Goal: Task Accomplishment & Management: Complete application form

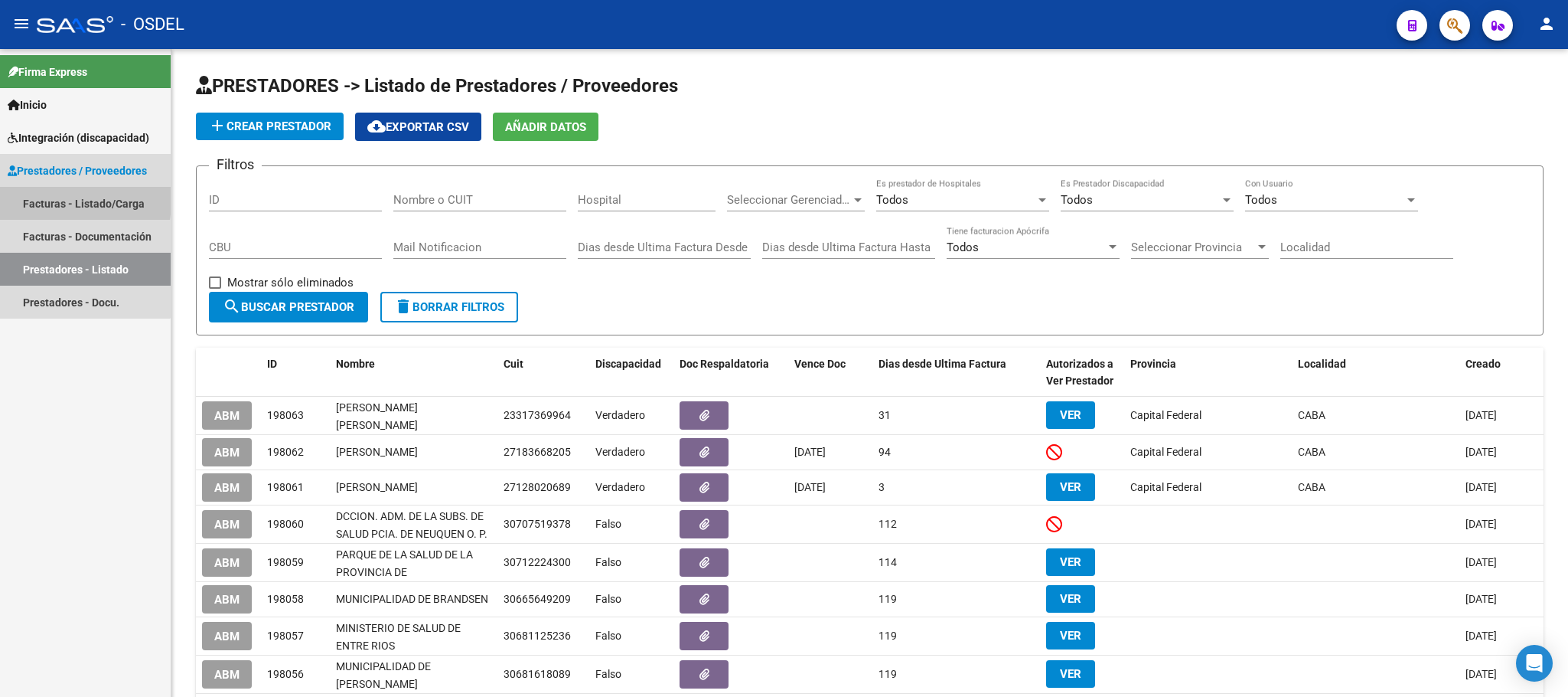
click at [41, 200] on link "Facturas - Listado/Carga" at bounding box center [85, 203] width 171 height 33
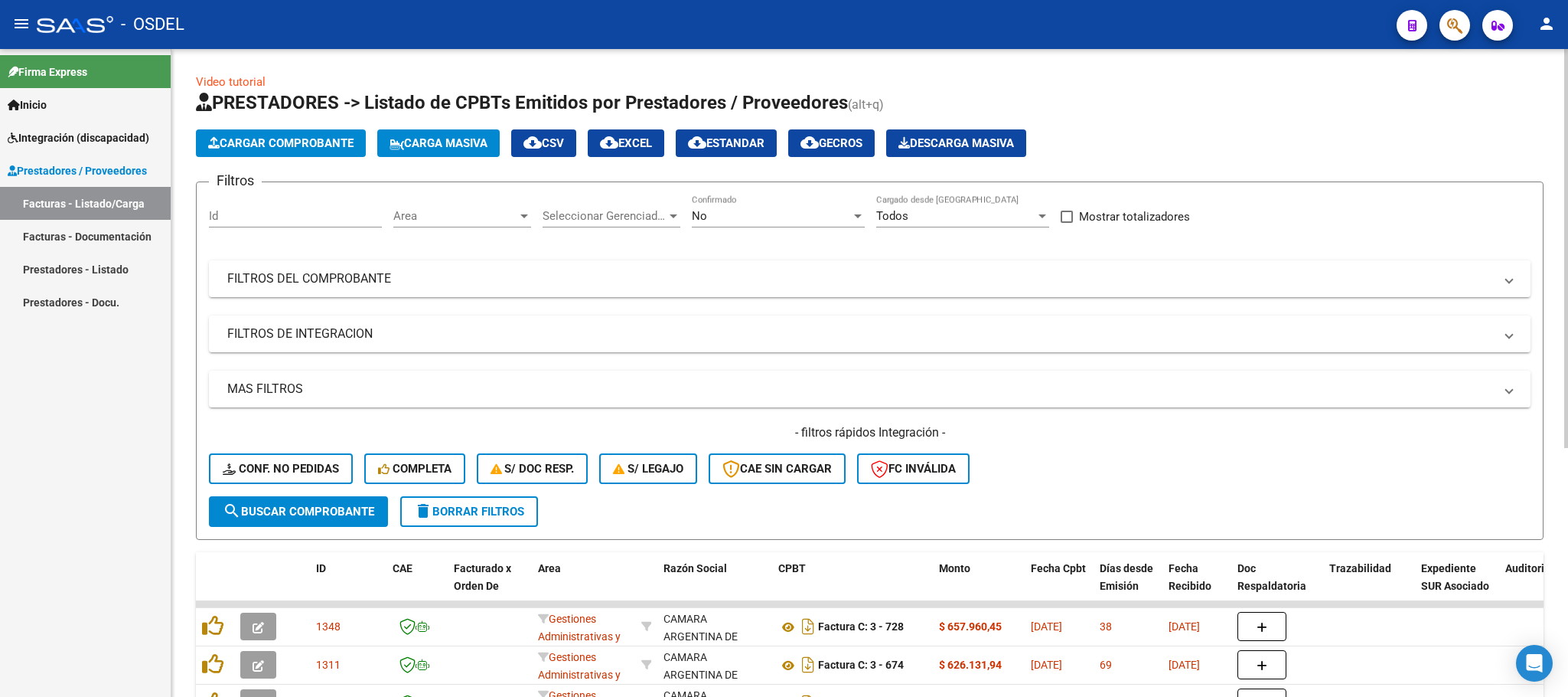
click at [451, 139] on span "Carga Masiva" at bounding box center [439, 142] width 98 height 13
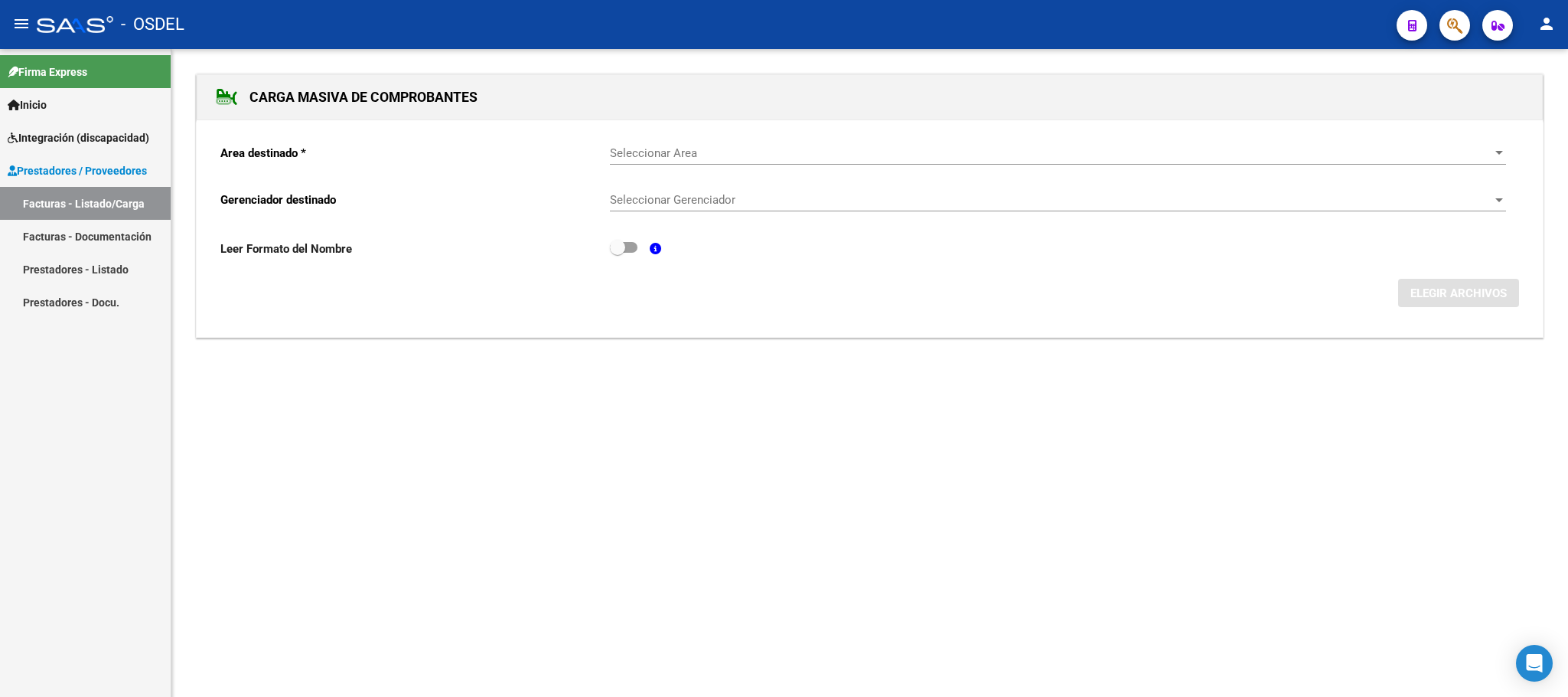
click at [606, 155] on p "Area destinado *" at bounding box center [415, 153] width 390 height 17
click at [649, 155] on span "Seleccionar Area" at bounding box center [1052, 153] width 883 height 13
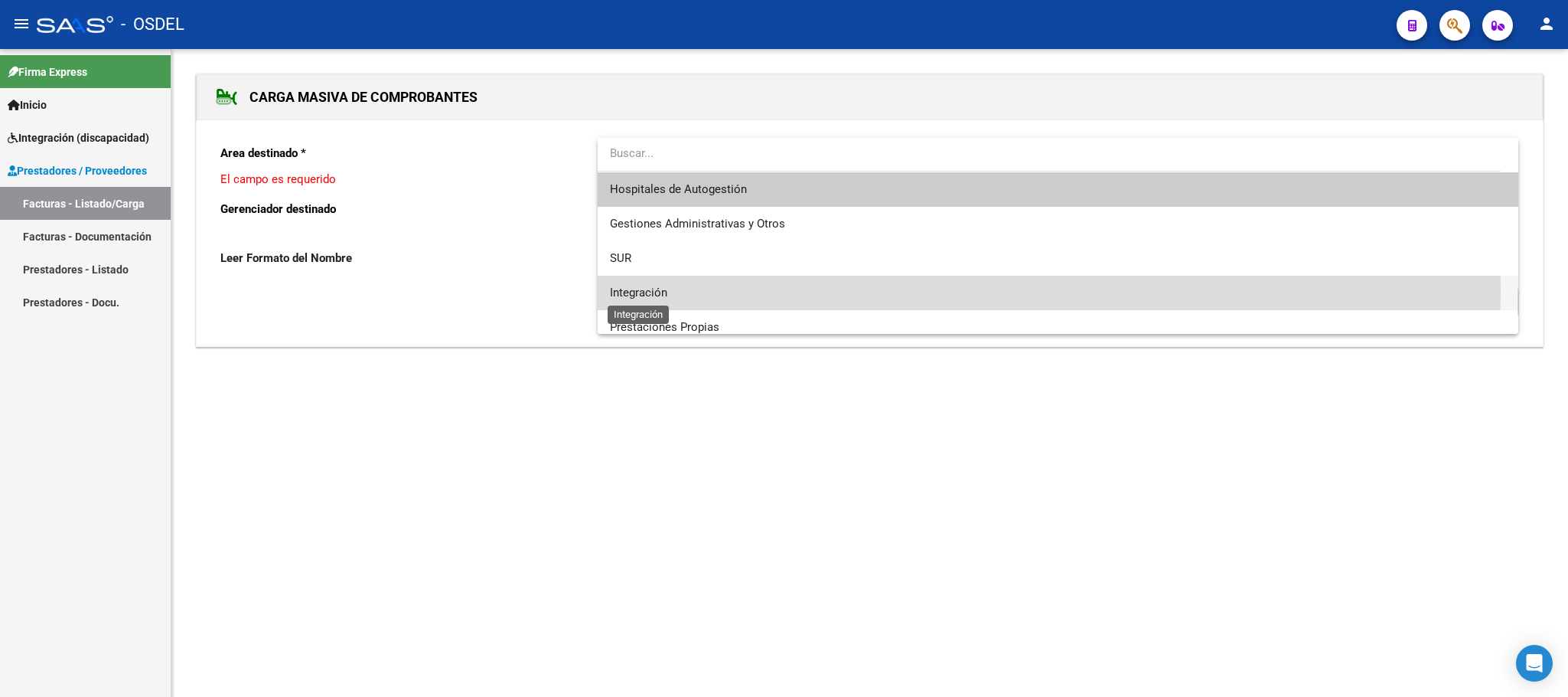
click at [645, 290] on span "Integración" at bounding box center [639, 292] width 57 height 13
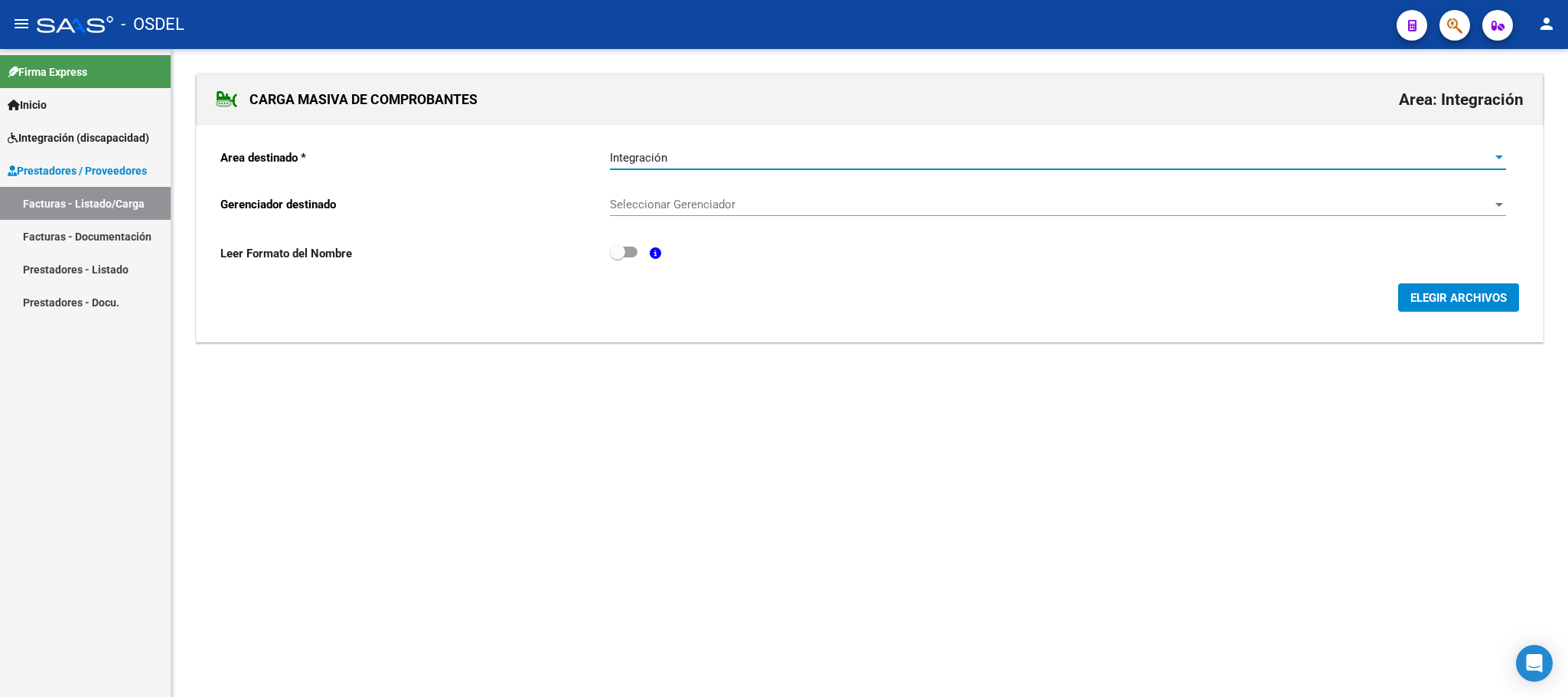
click at [649, 200] on span "Seleccionar Gerenciador" at bounding box center [1052, 204] width 883 height 13
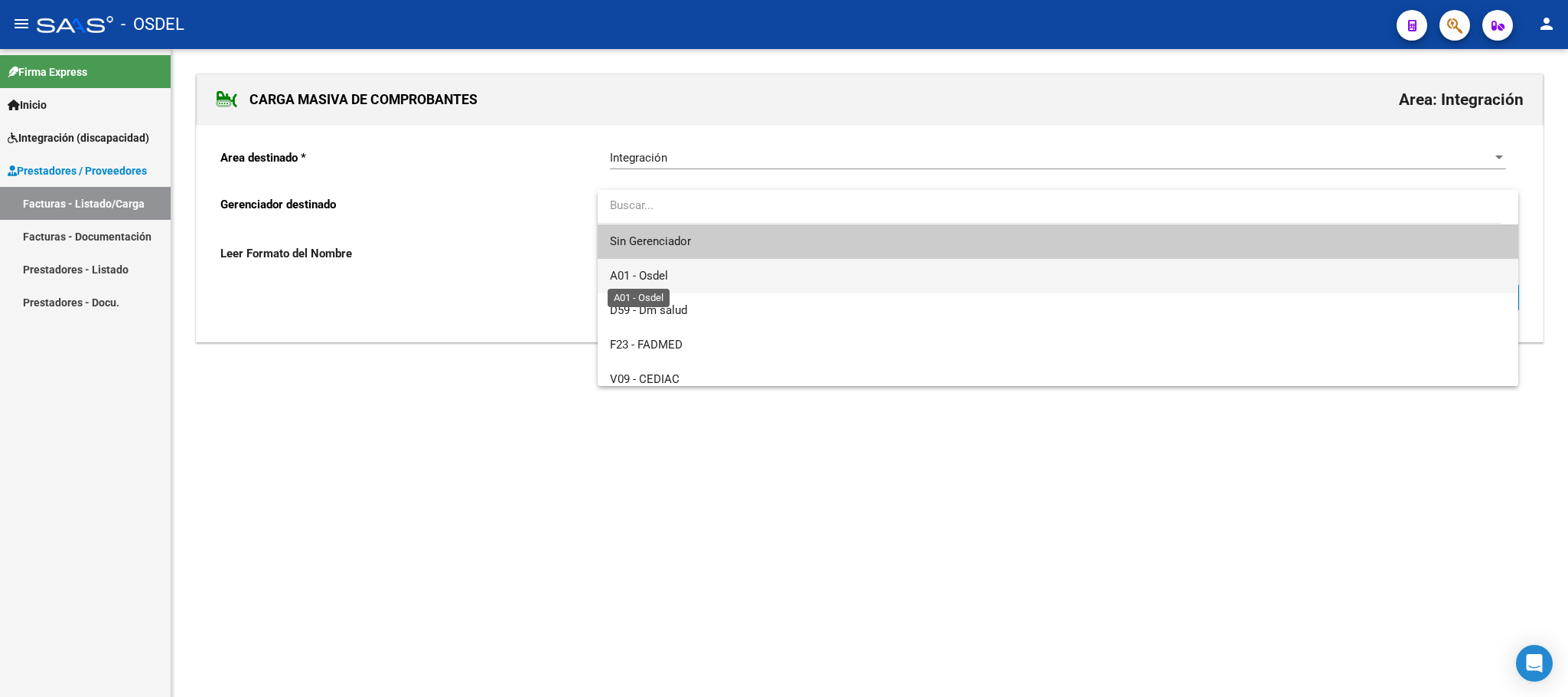
scroll to position [113, 0]
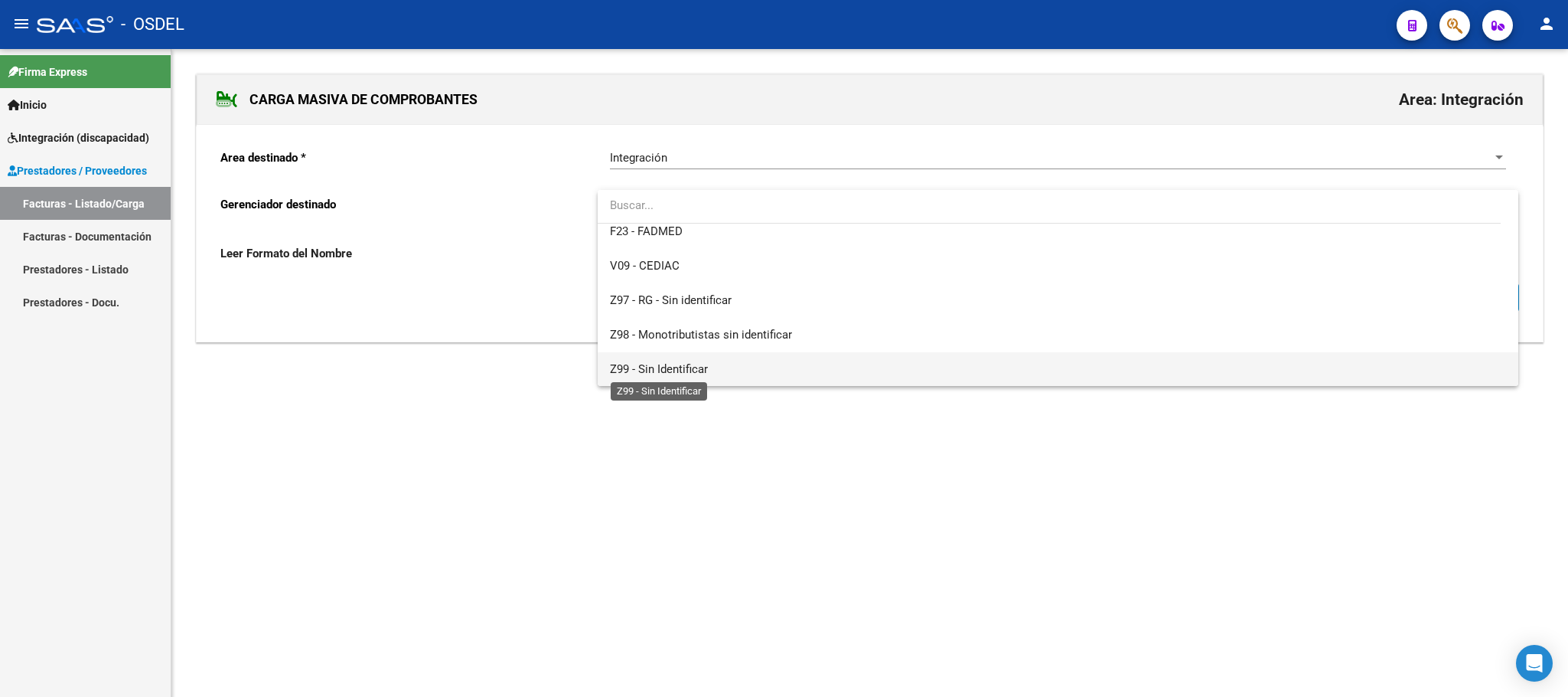
click at [654, 362] on span "Z99 - Sin Identificar" at bounding box center [659, 368] width 98 height 13
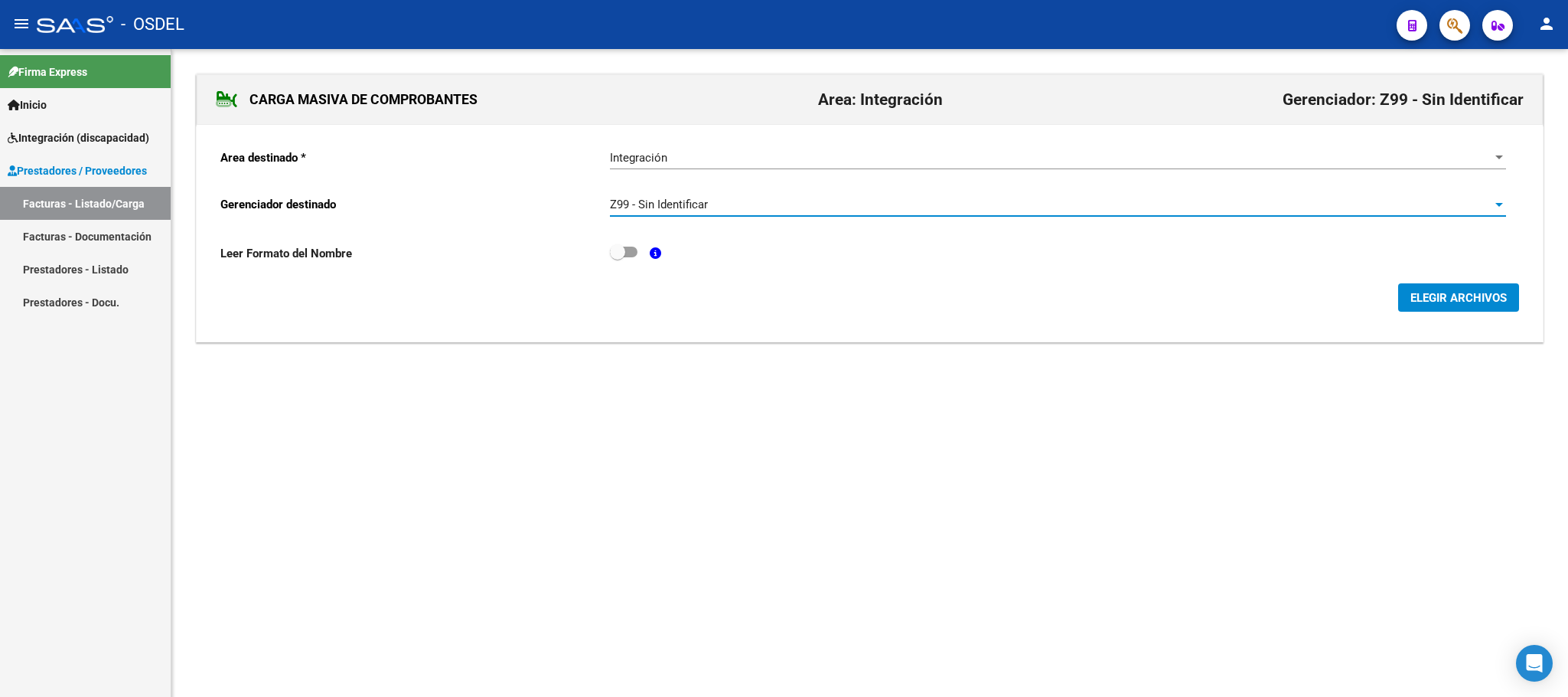
click at [1433, 308] on button "ELEGIR ARCHIVOS" at bounding box center [1458, 298] width 121 height 29
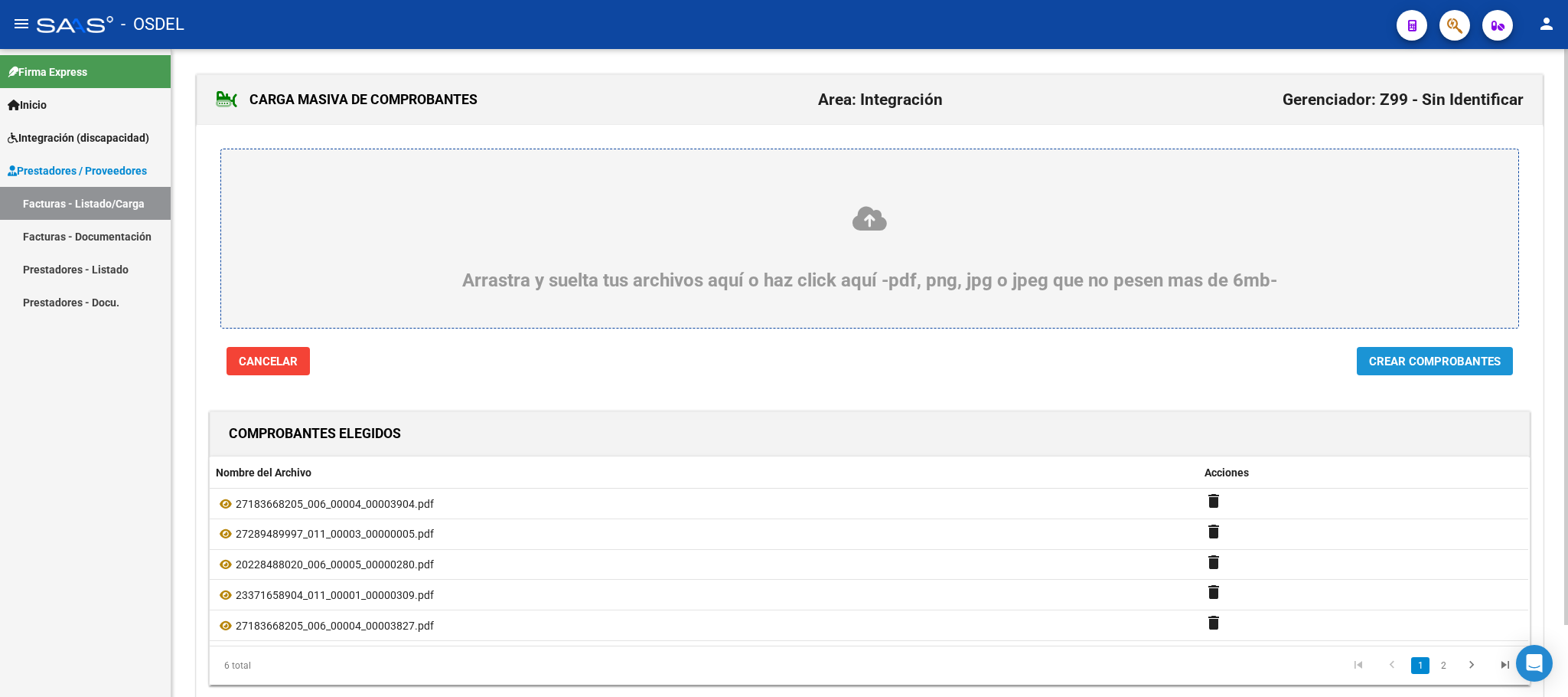
click at [1411, 365] on span "Crear Comprobantes" at bounding box center [1435, 361] width 131 height 13
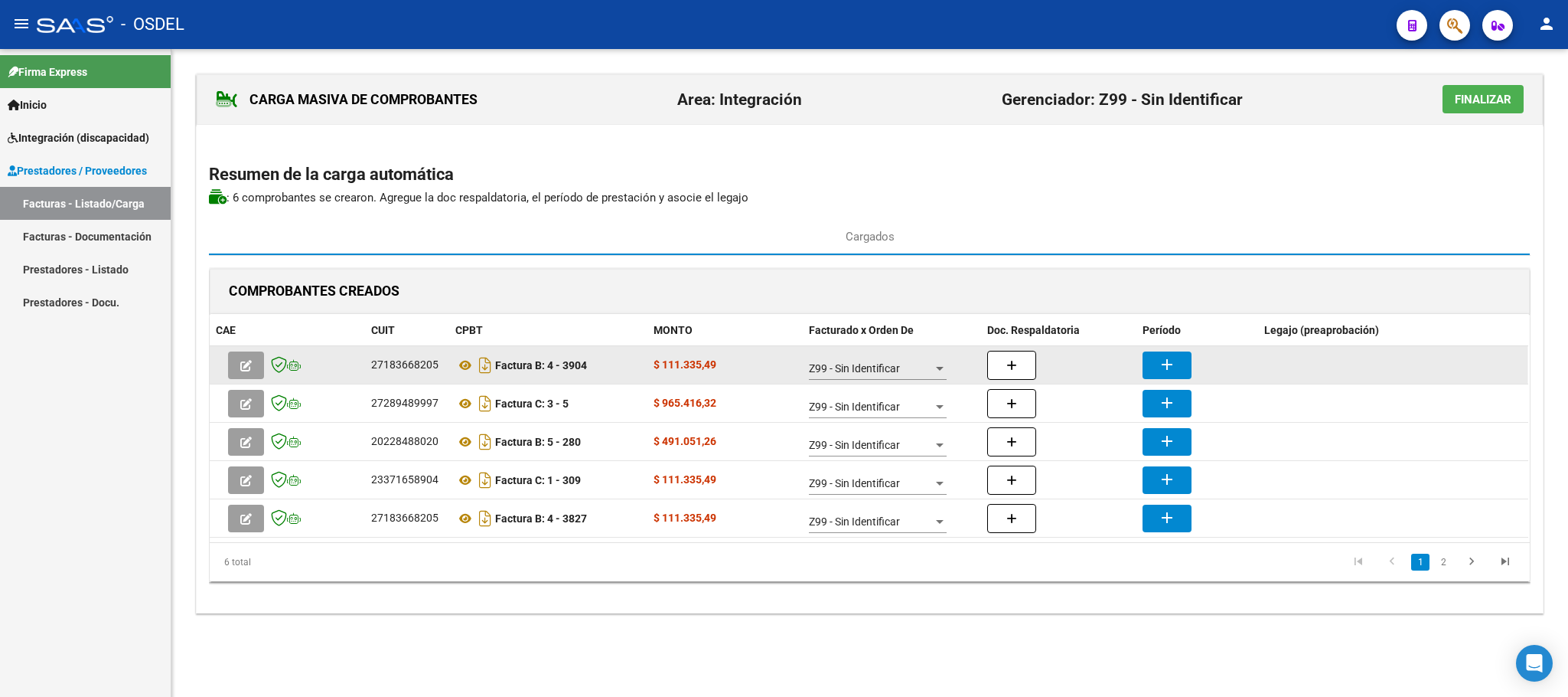
click at [1162, 359] on mat-icon "add" at bounding box center [1167, 364] width 19 height 19
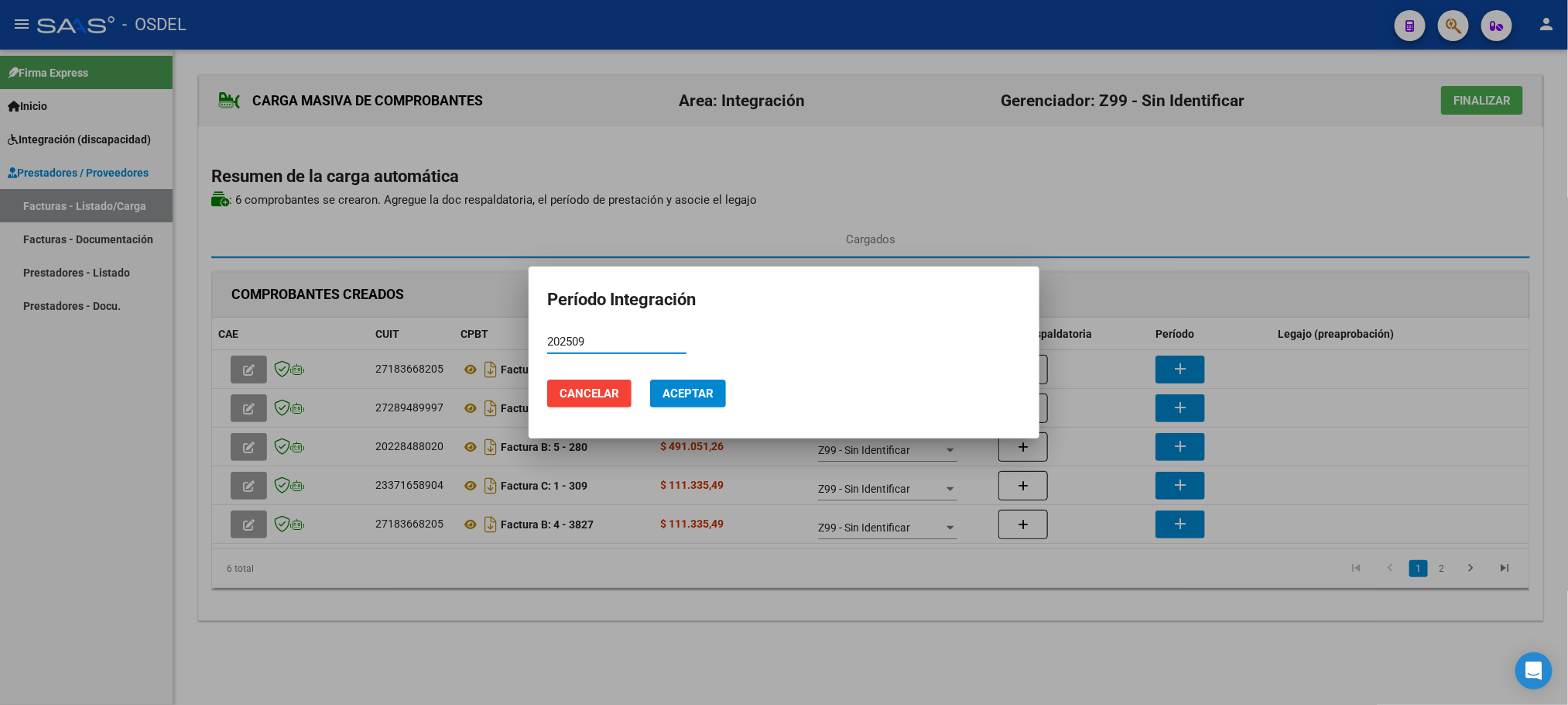
drag, startPoint x: 600, startPoint y: 339, endPoint x: 516, endPoint y: 344, distance: 84.1
click at [516, 344] on div "Período Integración 202509 Período (AAAAMM) Cancelar Aceptar" at bounding box center [784, 352] width 1568 height 705
type input "202509"
click at [678, 407] on button "Aceptar" at bounding box center [688, 393] width 76 height 28
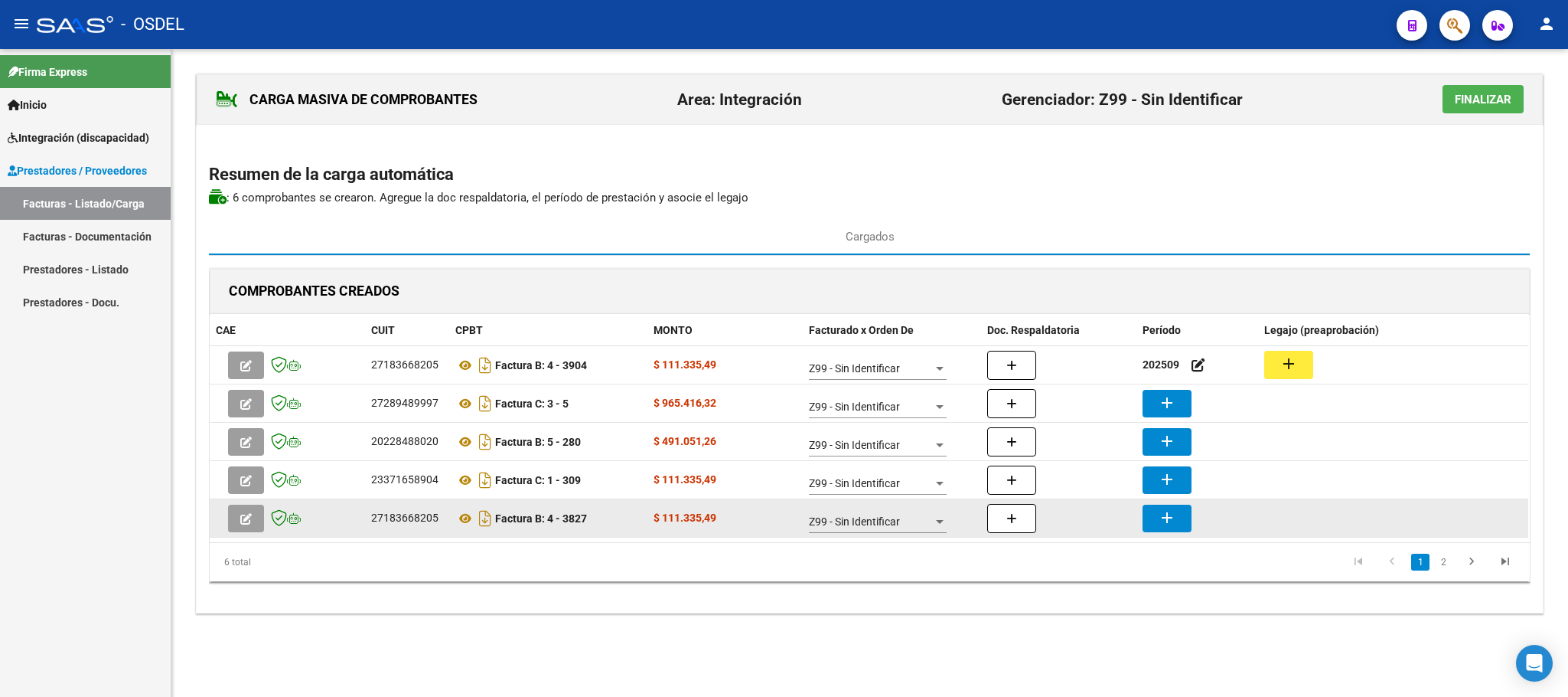
click at [1165, 526] on mat-icon "add" at bounding box center [1167, 517] width 19 height 19
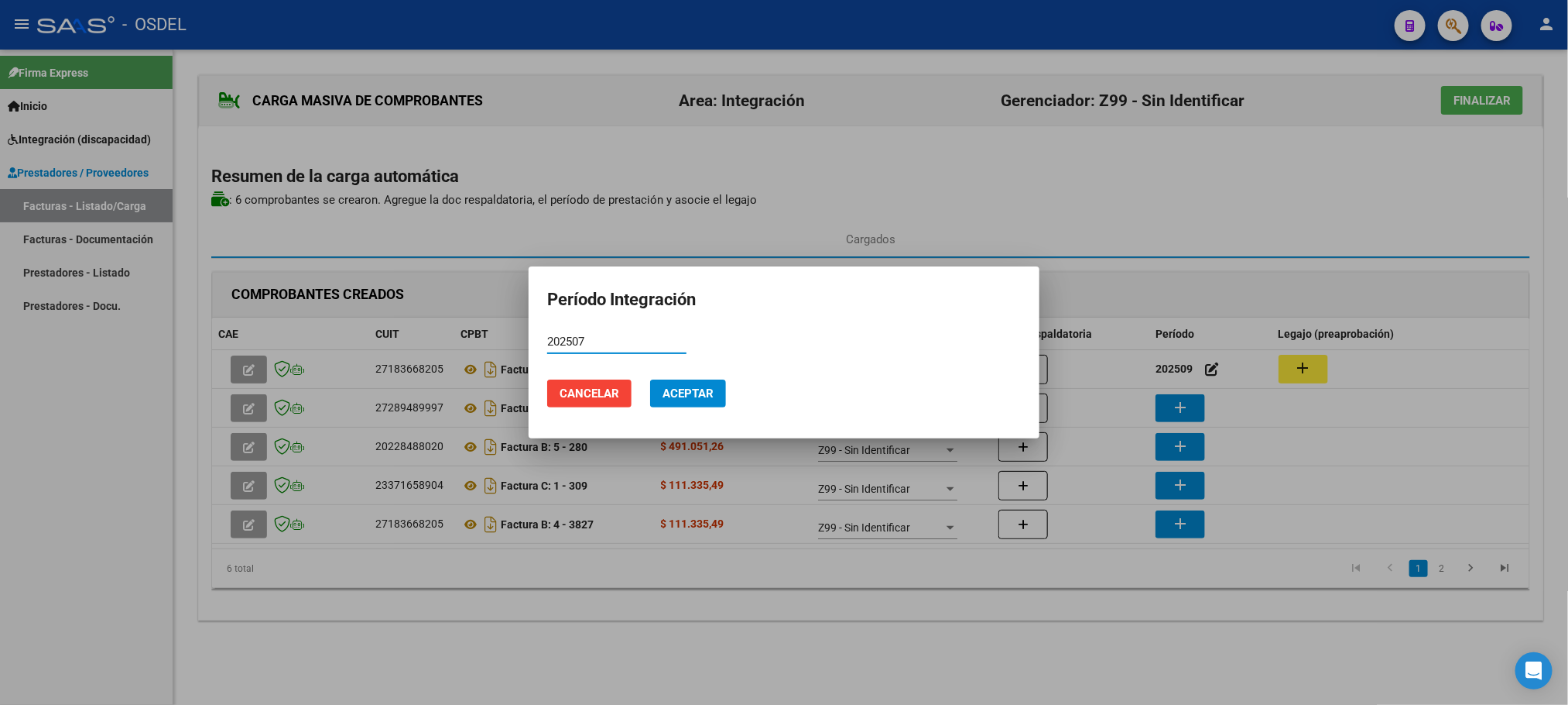
type input "202507"
click at [678, 390] on span "Aceptar" at bounding box center [687, 392] width 51 height 14
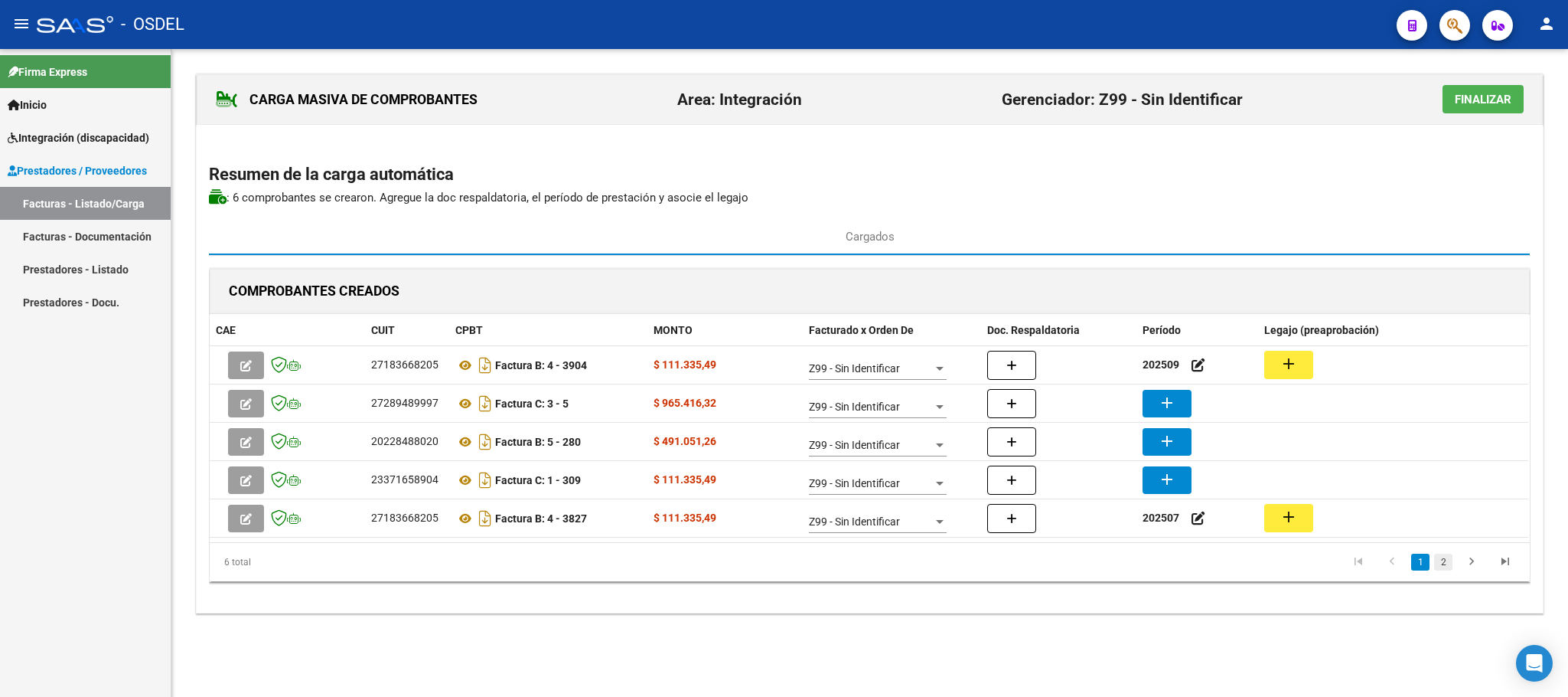
click at [1436, 570] on link "2" at bounding box center [1443, 561] width 19 height 17
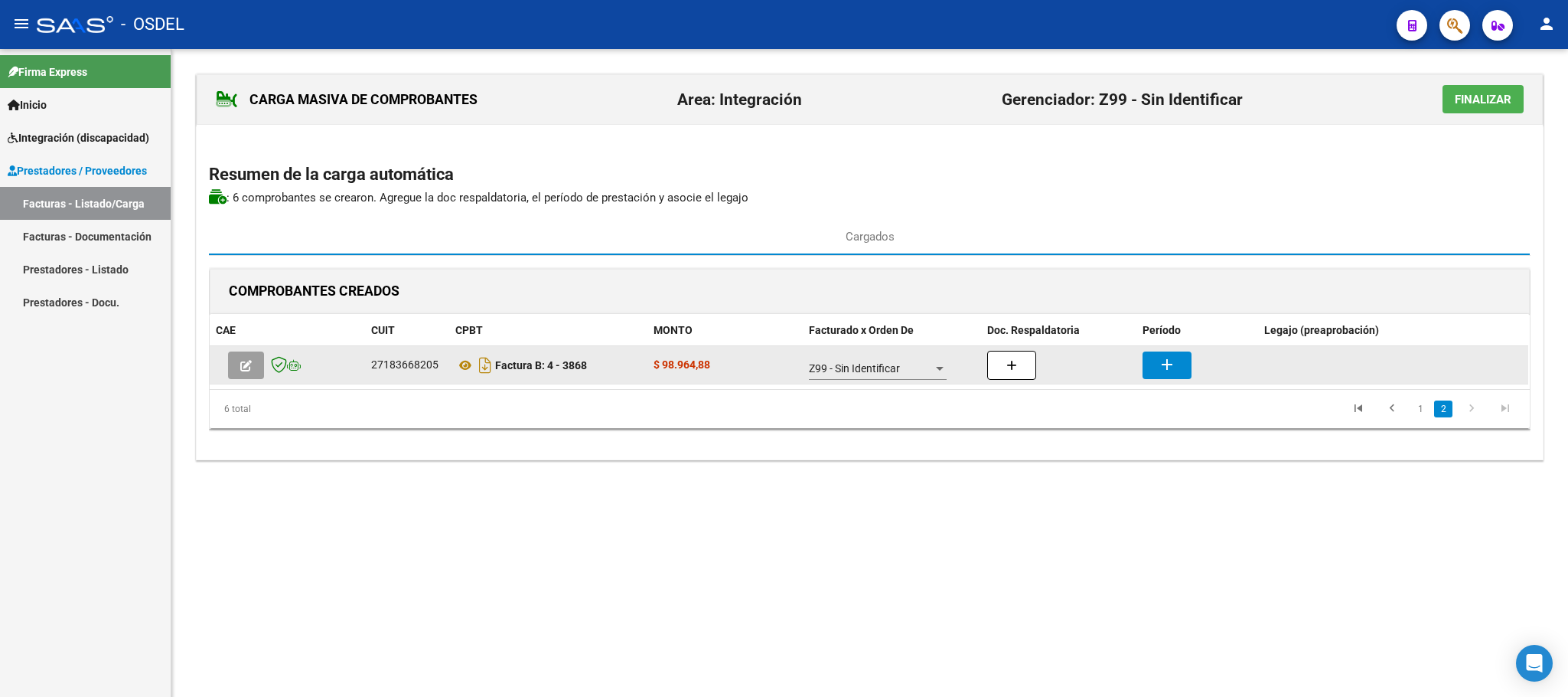
click at [1177, 361] on mat-icon "add" at bounding box center [1167, 364] width 19 height 19
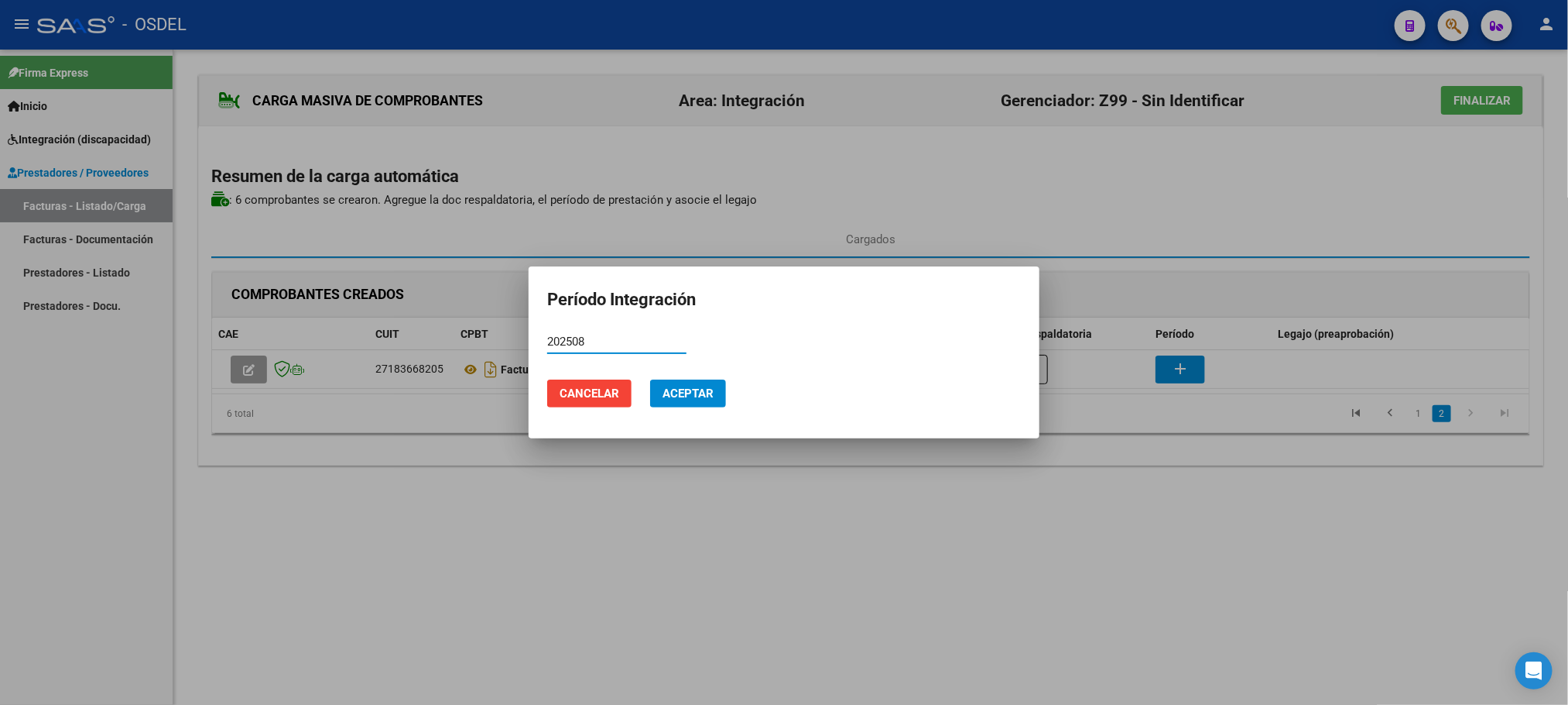
type input "202508"
click at [699, 388] on span "Aceptar" at bounding box center [687, 392] width 51 height 14
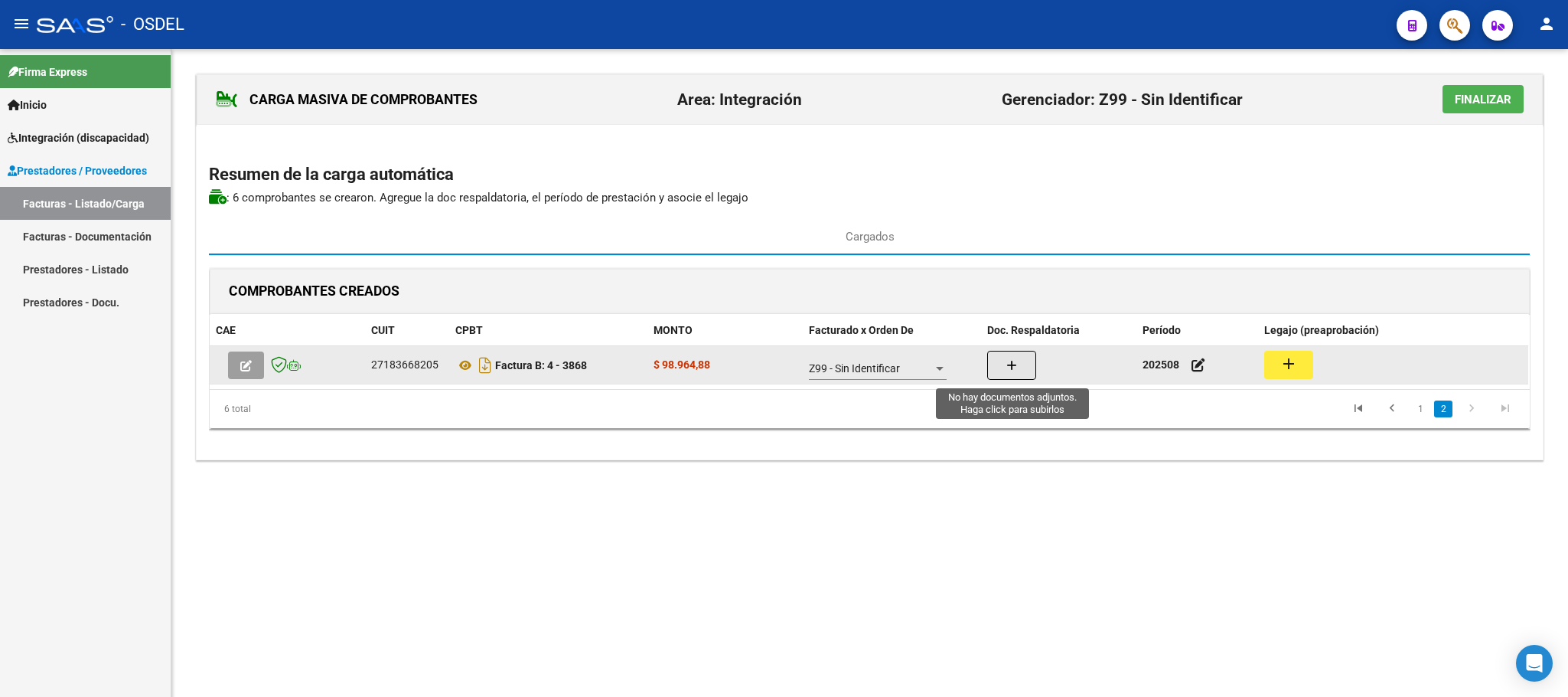
click at [1002, 377] on button "button" at bounding box center [1011, 365] width 49 height 29
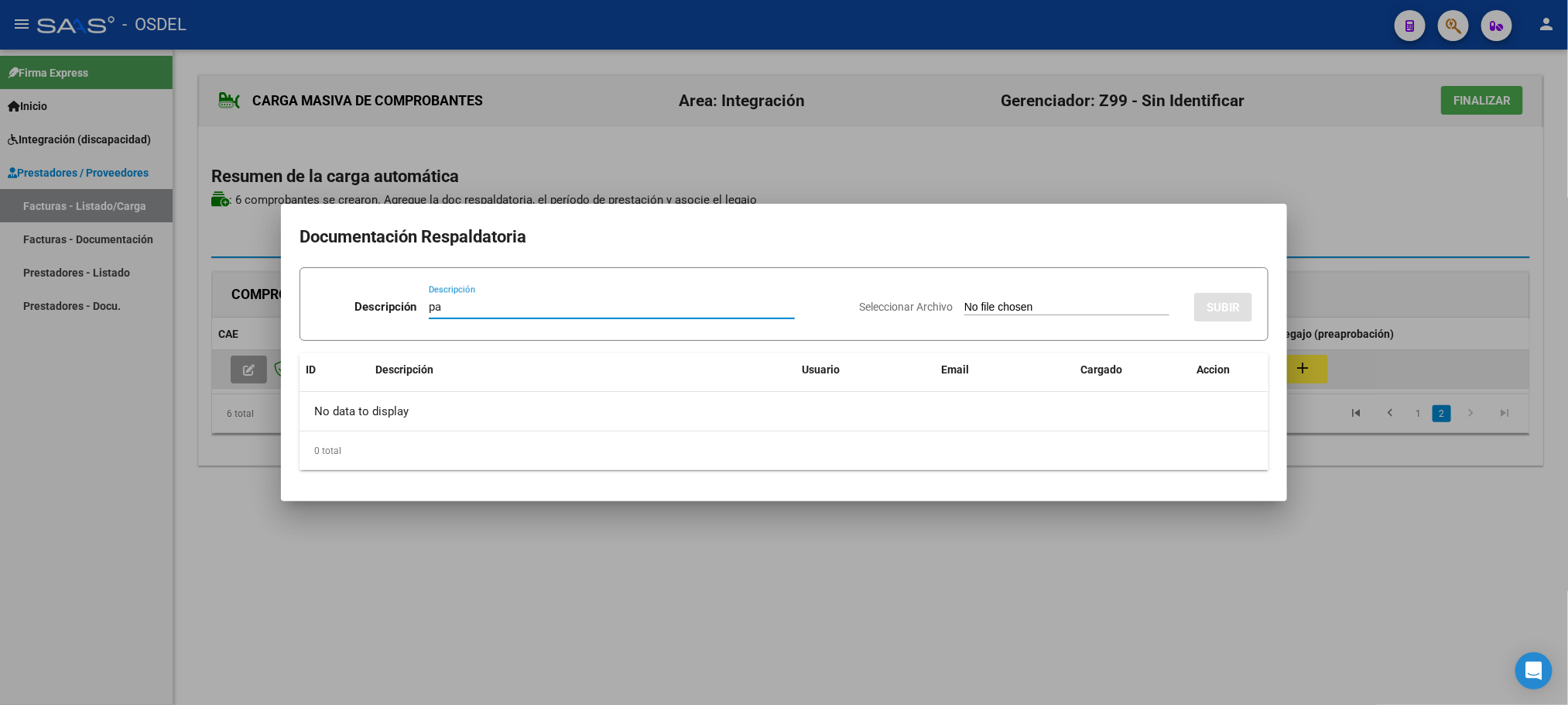
type input "pa"
click at [964, 300] on input "Seleccionar Archivo" at bounding box center [1066, 307] width 205 height 14
type input "C:\fakepath\pa-27183668205_3868.pdf"
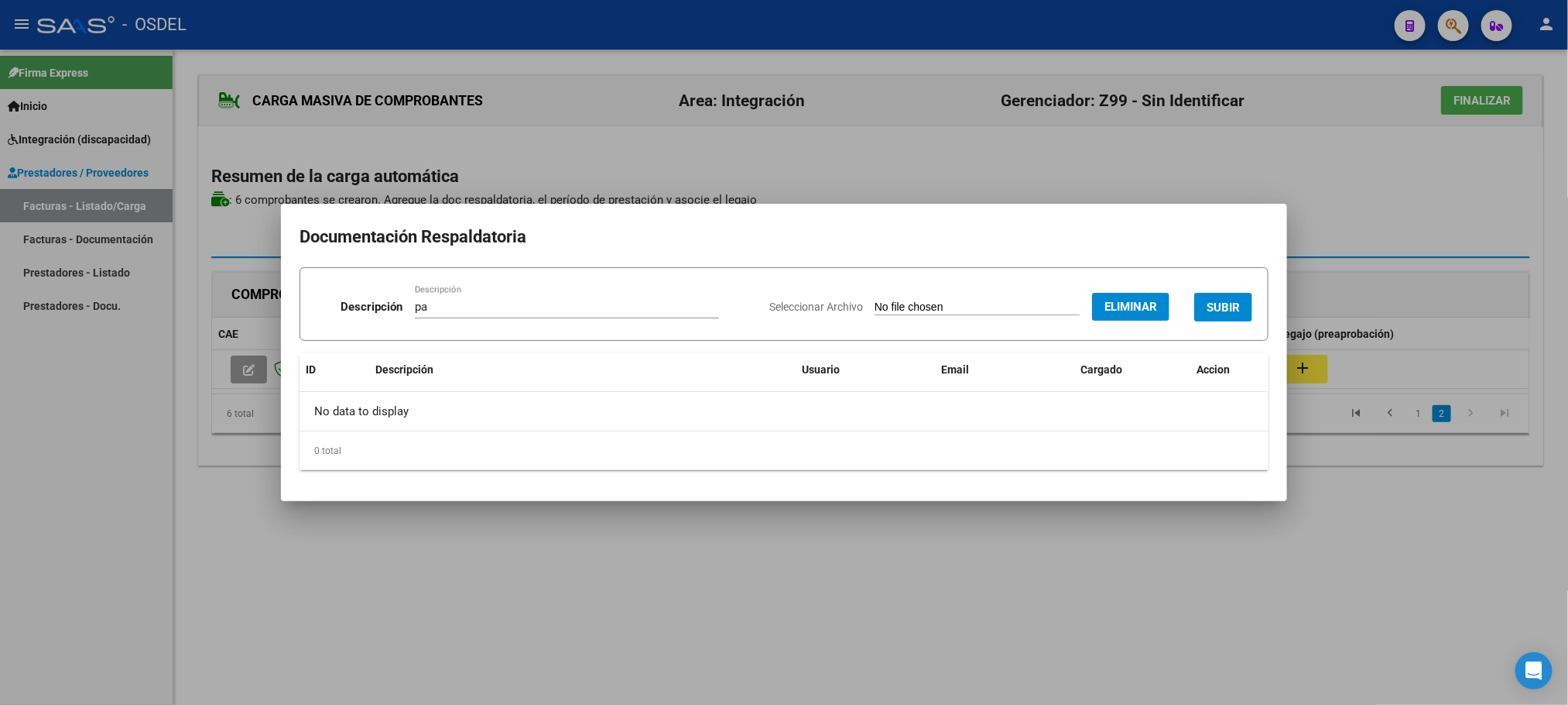
click at [1222, 294] on button "SUBIR" at bounding box center [1223, 307] width 58 height 29
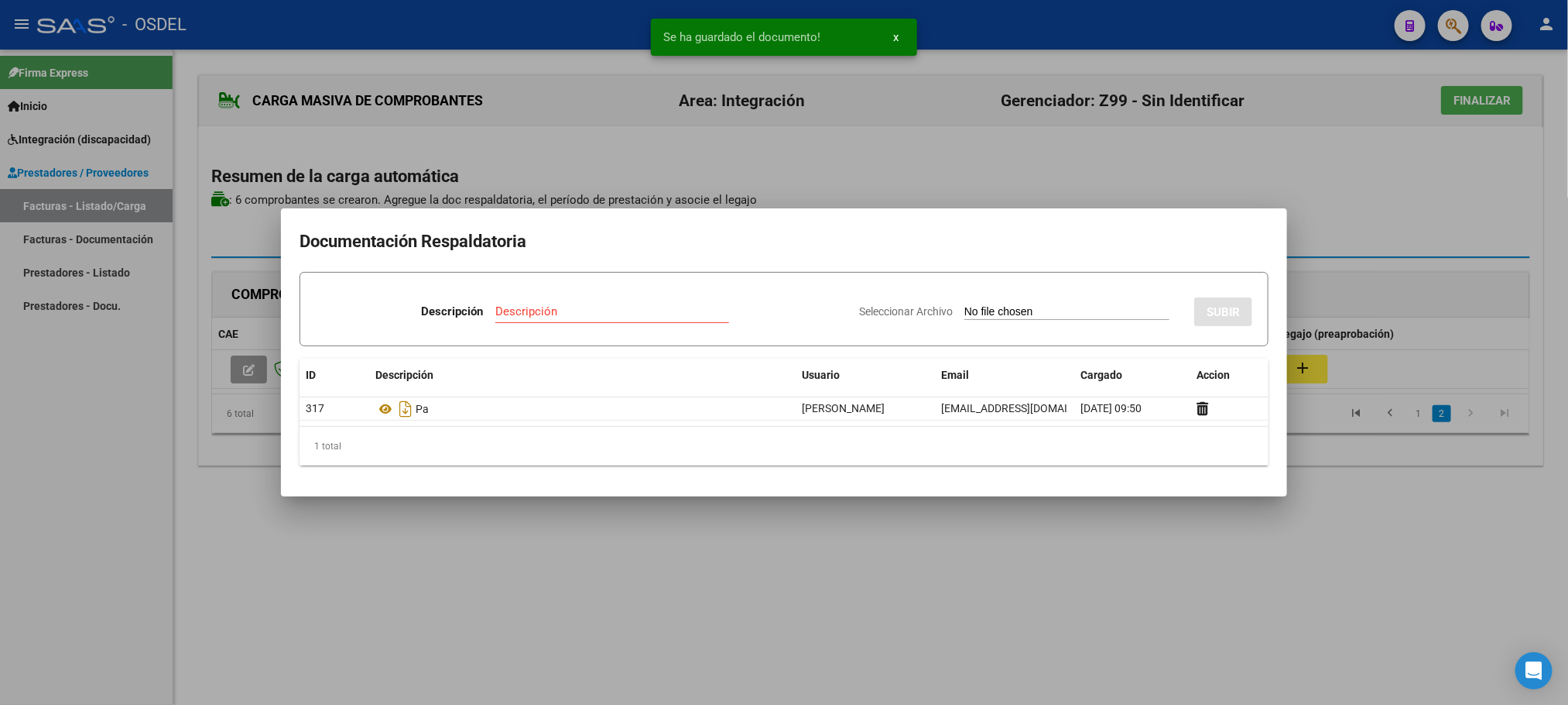
click at [924, 662] on div at bounding box center [784, 352] width 1568 height 705
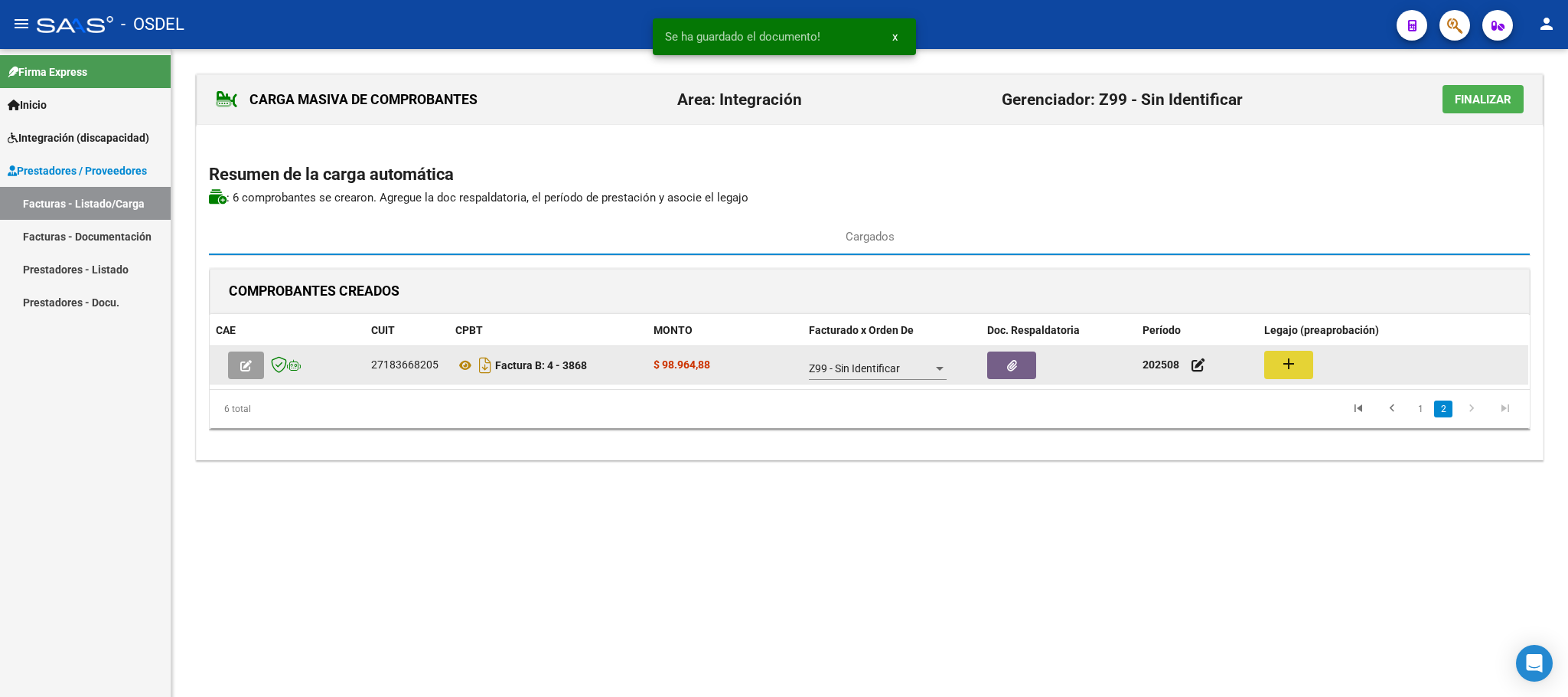
click at [1286, 365] on mat-icon "add" at bounding box center [1288, 364] width 19 height 19
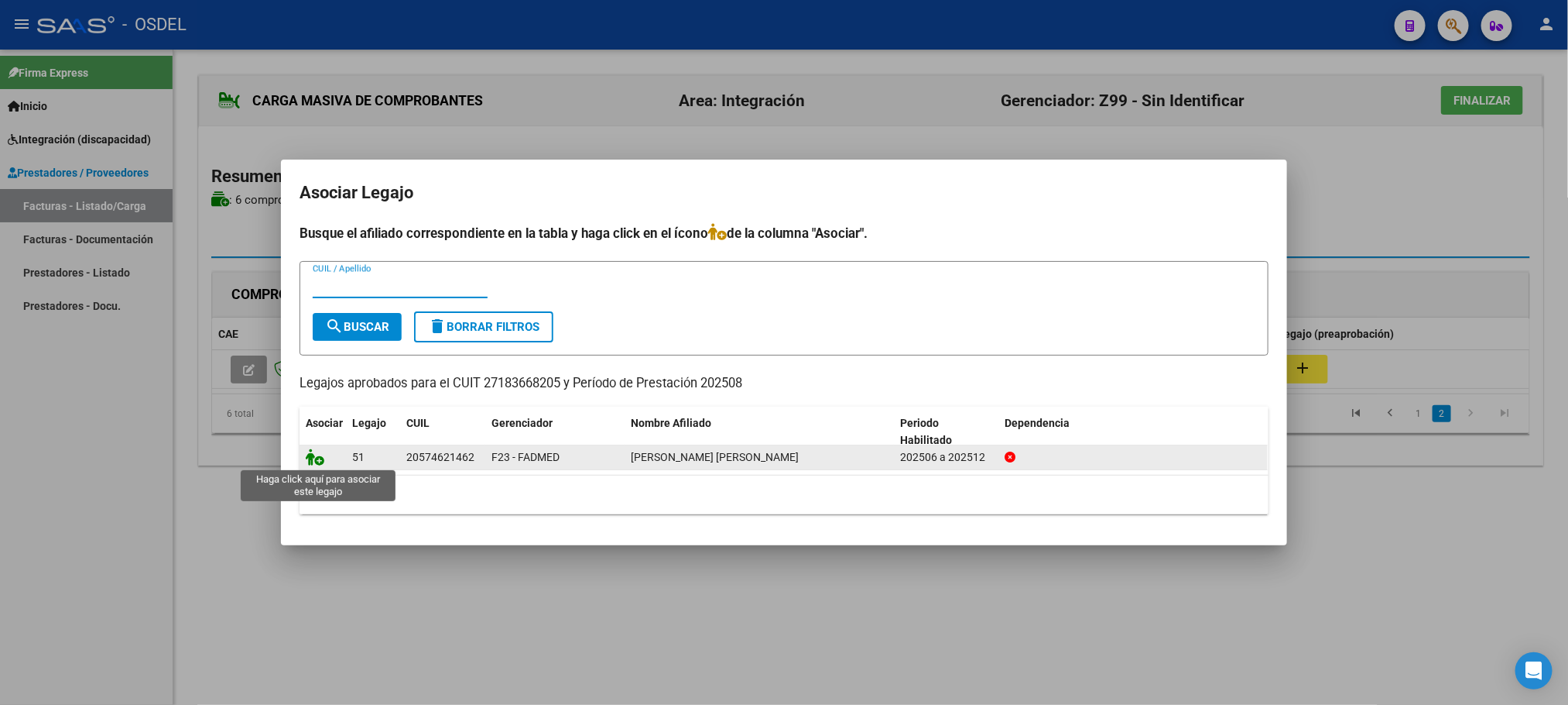
click at [310, 462] on icon at bounding box center [314, 456] width 19 height 17
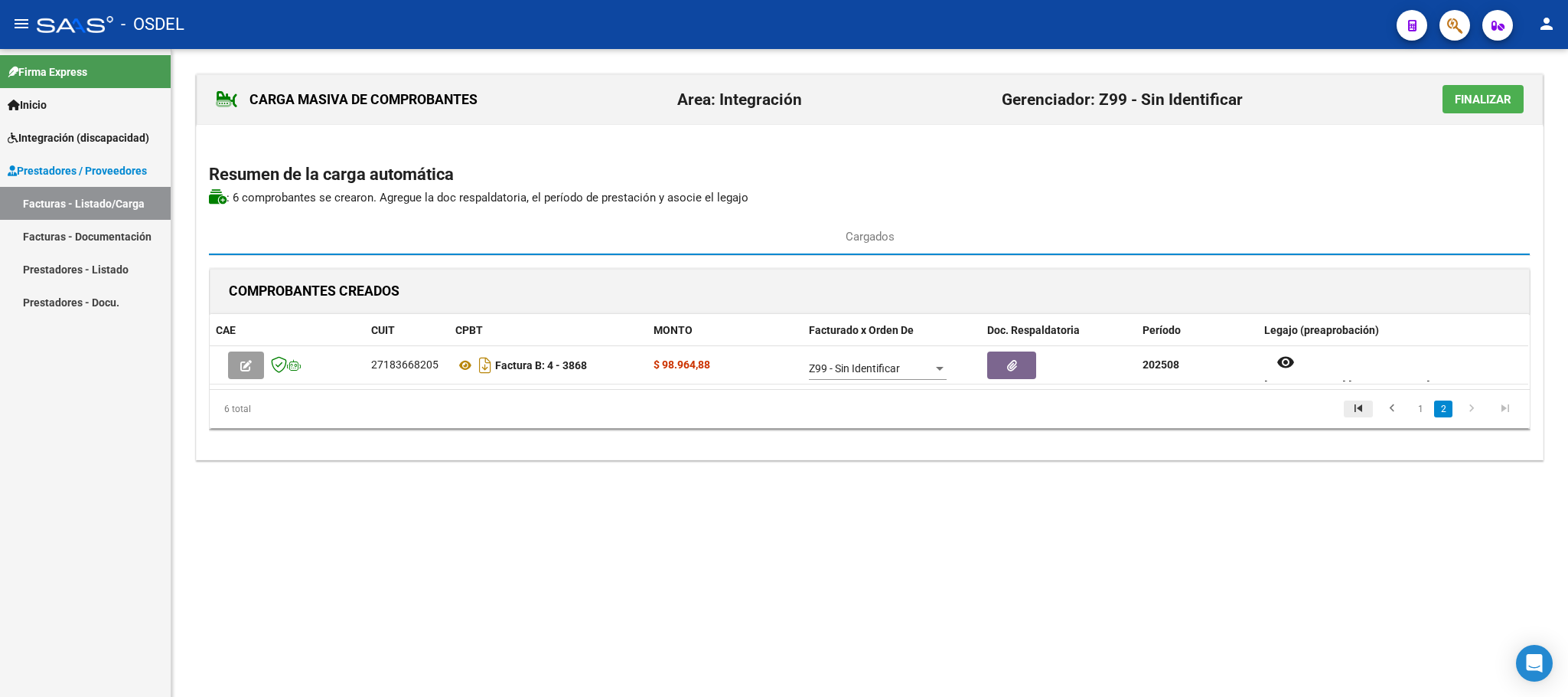
click at [1360, 419] on icon "go to first page" at bounding box center [1358, 410] width 20 height 19
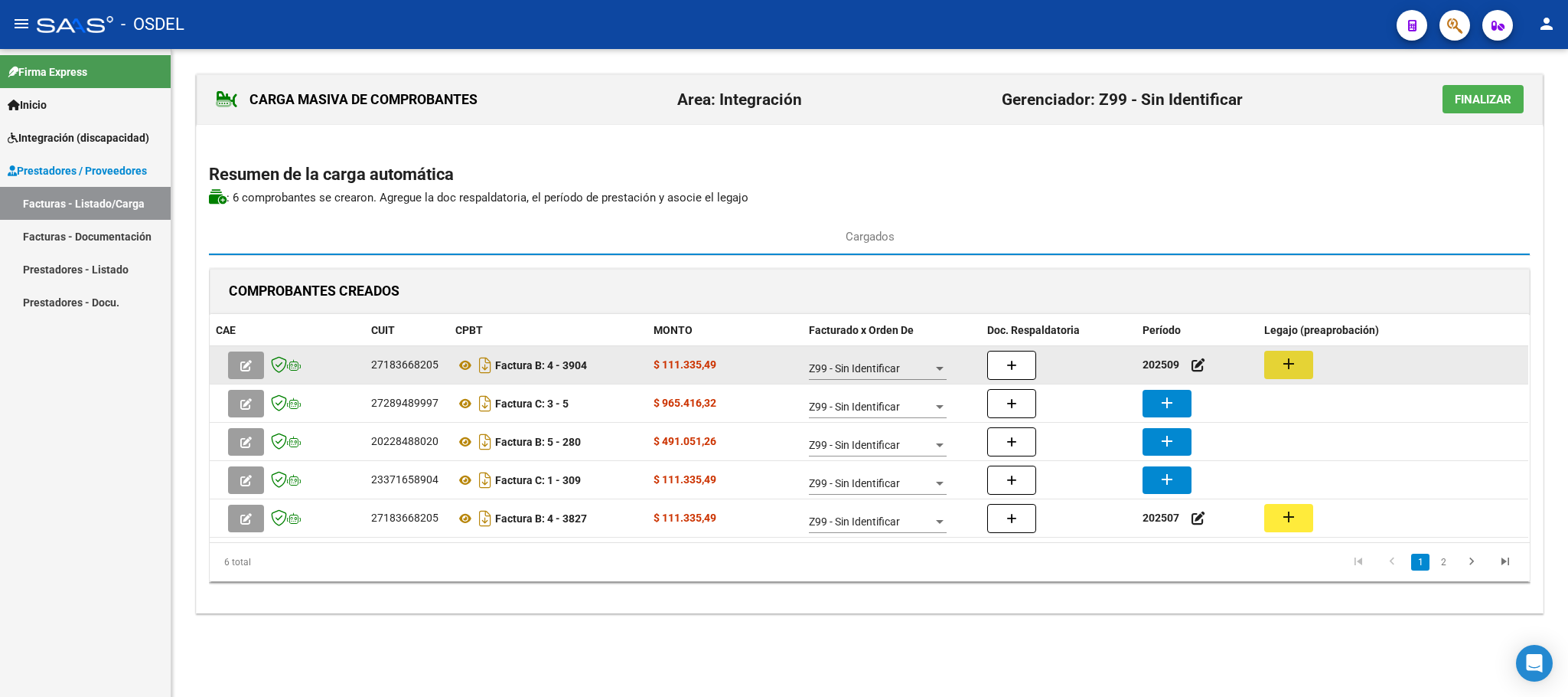
click at [1286, 364] on mat-icon "add" at bounding box center [1288, 364] width 19 height 19
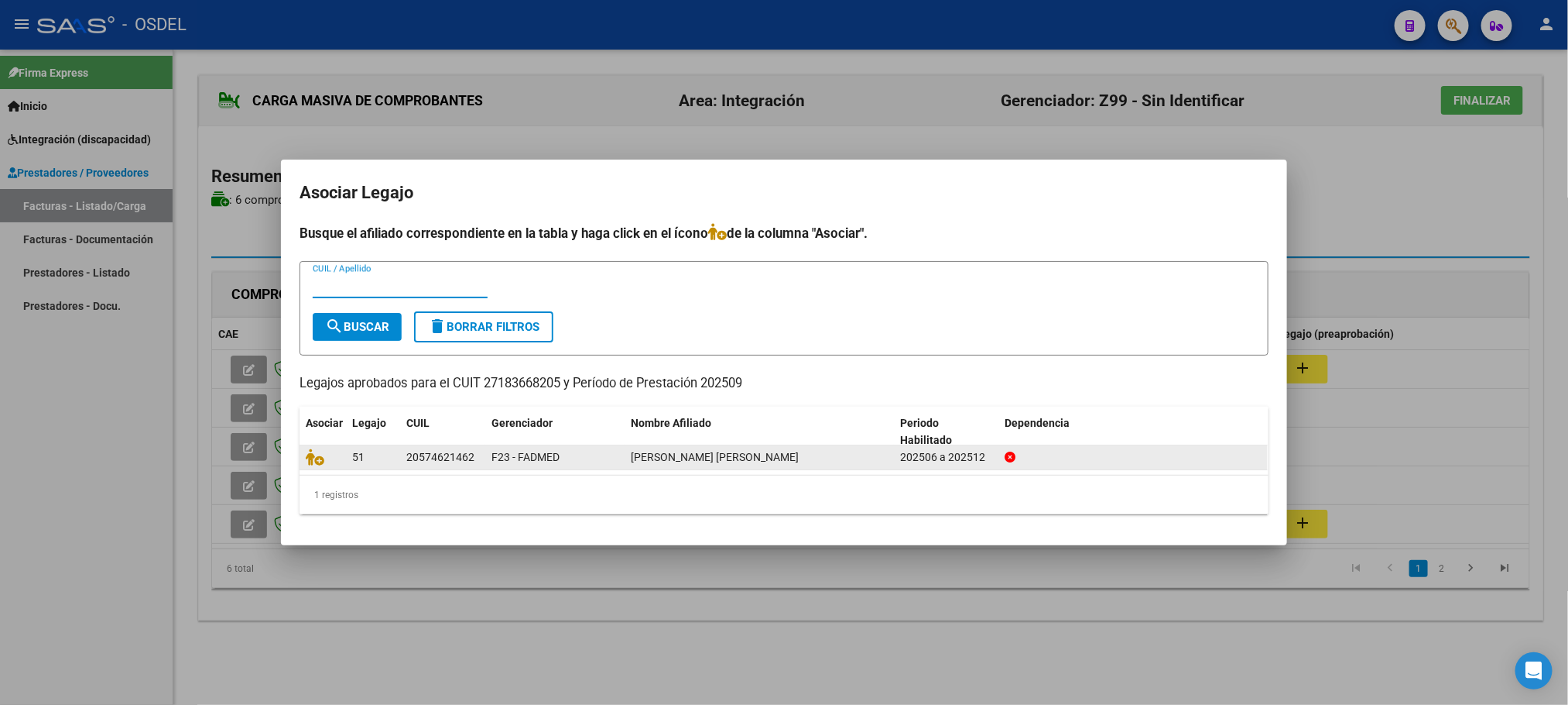
click at [330, 457] on div at bounding box center [322, 457] width 34 height 18
click at [313, 458] on icon at bounding box center [314, 456] width 19 height 17
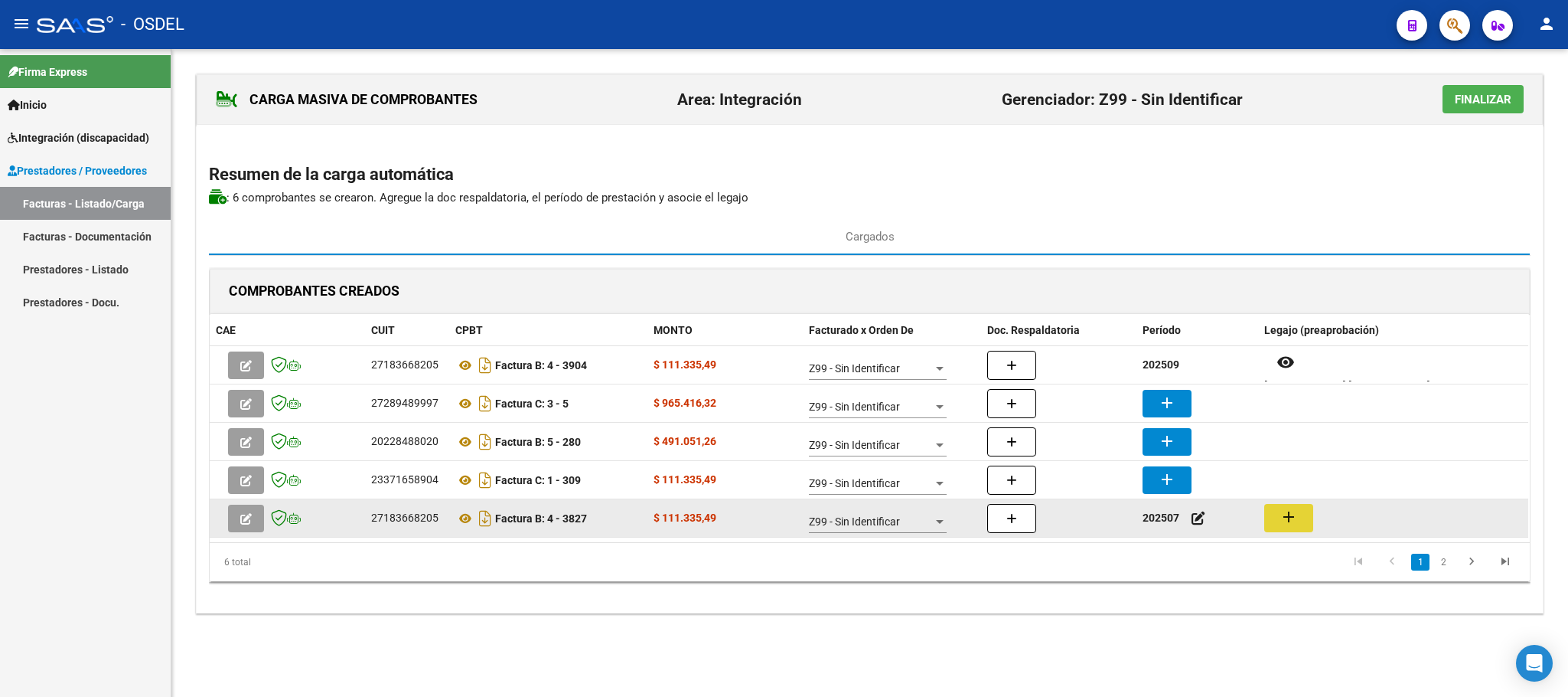
click at [1298, 531] on button "add" at bounding box center [1288, 518] width 49 height 29
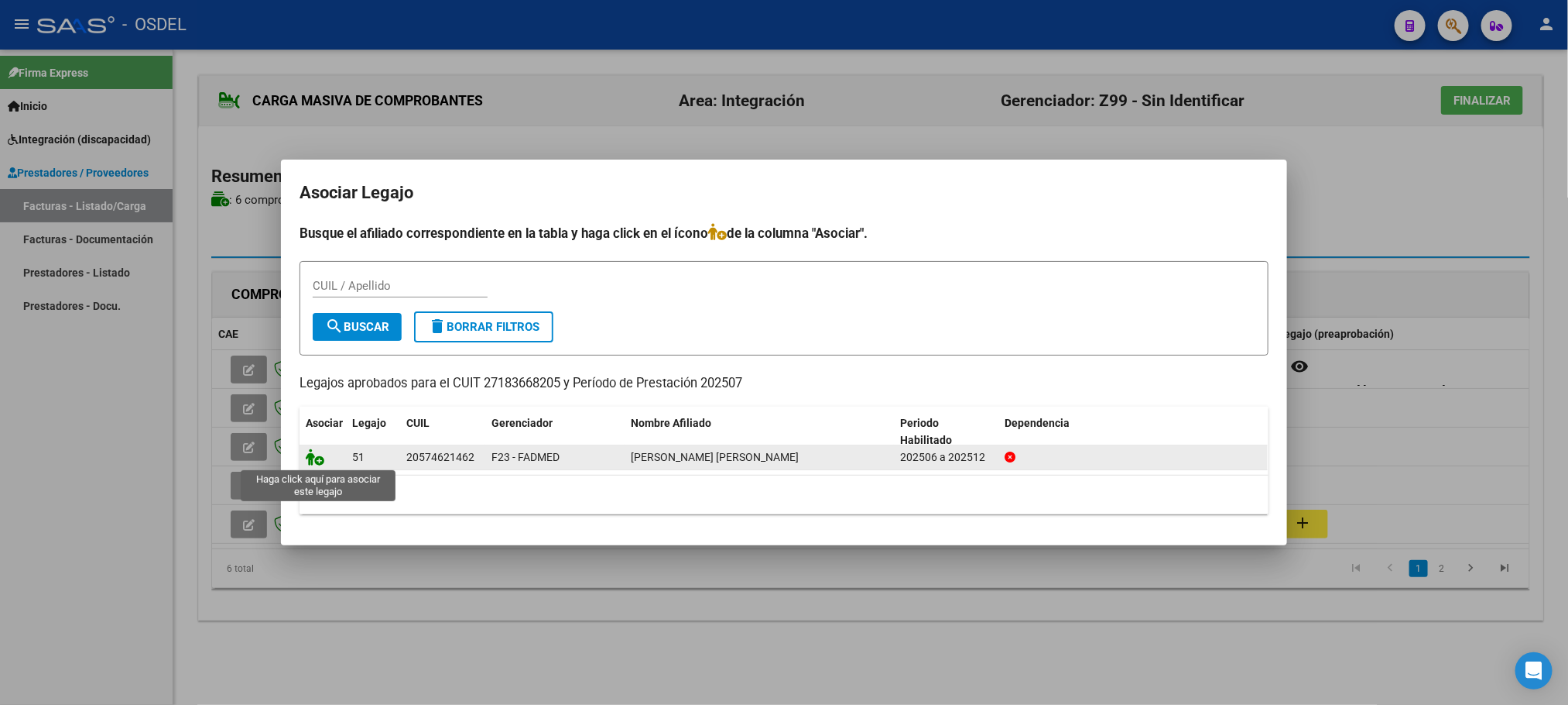
click at [316, 456] on icon at bounding box center [314, 456] width 19 height 17
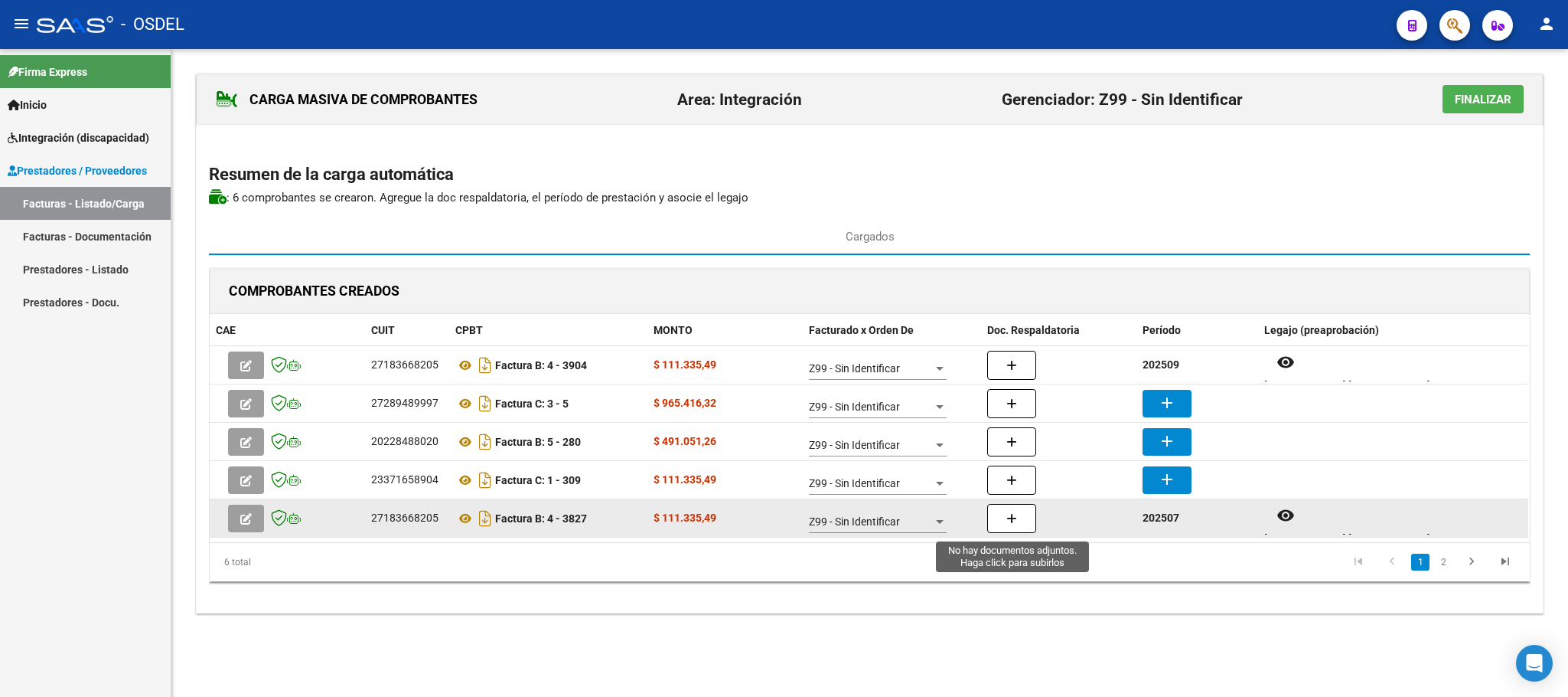
click at [1006, 528] on button "button" at bounding box center [1011, 518] width 49 height 29
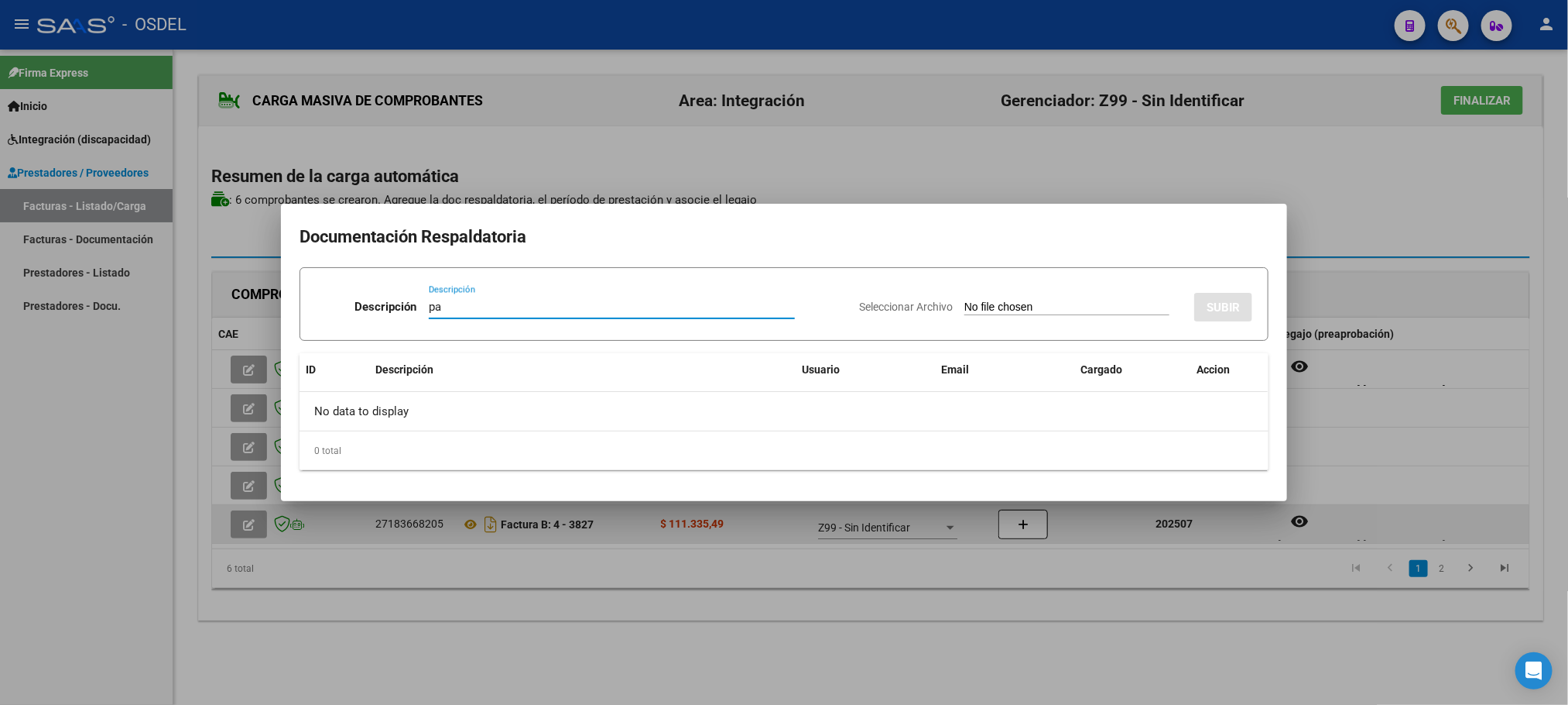
type input "pa"
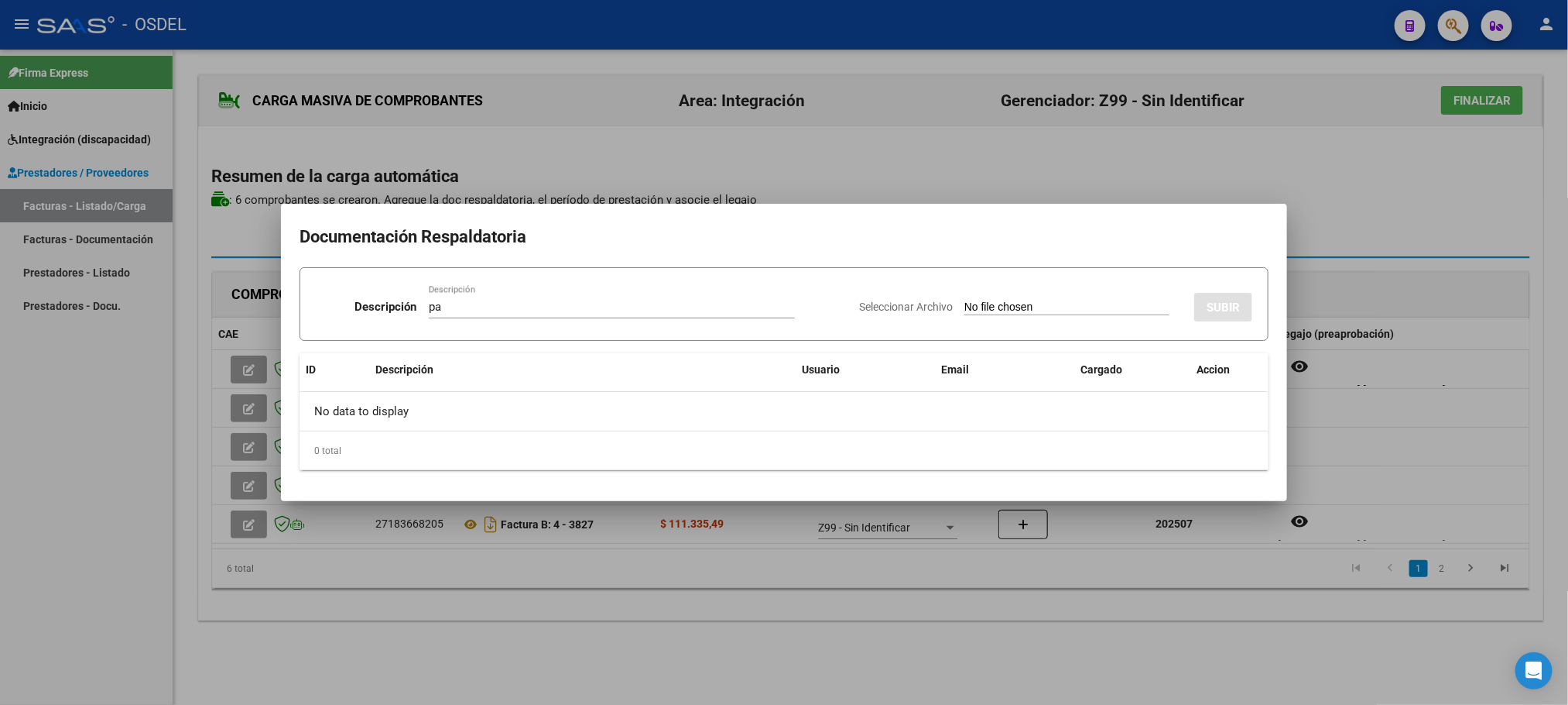
click at [964, 300] on input "Seleccionar Archivo" at bounding box center [1066, 307] width 205 height 14
type input "C:\fakepath\pa-27183668205_3827.pdf"
click at [1218, 293] on button "SUBIR" at bounding box center [1223, 307] width 58 height 29
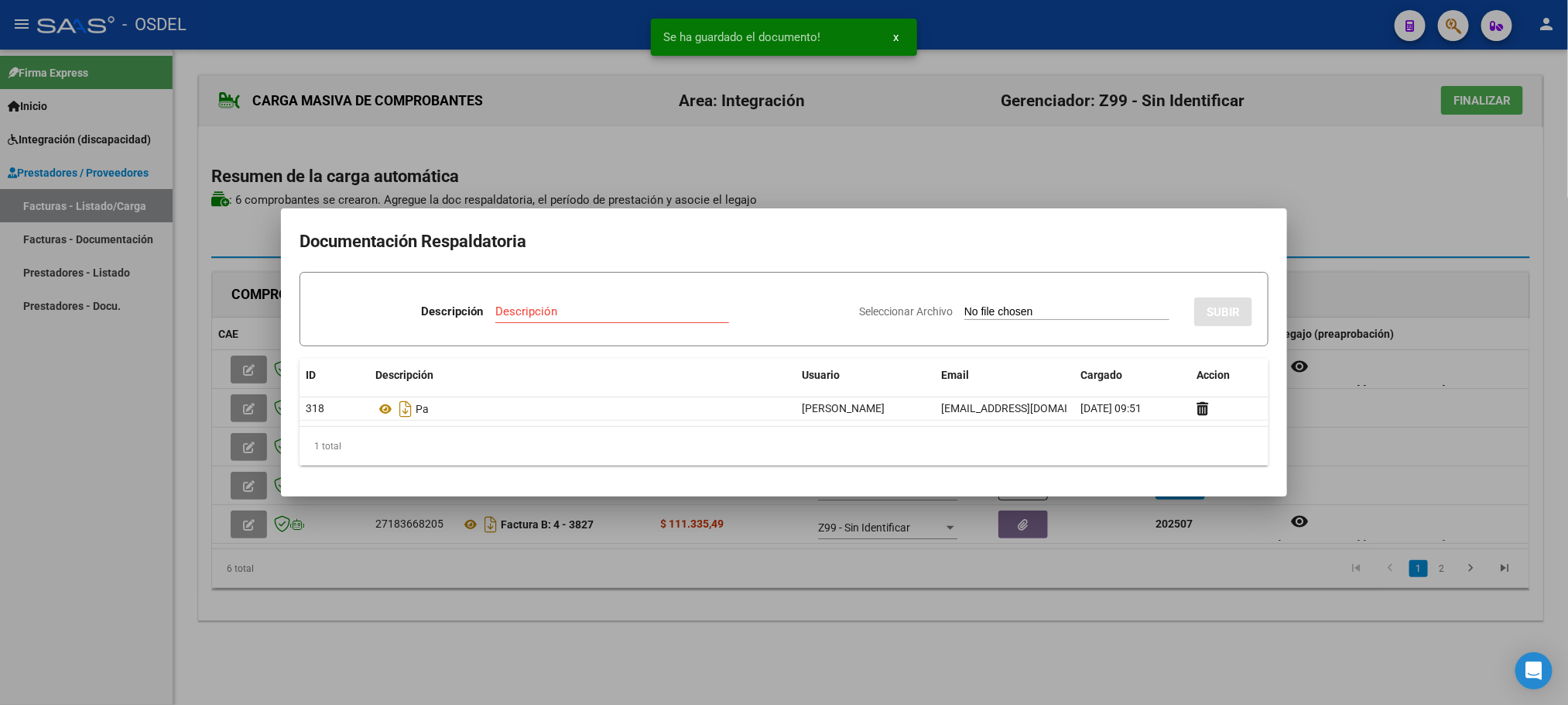
click at [1061, 658] on div at bounding box center [784, 352] width 1568 height 705
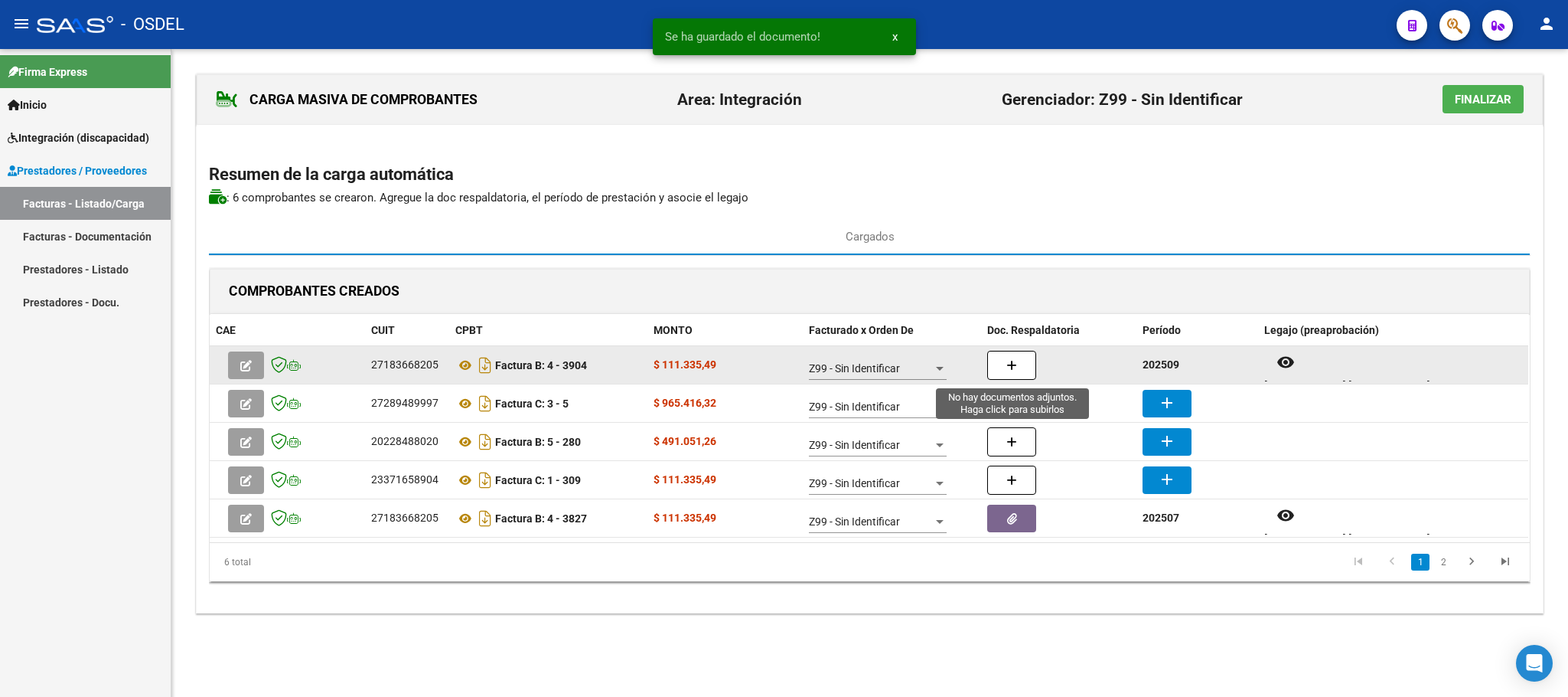
click at [1003, 373] on button "button" at bounding box center [1011, 365] width 49 height 29
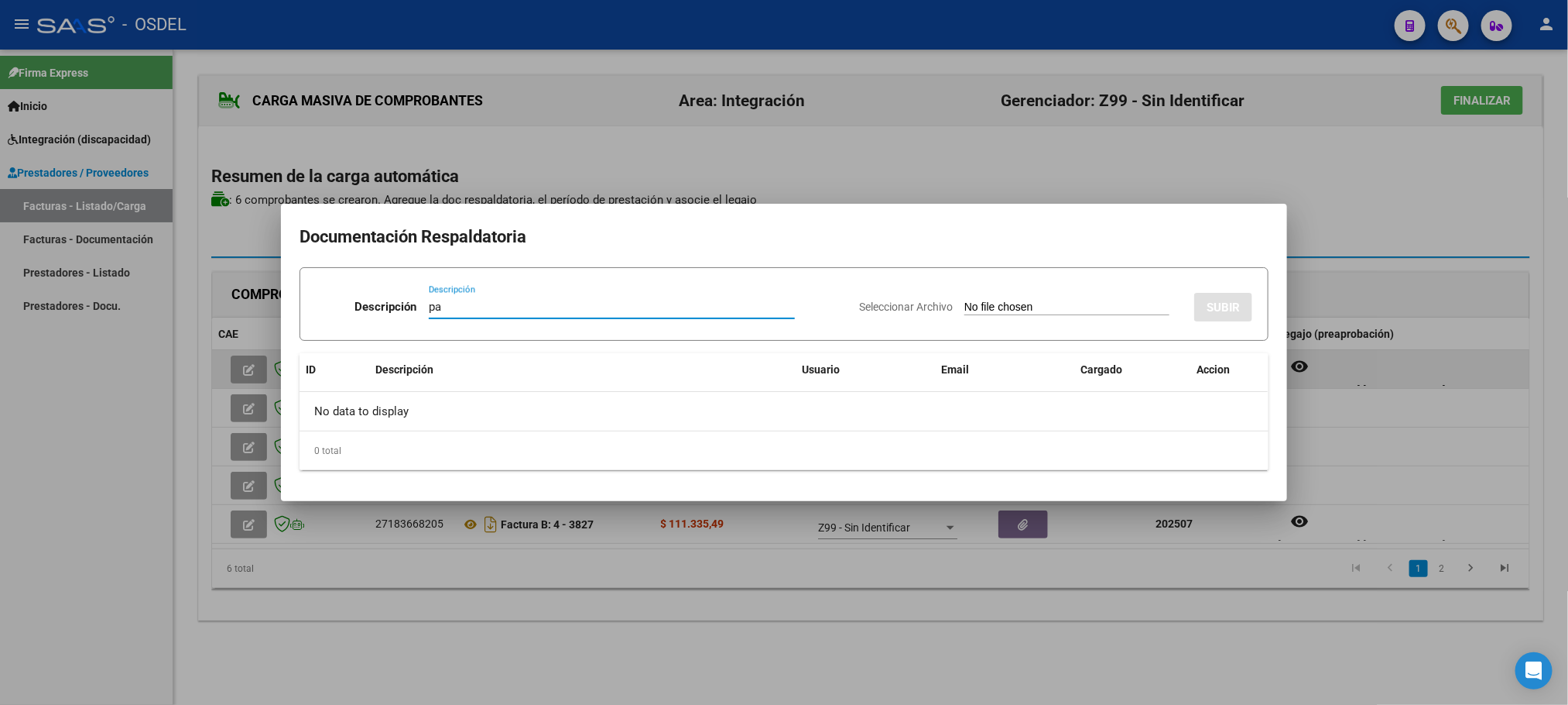
type input "pa"
click at [964, 300] on input "Seleccionar Archivo" at bounding box center [1066, 307] width 205 height 14
type input "C:\fakepath\pa-27183668205_3904.pdf"
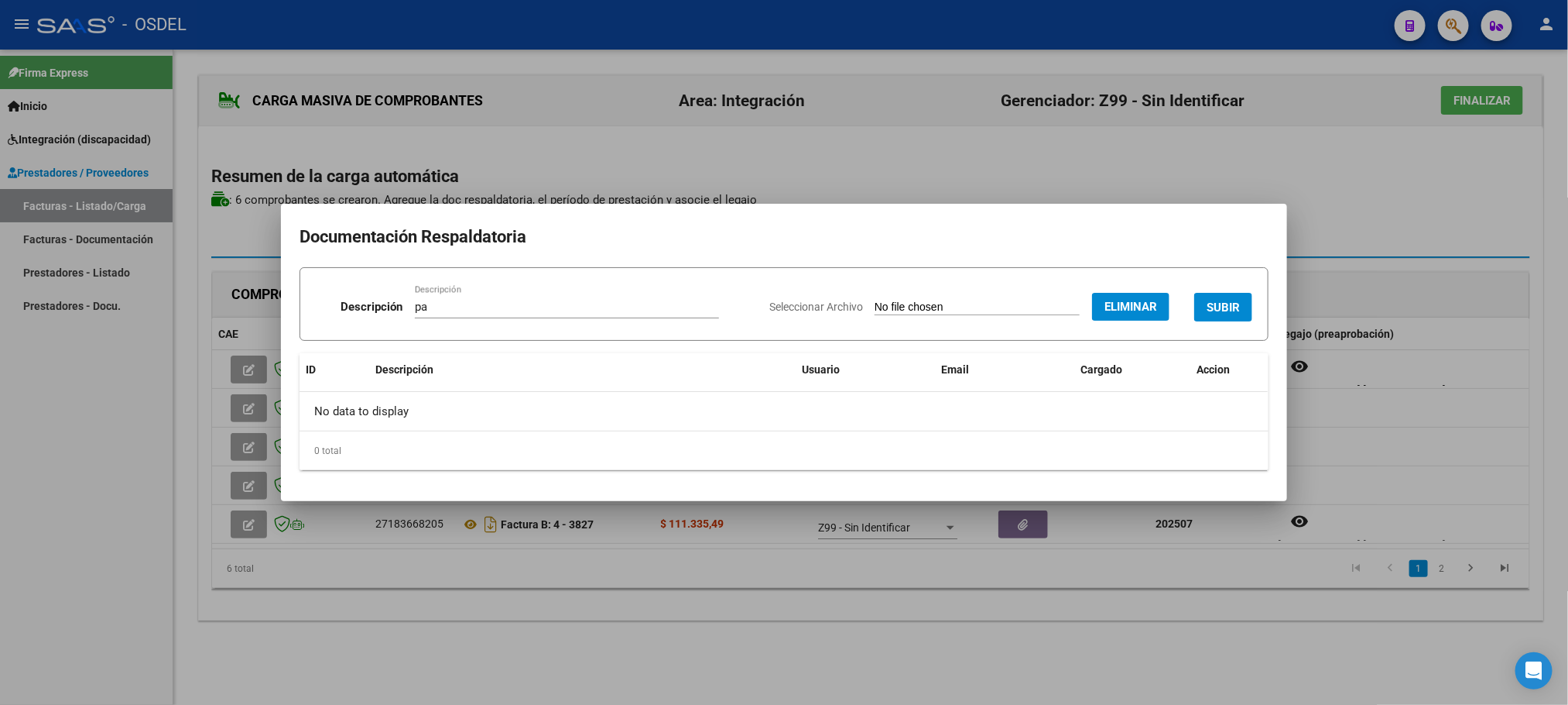
click at [1226, 315] on button "SUBIR" at bounding box center [1223, 307] width 58 height 29
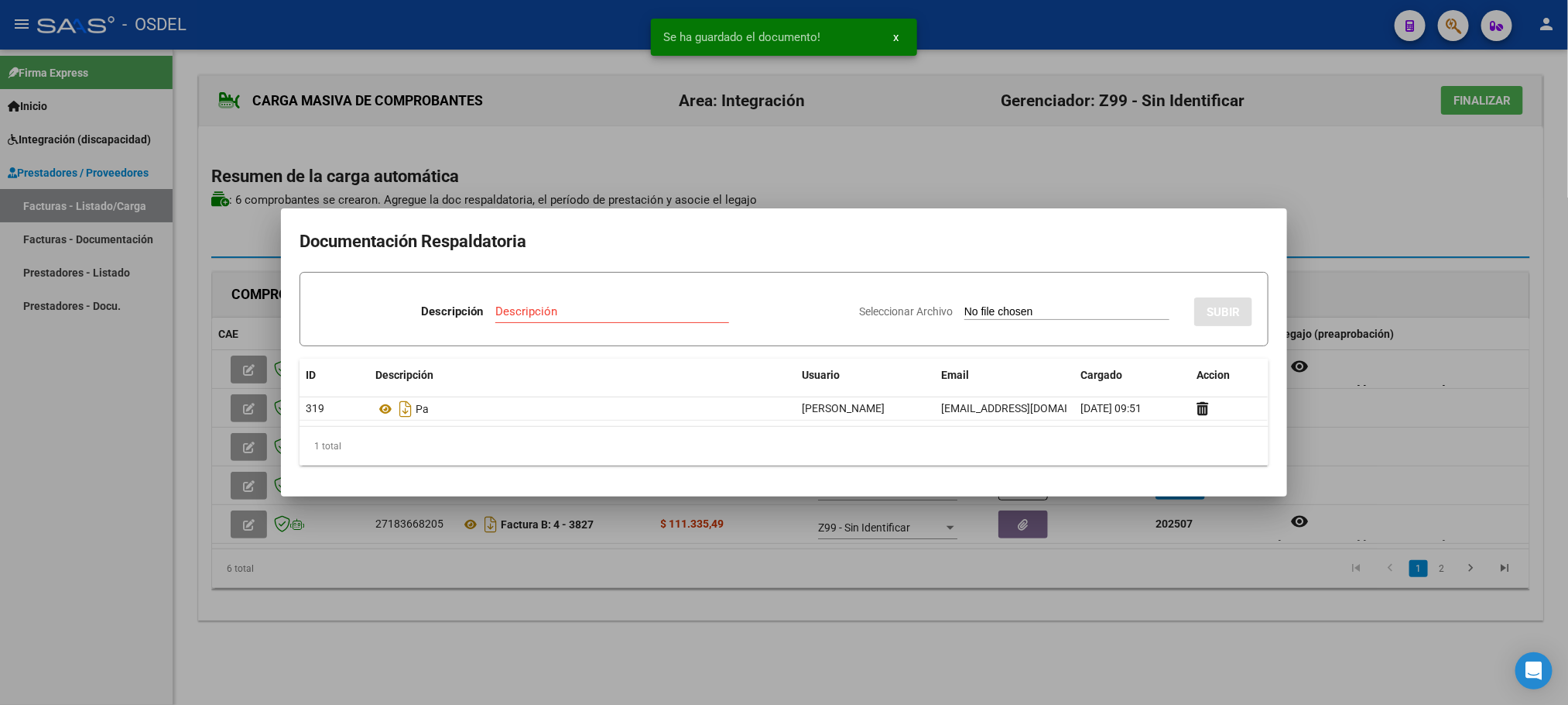
click at [607, 637] on div at bounding box center [784, 352] width 1568 height 705
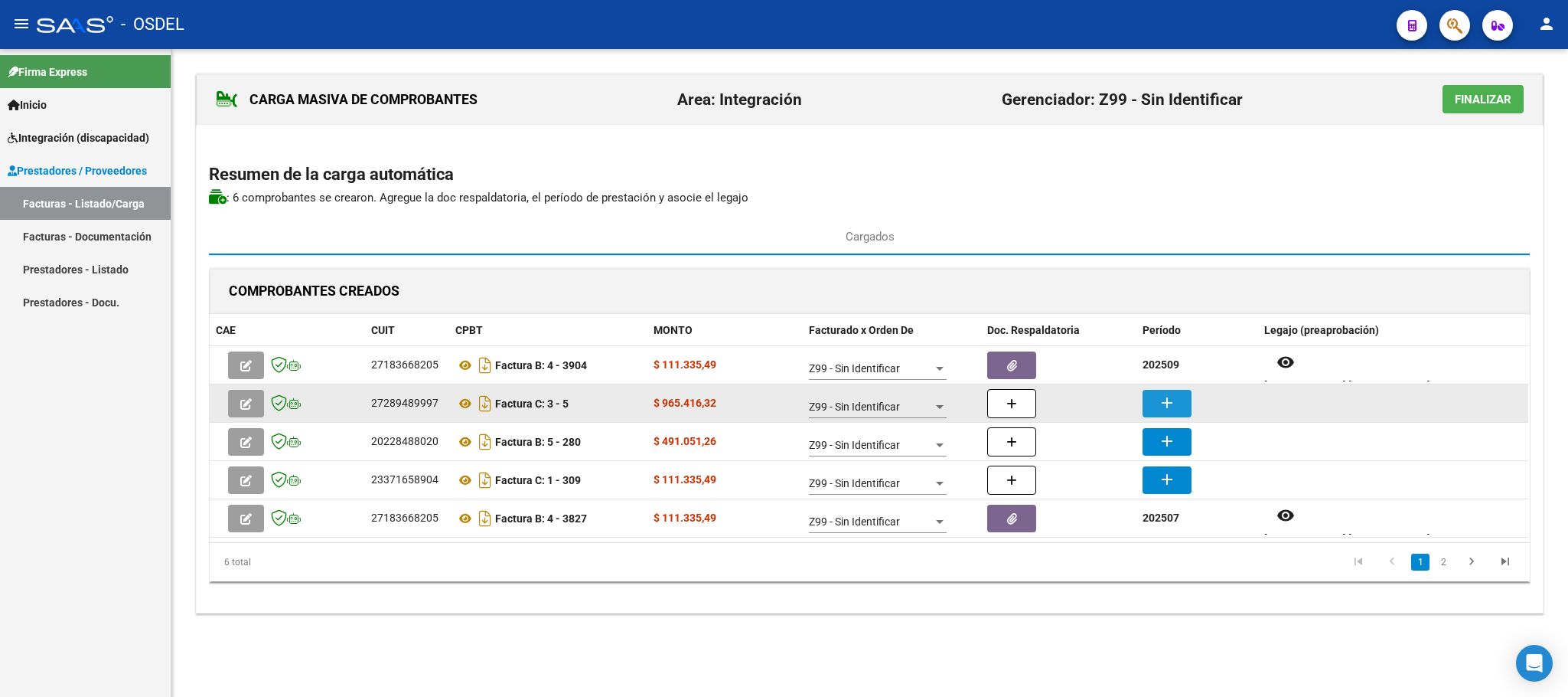
click at [1187, 414] on button "add" at bounding box center [1167, 403] width 49 height 28
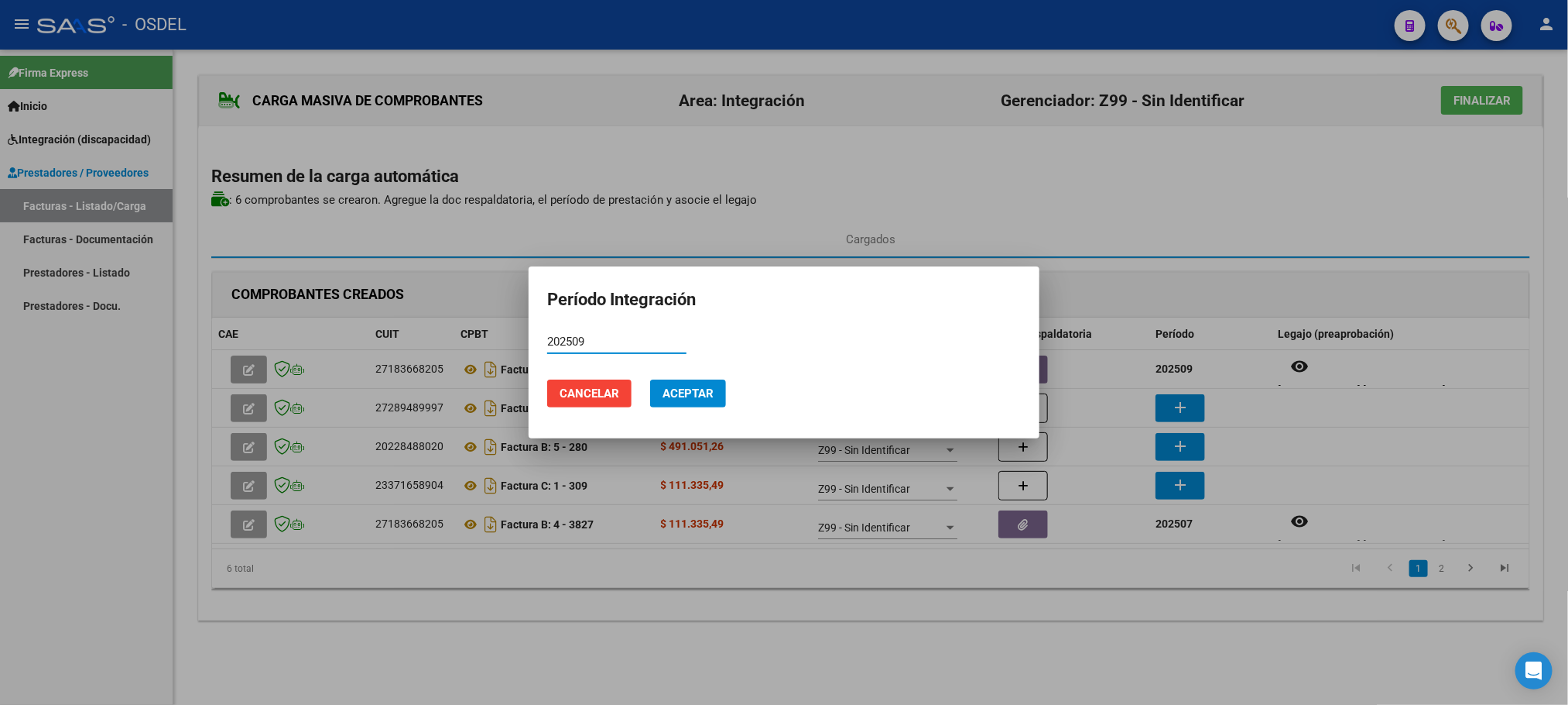
type input "202509"
click at [664, 402] on button "Aceptar" at bounding box center [688, 393] width 76 height 28
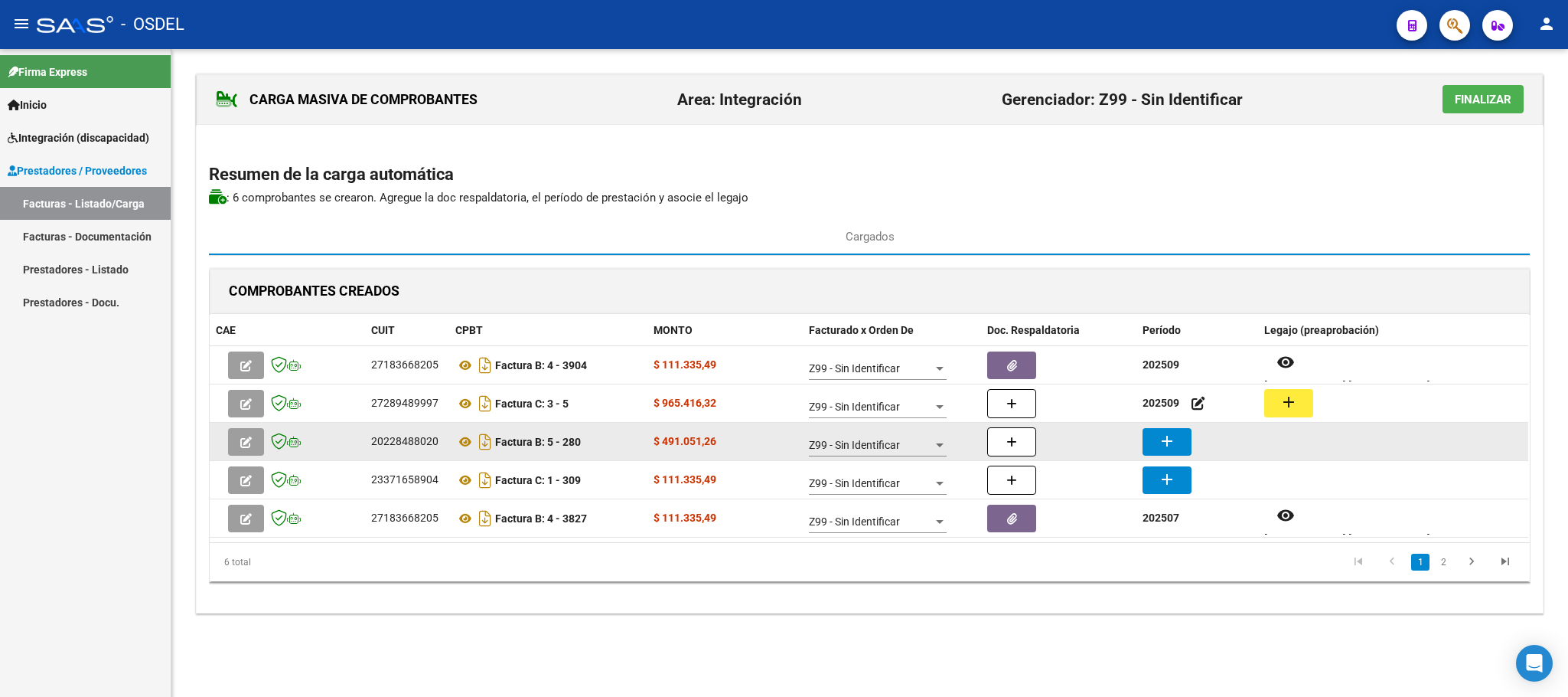
click at [1153, 444] on button "add" at bounding box center [1167, 441] width 49 height 28
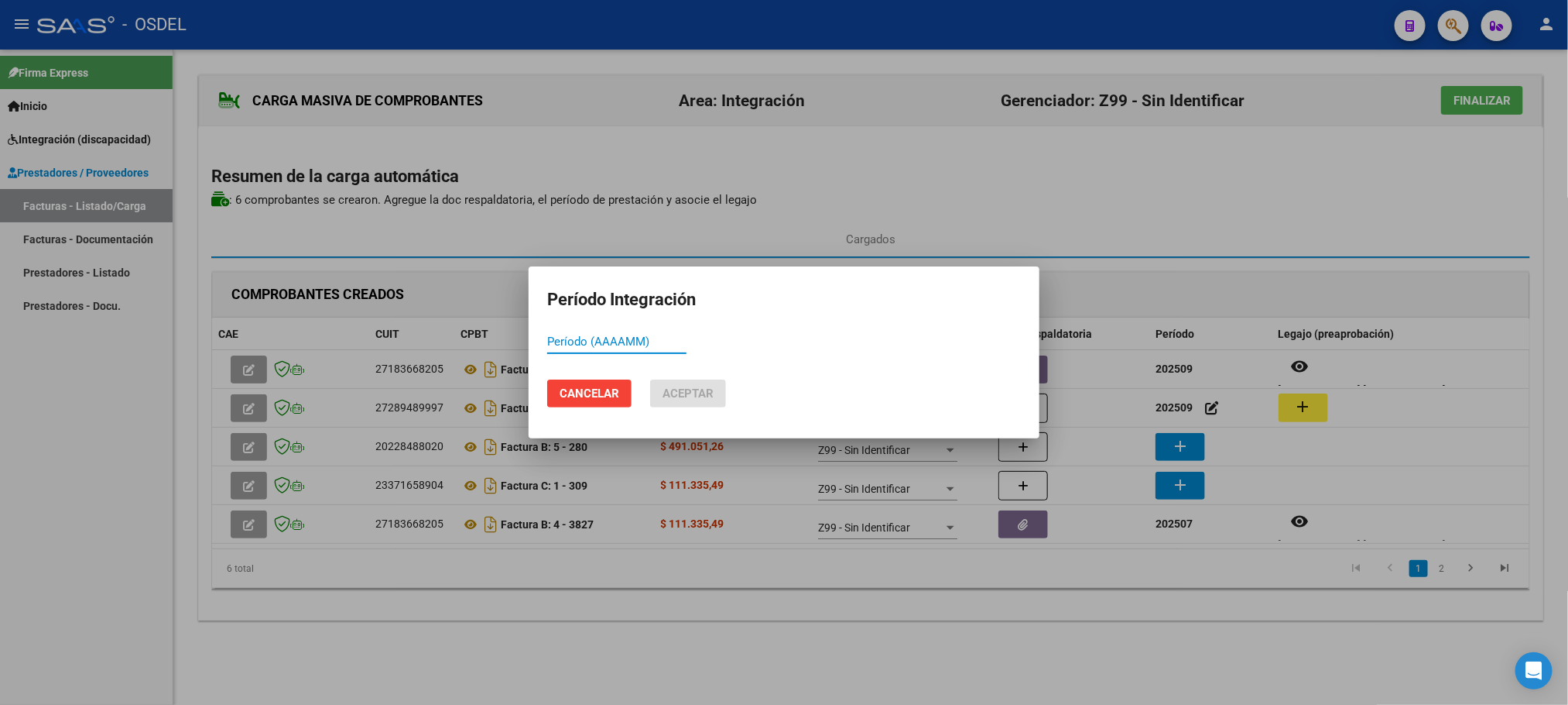
paste input "202509"
type input "202509"
click at [697, 392] on span "Aceptar" at bounding box center [687, 392] width 51 height 14
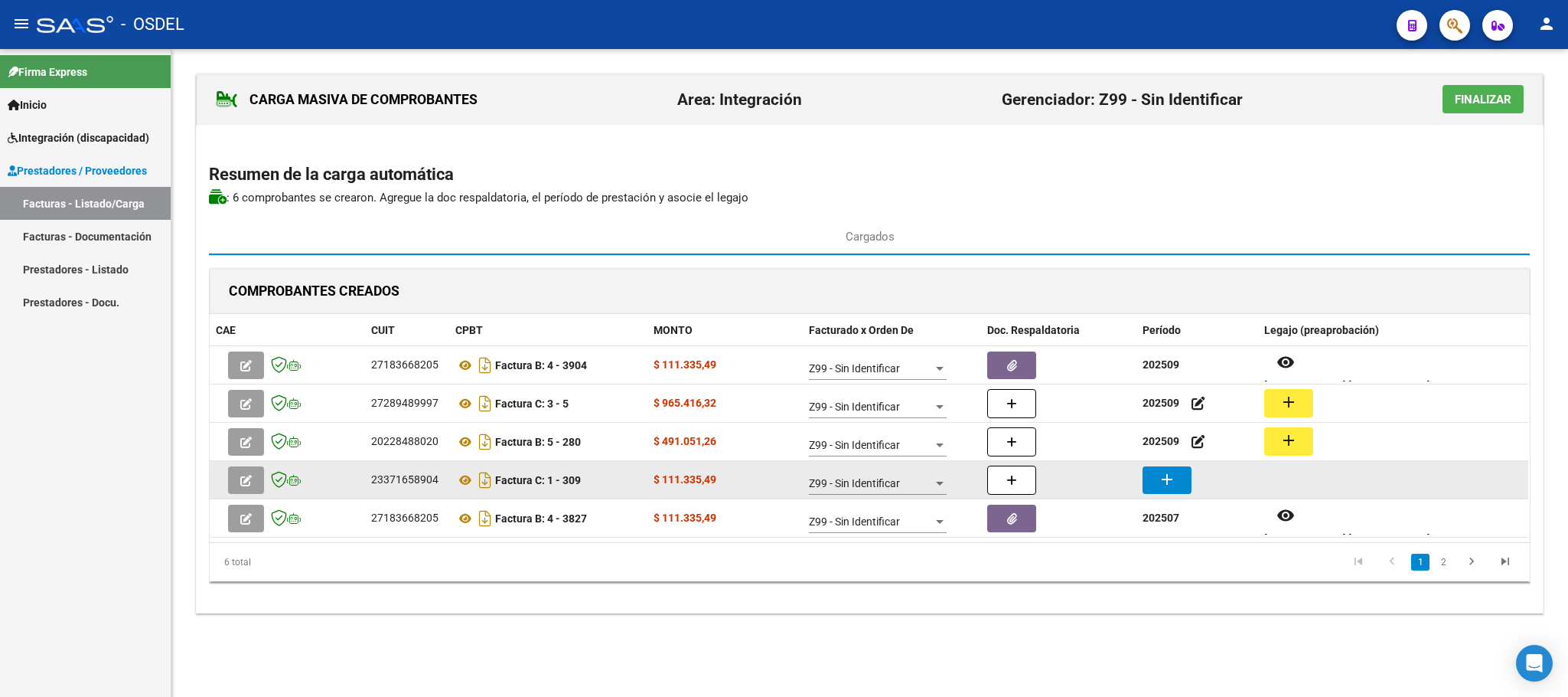
click at [1157, 478] on button "add" at bounding box center [1167, 480] width 49 height 28
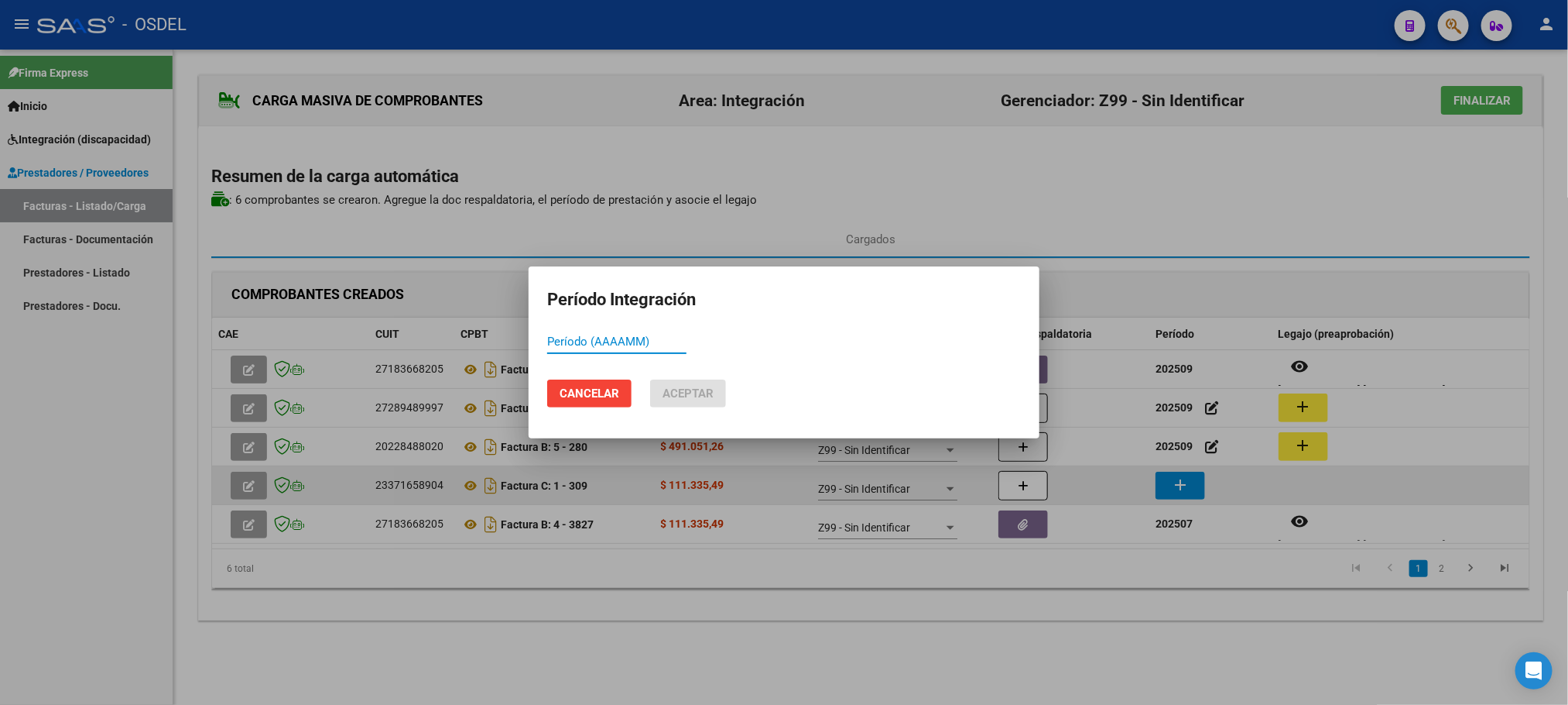
paste input "202509"
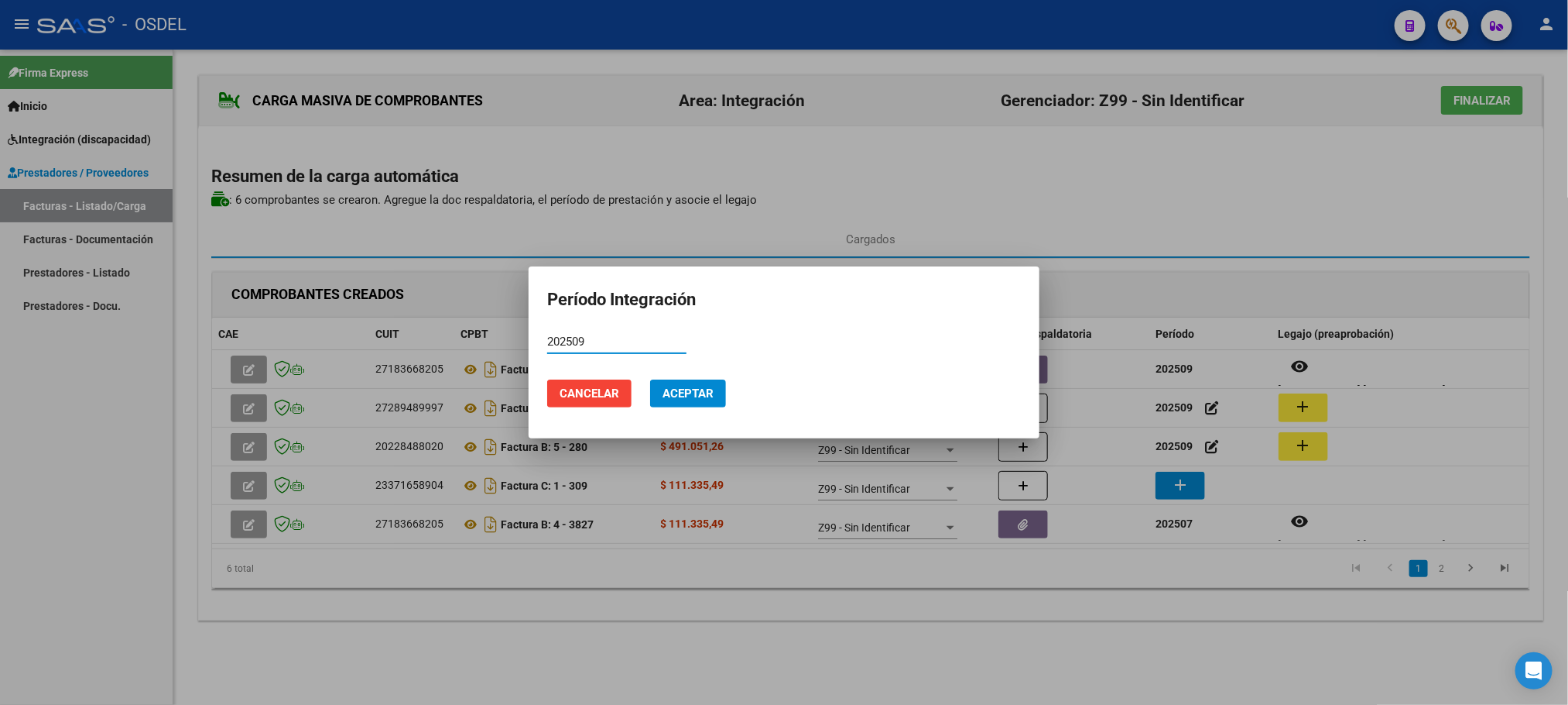
type input "202509"
click at [715, 402] on button "Aceptar" at bounding box center [688, 393] width 76 height 28
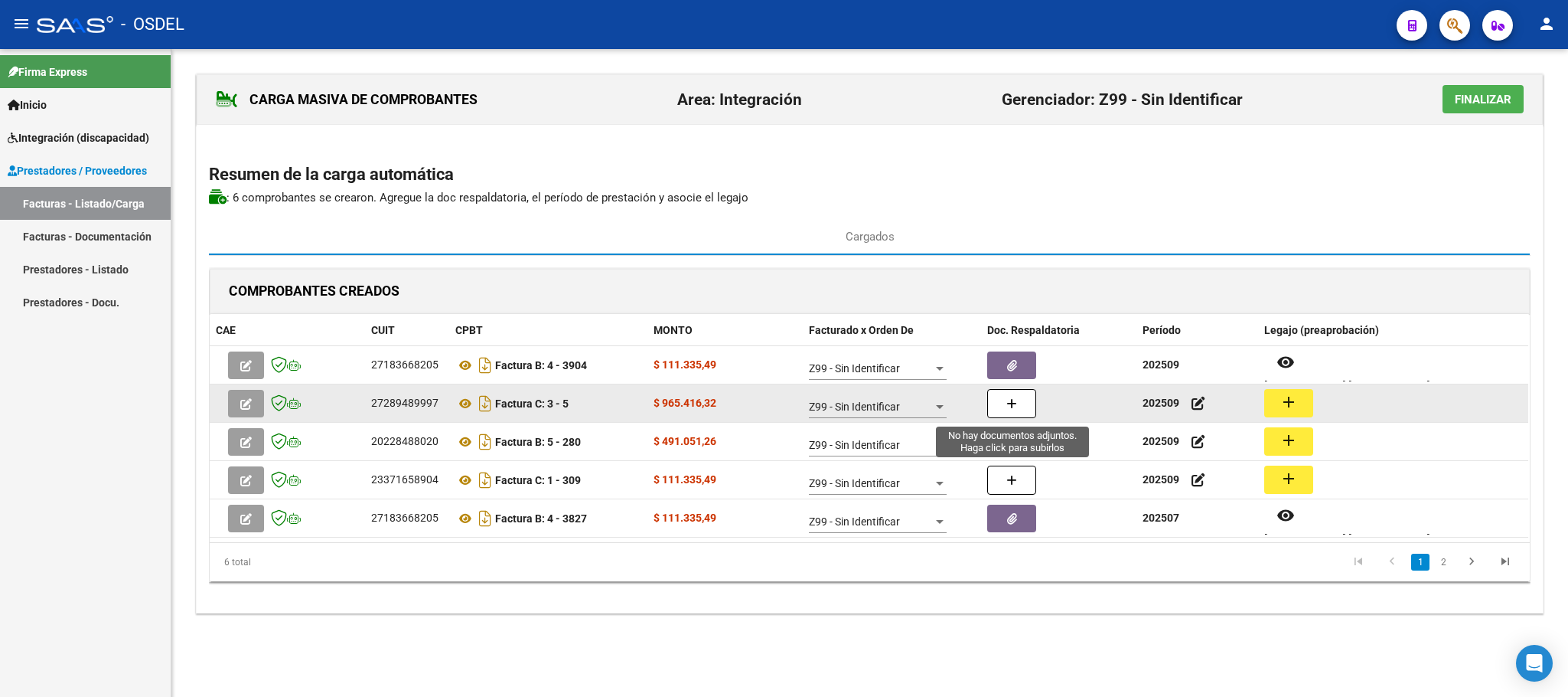
click at [1003, 409] on button "button" at bounding box center [1011, 403] width 49 height 29
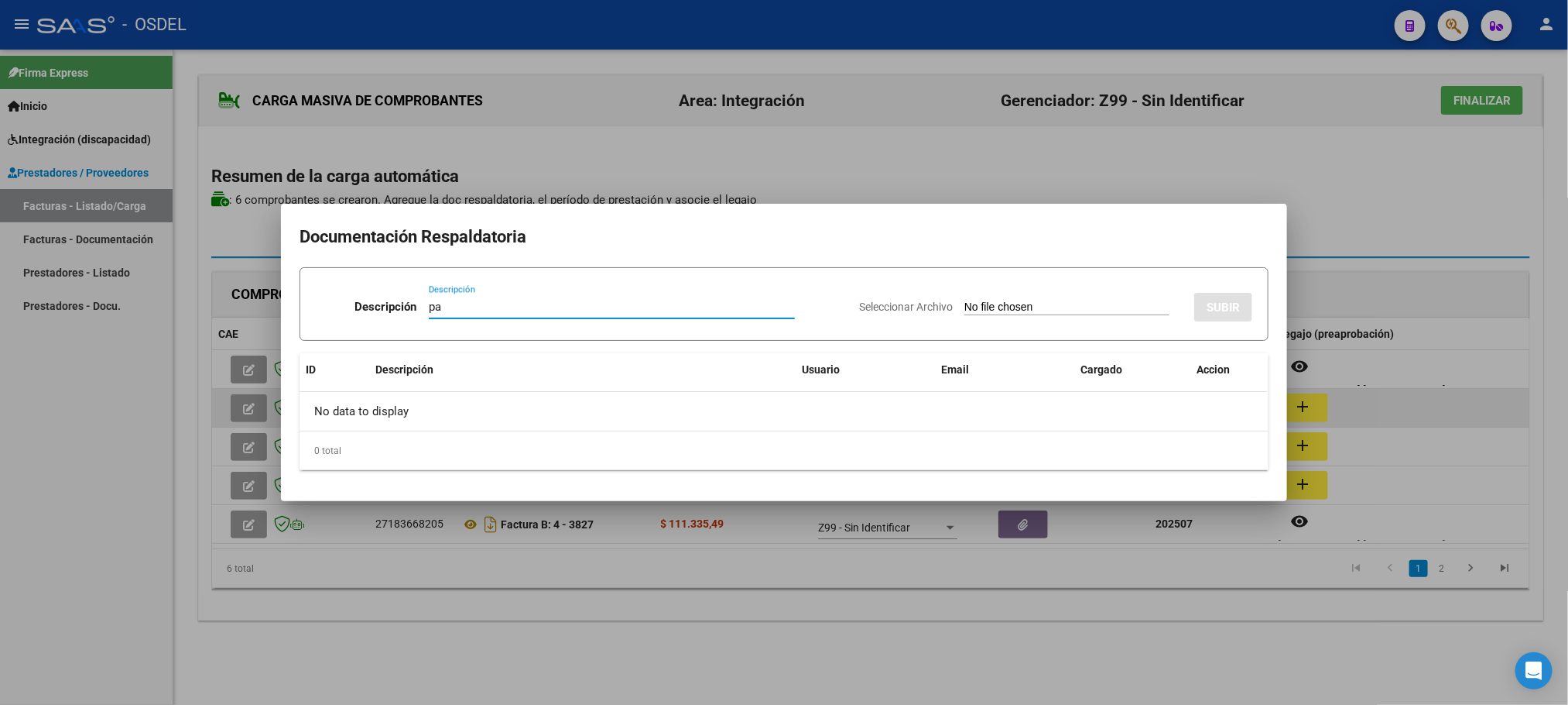
type input "pa"
click at [964, 300] on input "Seleccionar Archivo" at bounding box center [1066, 307] width 205 height 14
type input "C:\fakepath\pa-27289489997_5.pdf"
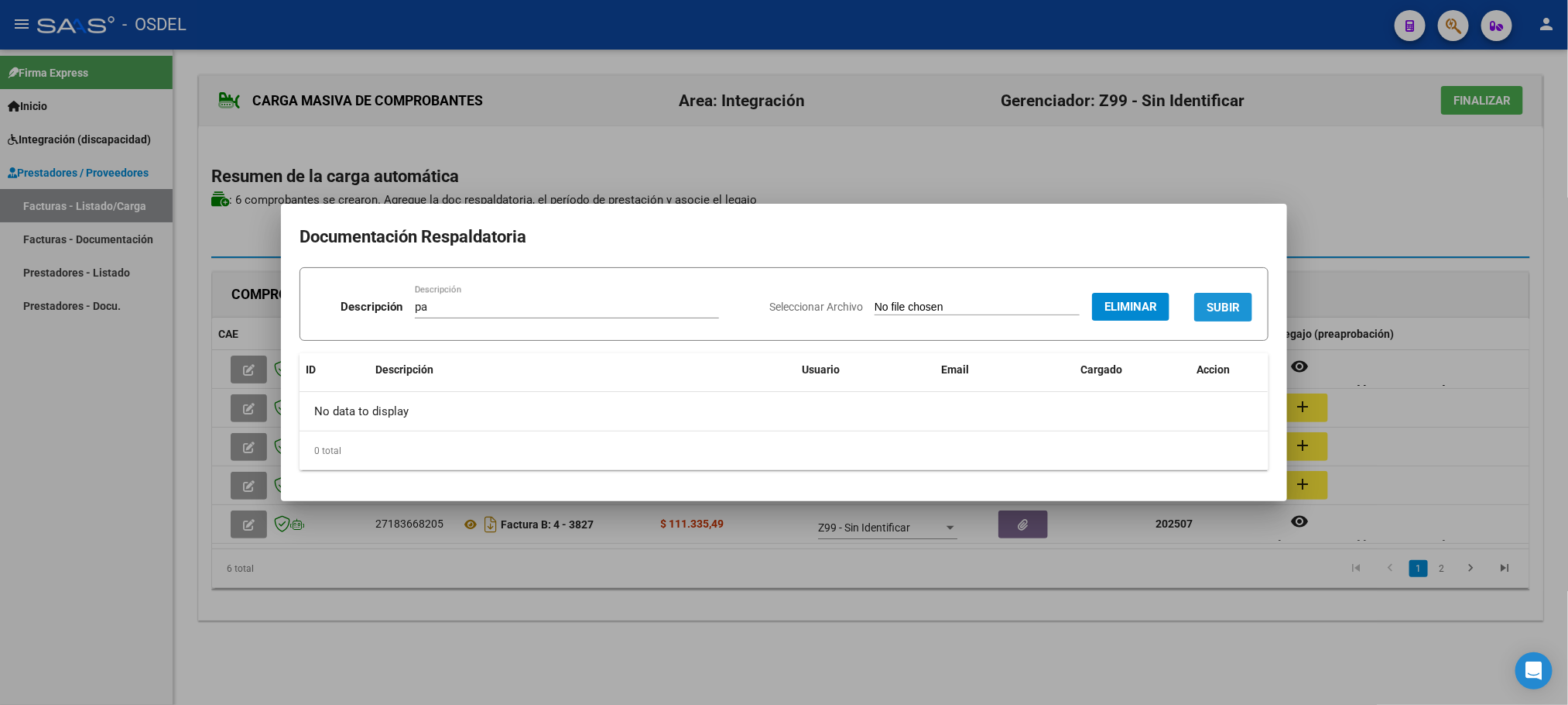
click at [1226, 302] on span "SUBIR" at bounding box center [1223, 306] width 33 height 14
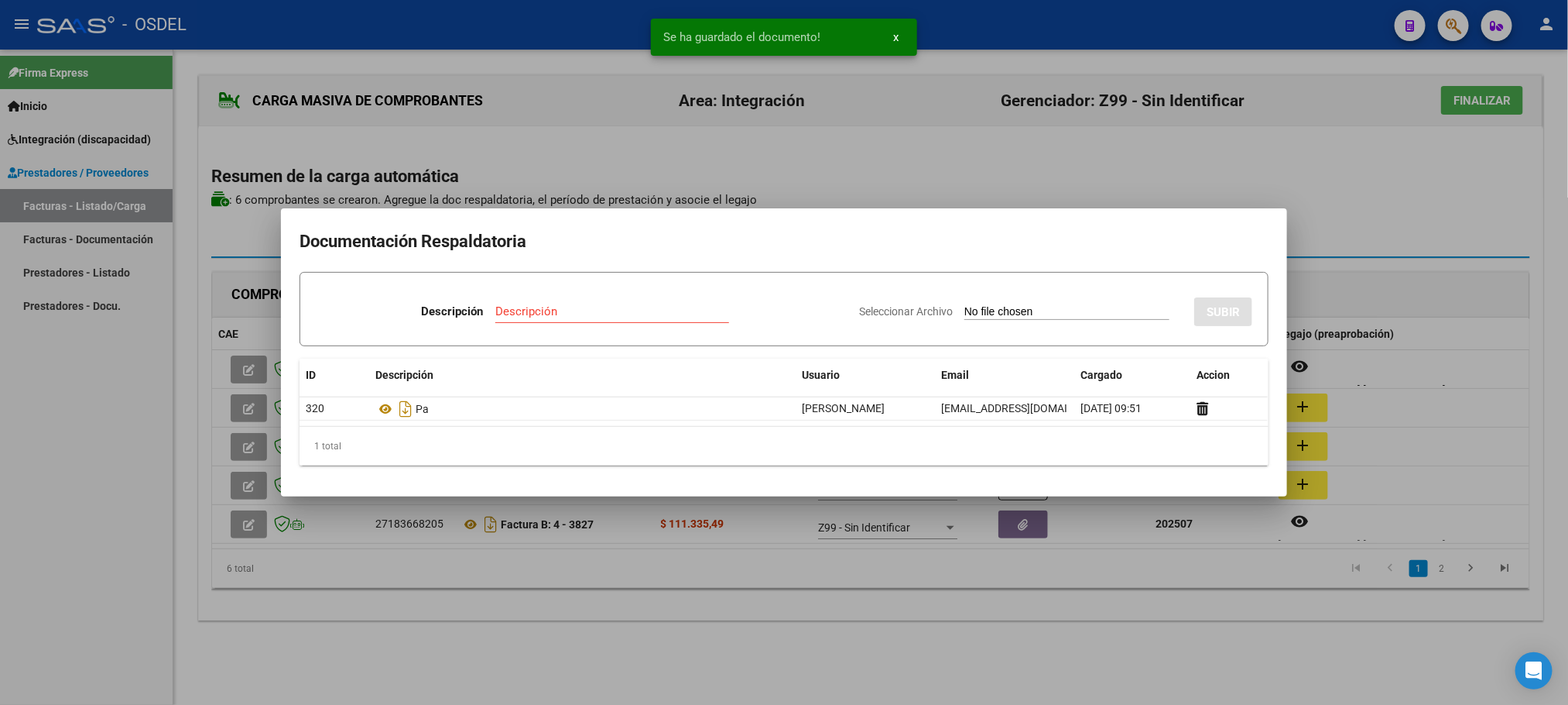
click at [1061, 627] on div at bounding box center [784, 352] width 1568 height 705
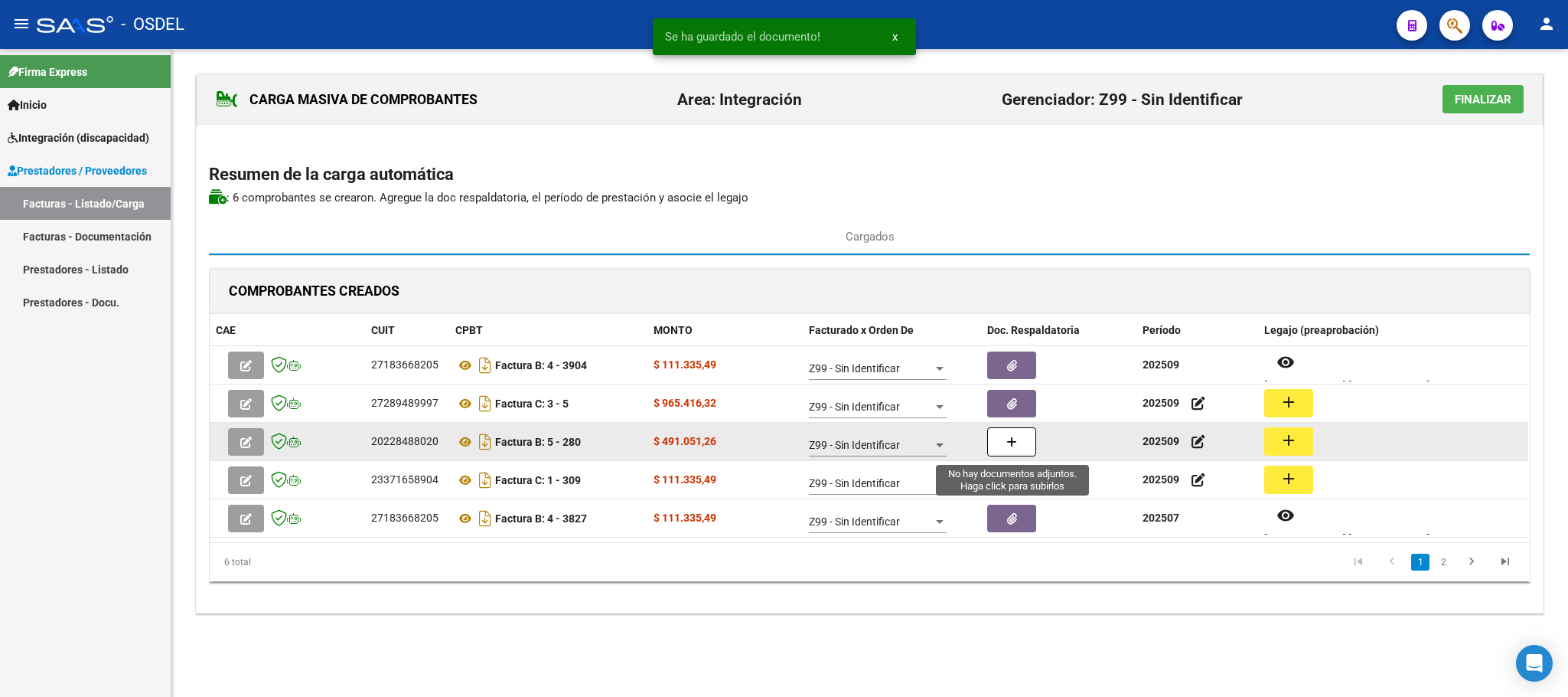
click at [1009, 451] on button "button" at bounding box center [1011, 441] width 49 height 29
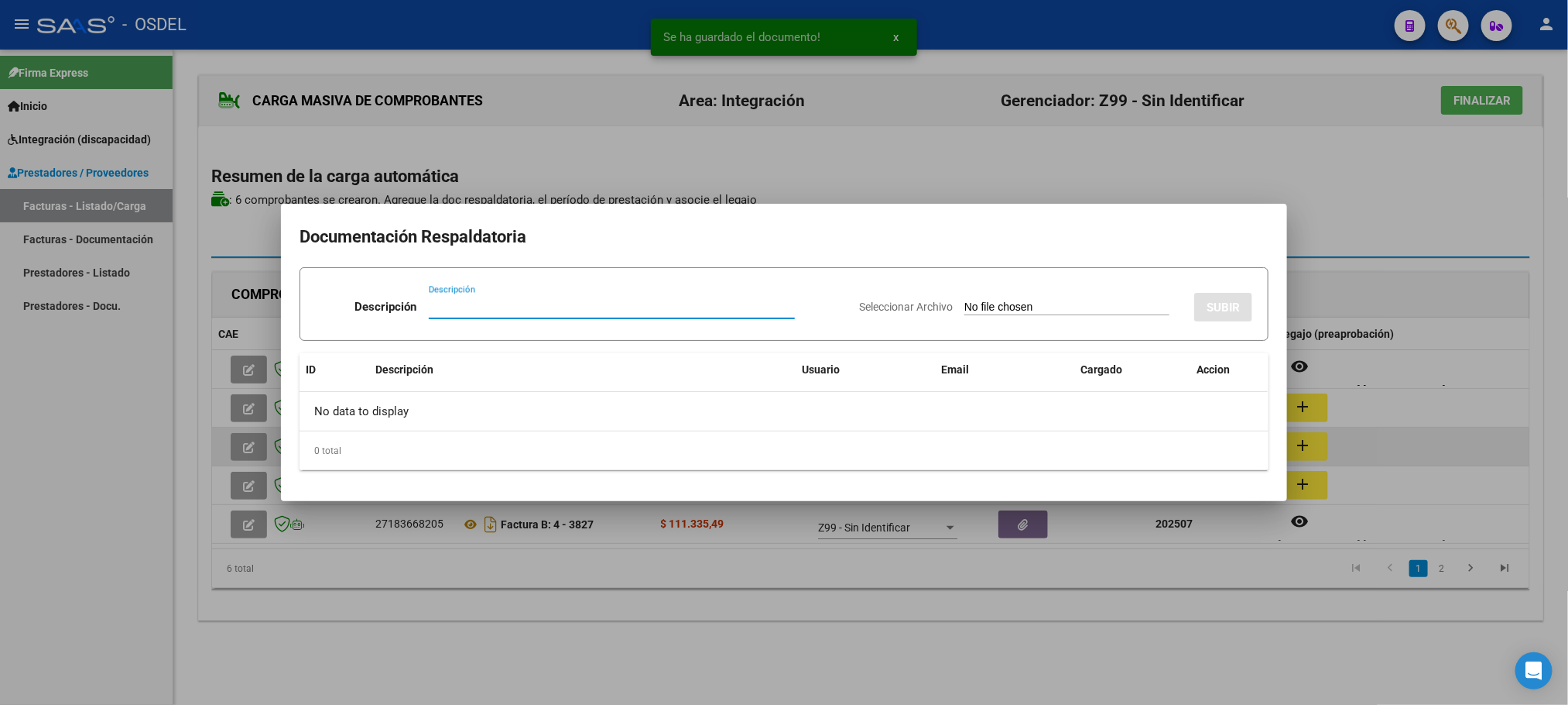
paste input "pa"
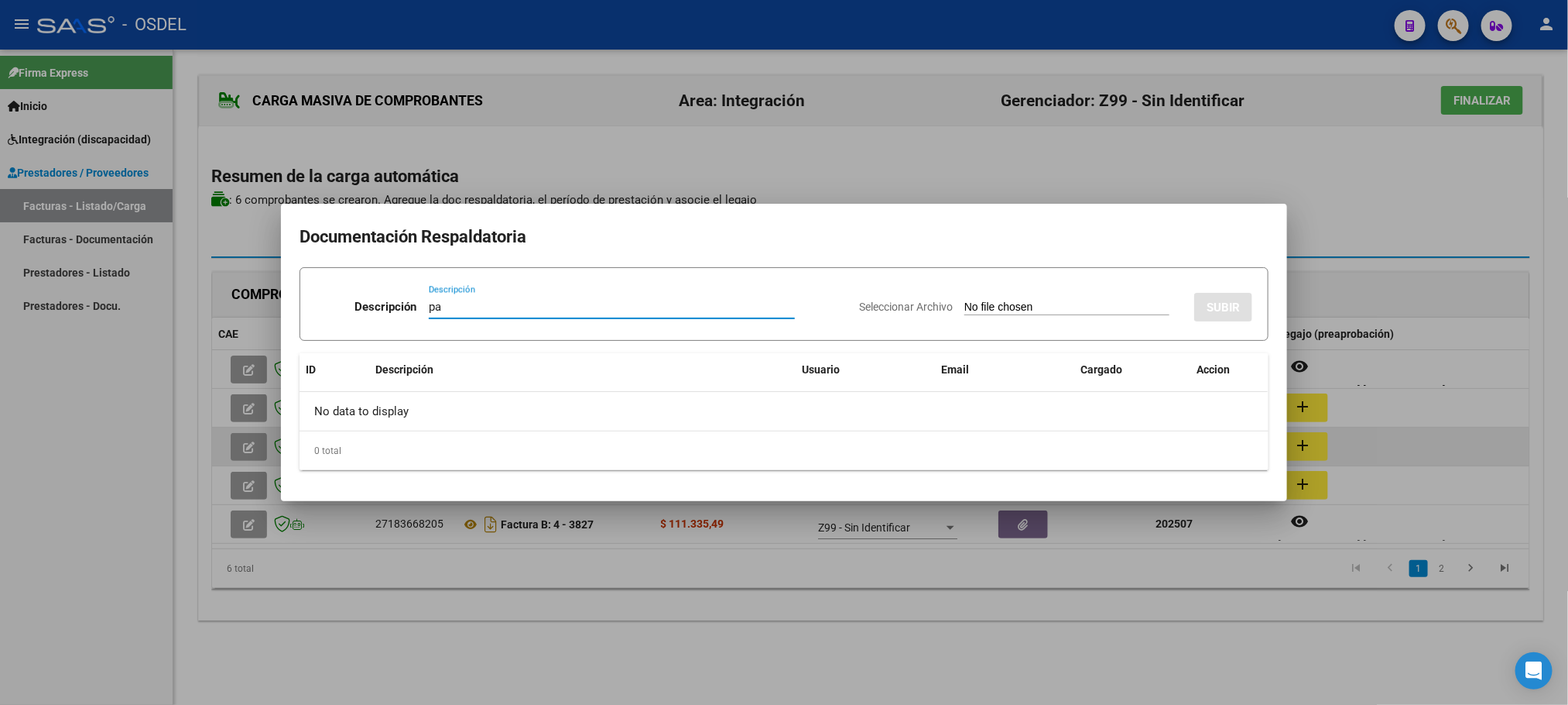
type input "pa"
click at [964, 300] on input "Seleccionar Archivo" at bounding box center [1066, 307] width 205 height 14
type input "C:\fakepath\pa-20228488020_280.pdf"
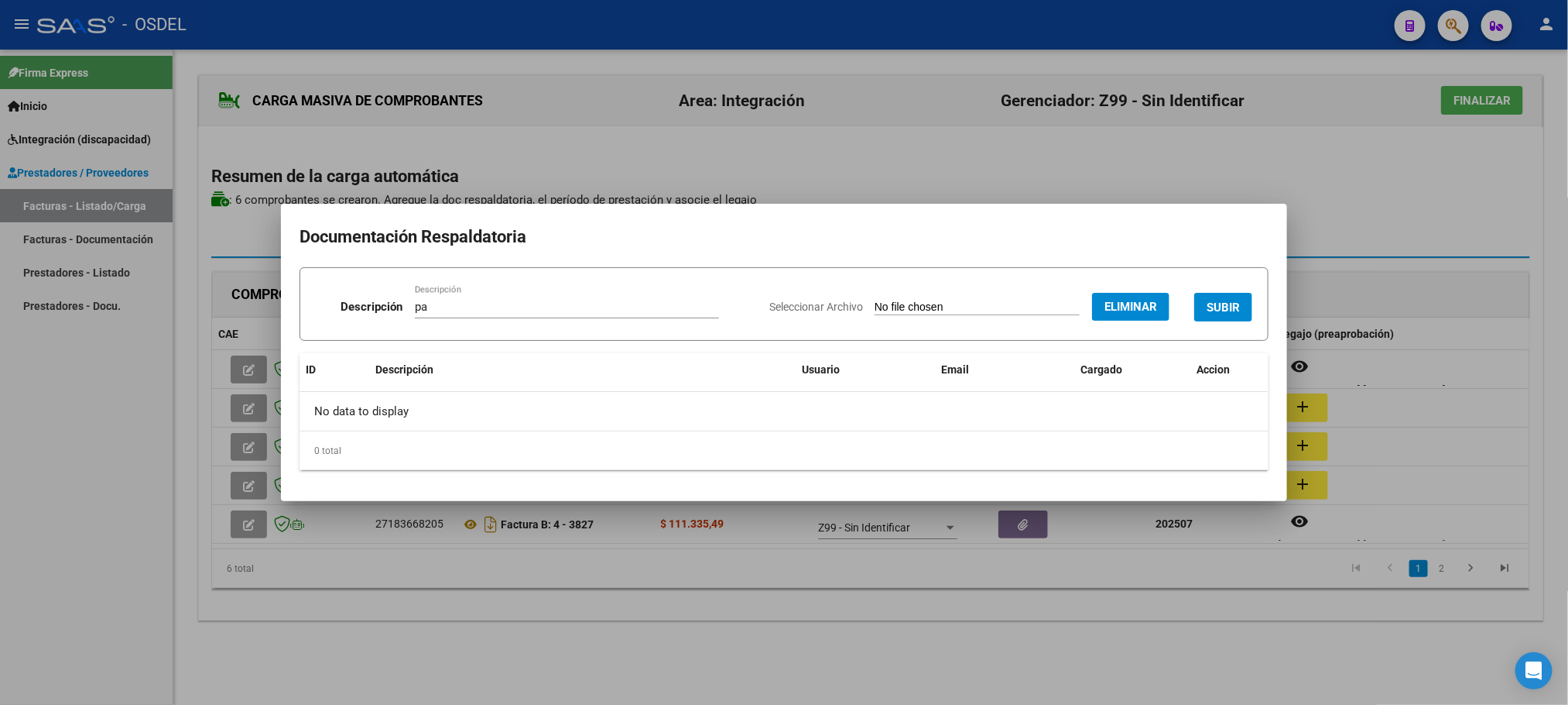
click at [1215, 296] on button "SUBIR" at bounding box center [1223, 307] width 58 height 29
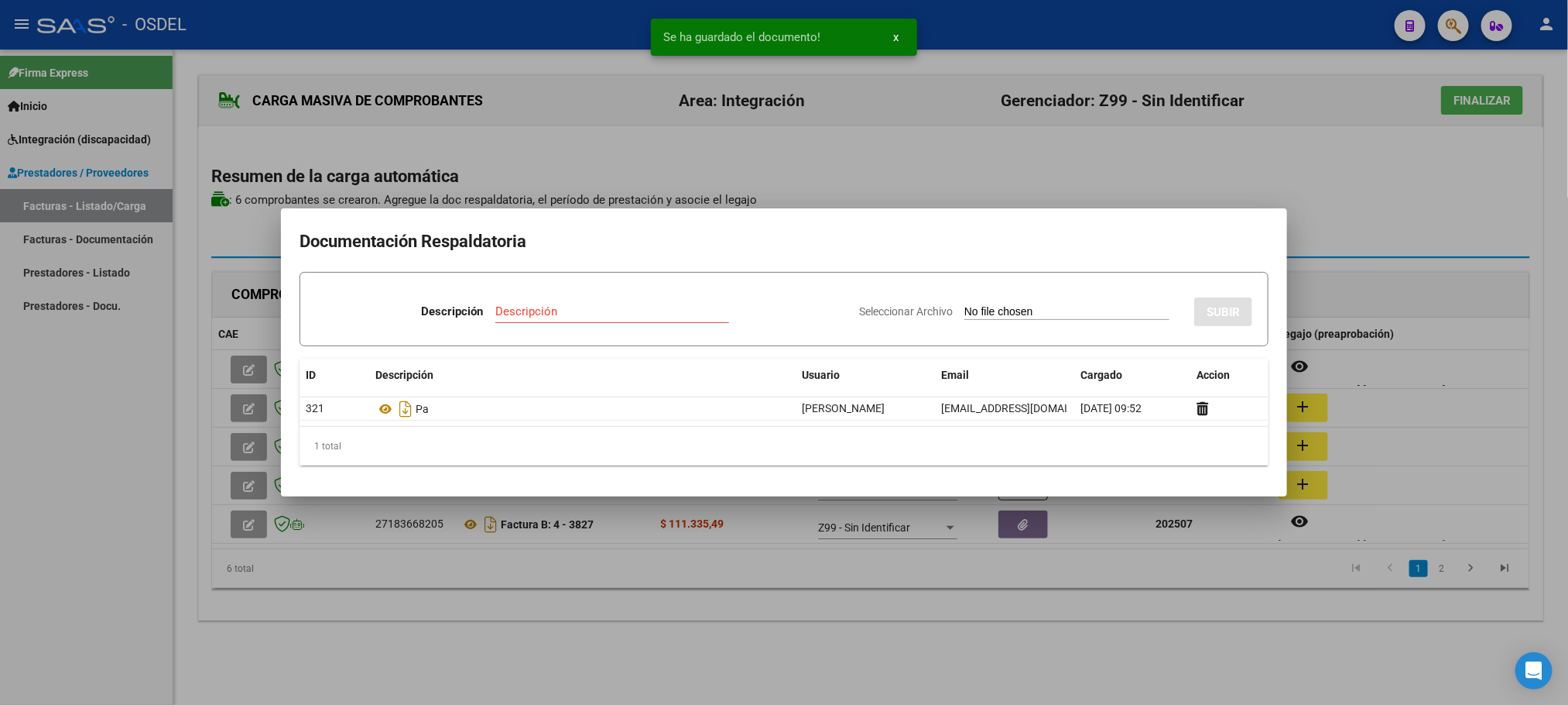
click at [1051, 618] on div at bounding box center [784, 352] width 1568 height 705
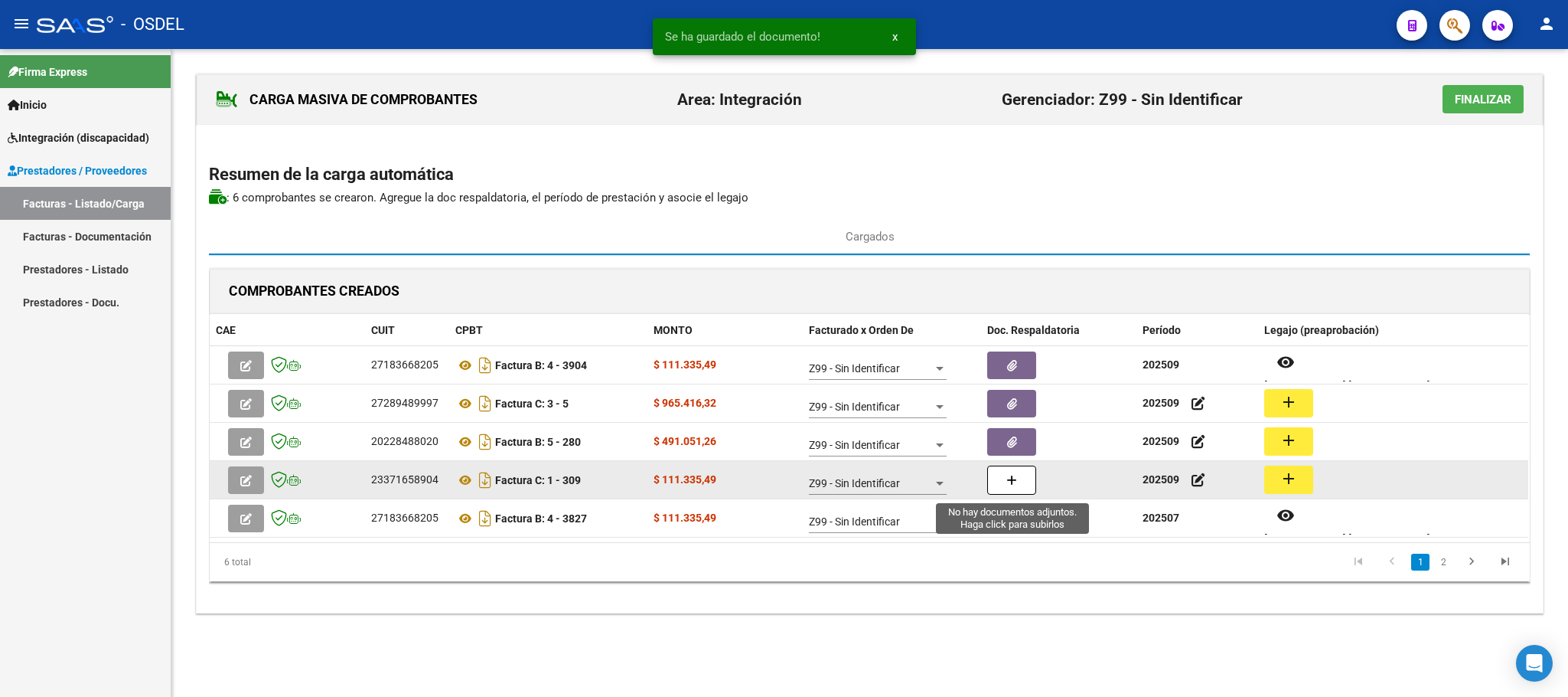
click at [1002, 487] on button "button" at bounding box center [1011, 480] width 49 height 29
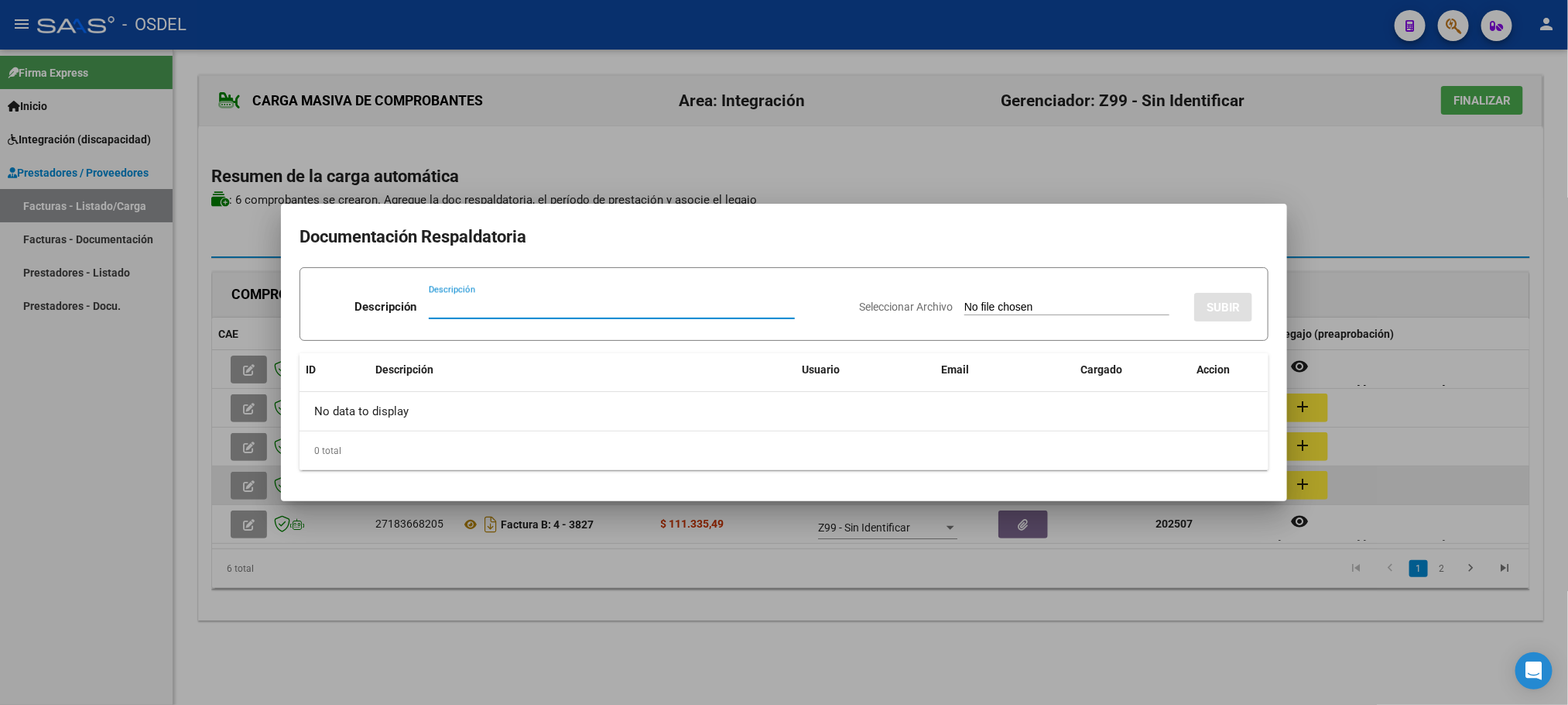
paste input "pa"
type input "pa"
click at [964, 300] on input "Seleccionar Archivo" at bounding box center [1066, 307] width 205 height 14
type input "C:\fakepath\pa-23371658904_309.pdf"
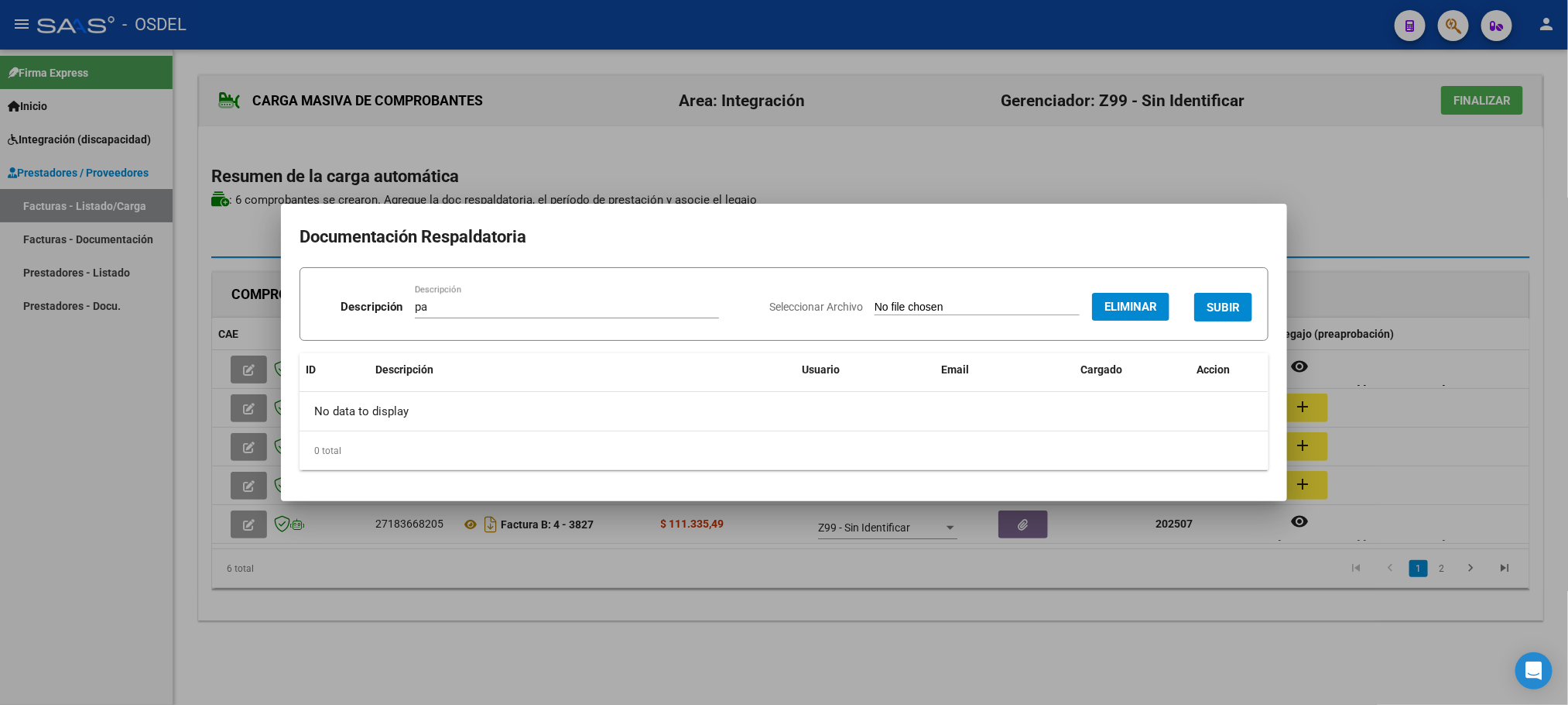
click at [1212, 311] on span "SUBIR" at bounding box center [1223, 306] width 33 height 14
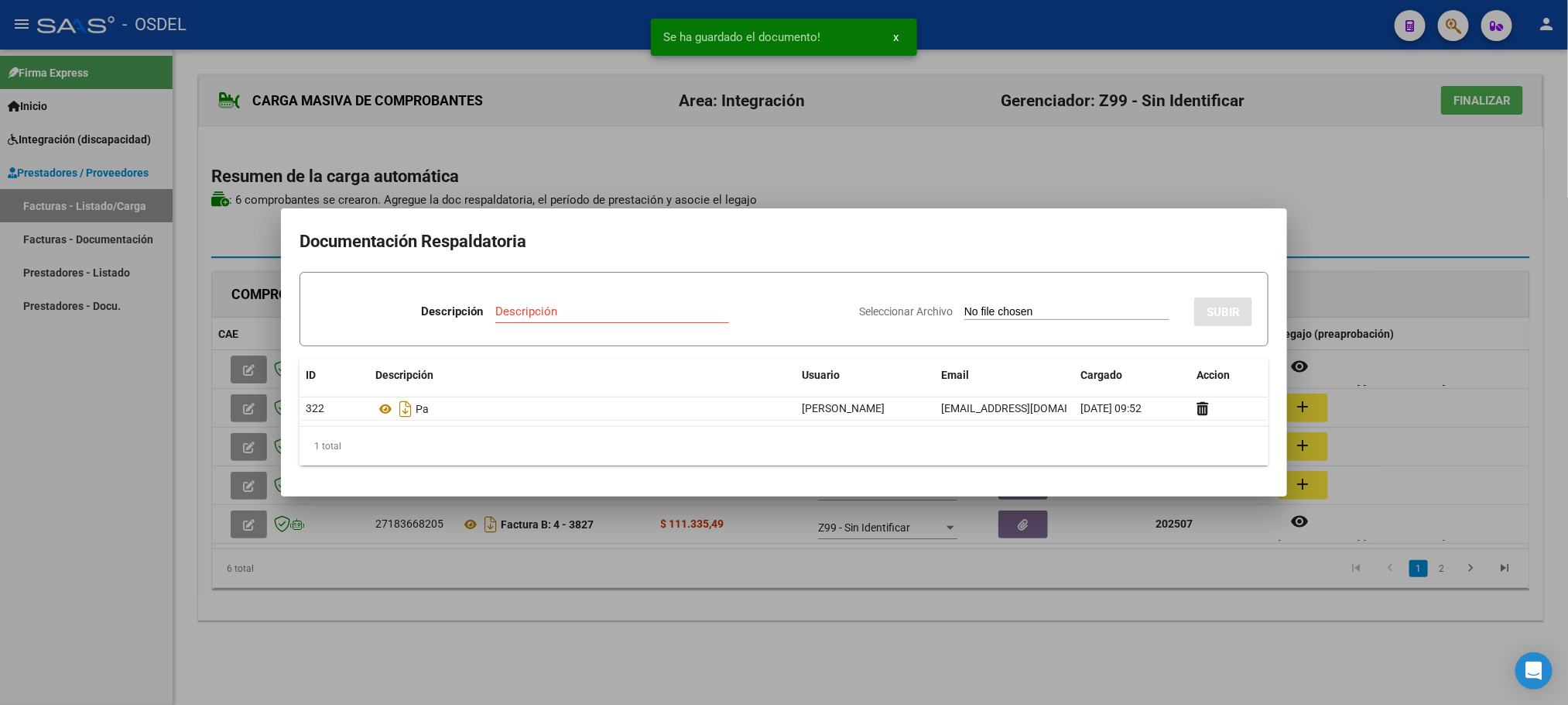
click at [877, 667] on div at bounding box center [784, 352] width 1568 height 705
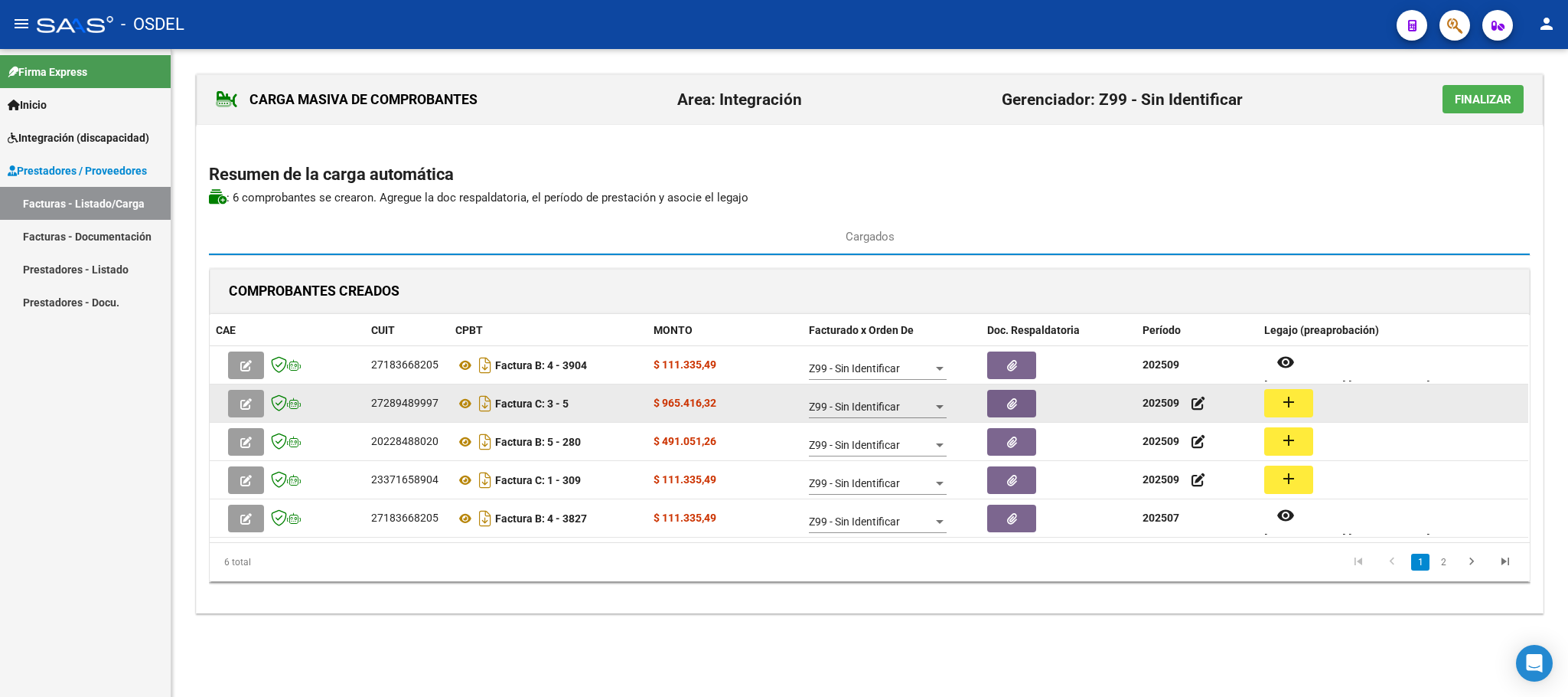
click at [1291, 403] on mat-icon "add" at bounding box center [1288, 401] width 19 height 19
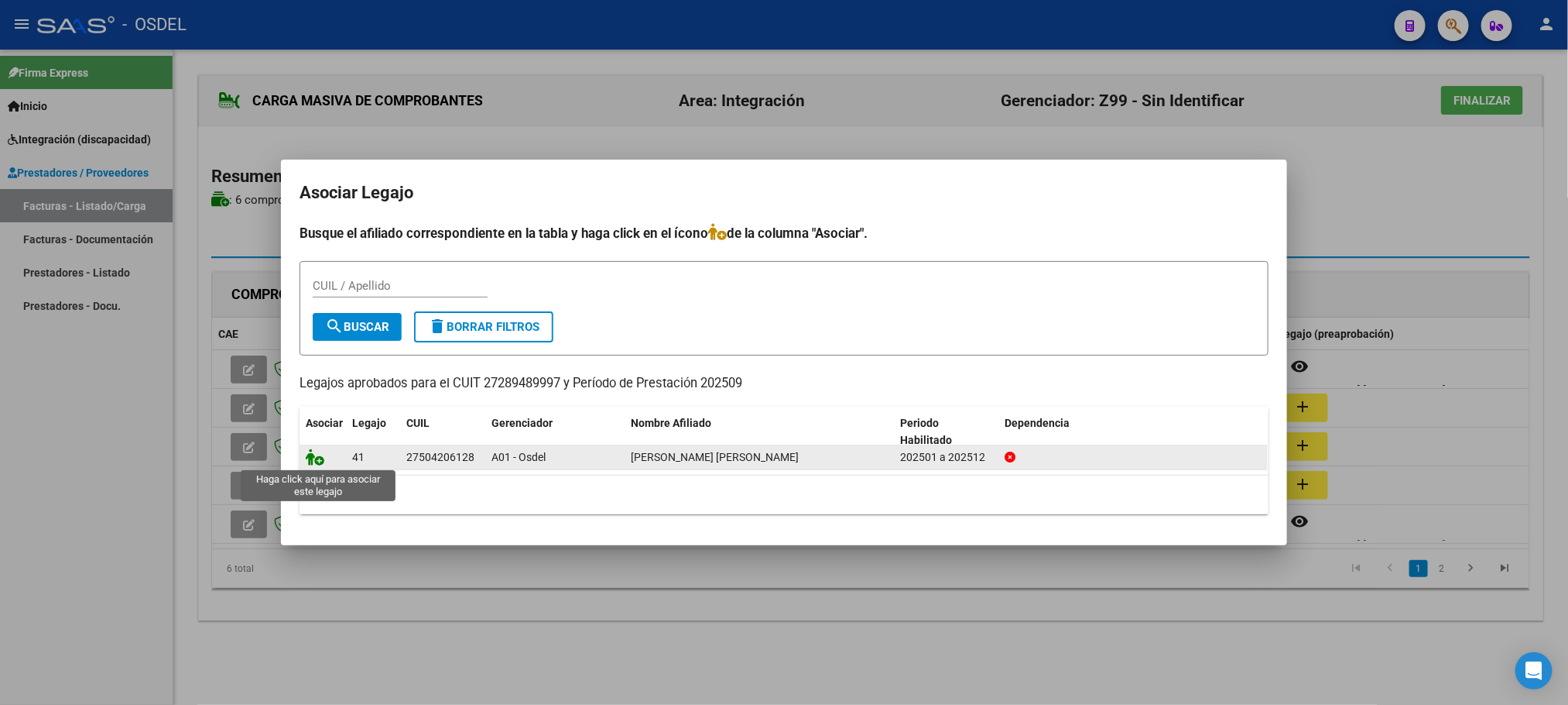
click at [316, 456] on icon at bounding box center [314, 456] width 19 height 17
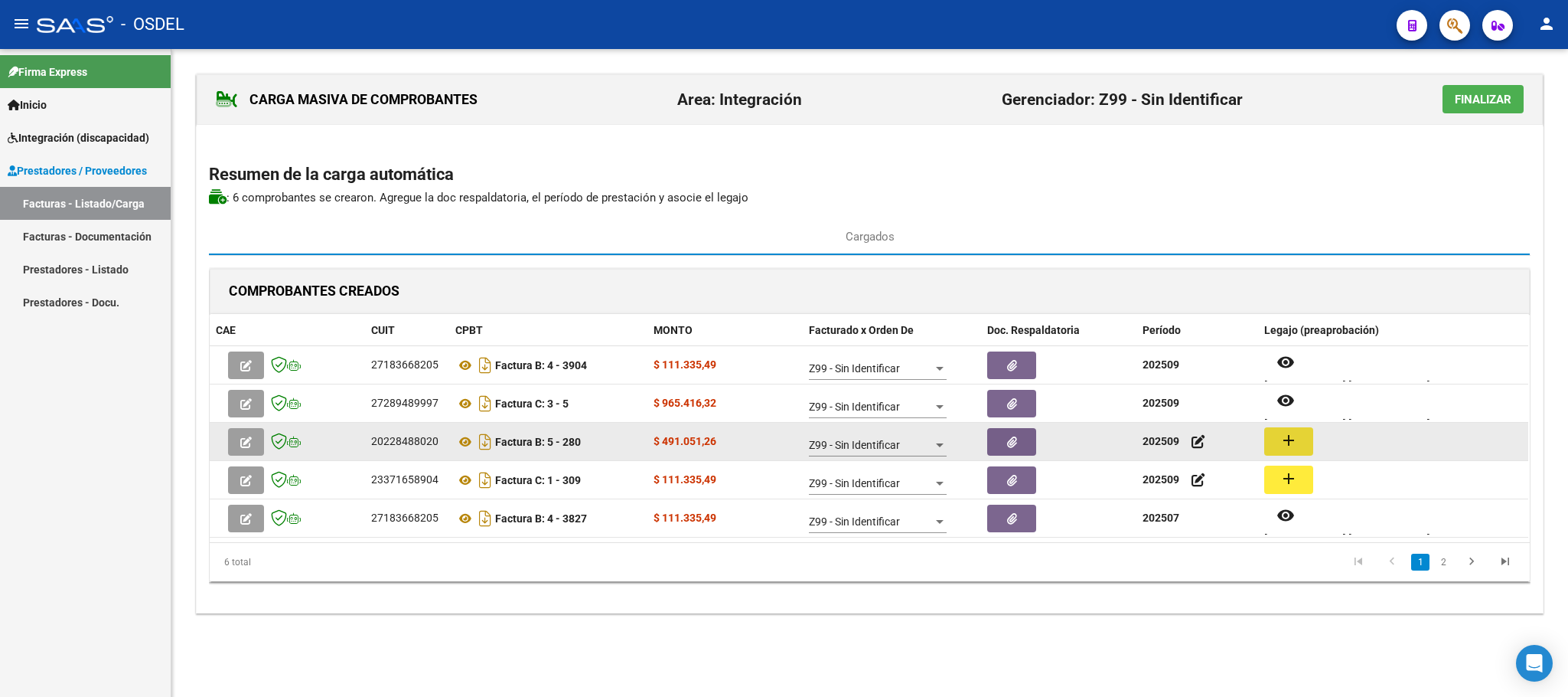
click at [1281, 441] on mat-icon "add" at bounding box center [1288, 440] width 19 height 19
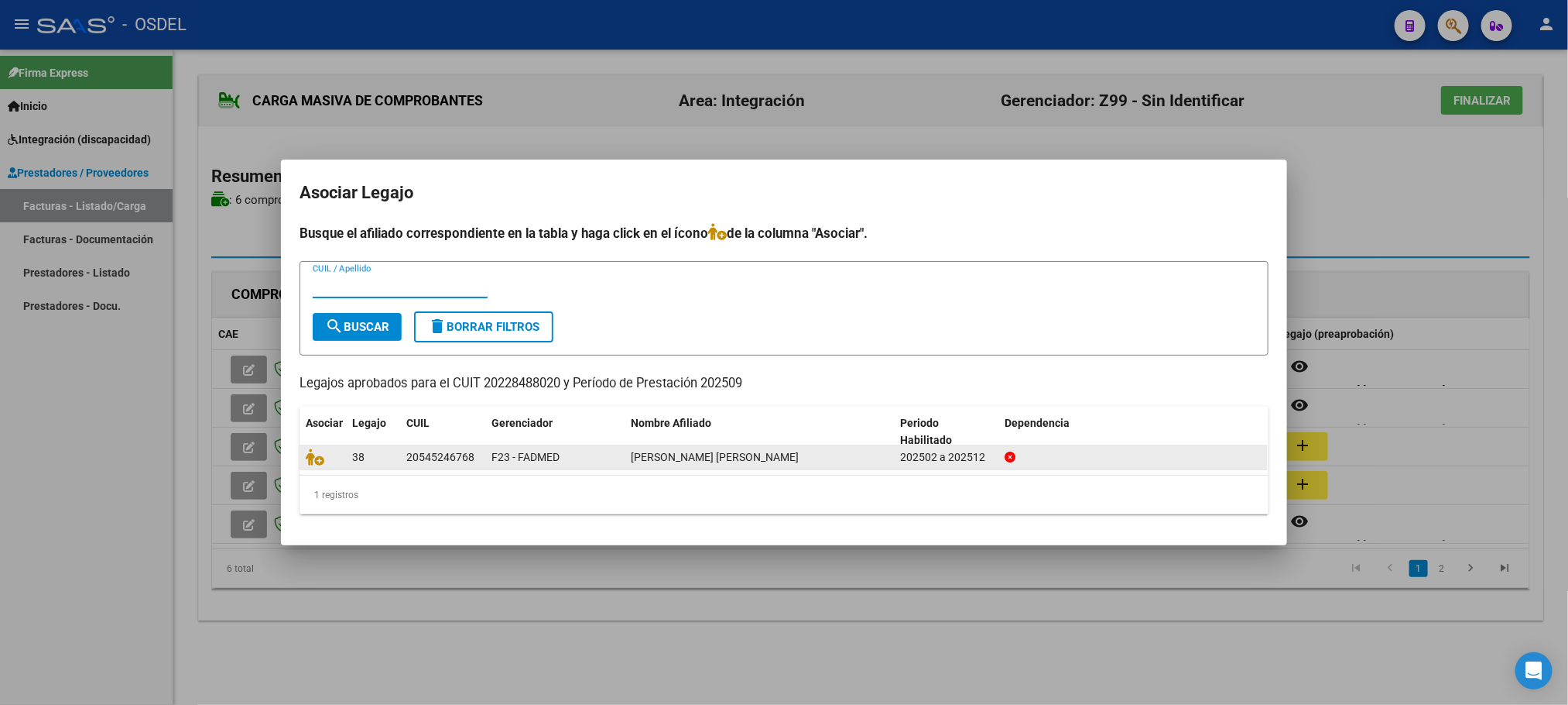
click at [314, 465] on div at bounding box center [322, 457] width 34 height 18
click at [314, 465] on icon at bounding box center [314, 456] width 19 height 17
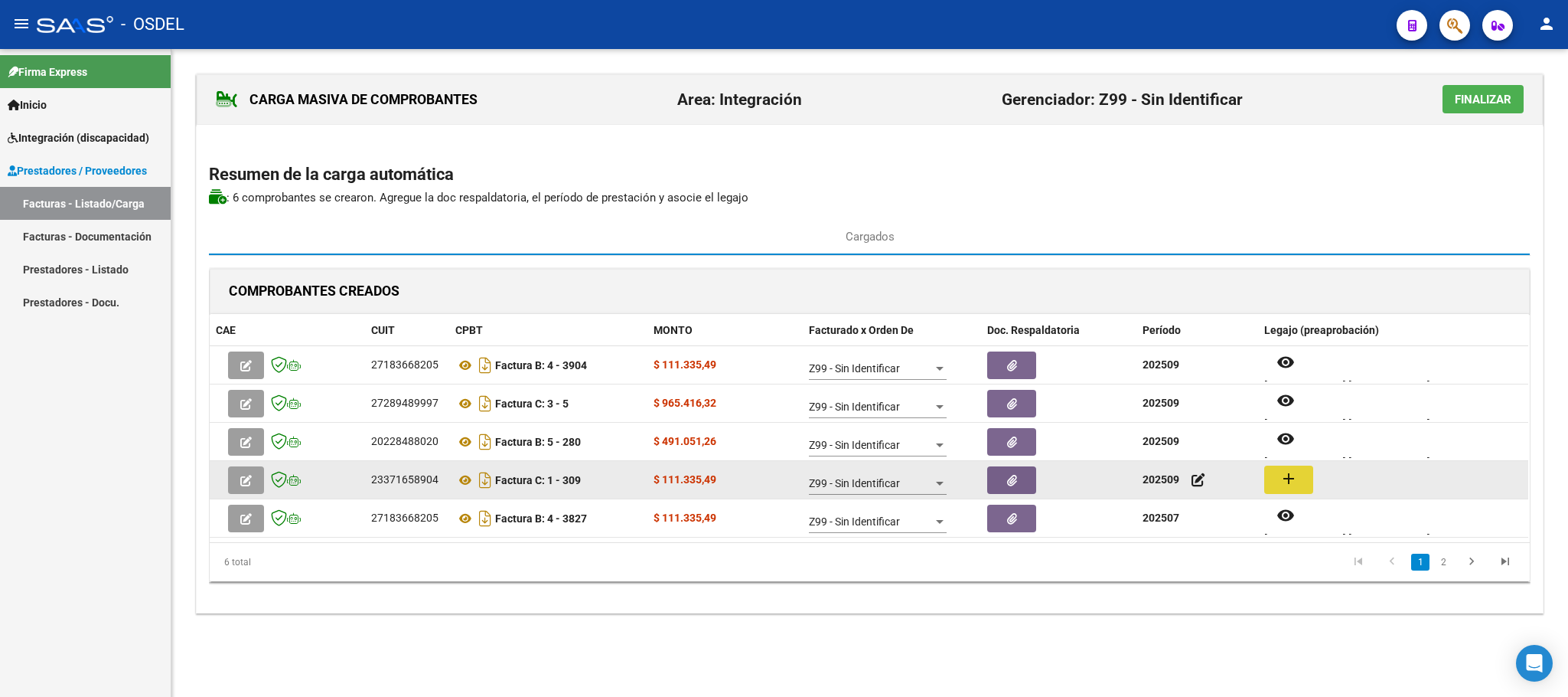
click at [1279, 480] on mat-icon "add" at bounding box center [1288, 478] width 19 height 19
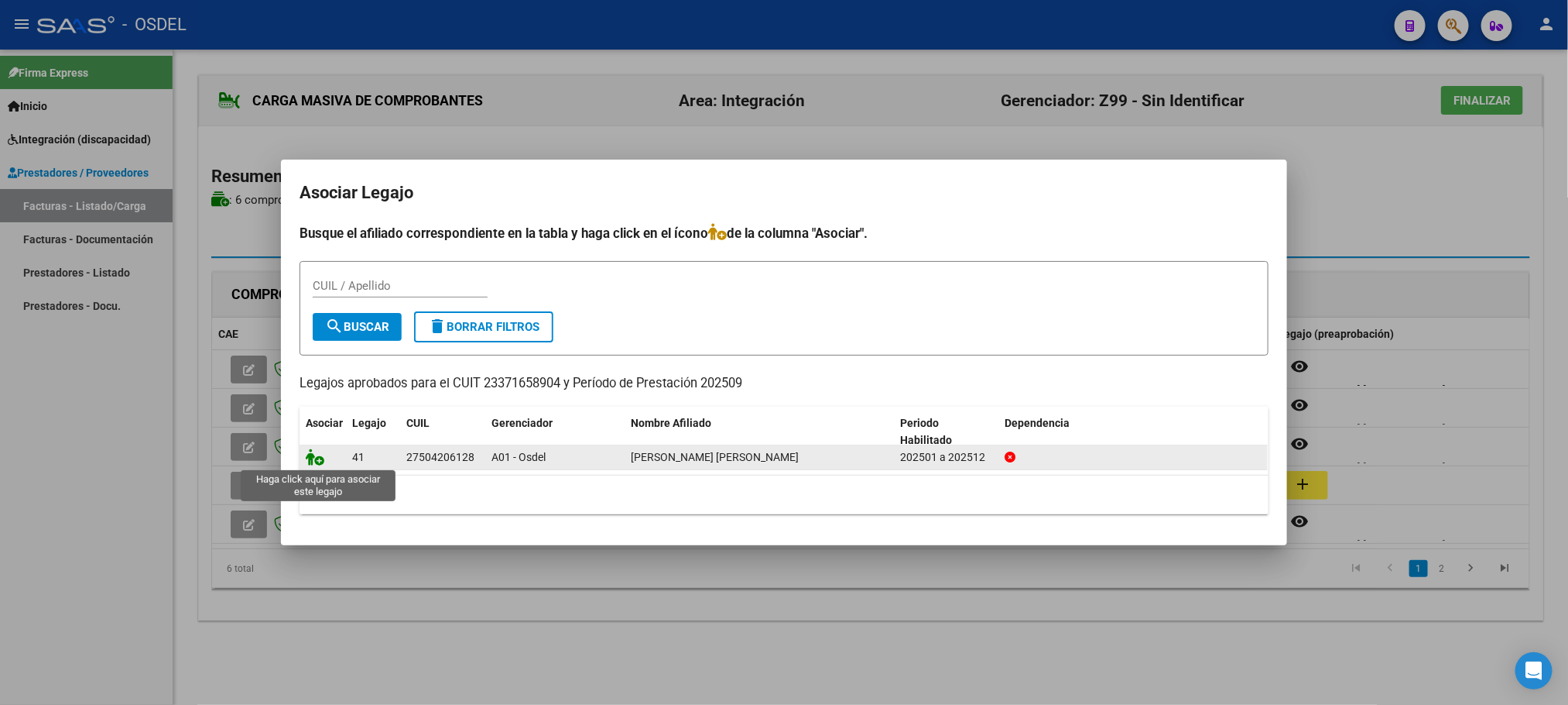
click at [316, 456] on icon at bounding box center [314, 456] width 19 height 17
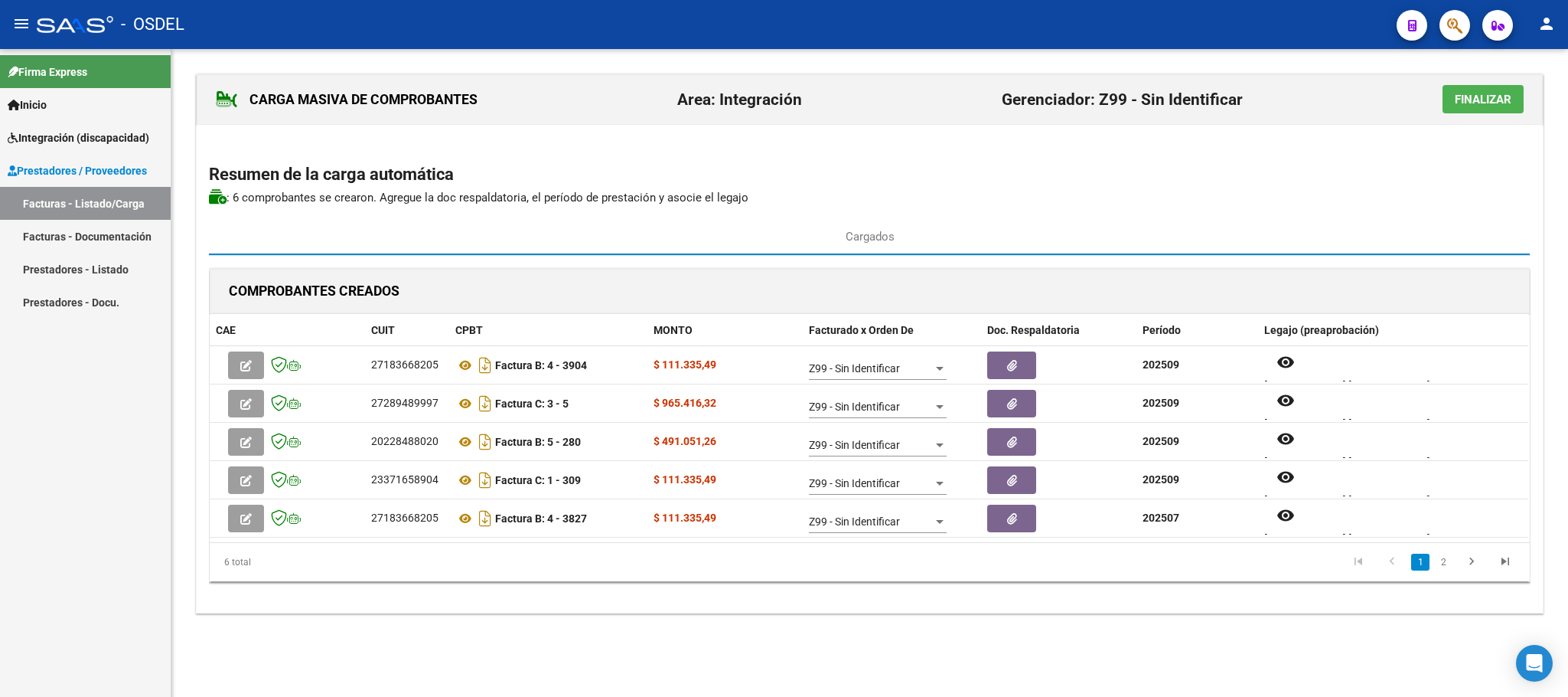
click at [1073, 668] on div "CARGA MASIVA DE COMPROBANTES Area: Integración Gerenciador: Z99 - Sin Identific…" at bounding box center [869, 358] width 1396 height 619
click at [1465, 93] on span "Finalizar" at bounding box center [1483, 99] width 56 height 13
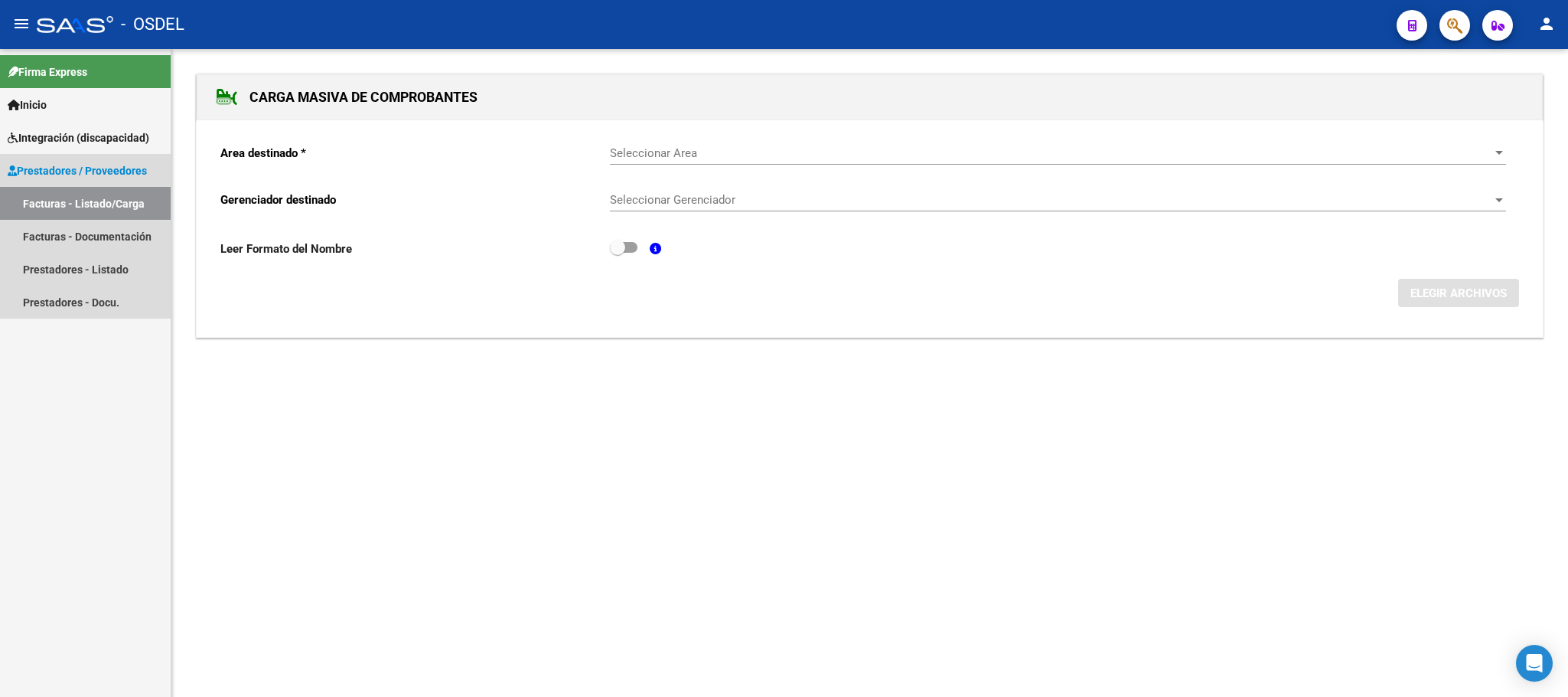
click at [64, 203] on link "Facturas - Listado/Carga" at bounding box center [85, 203] width 171 height 33
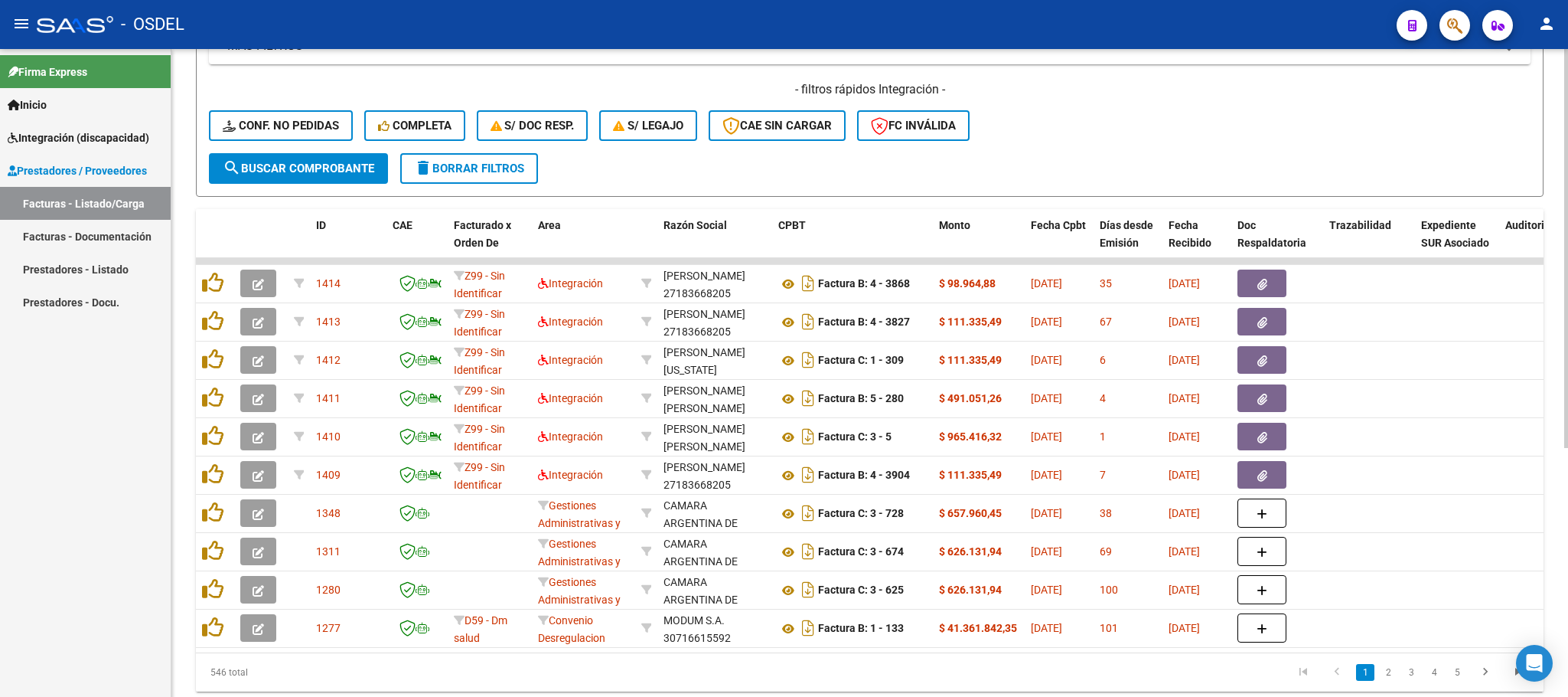
scroll to position [345, 0]
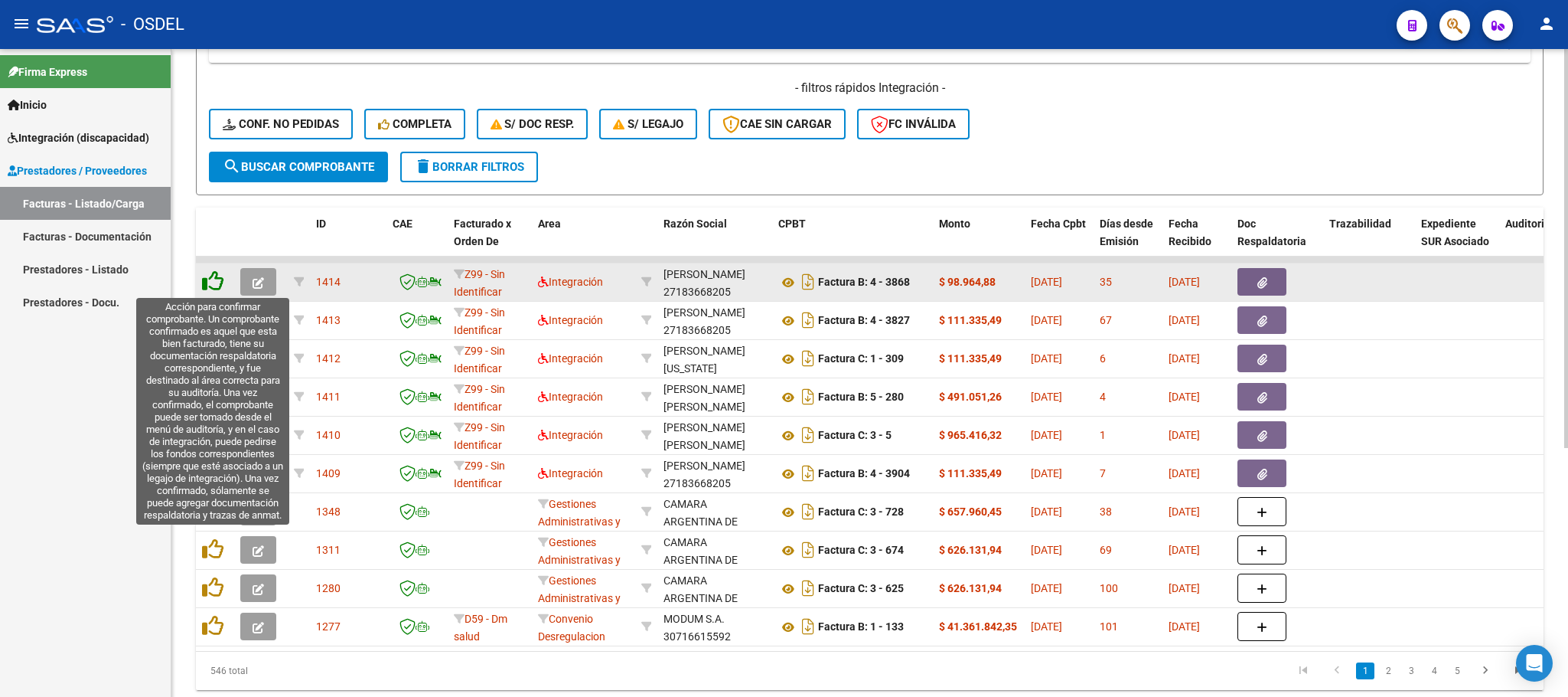
click at [216, 281] on icon at bounding box center [213, 281] width 21 height 21
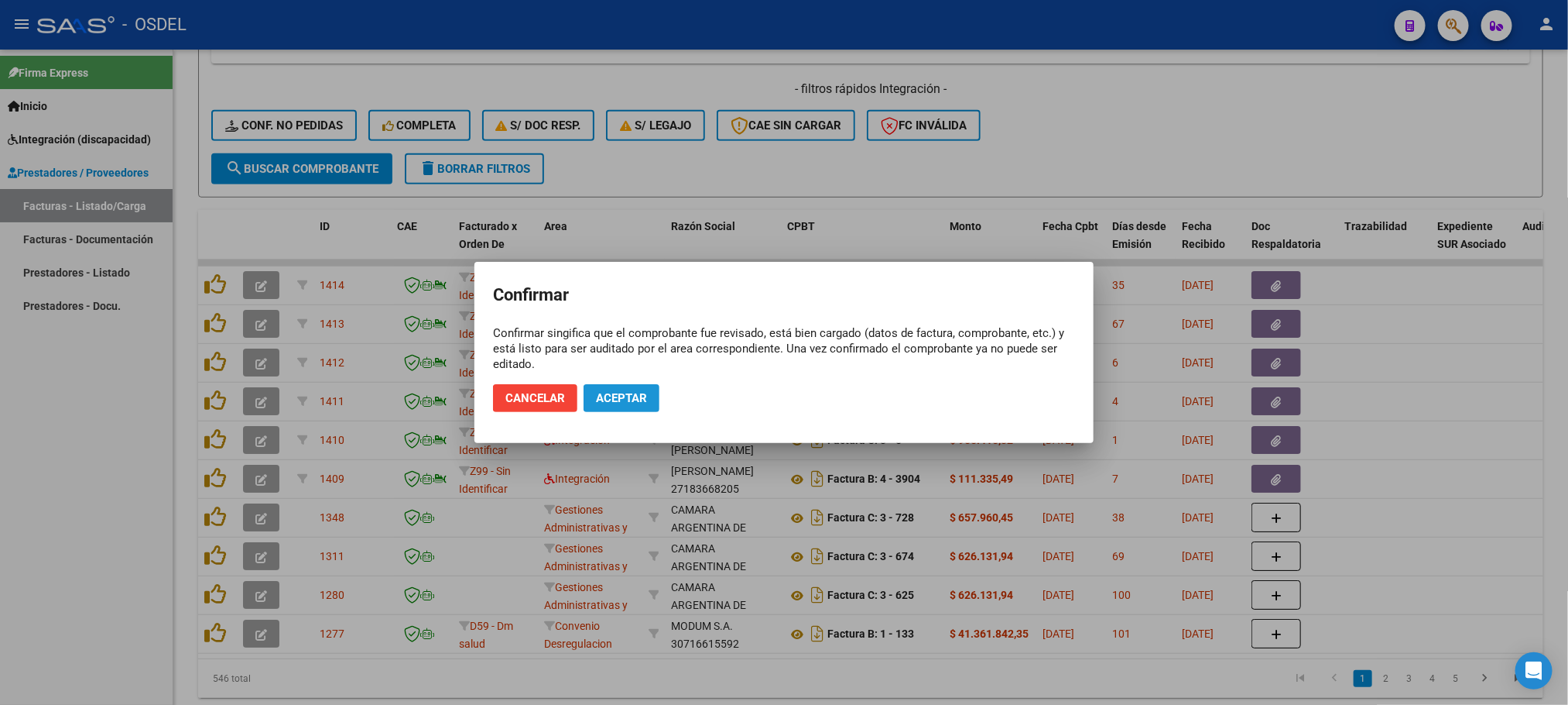
click at [618, 400] on span "Aceptar" at bounding box center [621, 398] width 51 height 14
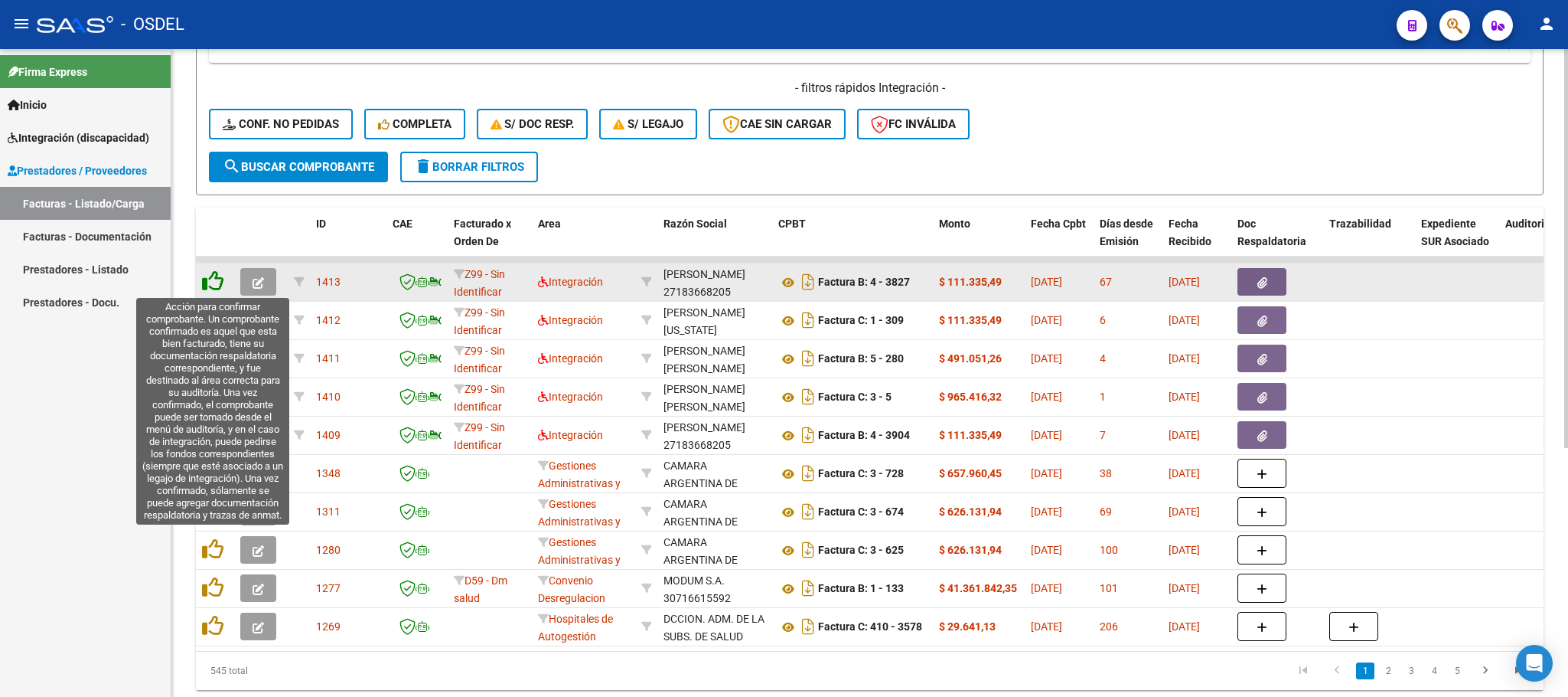
click at [214, 290] on icon at bounding box center [213, 281] width 21 height 21
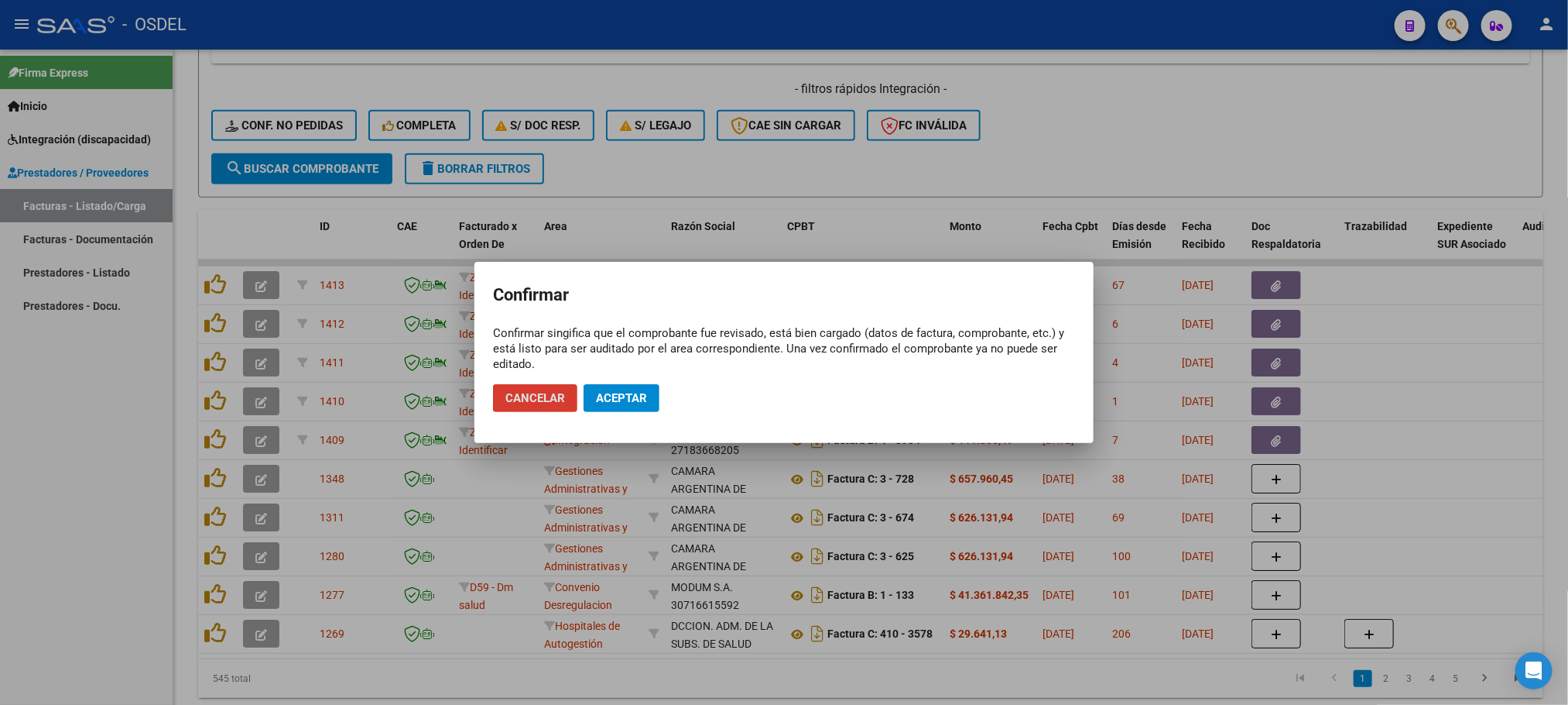
click at [639, 400] on span "Aceptar" at bounding box center [621, 398] width 51 height 14
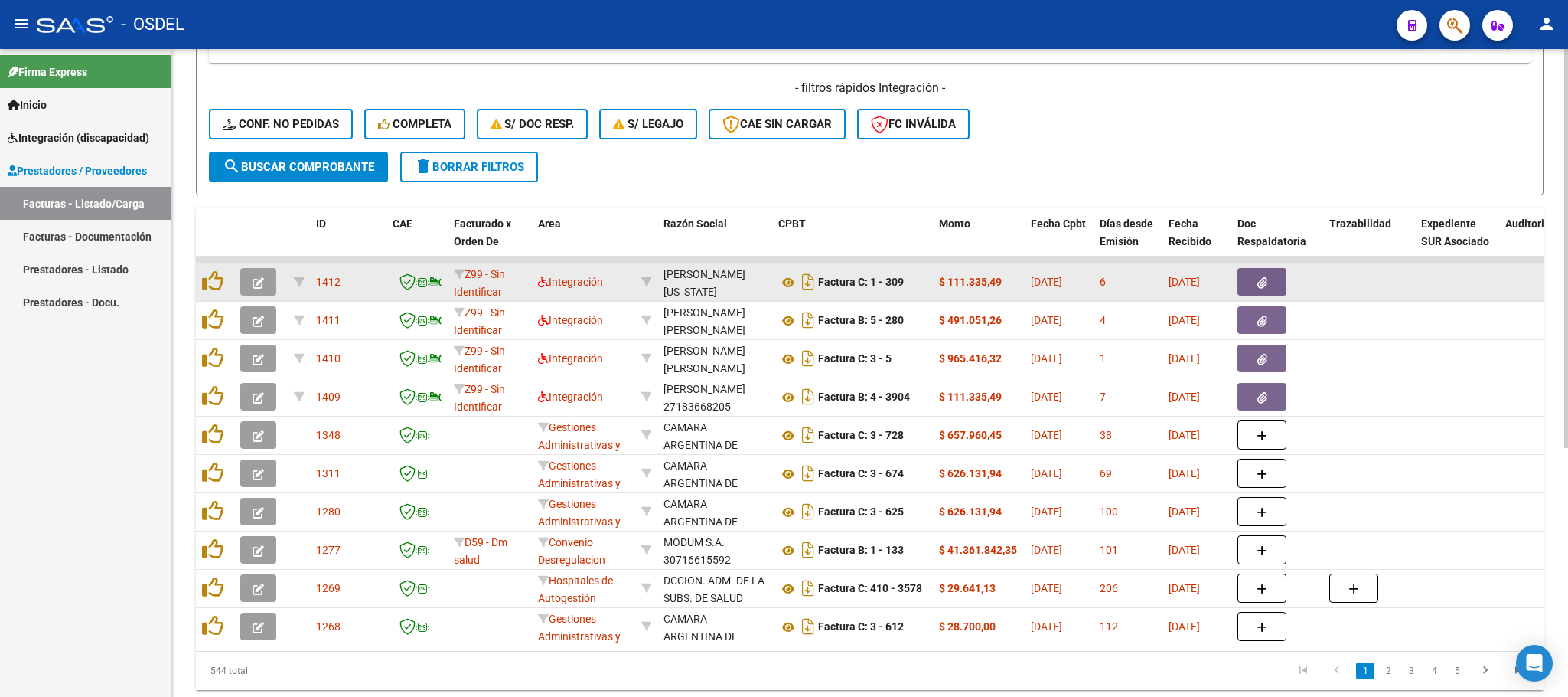
click at [197, 290] on datatable-body-cell at bounding box center [214, 282] width 38 height 38
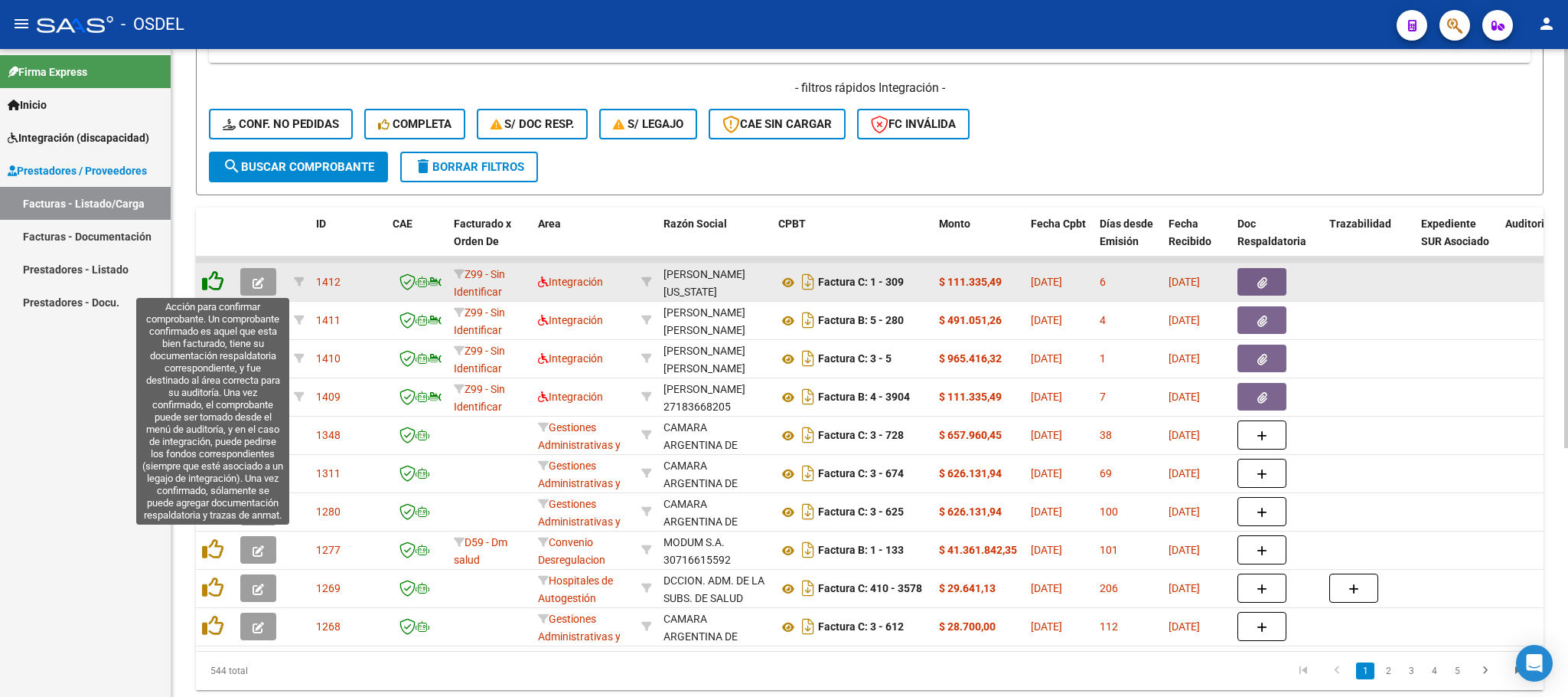
click at [211, 276] on icon at bounding box center [213, 281] width 21 height 21
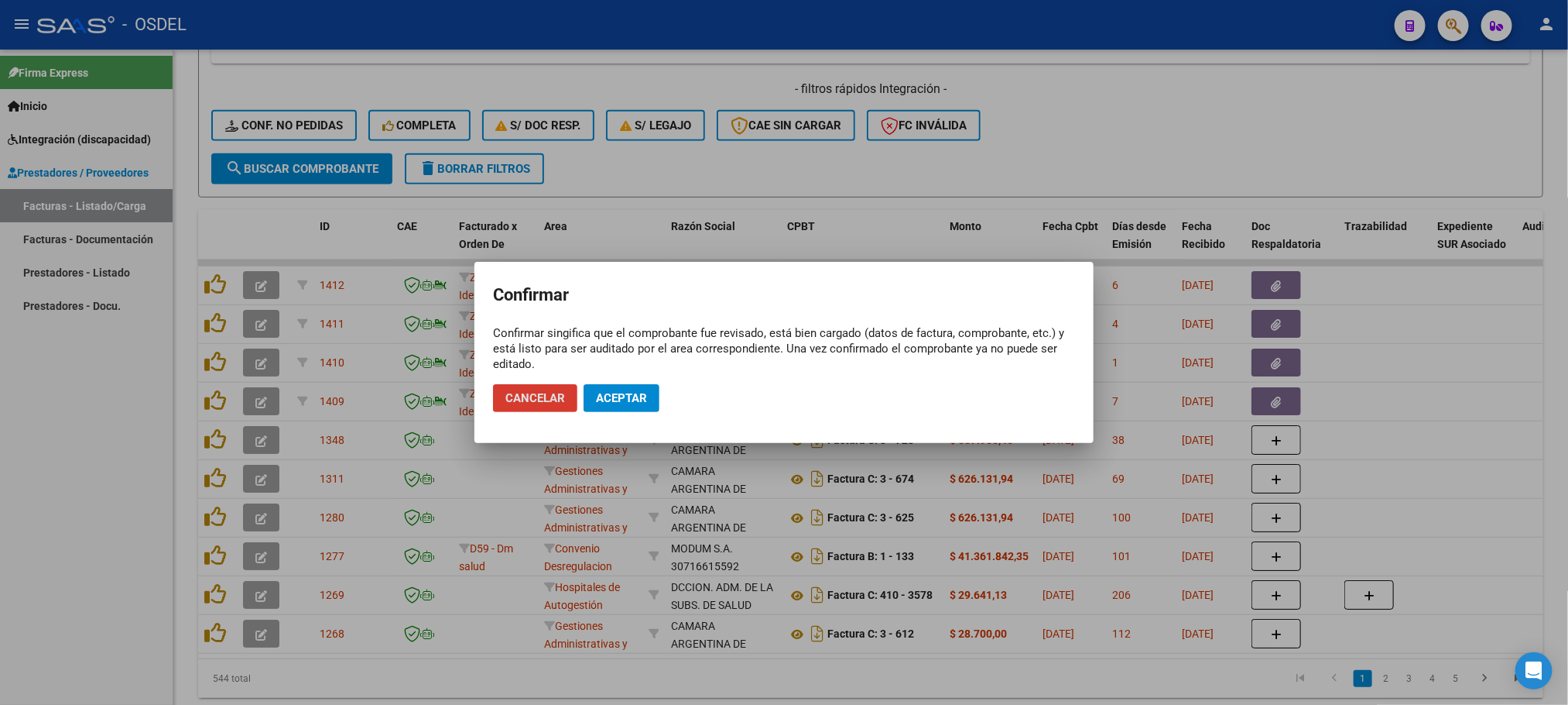
click at [600, 398] on span "Aceptar" at bounding box center [621, 398] width 51 height 14
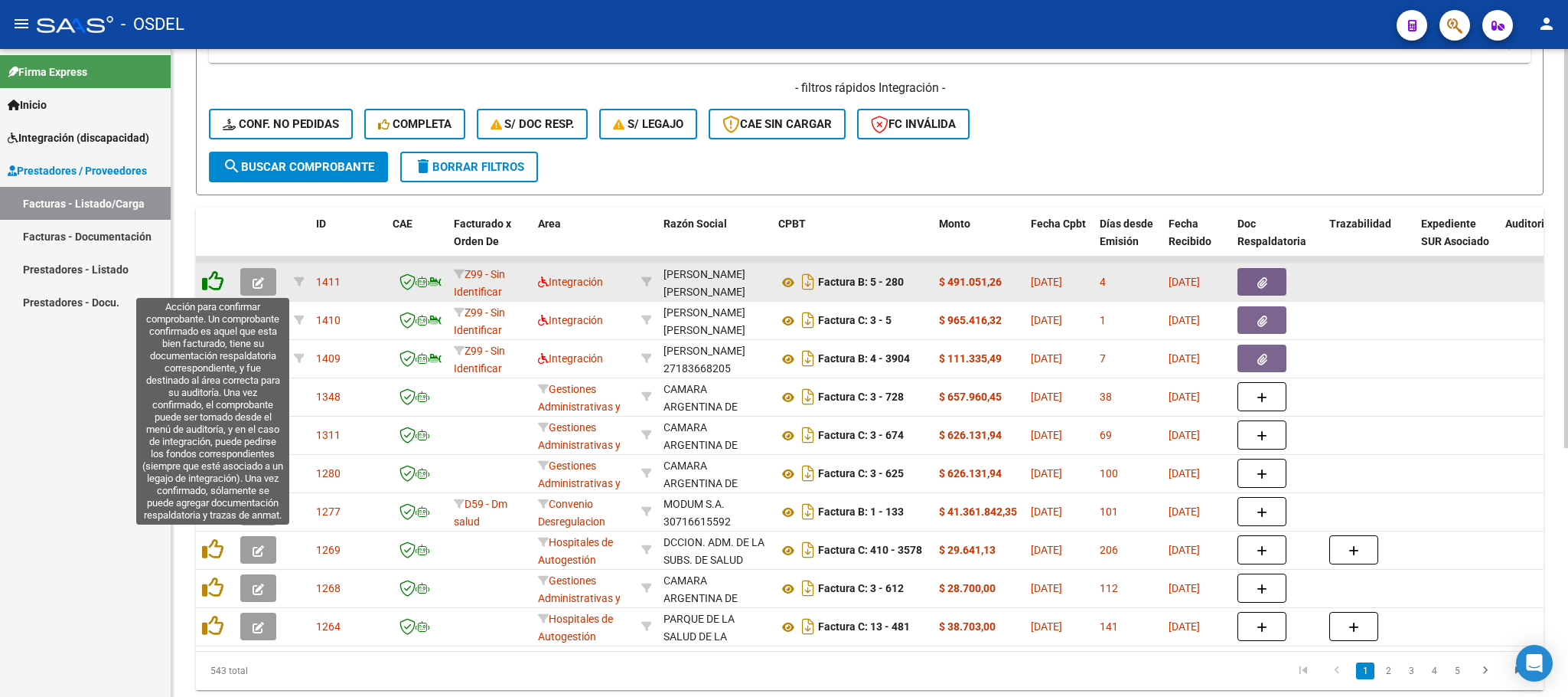
click at [211, 279] on icon at bounding box center [213, 281] width 21 height 21
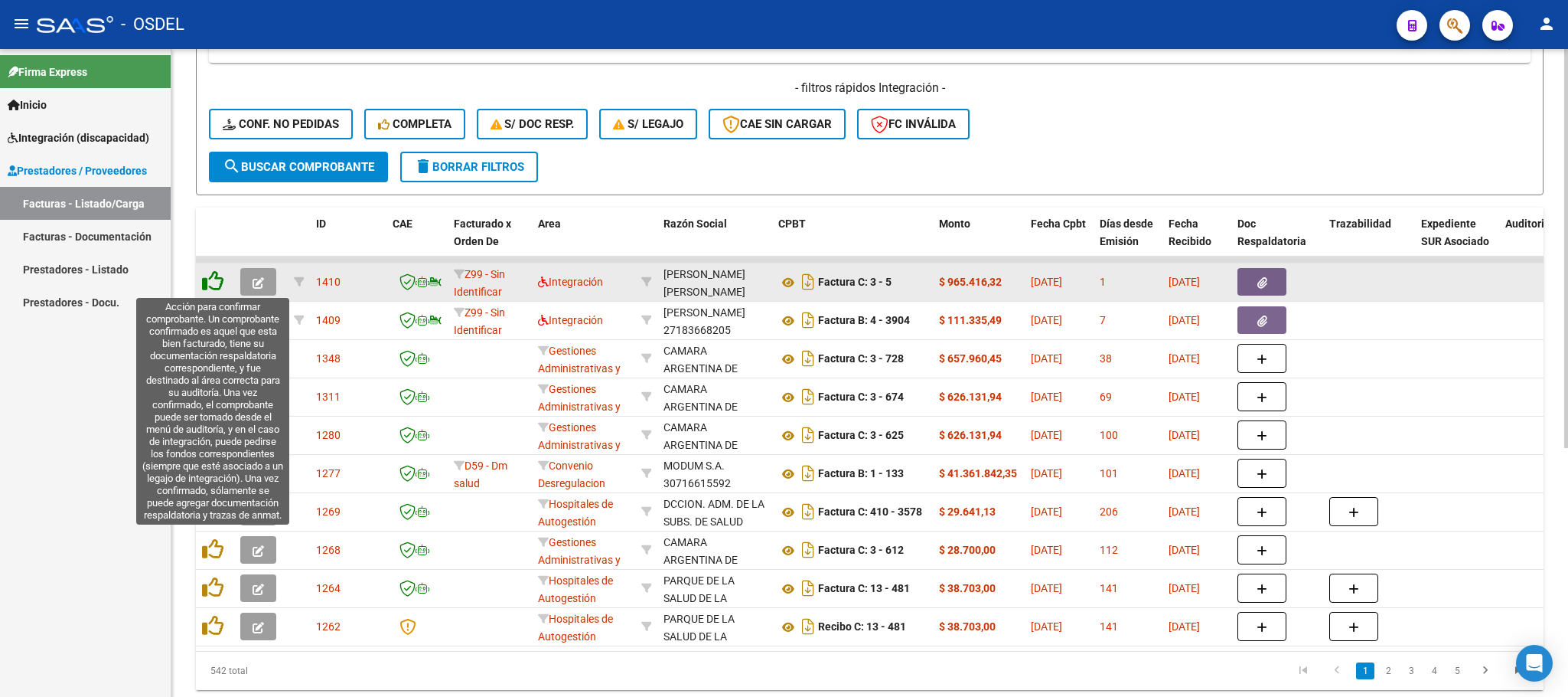
click at [209, 281] on icon at bounding box center [213, 281] width 21 height 21
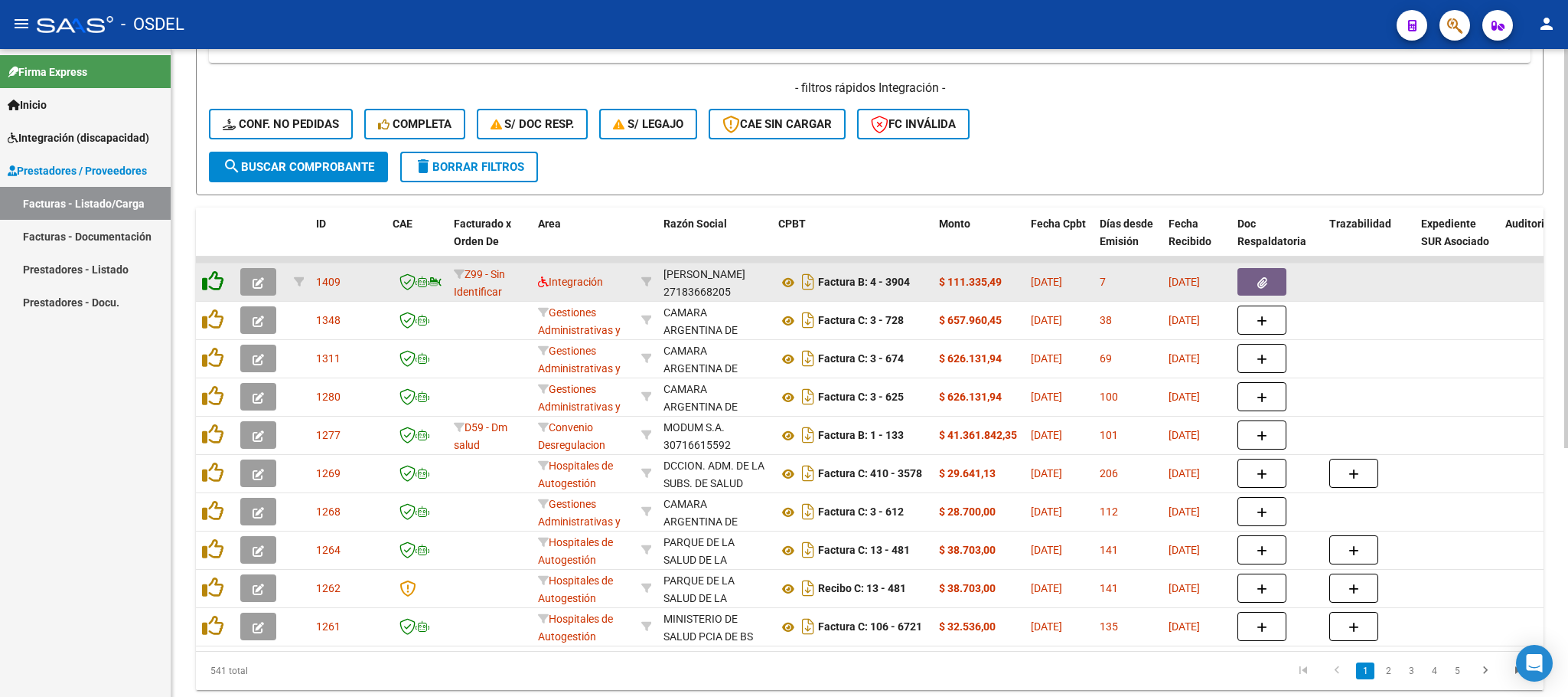
click at [209, 281] on icon at bounding box center [213, 281] width 21 height 21
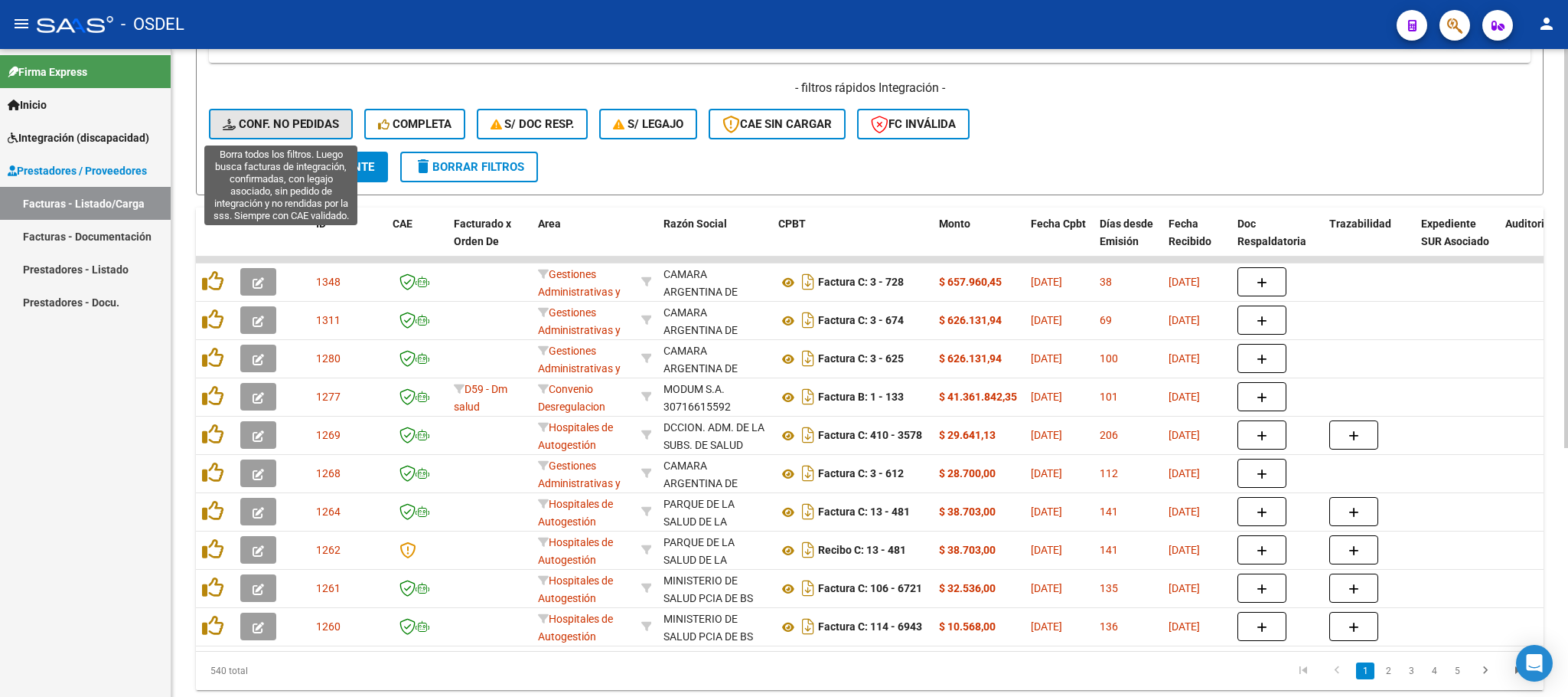
click at [291, 124] on span "Conf. no pedidas" at bounding box center [281, 123] width 116 height 13
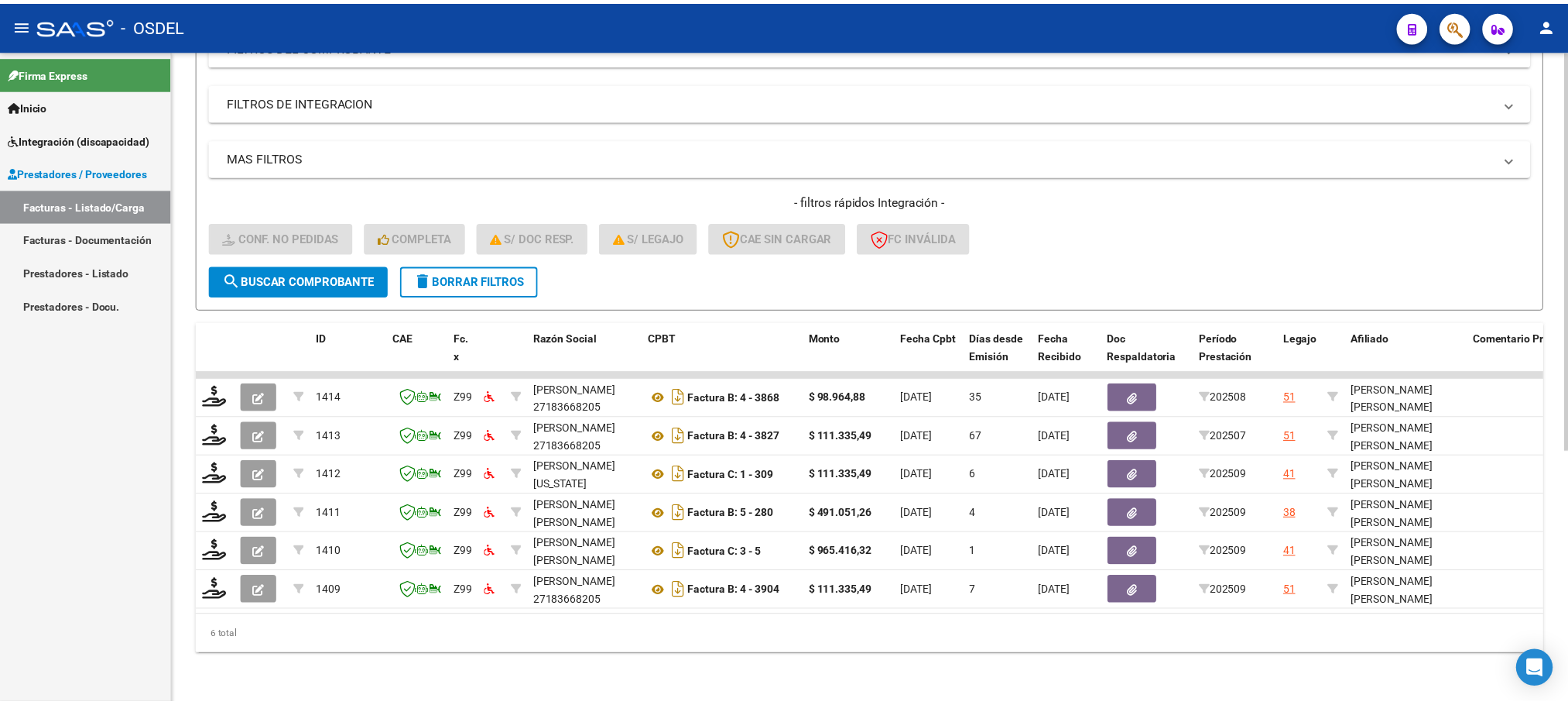
scroll to position [254, 0]
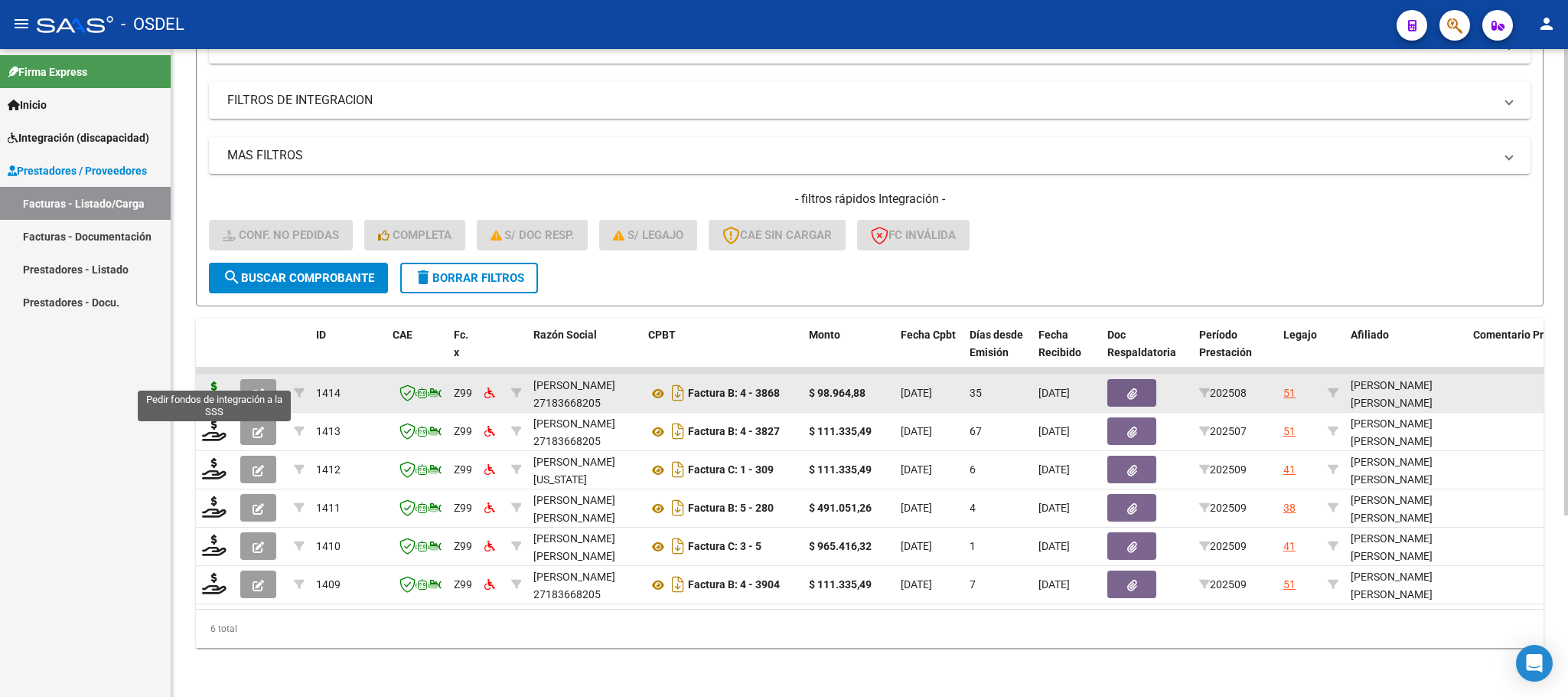
click at [207, 382] on icon at bounding box center [214, 392] width 24 height 21
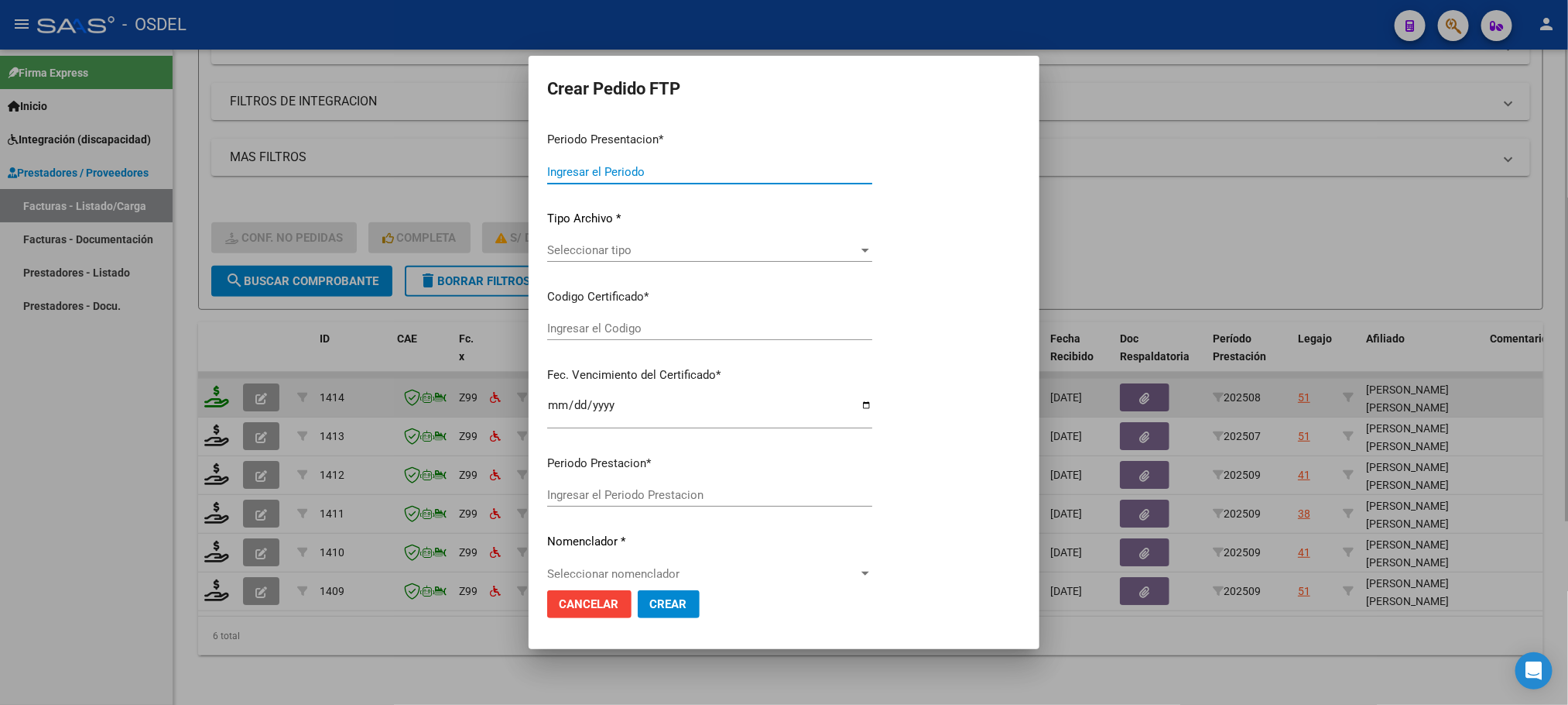
type input "202509"
type input "202508"
type input "$ 98.964,88"
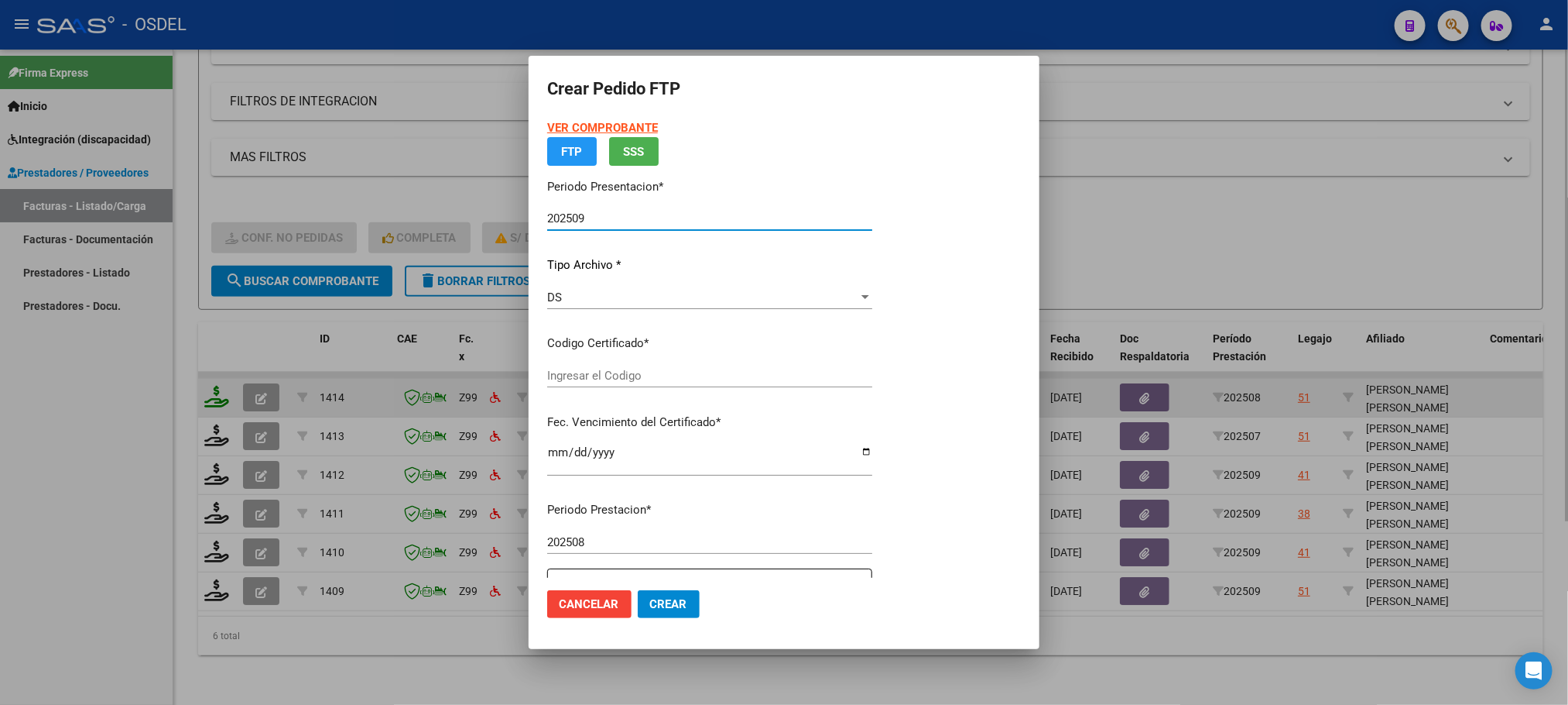
type input "8645161486"
type input "[DATE]"
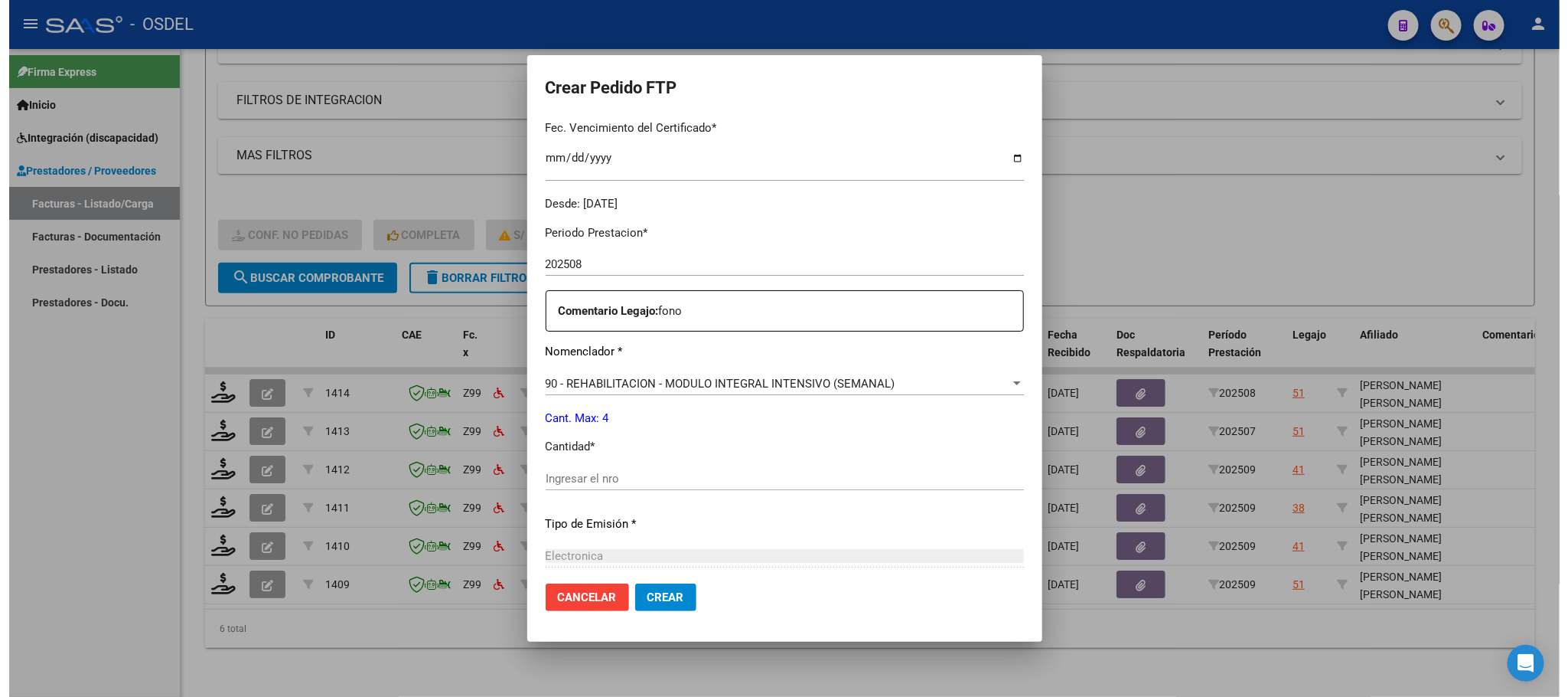
scroll to position [459, 0]
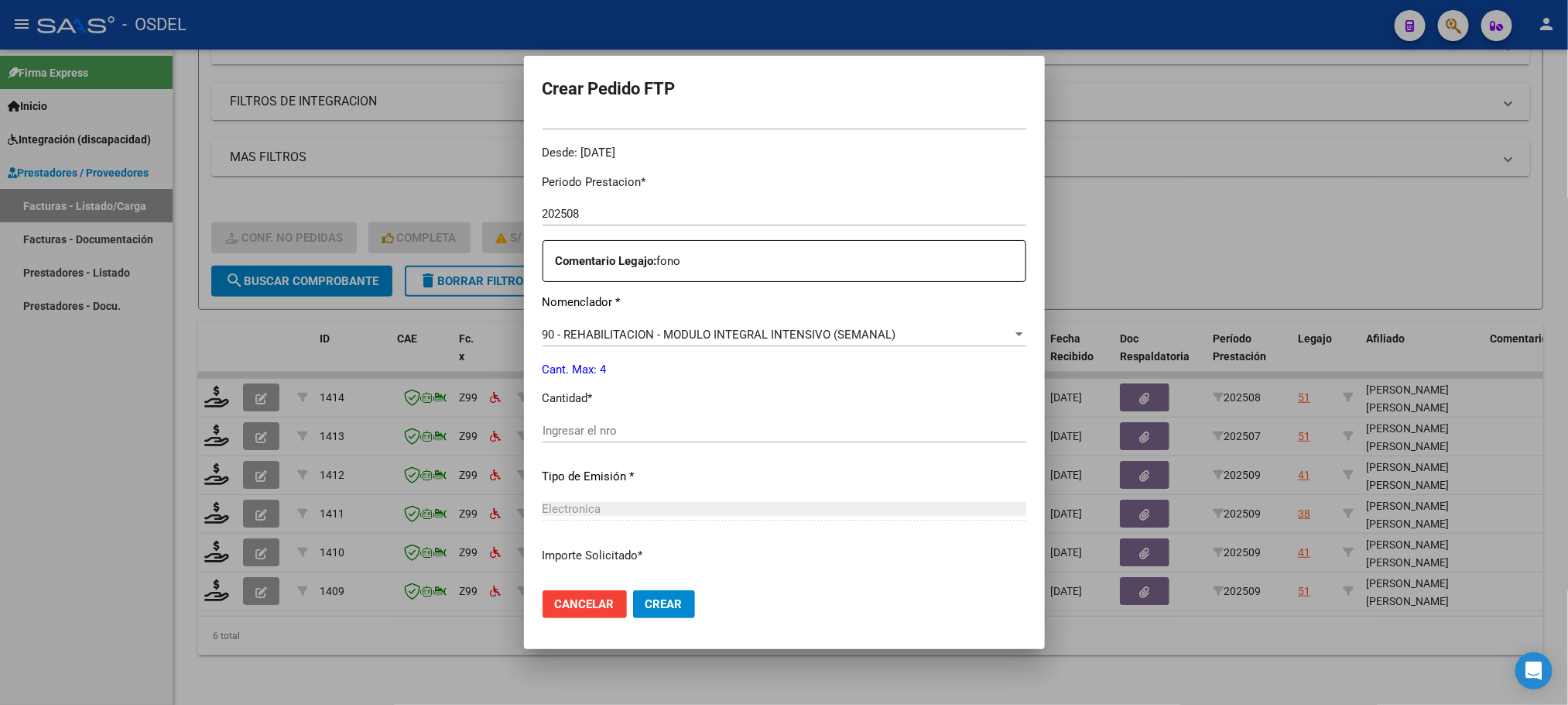
click at [550, 428] on input "Ingresar el nro" at bounding box center [784, 430] width 483 height 14
type input "4"
click at [652, 607] on span "Crear" at bounding box center [663, 603] width 37 height 14
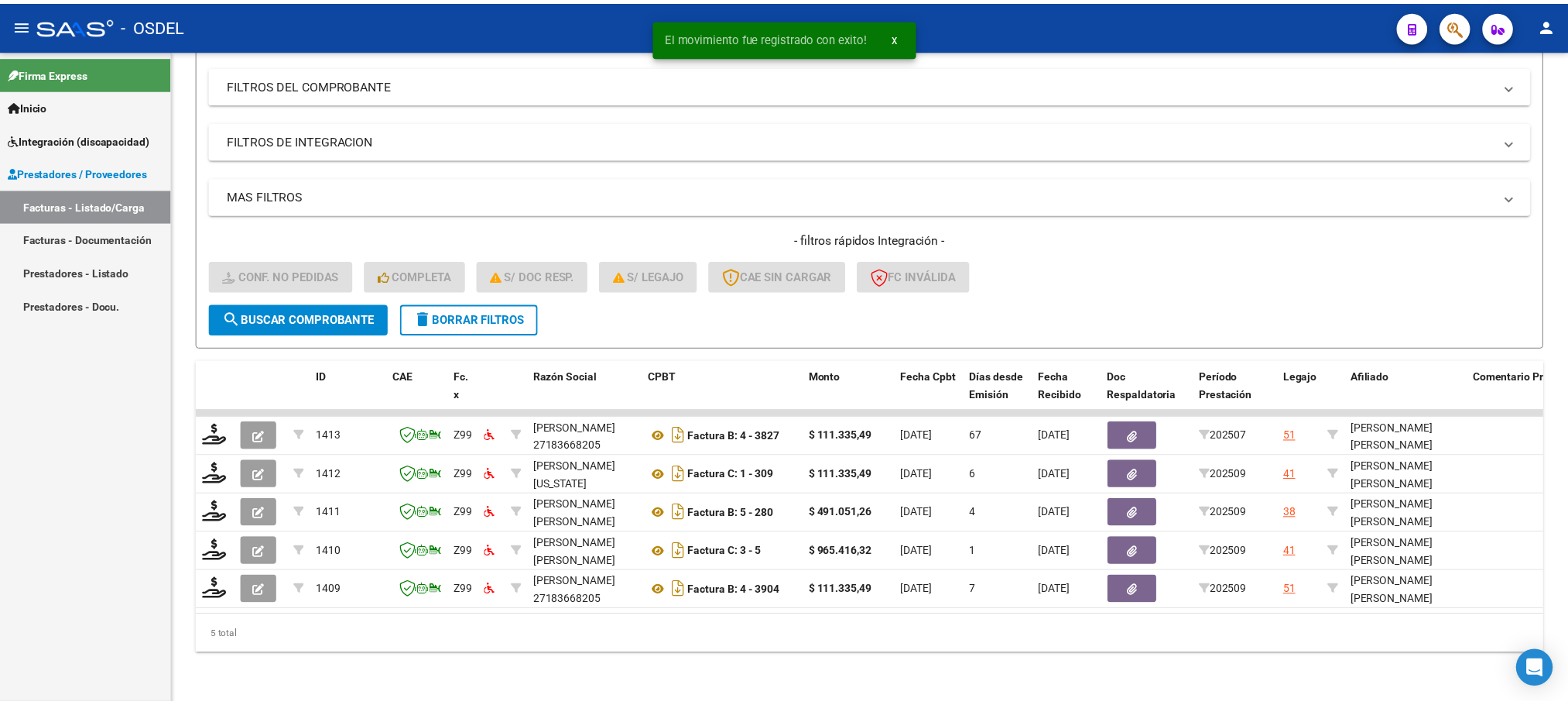
scroll to position [216, 0]
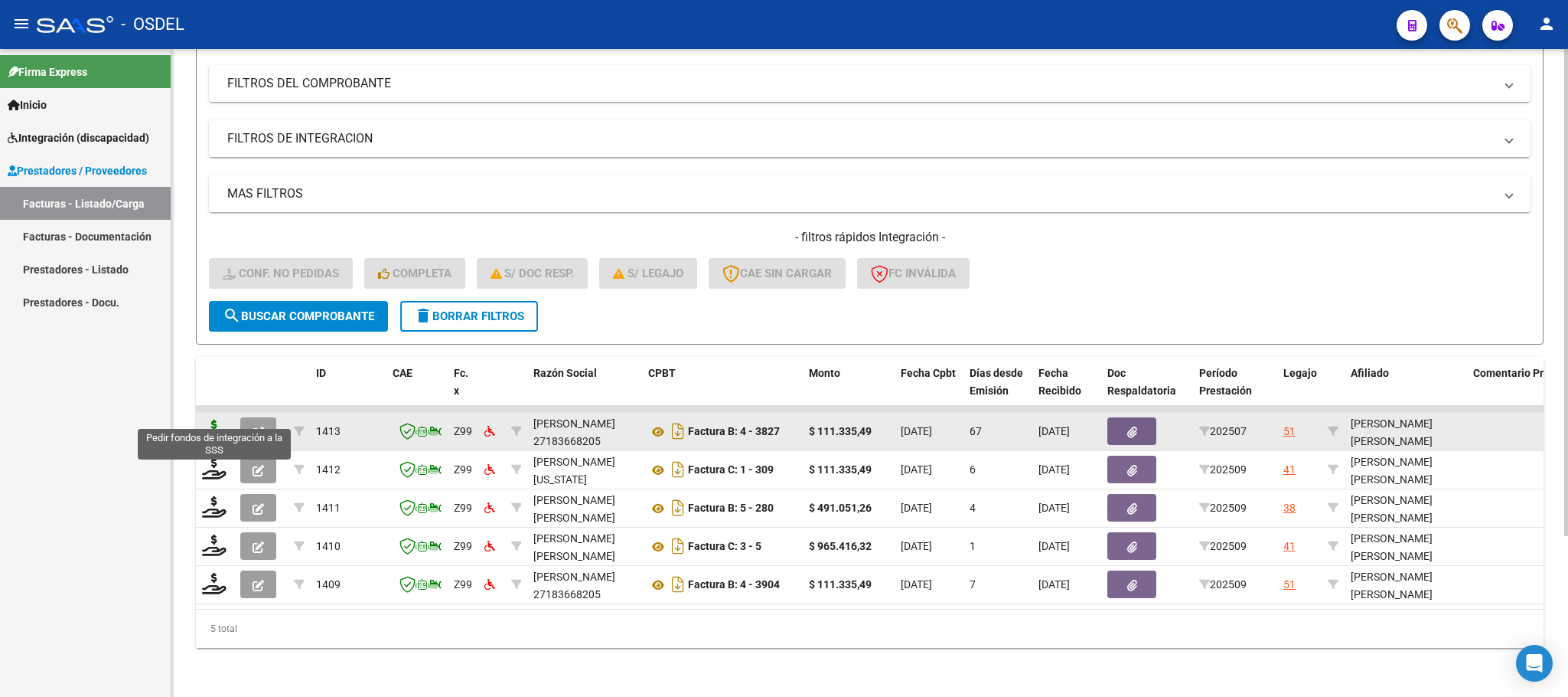
click at [219, 419] on icon at bounding box center [214, 430] width 24 height 21
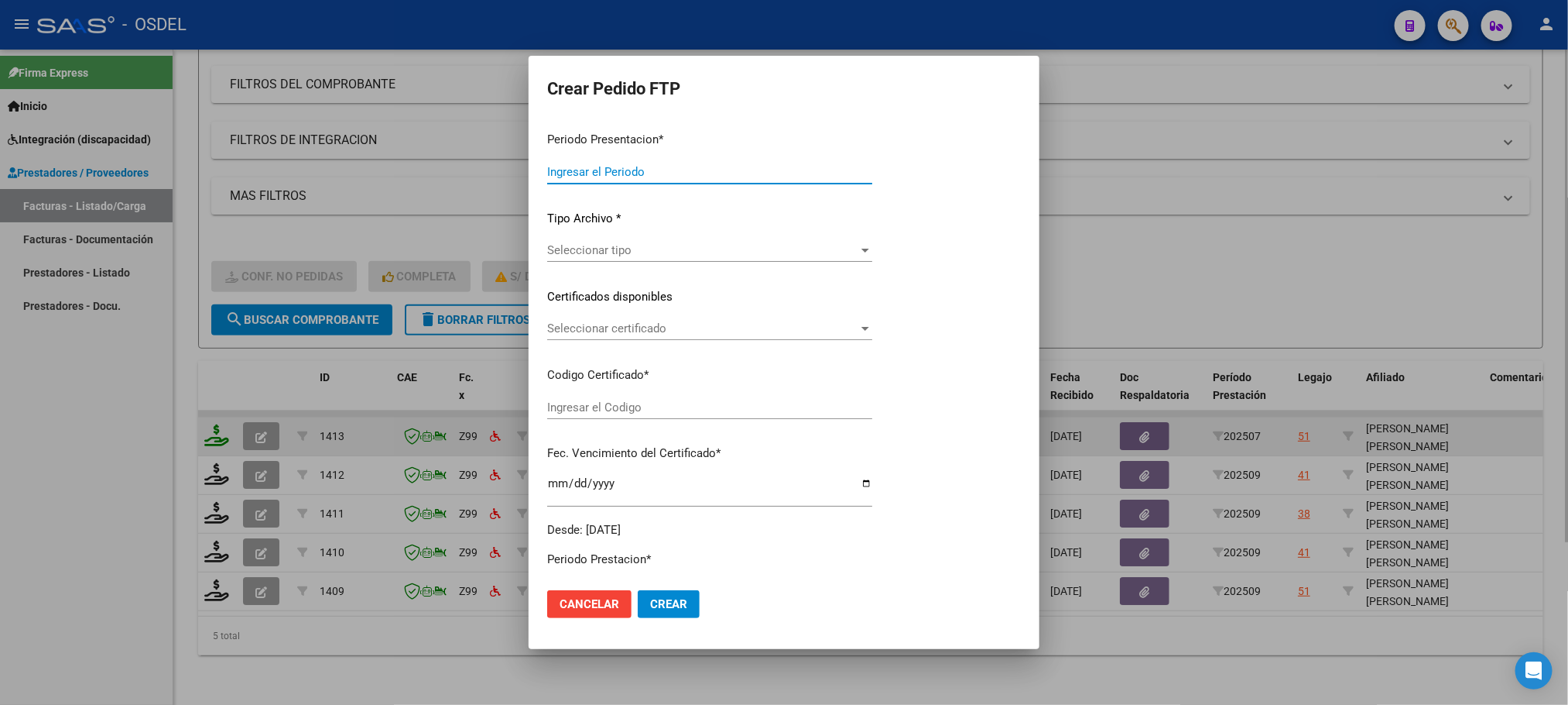
type input "202509"
type input "202507"
type input "$ 111.335,49"
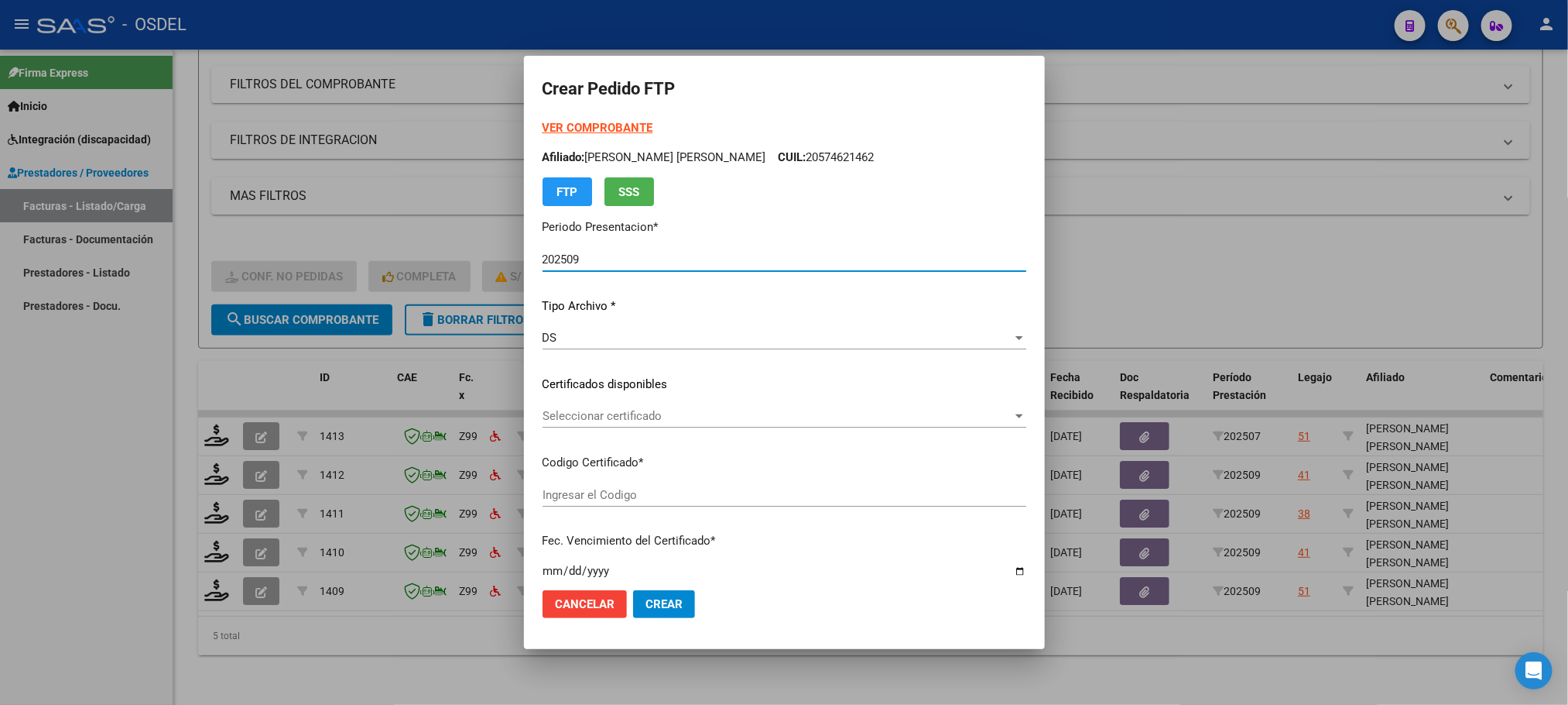
type input "8645161486"
type input "[DATE]"
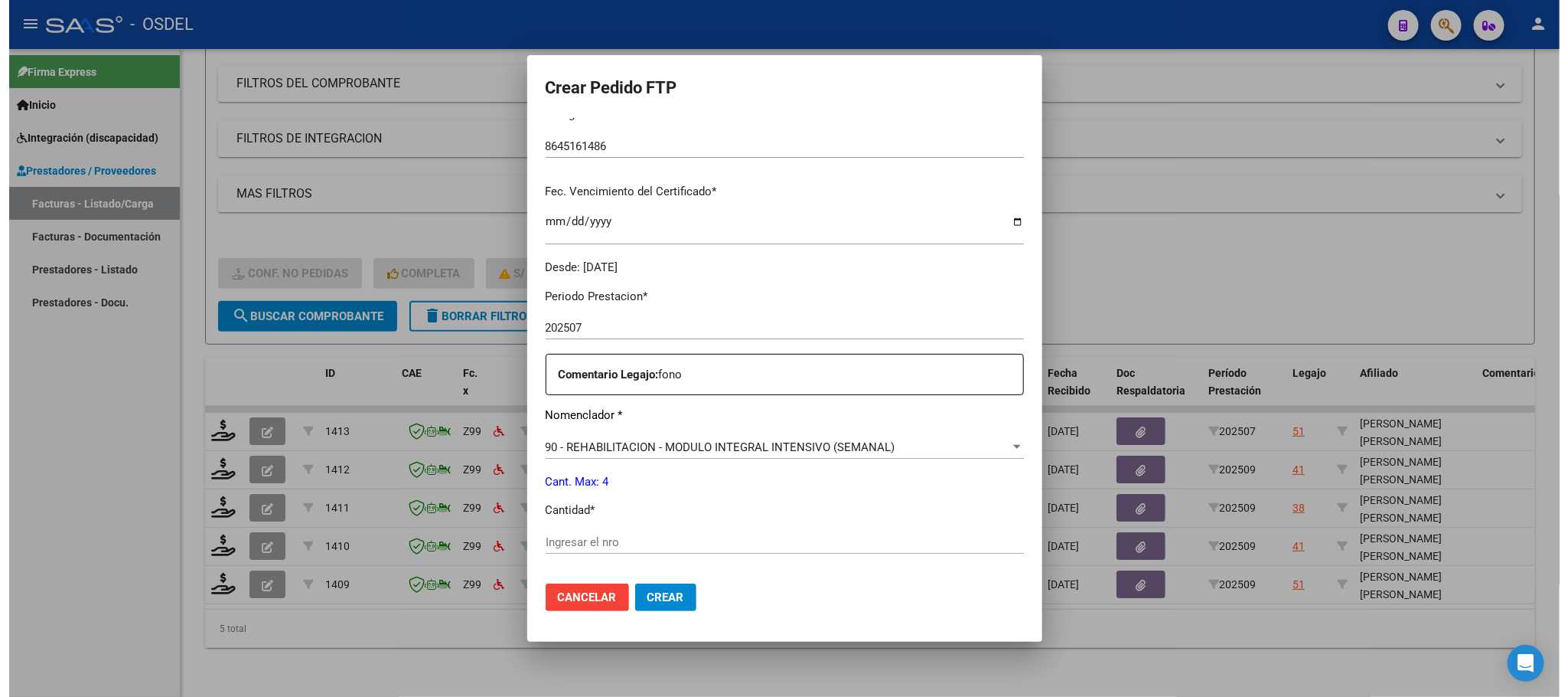
scroll to position [345, 0]
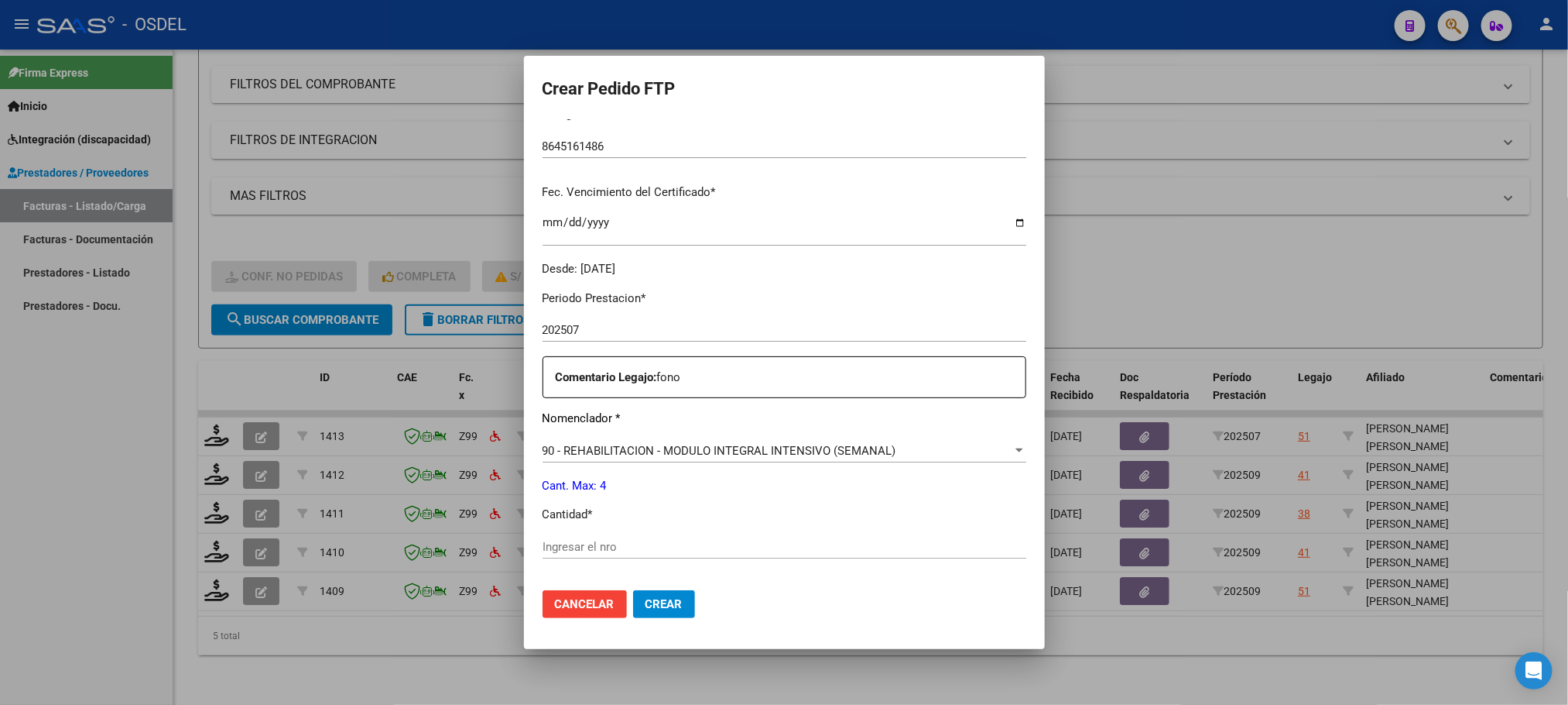
click at [606, 540] on input "Ingresar el nro" at bounding box center [784, 546] width 483 height 14
type input "4"
click at [645, 597] on span "Crear" at bounding box center [663, 603] width 37 height 14
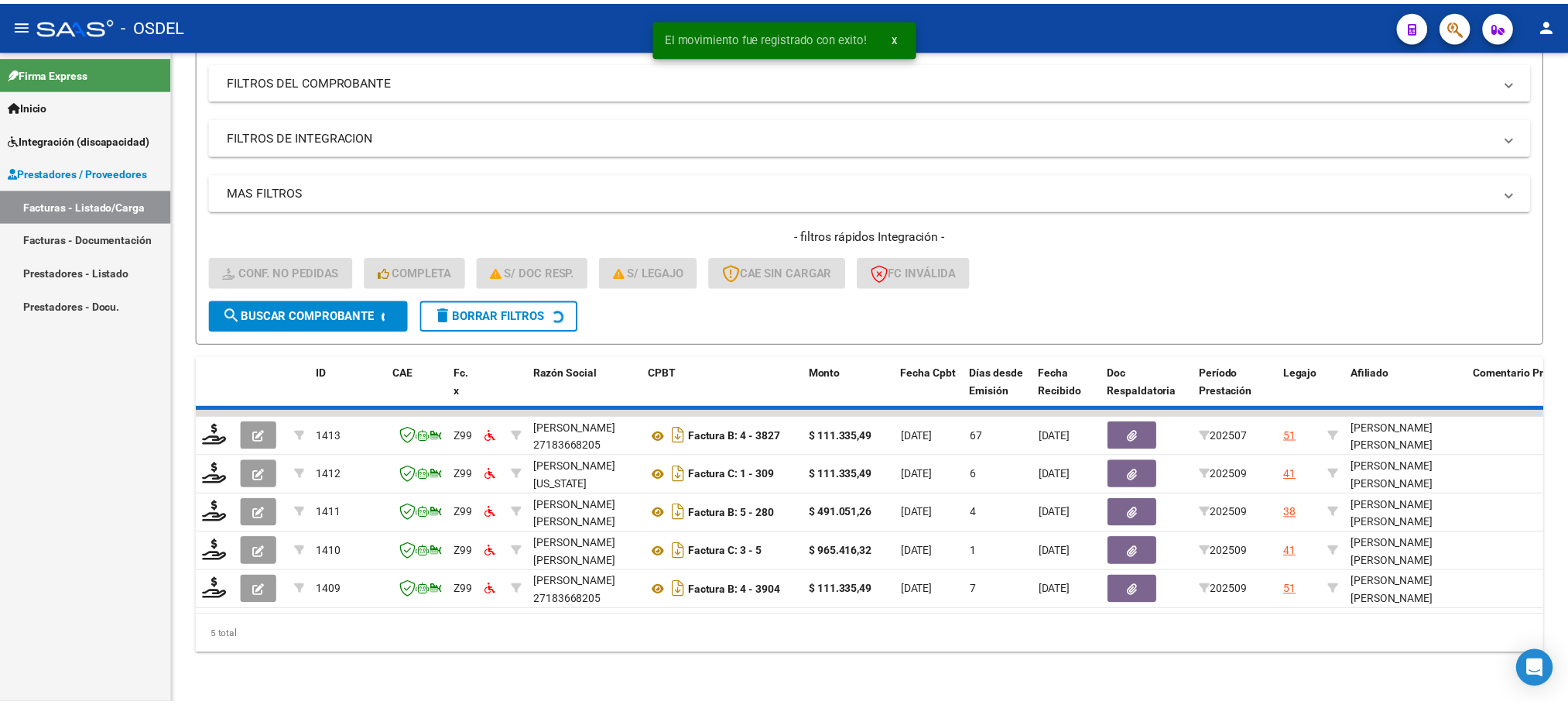
scroll to position [176, 0]
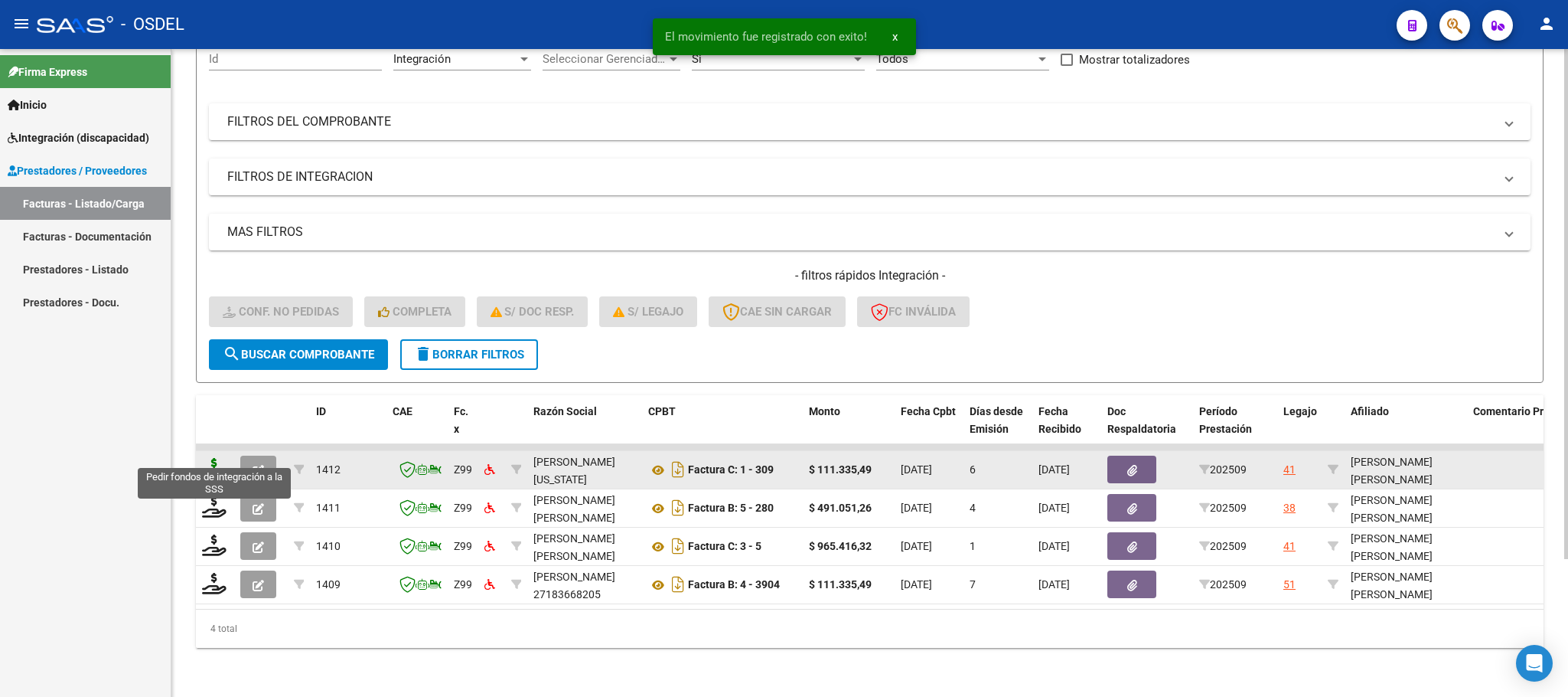
click at [216, 458] on icon at bounding box center [214, 468] width 24 height 21
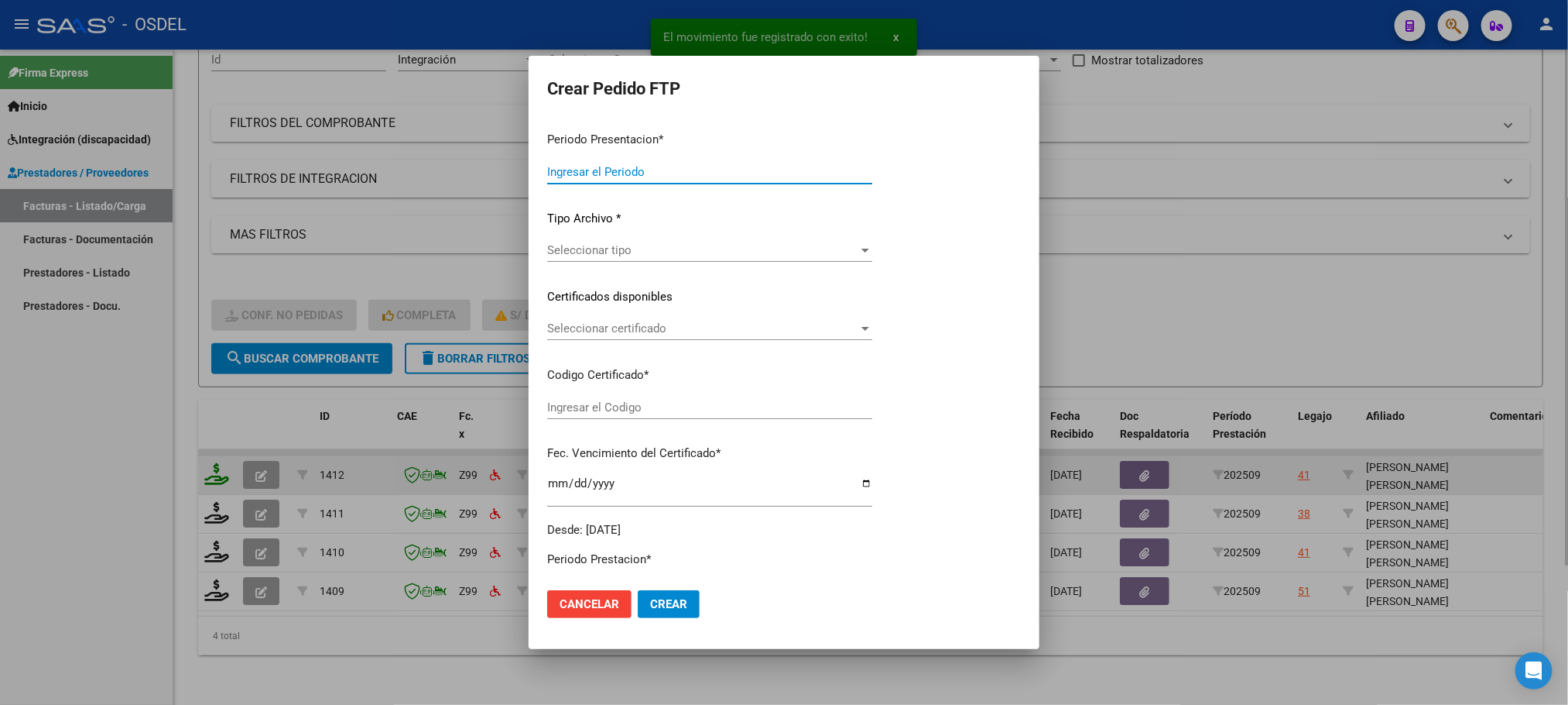
type input "202509"
type input "$ 111.335,49"
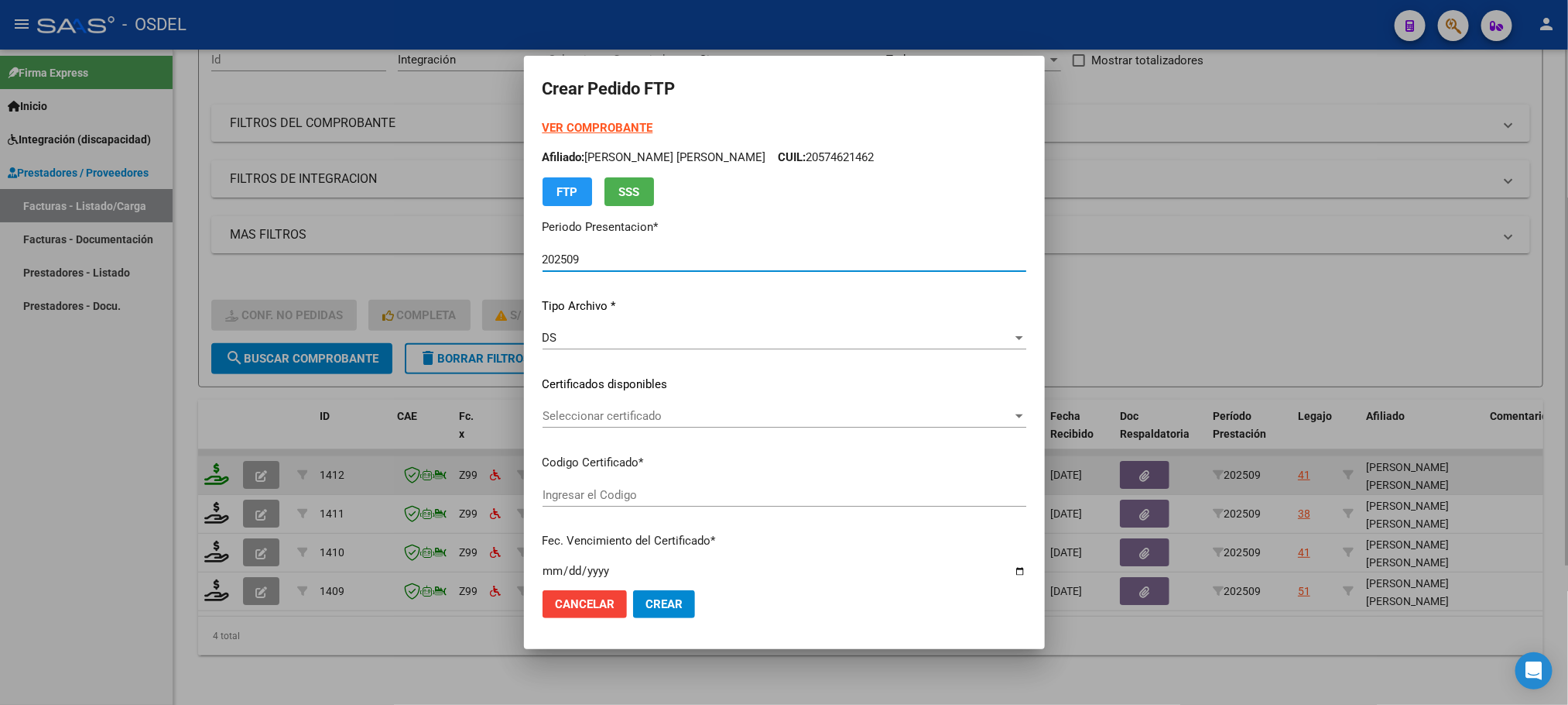
type input "8179475832"
type input "[DATE]"
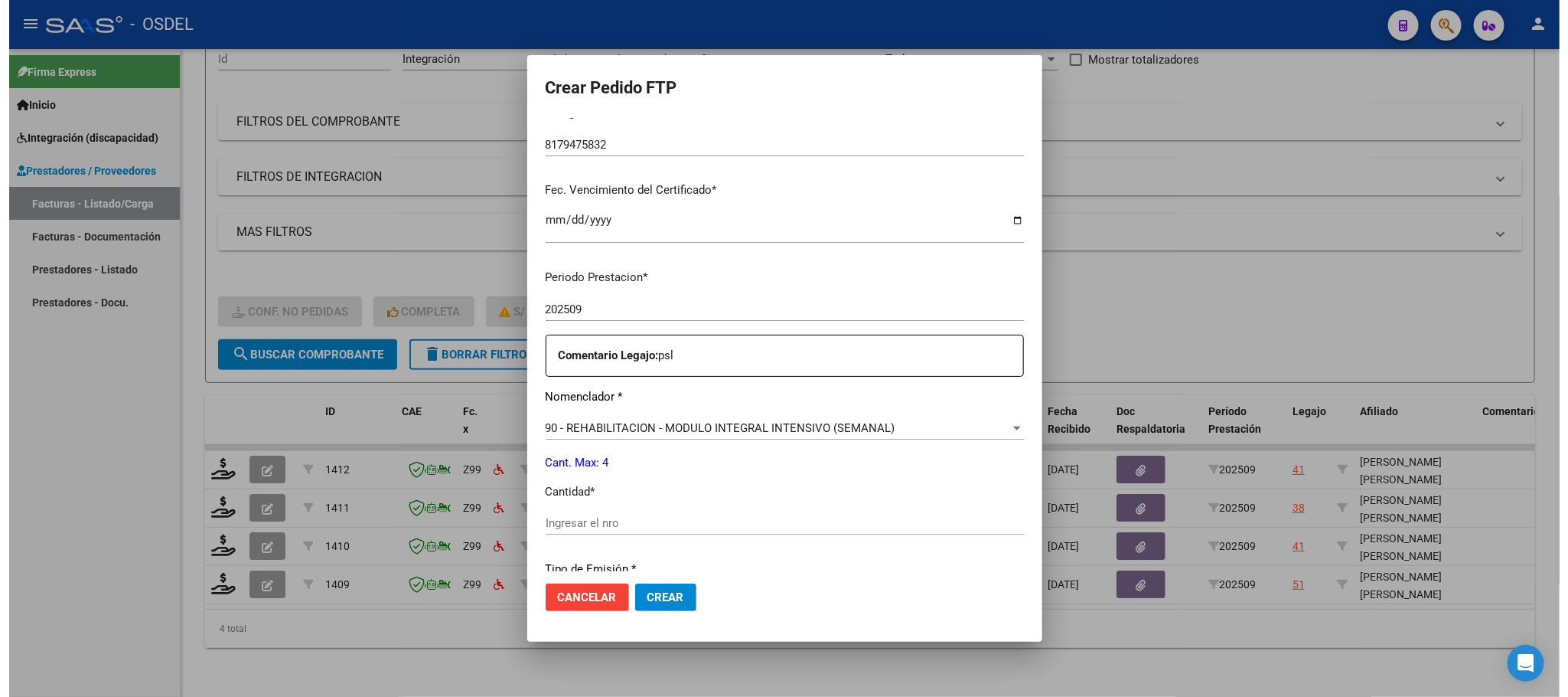
scroll to position [459, 0]
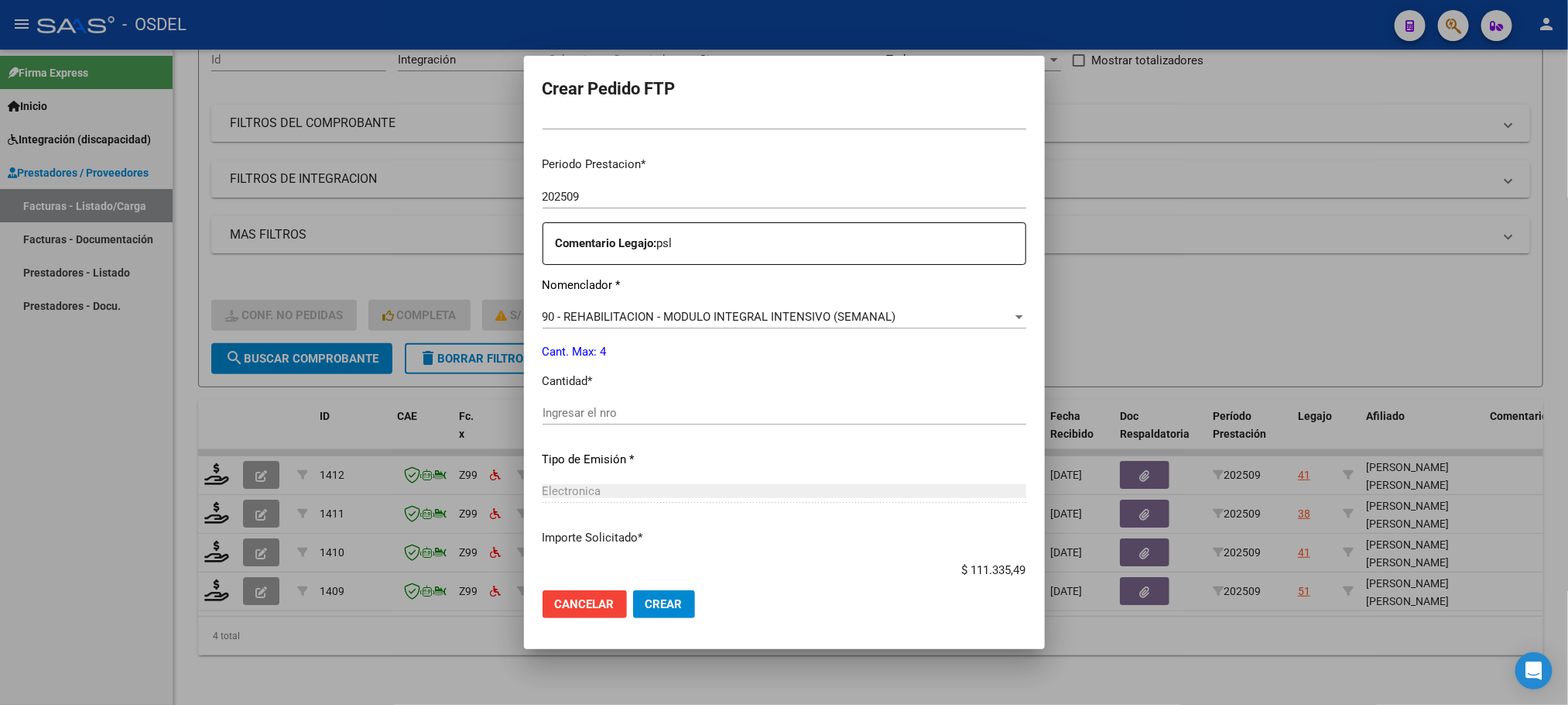
click at [596, 418] on input "Ingresar el nro" at bounding box center [784, 412] width 483 height 14
type input "4"
click at [645, 602] on span "Crear" at bounding box center [663, 603] width 37 height 14
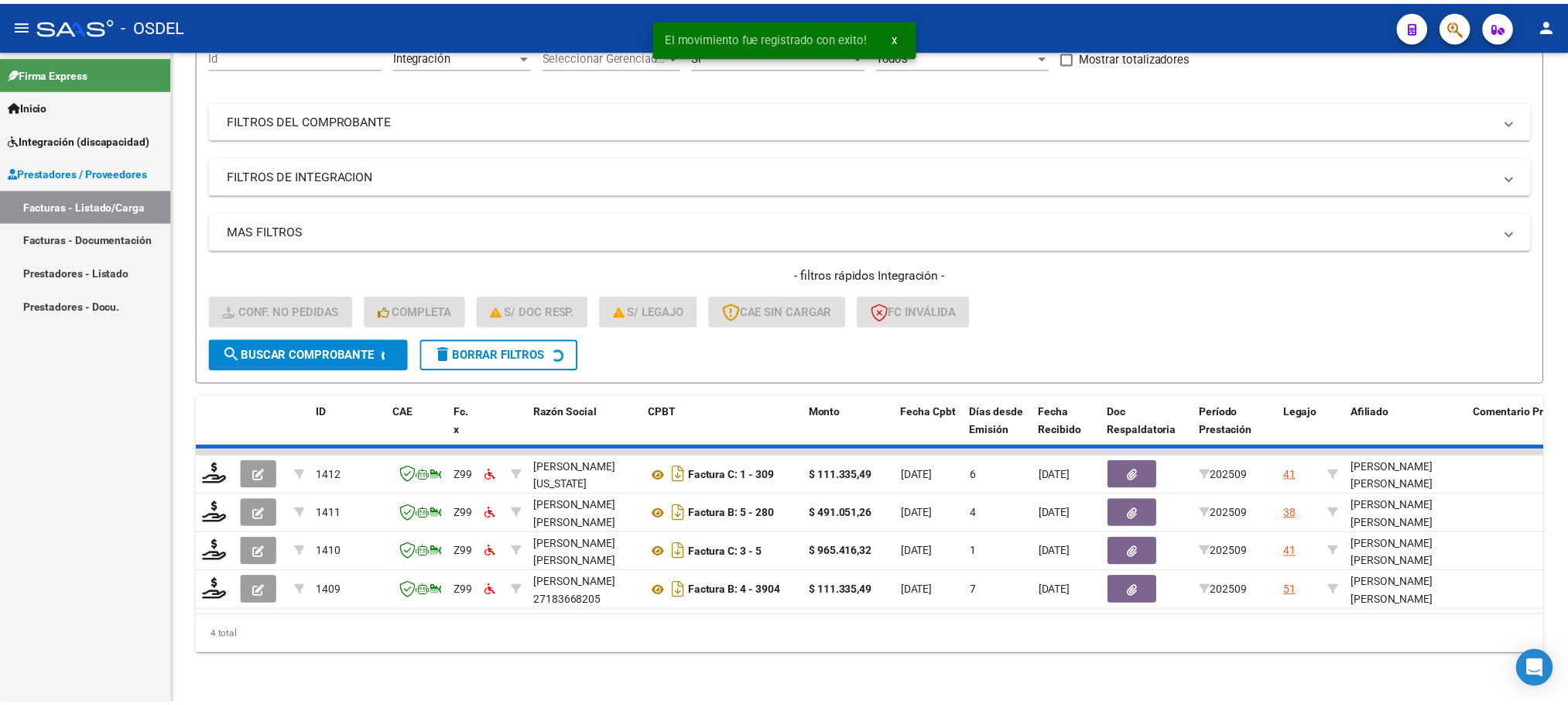
scroll to position [137, 0]
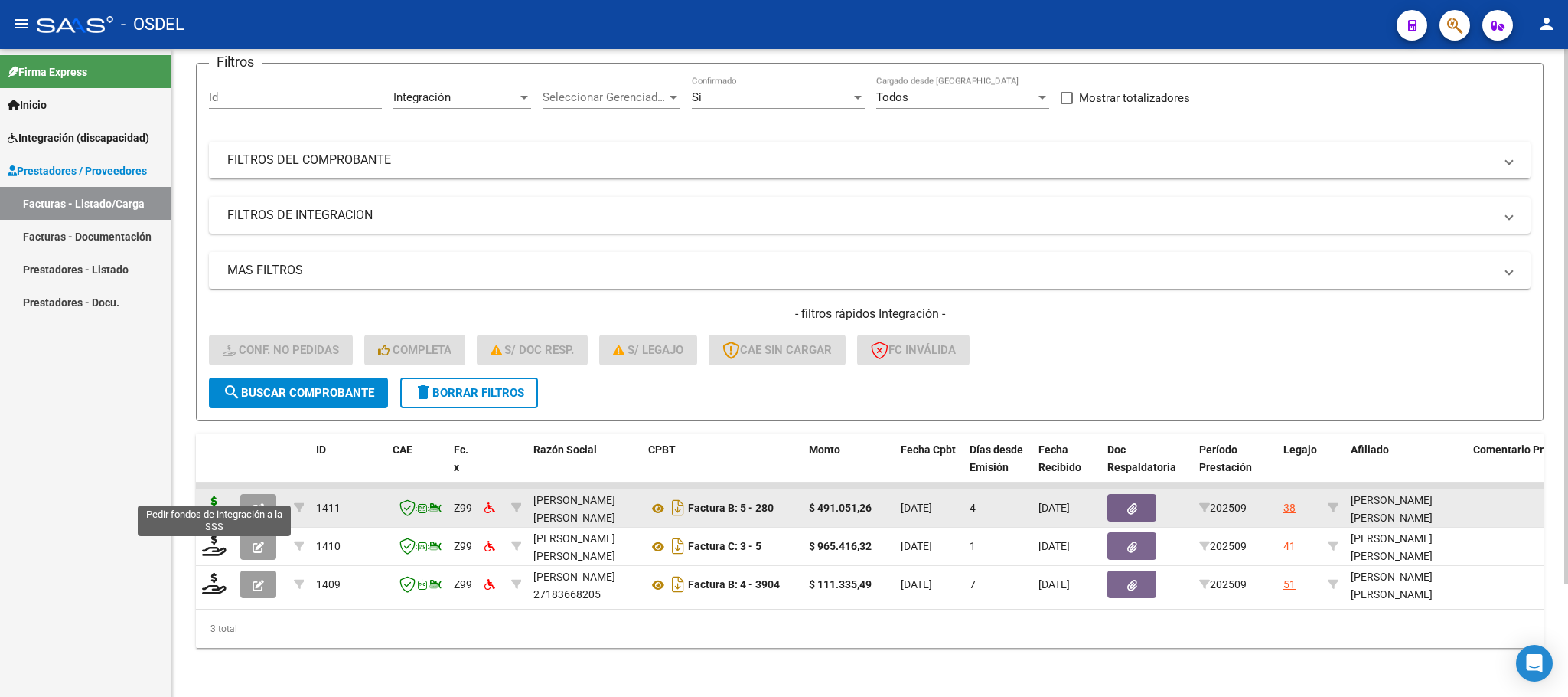
click at [214, 496] on icon at bounding box center [214, 507] width 24 height 21
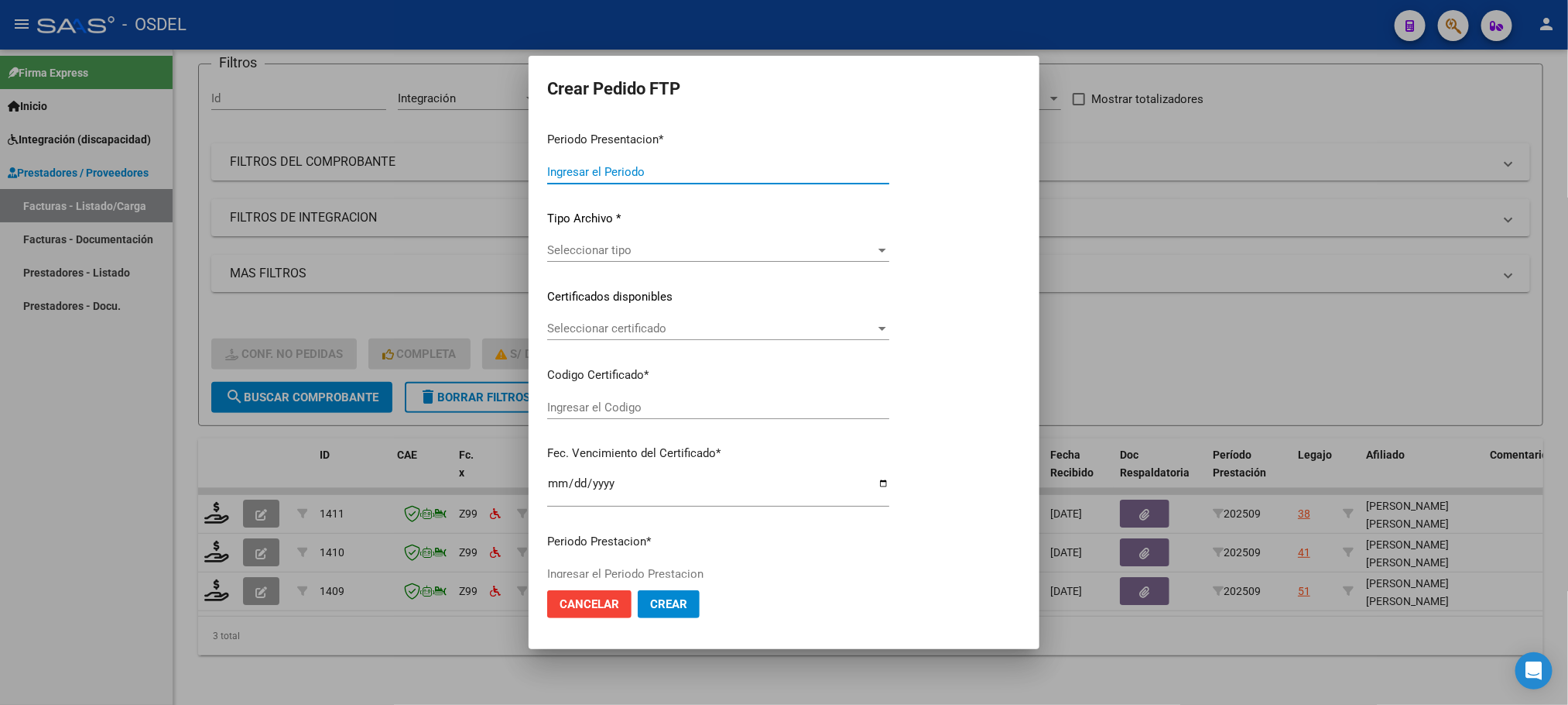
type input "202509"
type input "$ 491.051,26"
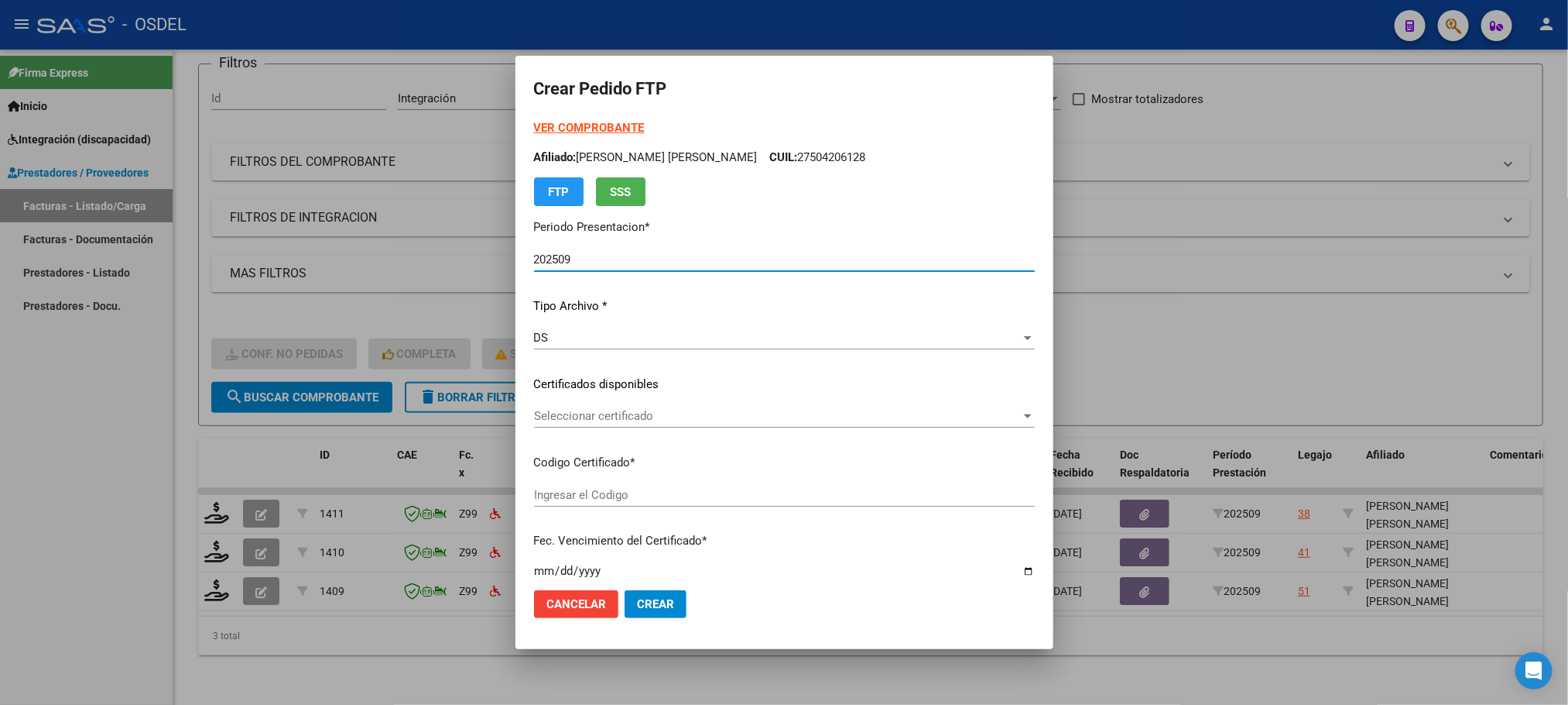
type input "5419238396"
type input "[DATE]"
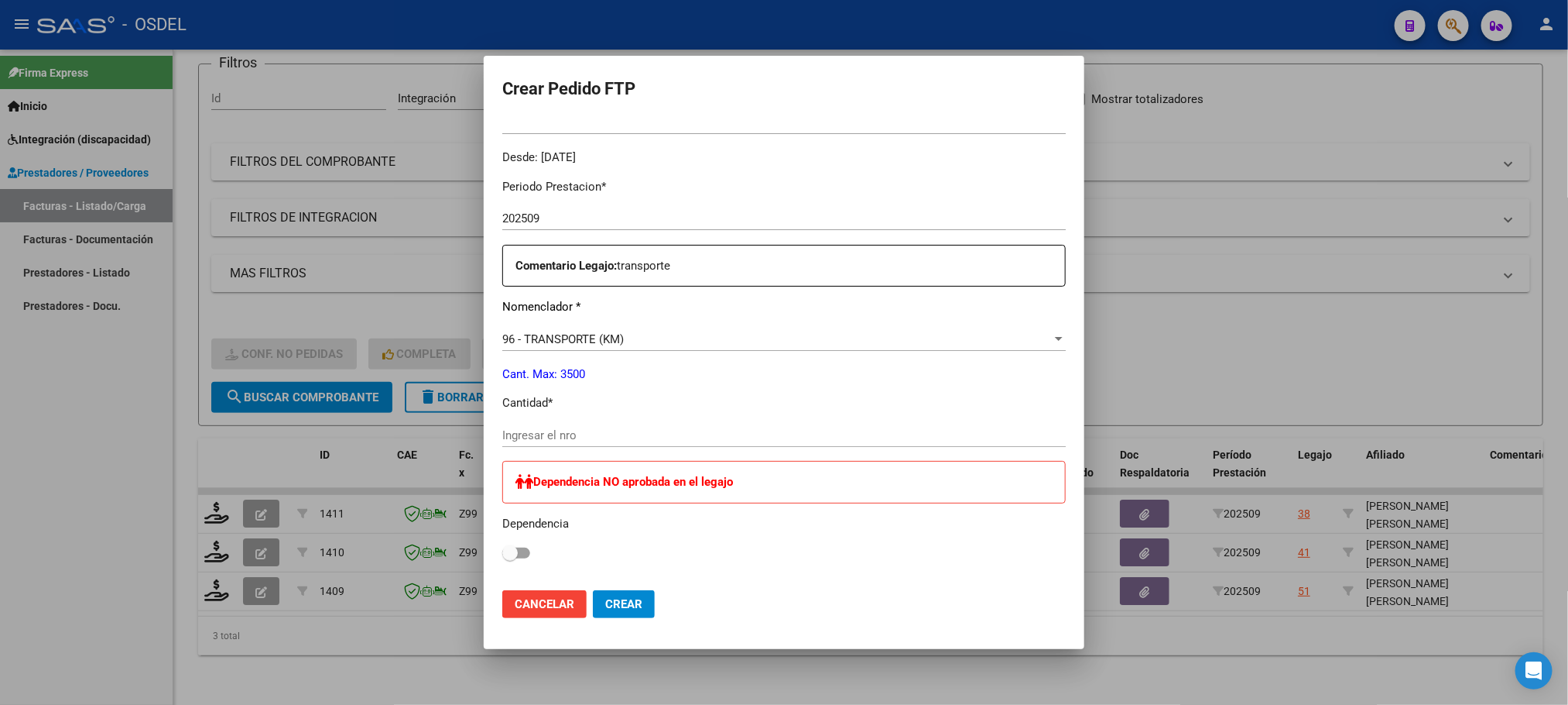
scroll to position [465, 0]
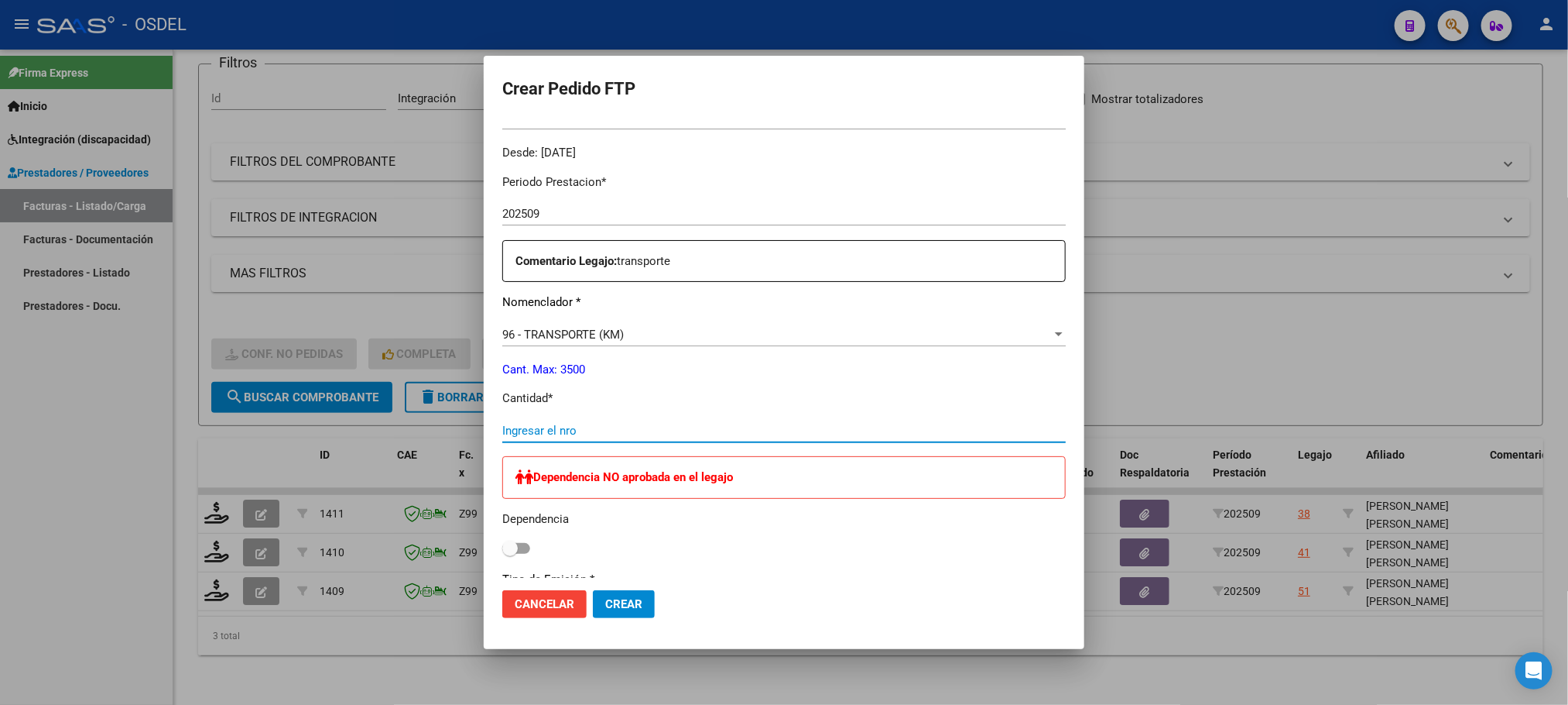
click at [595, 428] on input "Ingresar el nro" at bounding box center [784, 430] width 564 height 14
type input "907"
click at [608, 606] on span "Crear" at bounding box center [623, 603] width 37 height 14
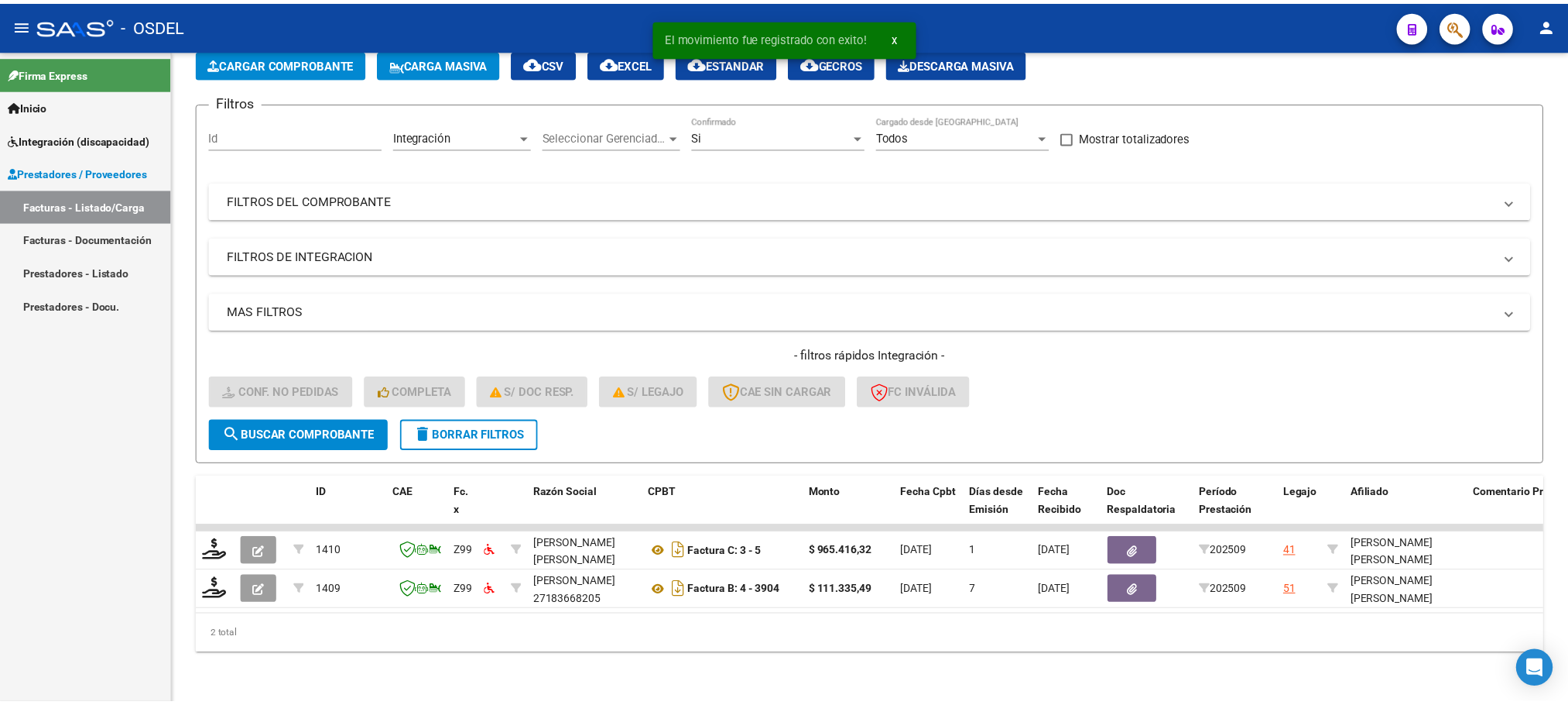
scroll to position [100, 0]
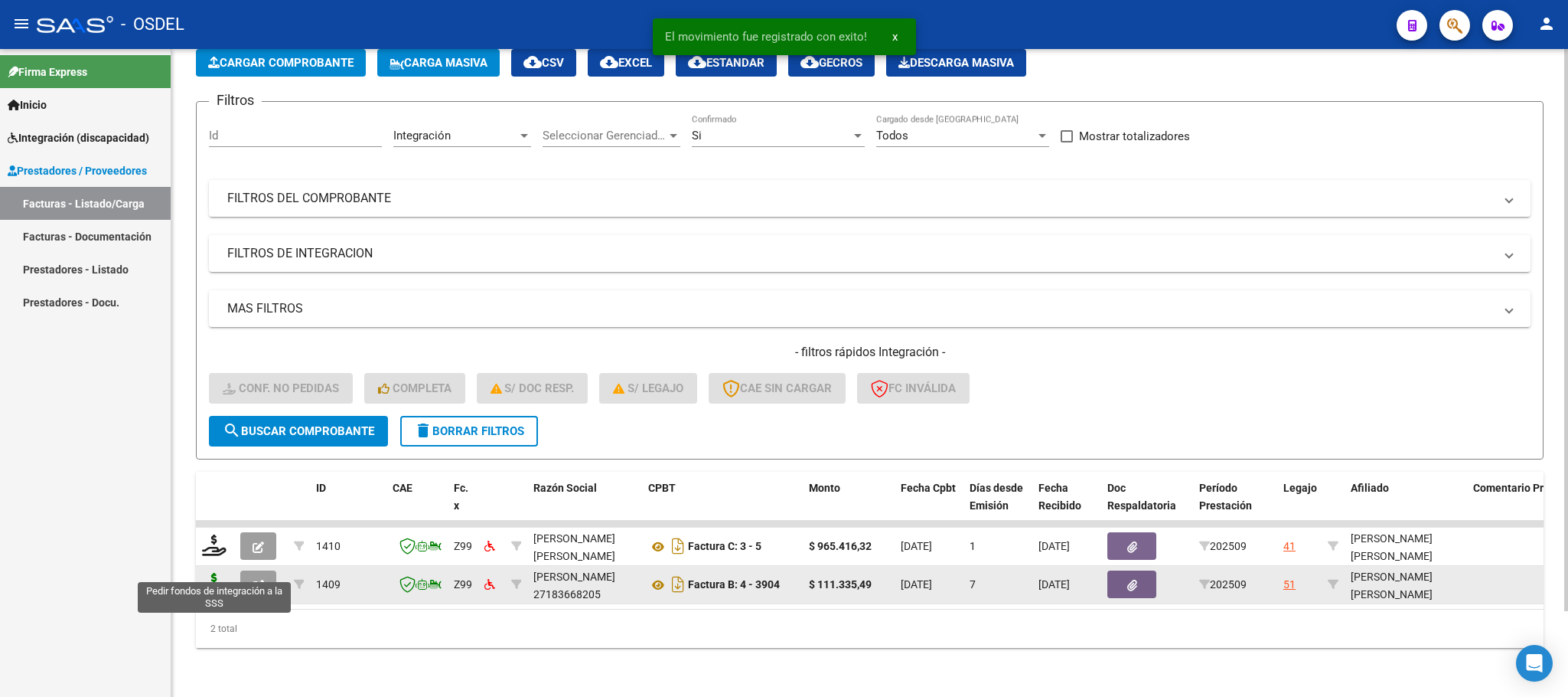
click at [211, 573] on icon at bounding box center [214, 584] width 24 height 21
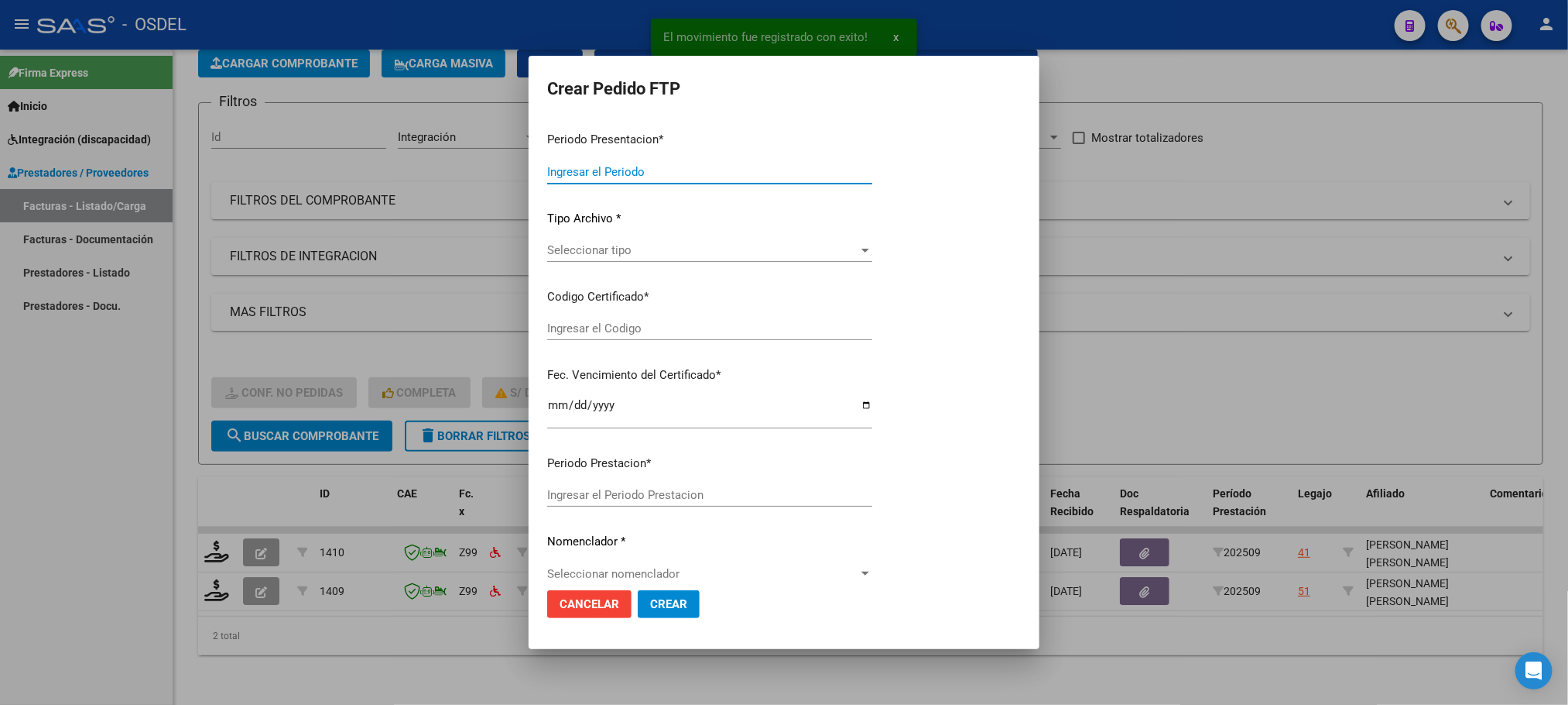
type input "202509"
type input "$ 111.335,49"
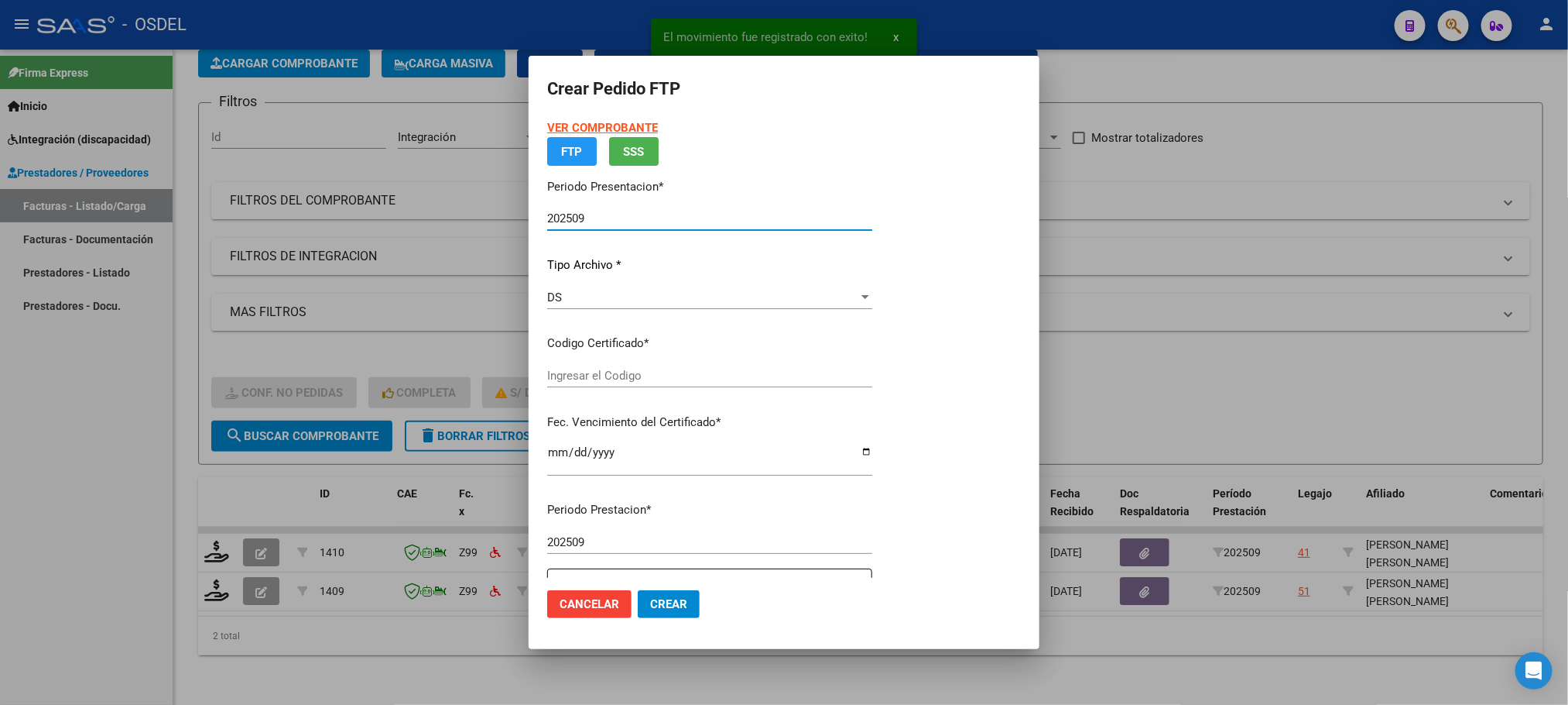
type input "8645161486"
type input "[DATE]"
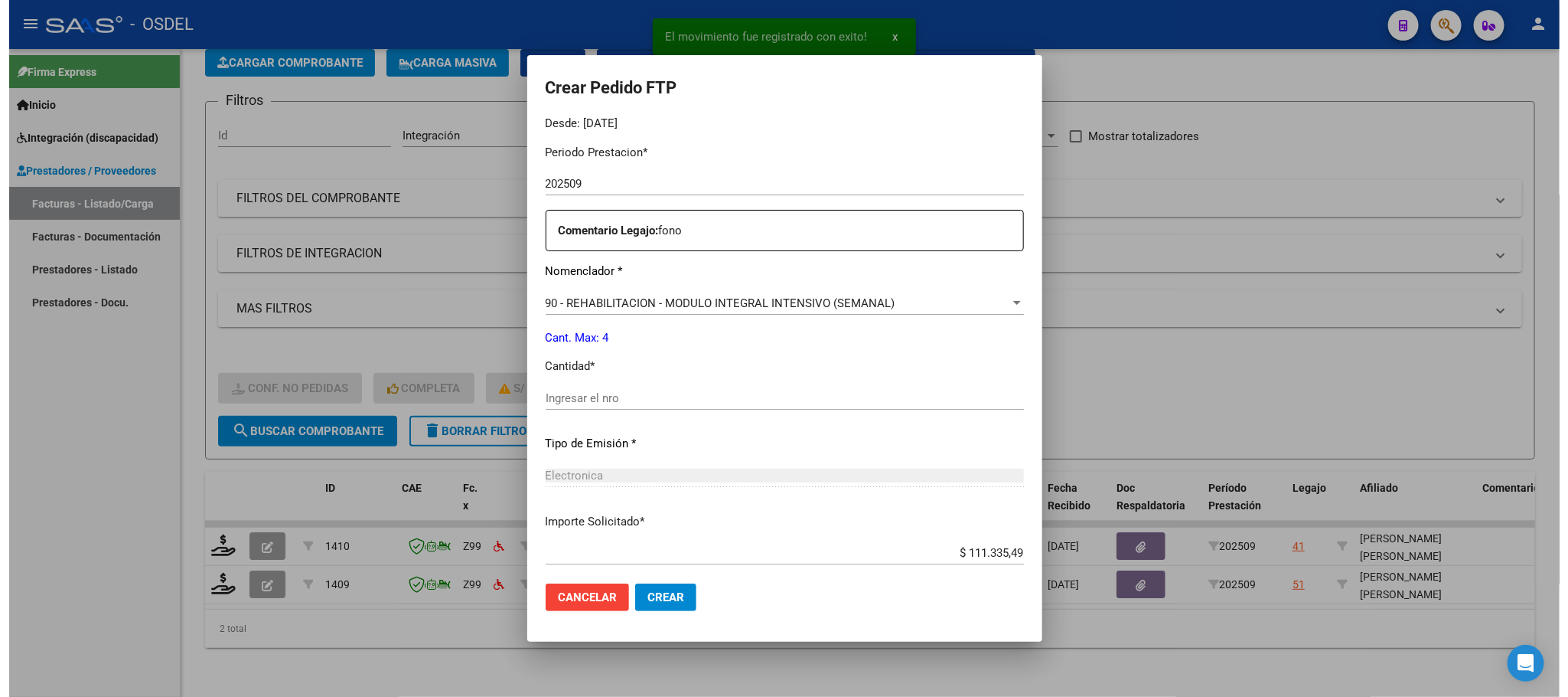
scroll to position [572, 0]
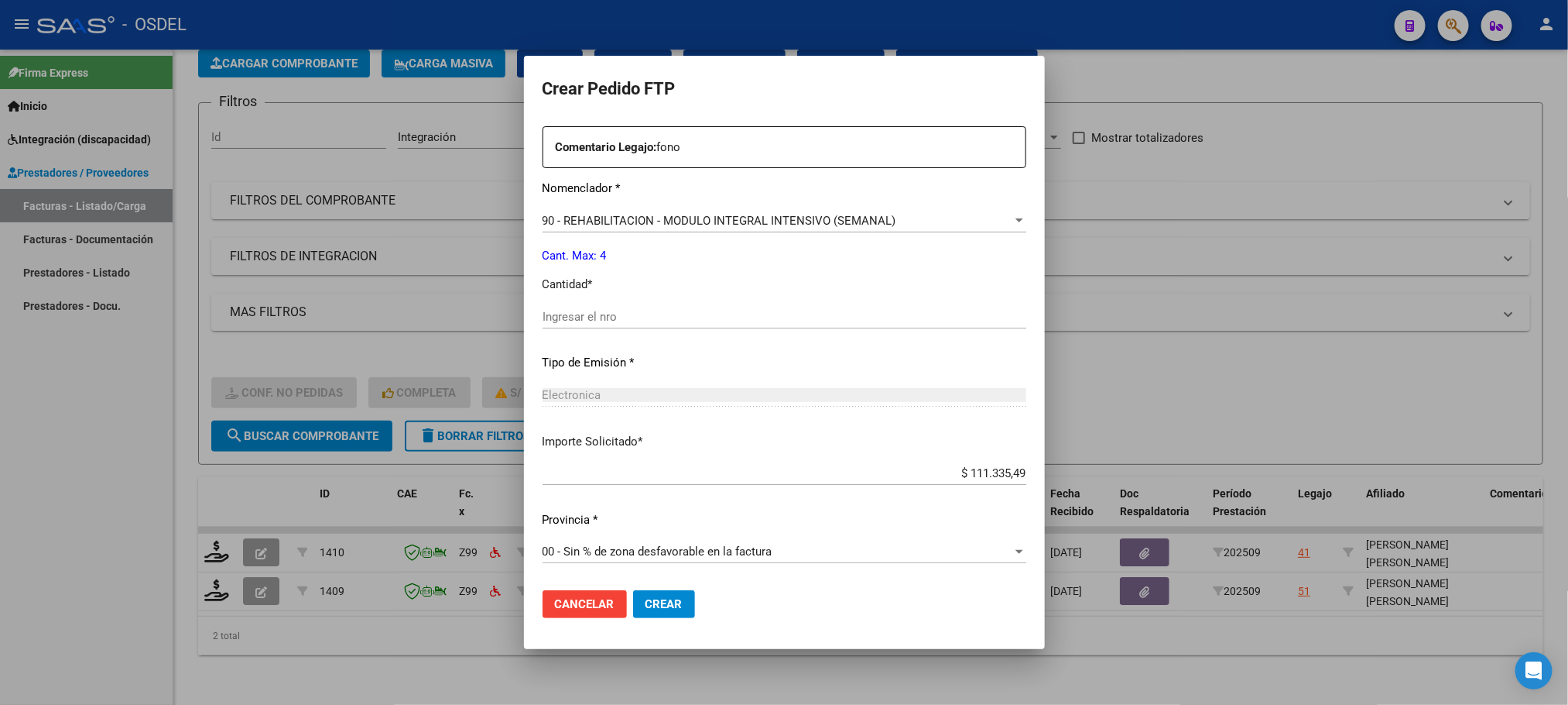
click at [655, 319] on input "Ingresar el nro" at bounding box center [784, 316] width 483 height 14
type input "4"
click at [652, 616] on button "Crear" at bounding box center [664, 604] width 62 height 28
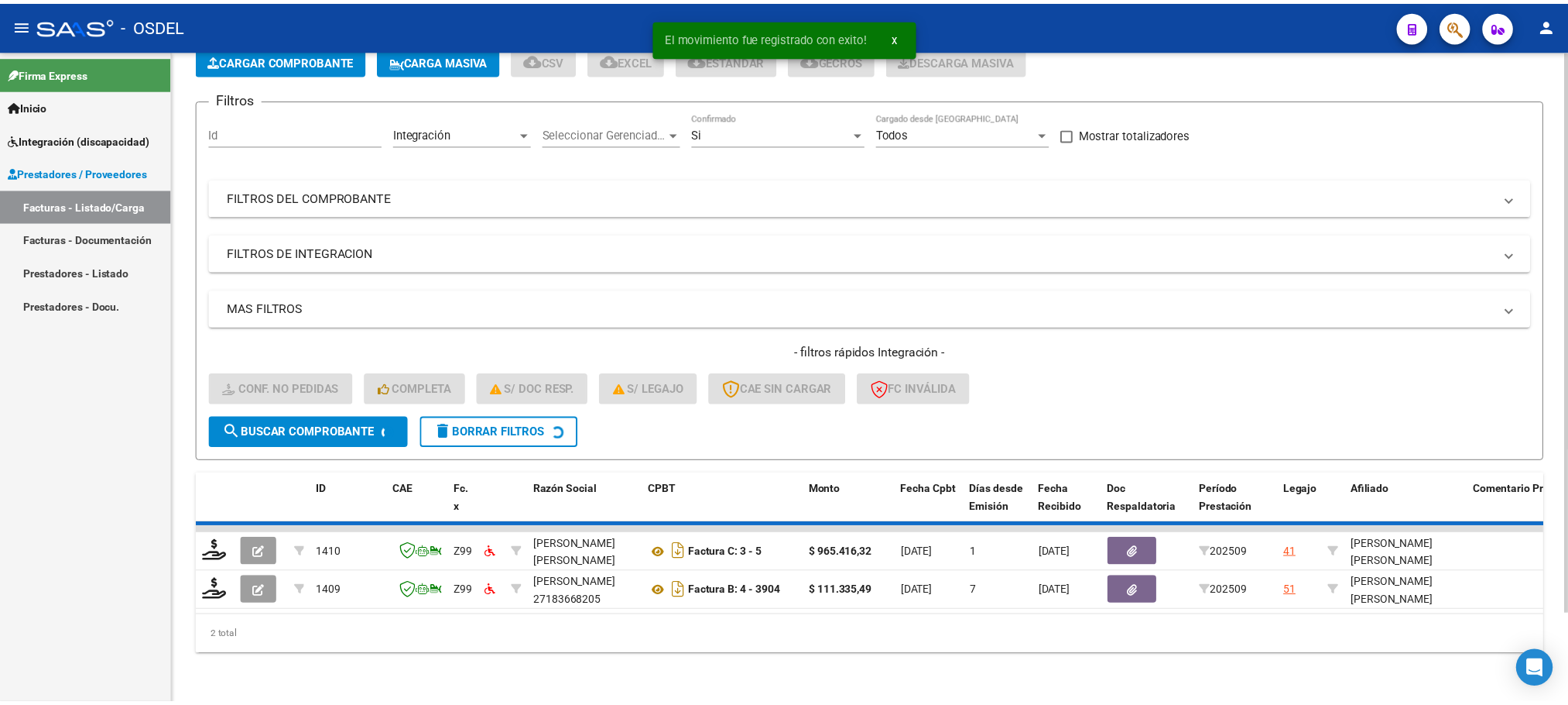
scroll to position [61, 0]
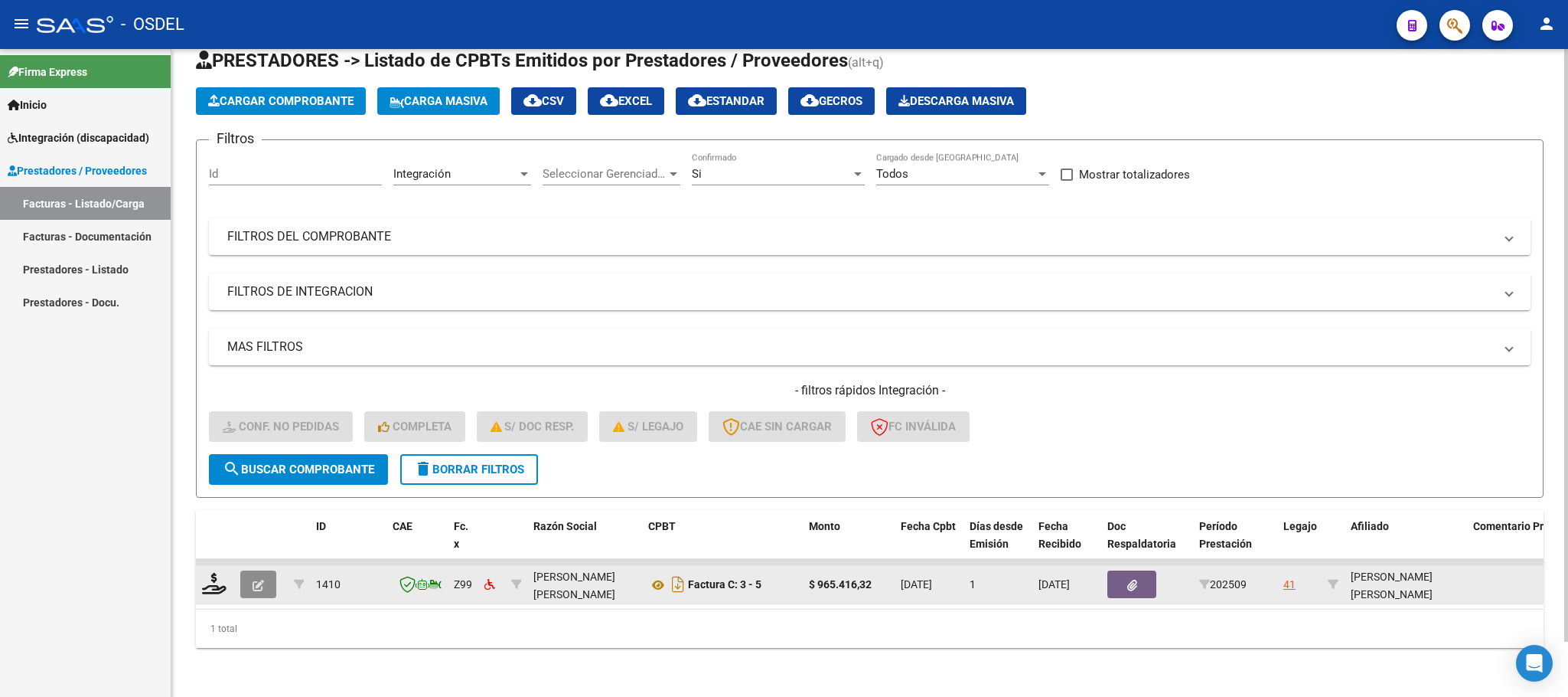
click at [259, 580] on icon "button" at bounding box center [258, 585] width 12 height 12
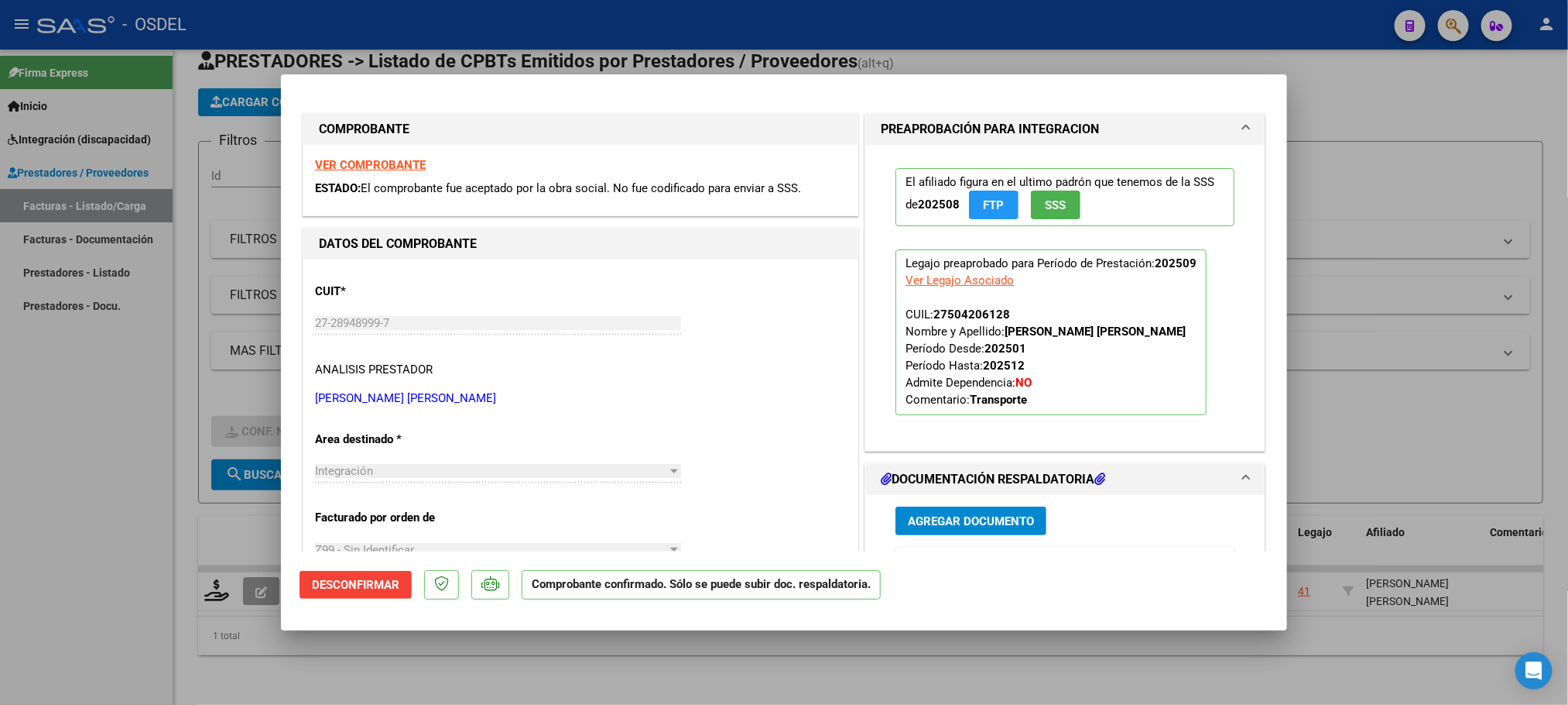
scroll to position [0, 0]
click at [1336, 75] on div at bounding box center [784, 352] width 1568 height 705
type input "$ 0,00"
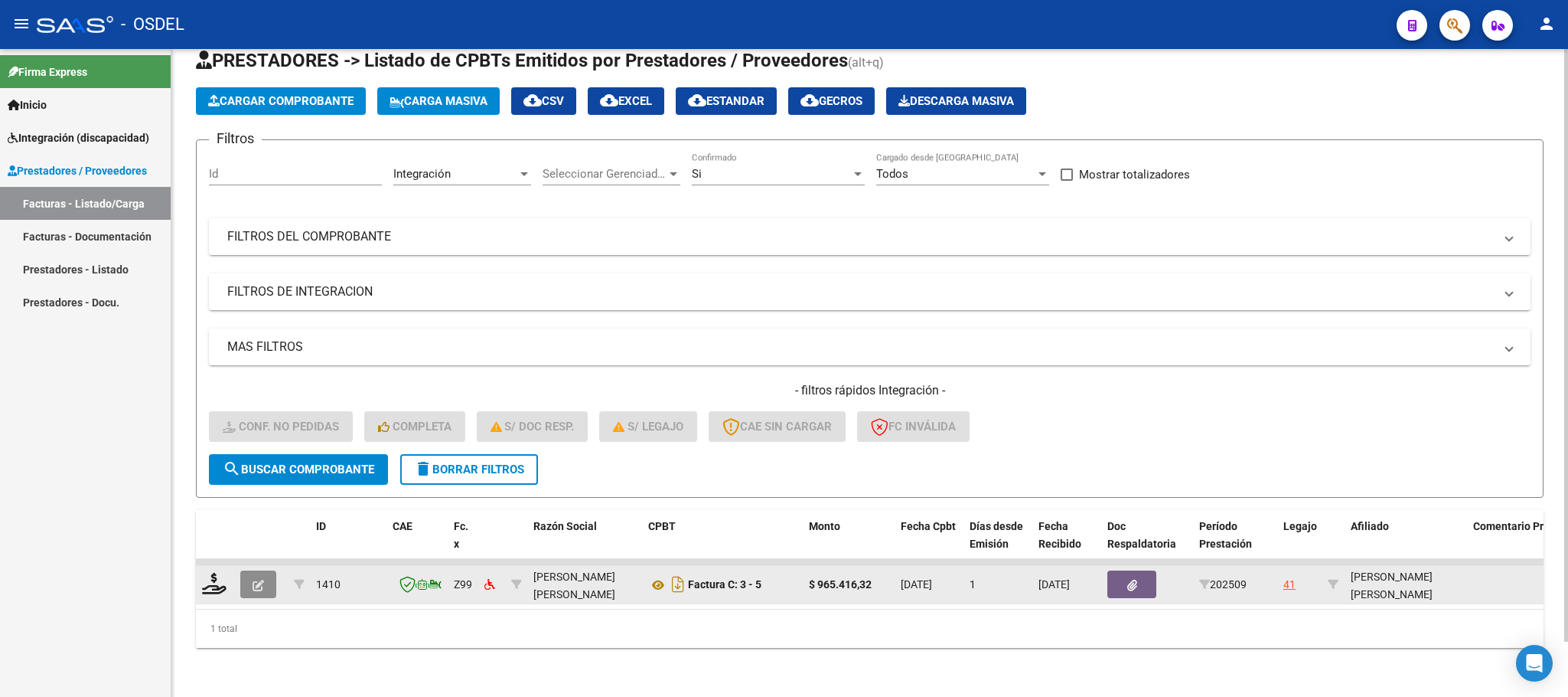
click at [254, 580] on icon "button" at bounding box center [258, 585] width 12 height 12
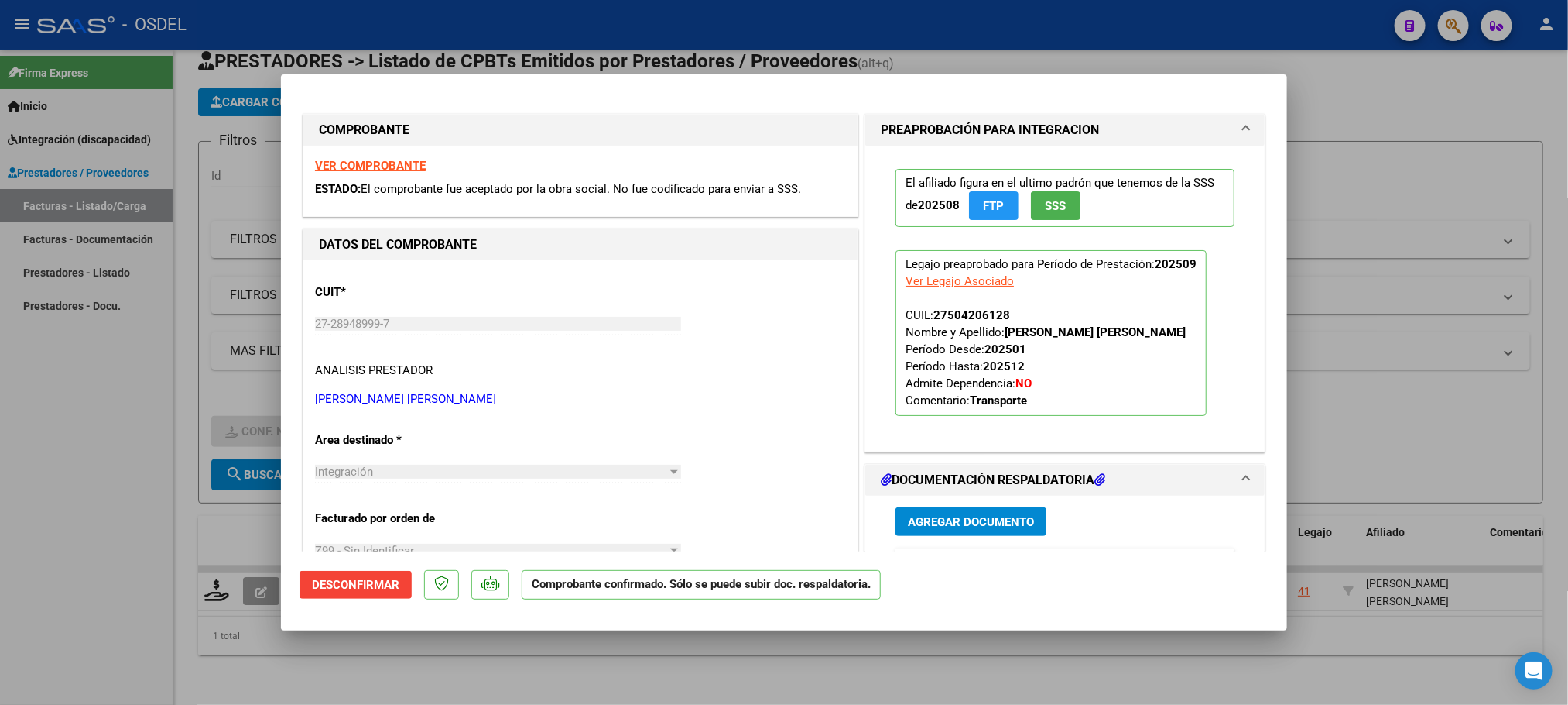
click at [1377, 93] on div at bounding box center [784, 352] width 1568 height 705
type input "$ 0,00"
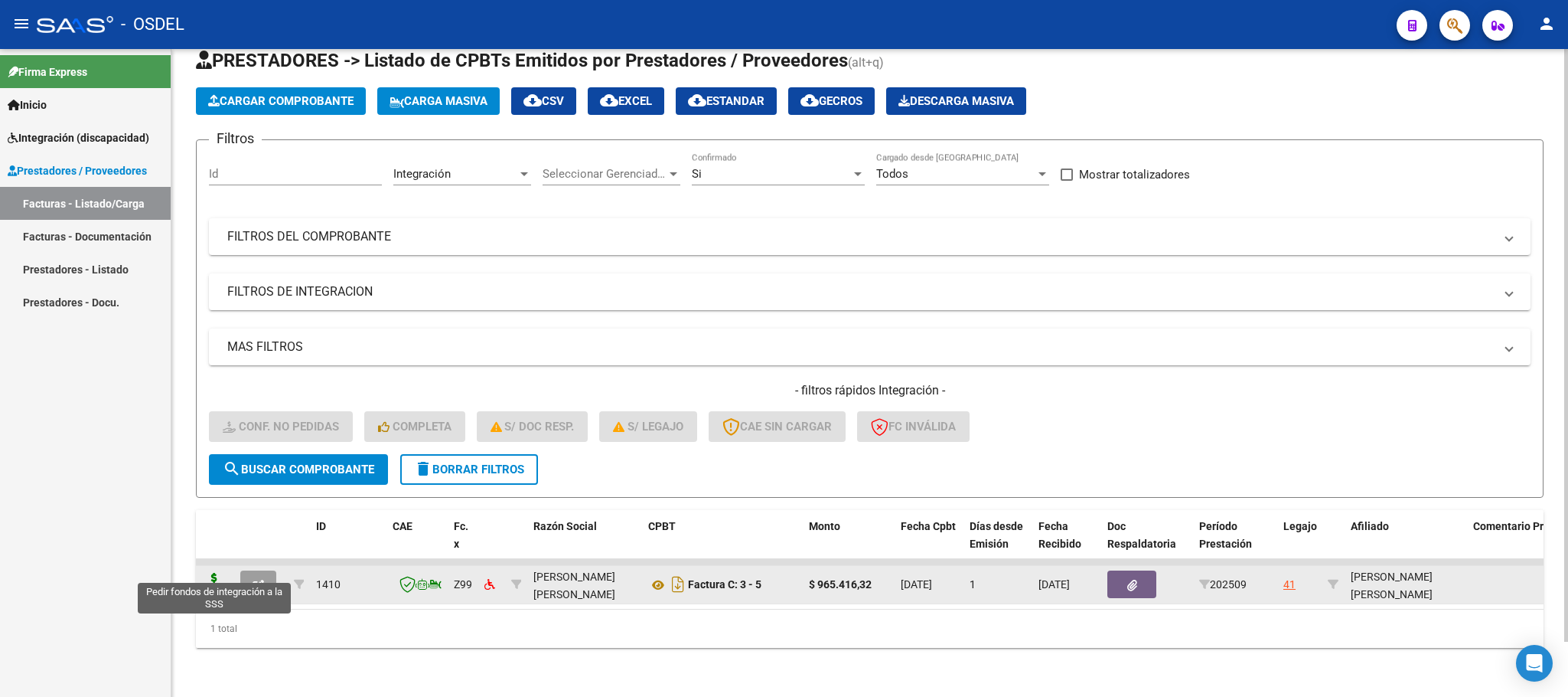
click at [221, 573] on icon at bounding box center [214, 584] width 24 height 21
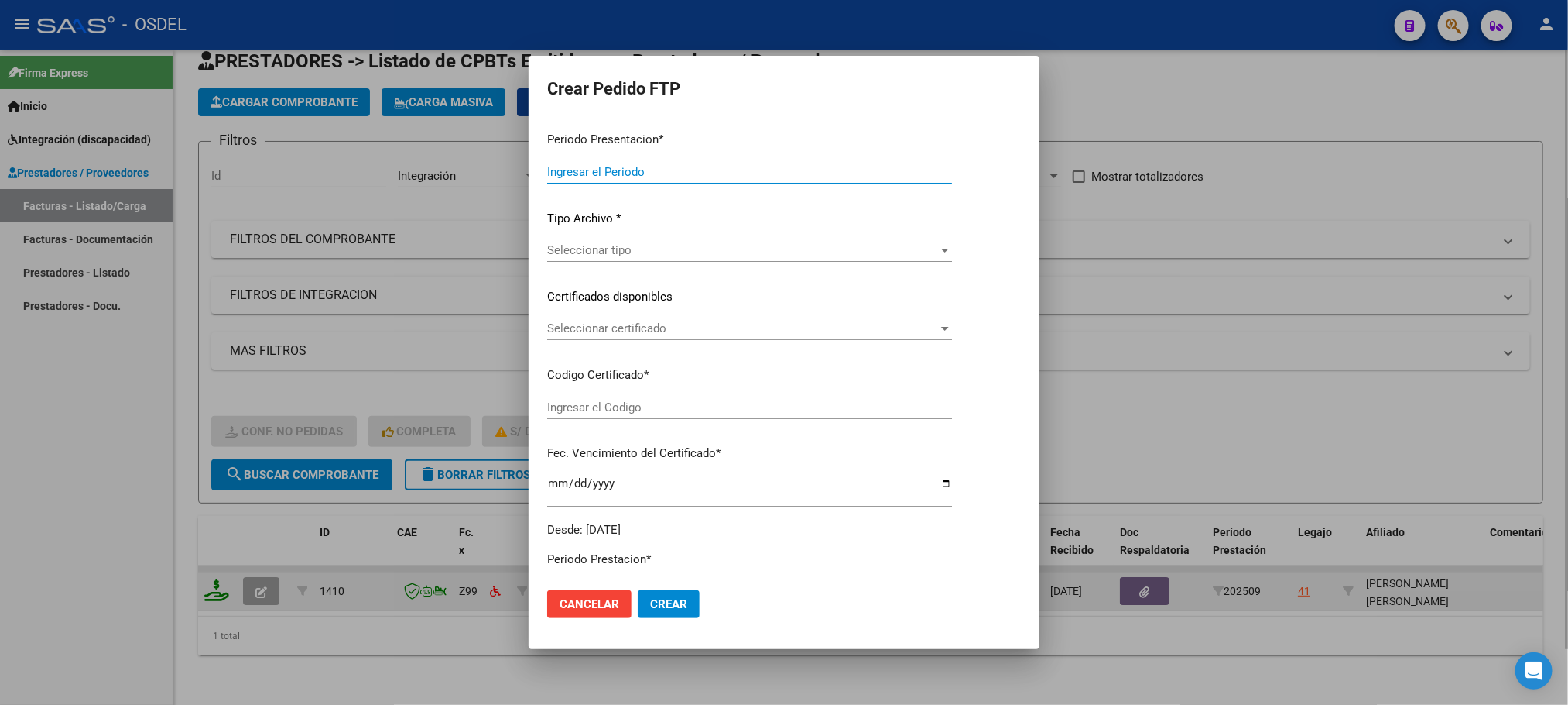
type input "202509"
type input "$ 965.416,32"
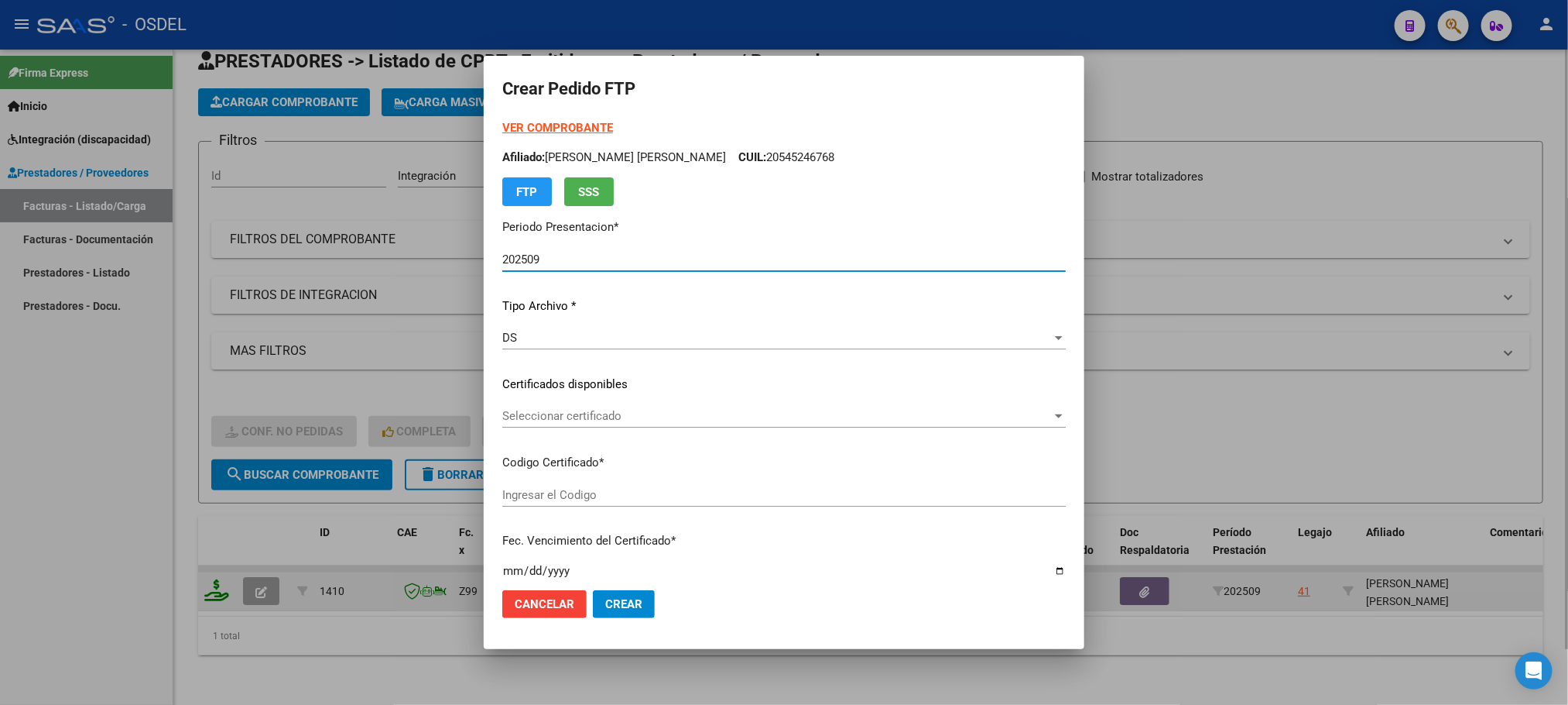
type input "8179475832"
type input "[DATE]"
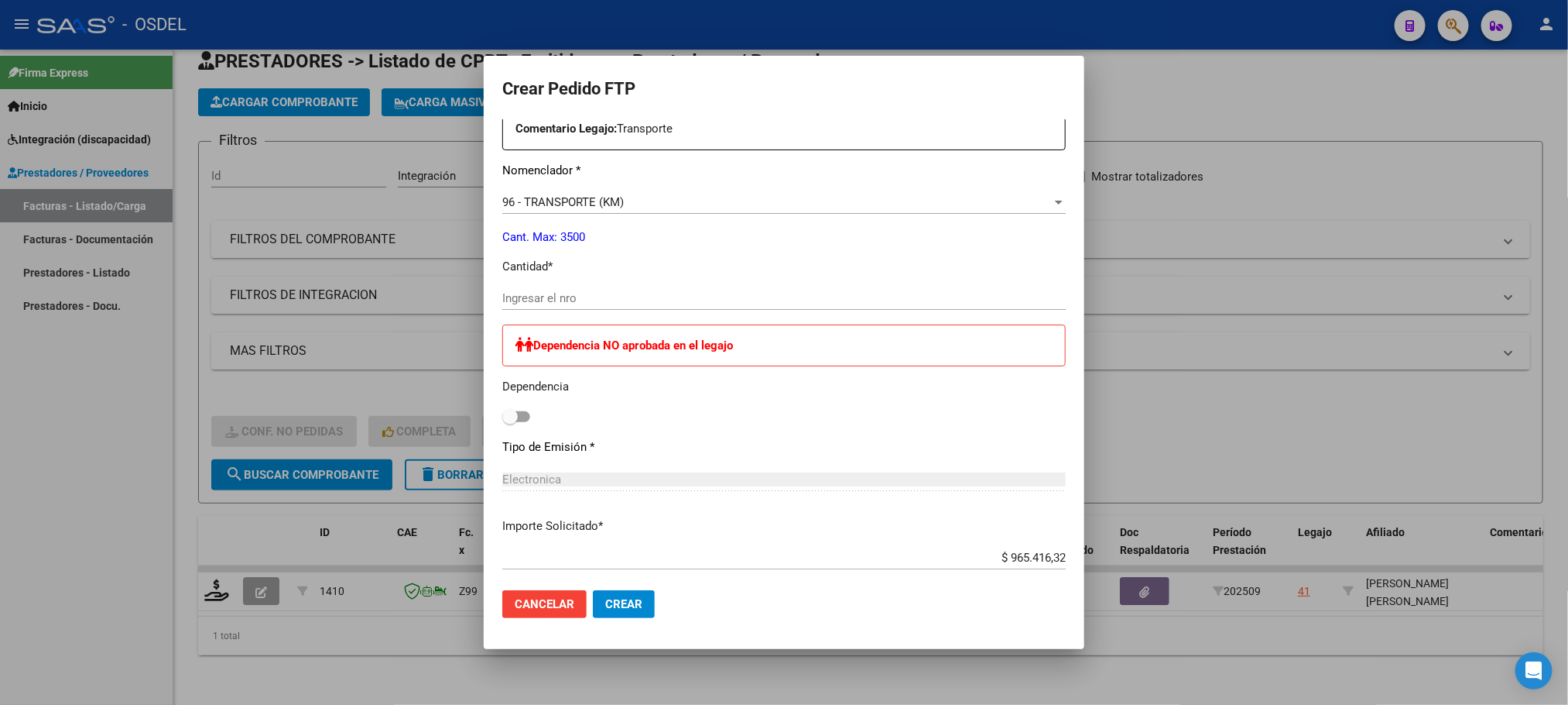
scroll to position [697, 0]
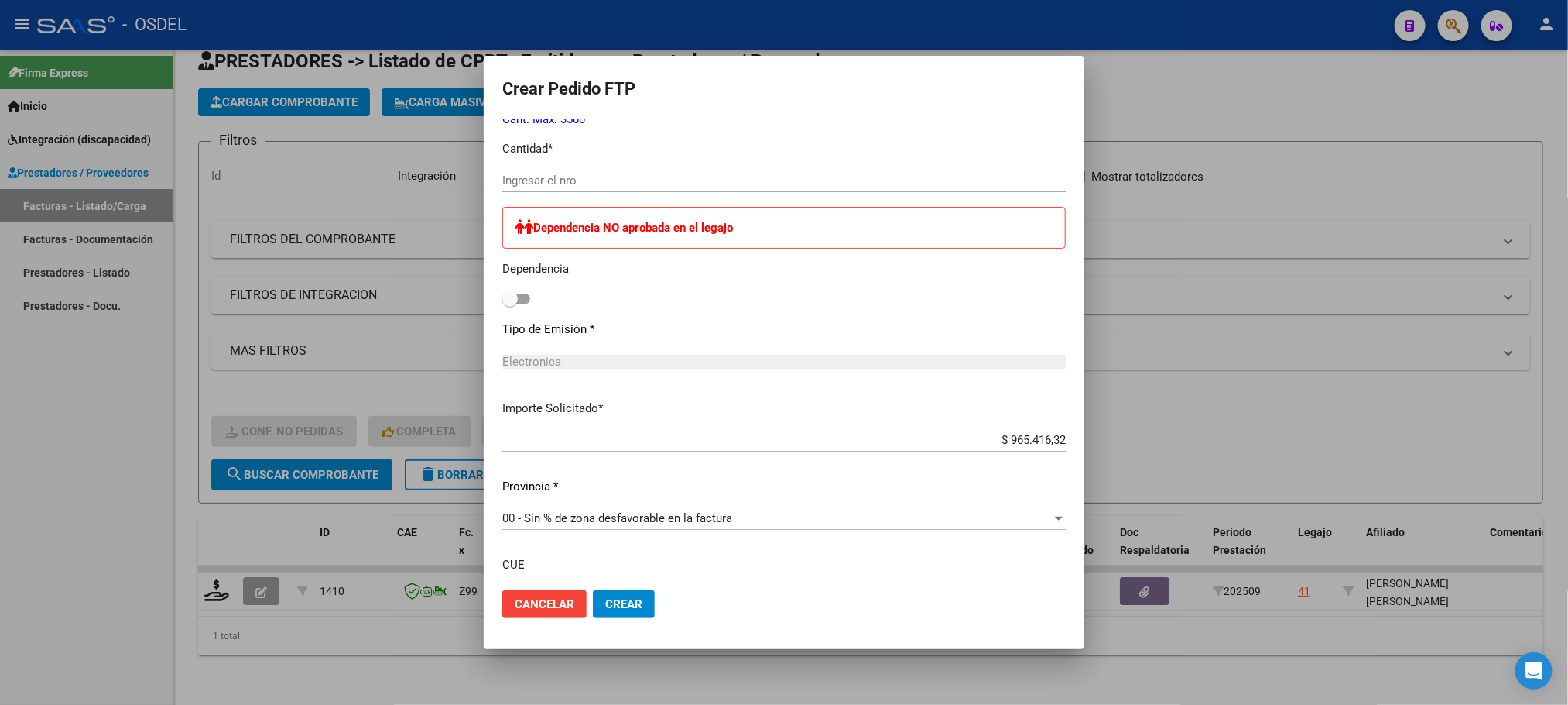
click at [555, 439] on input "$ 965.416,32" at bounding box center [784, 439] width 564 height 14
type input "$ 812.640,00"
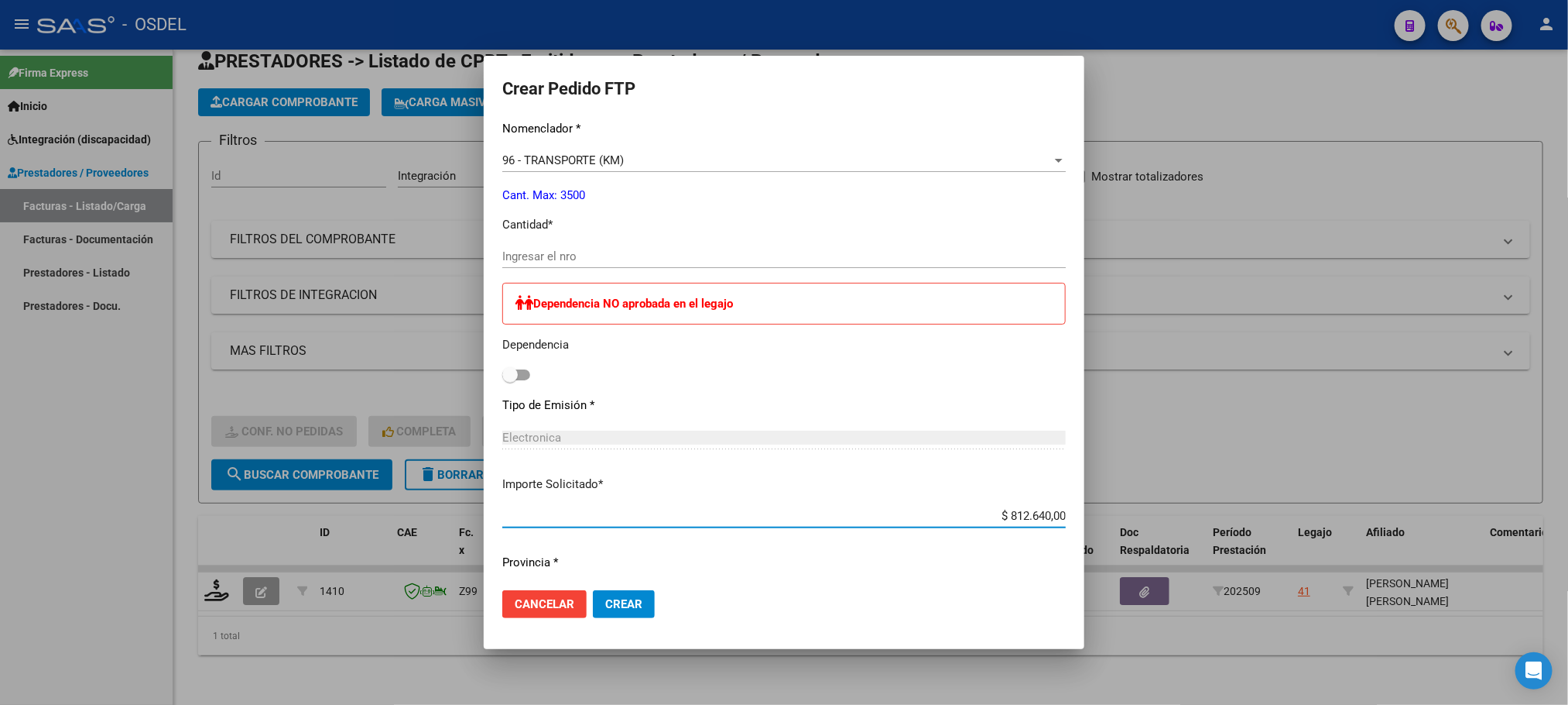
scroll to position [581, 0]
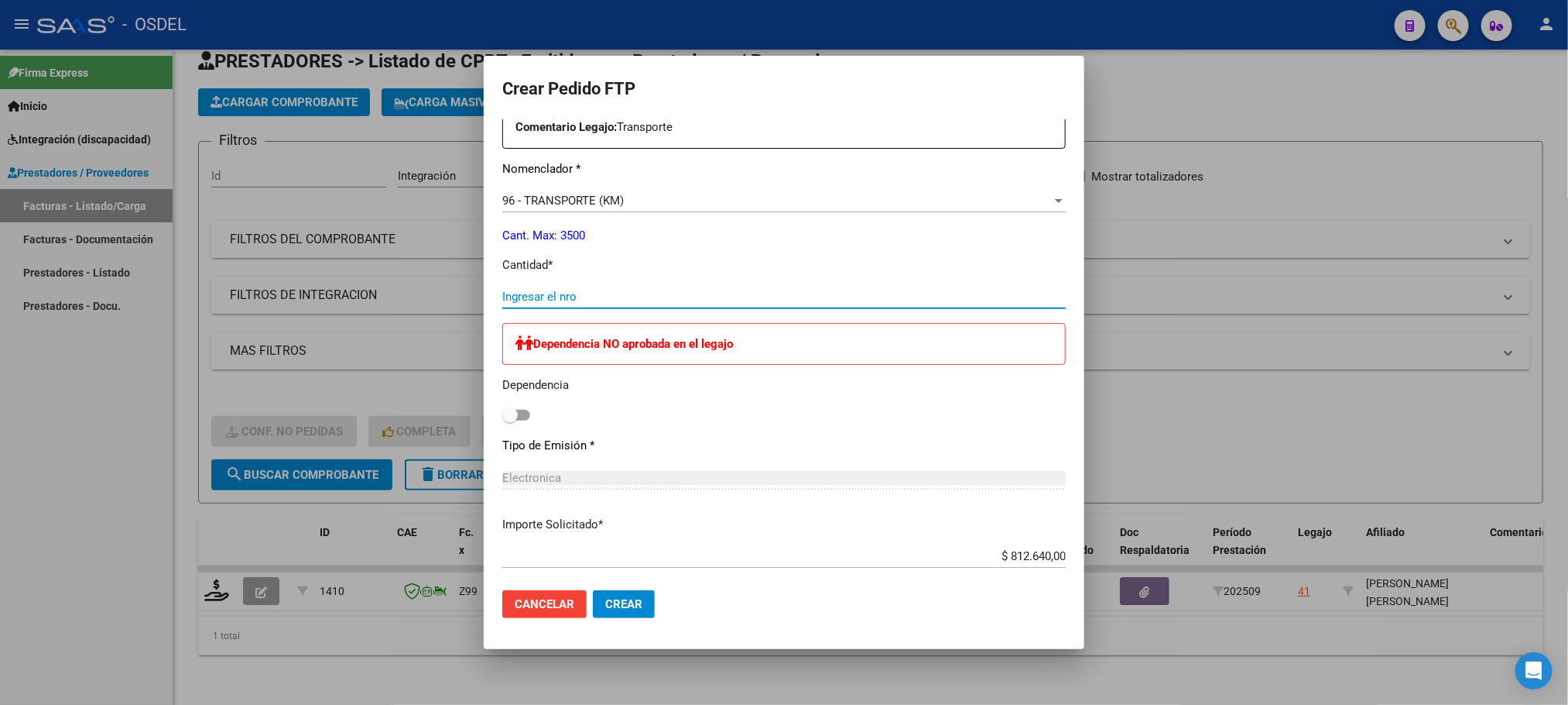
click at [537, 294] on input "Ingresar el nro" at bounding box center [784, 296] width 564 height 14
type input "1500"
click at [609, 605] on span "Crear" at bounding box center [623, 603] width 37 height 14
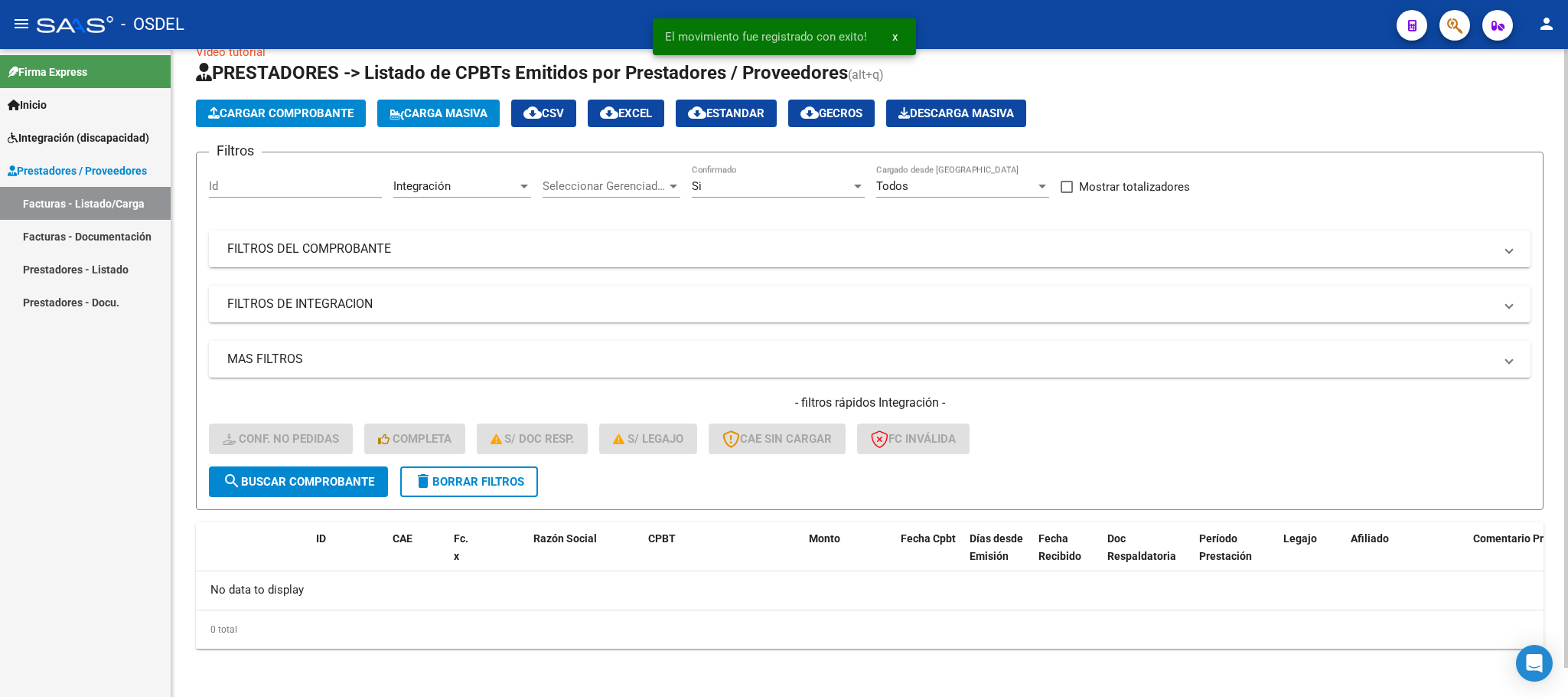
scroll to position [0, 0]
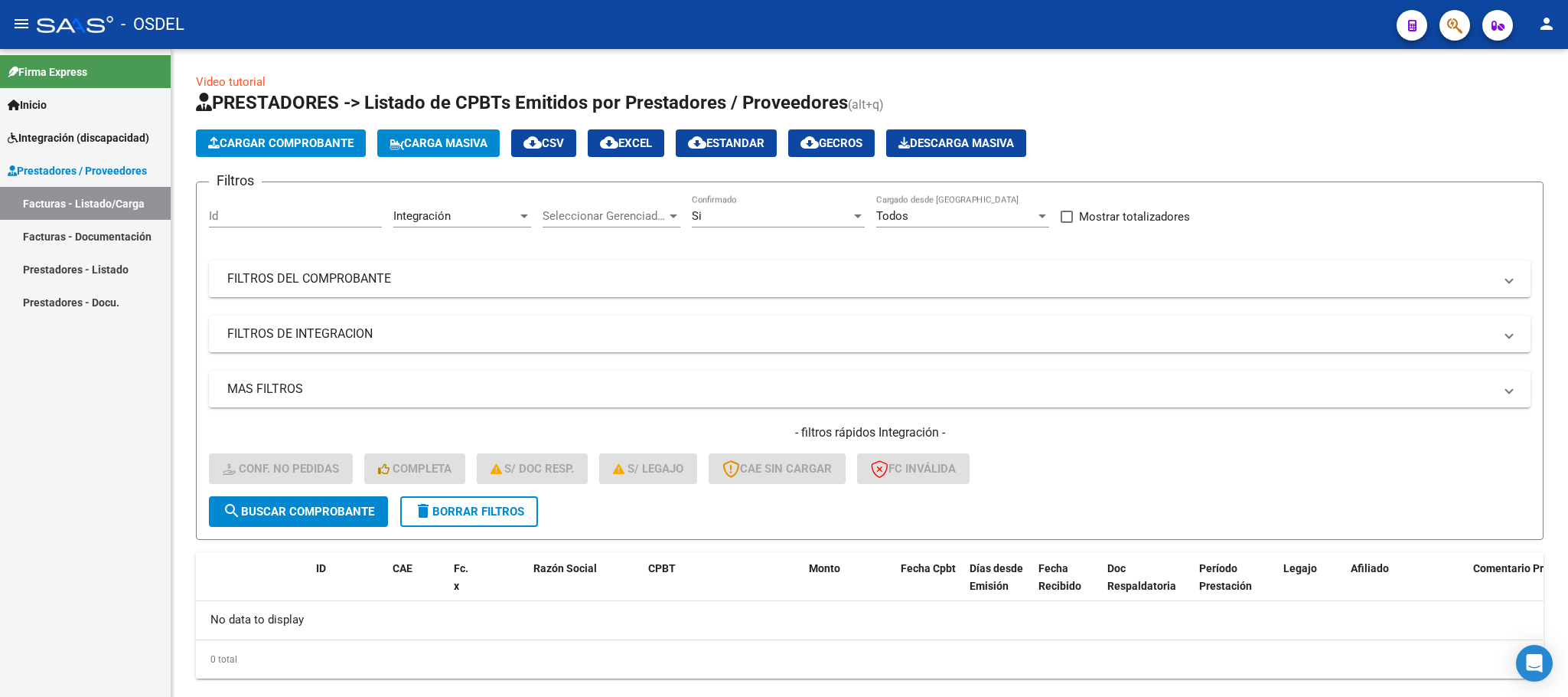
click at [57, 140] on span "Integración (discapacidad)" at bounding box center [79, 138] width 141 height 17
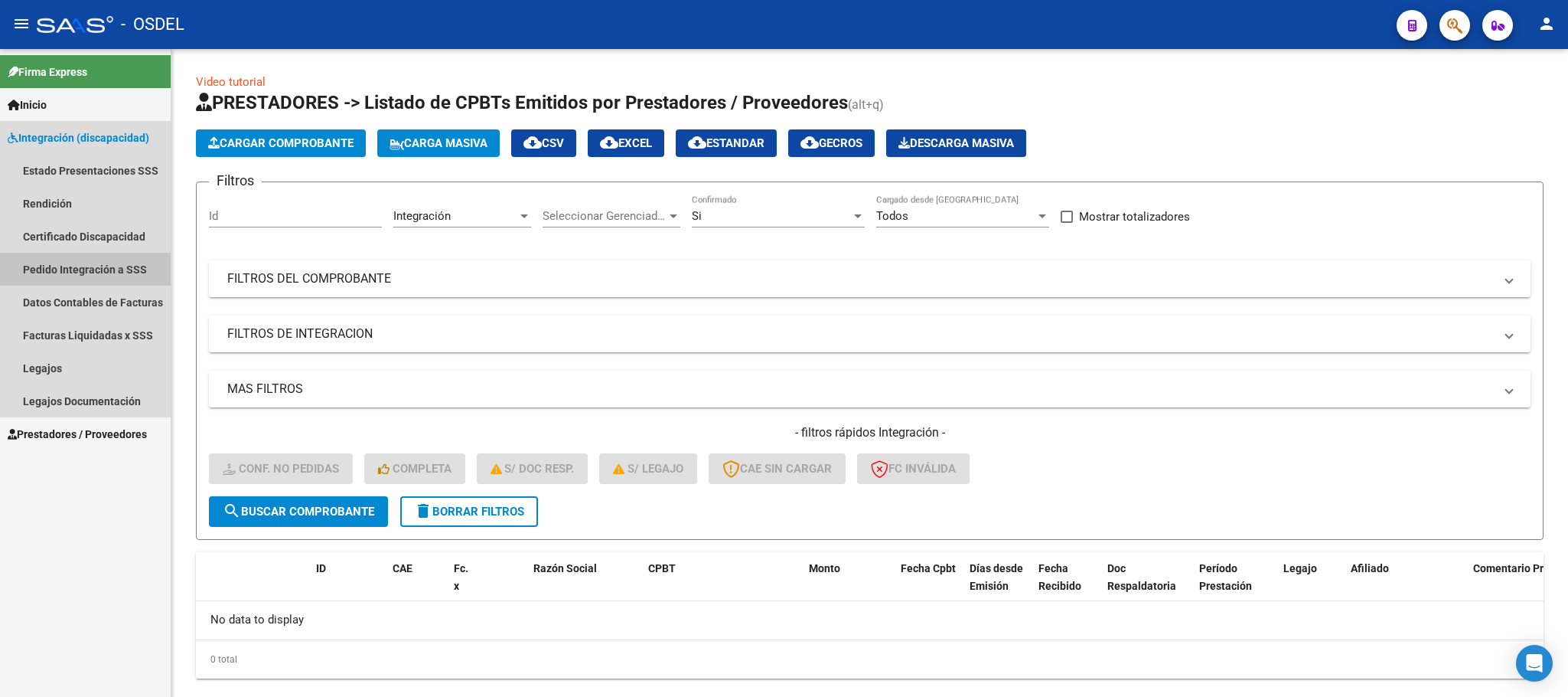
click at [57, 276] on link "Pedido Integración a SSS" at bounding box center [85, 269] width 171 height 33
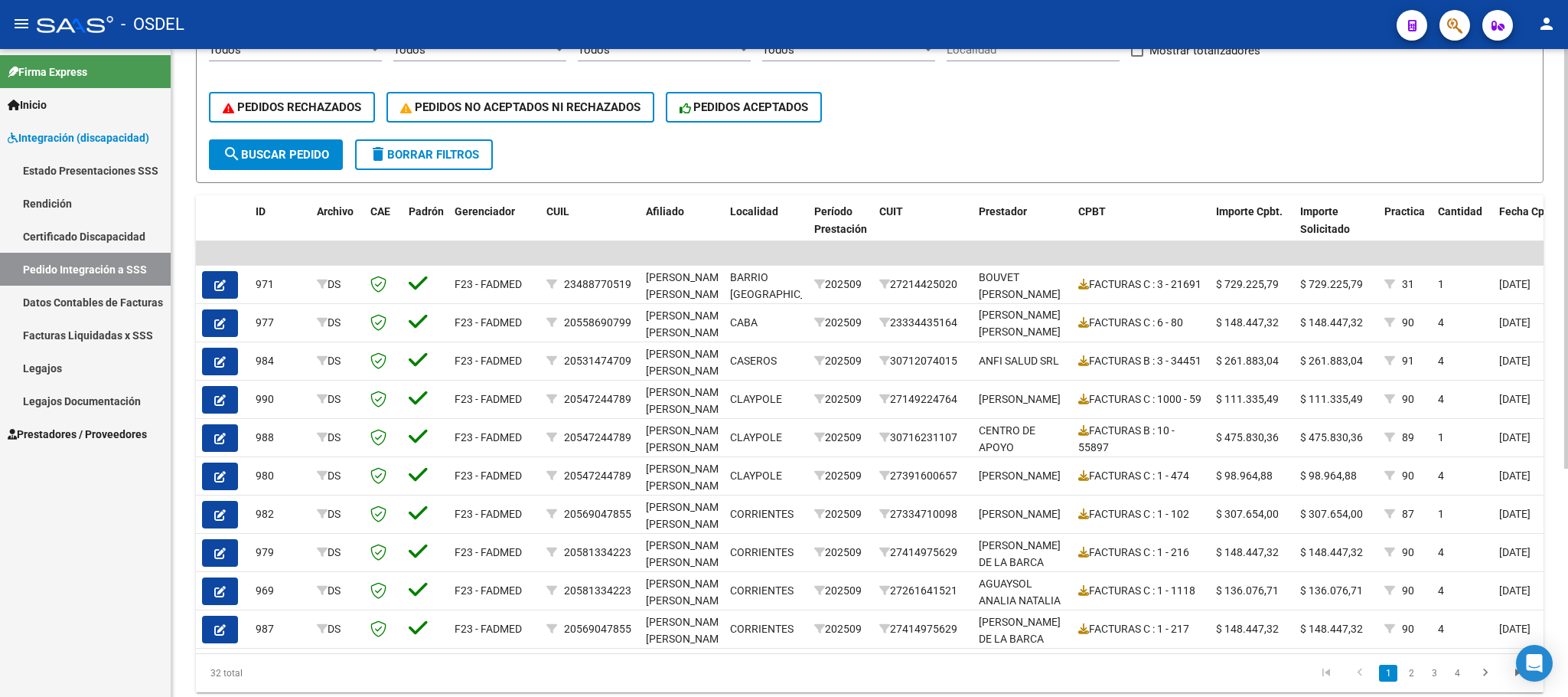
scroll to position [345, 0]
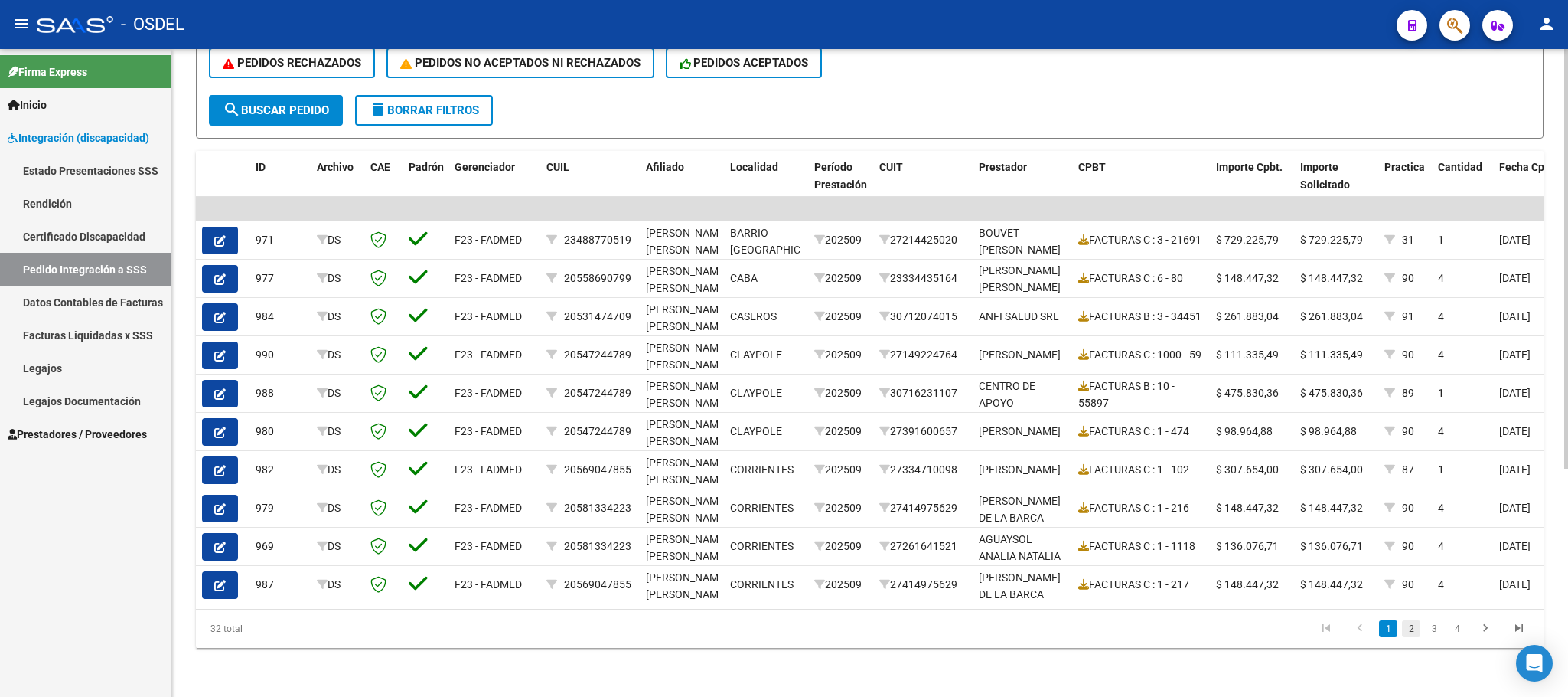
click at [1408, 637] on link "2" at bounding box center [1411, 628] width 19 height 17
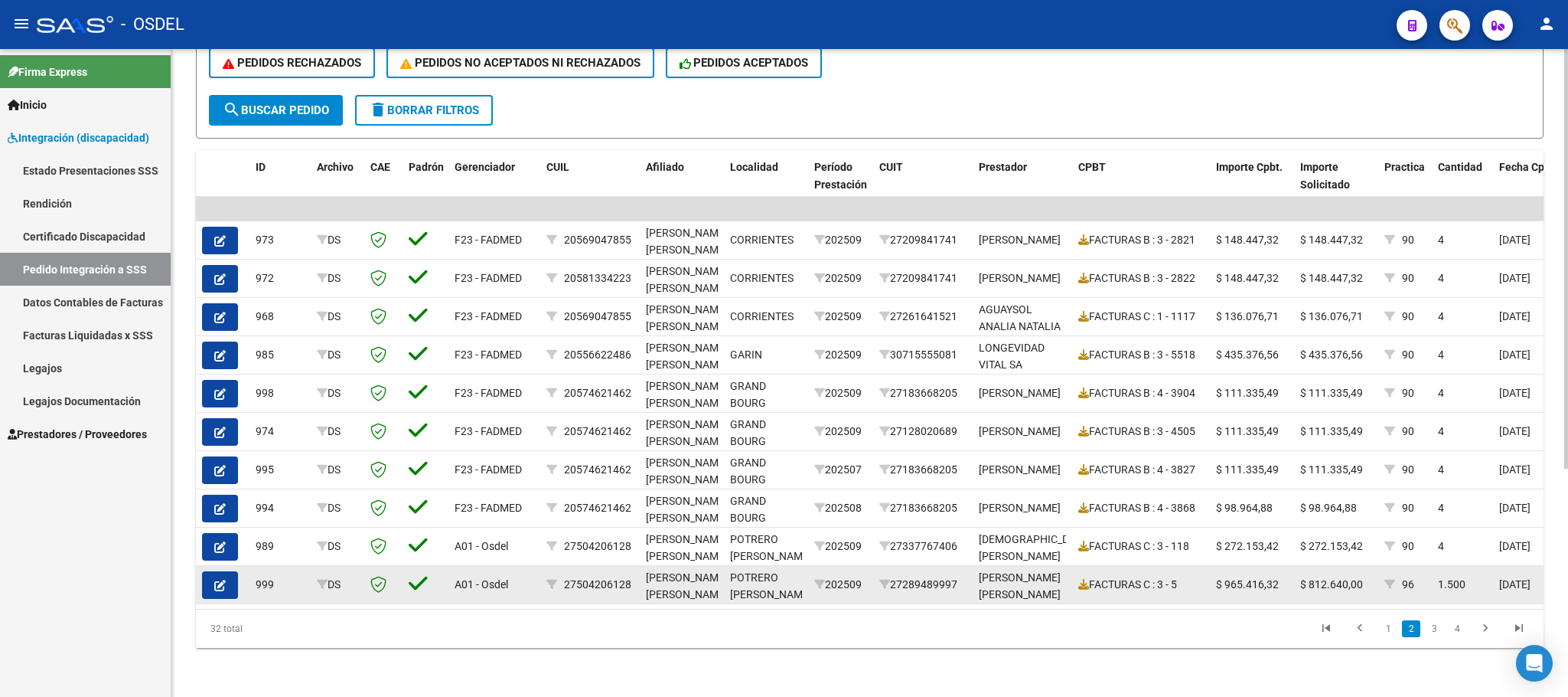
click at [227, 576] on button "button" at bounding box center [220, 584] width 36 height 28
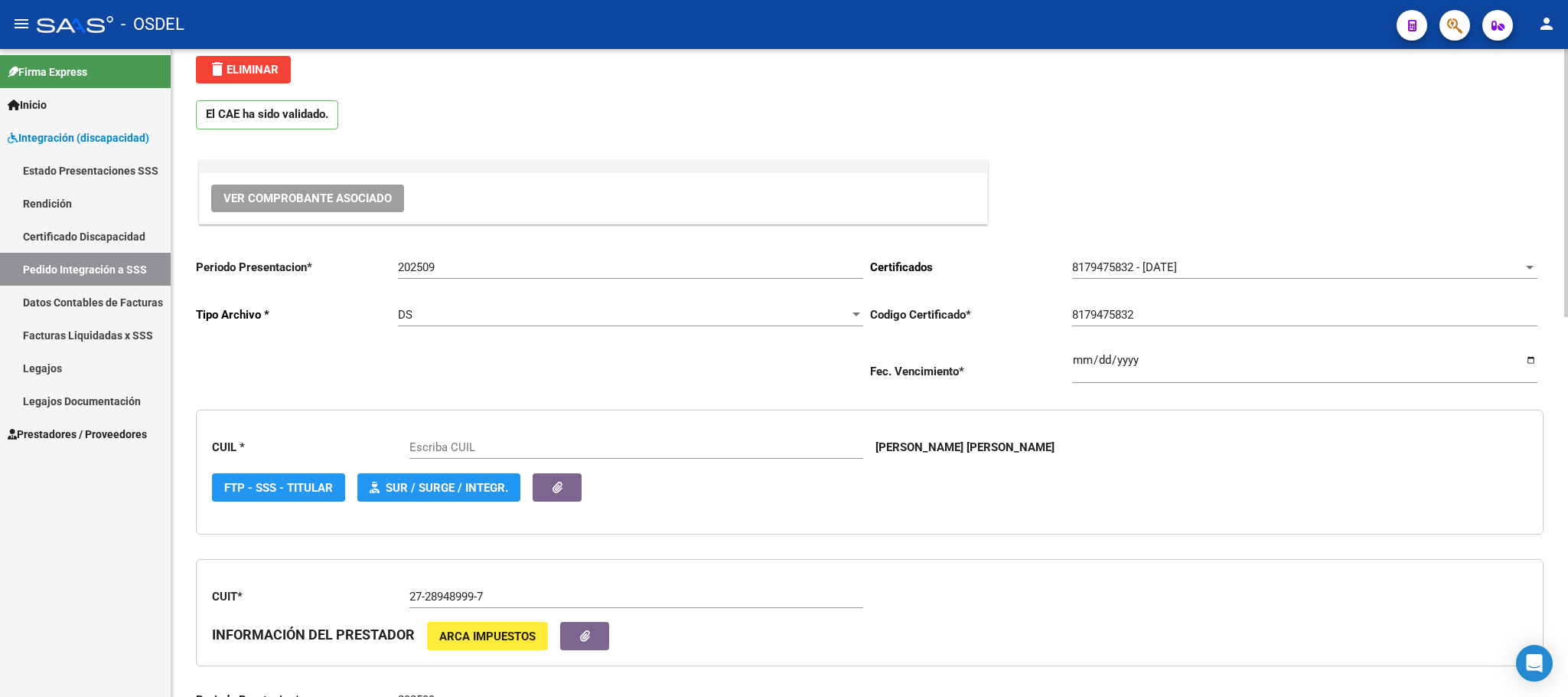
type input "27504206128"
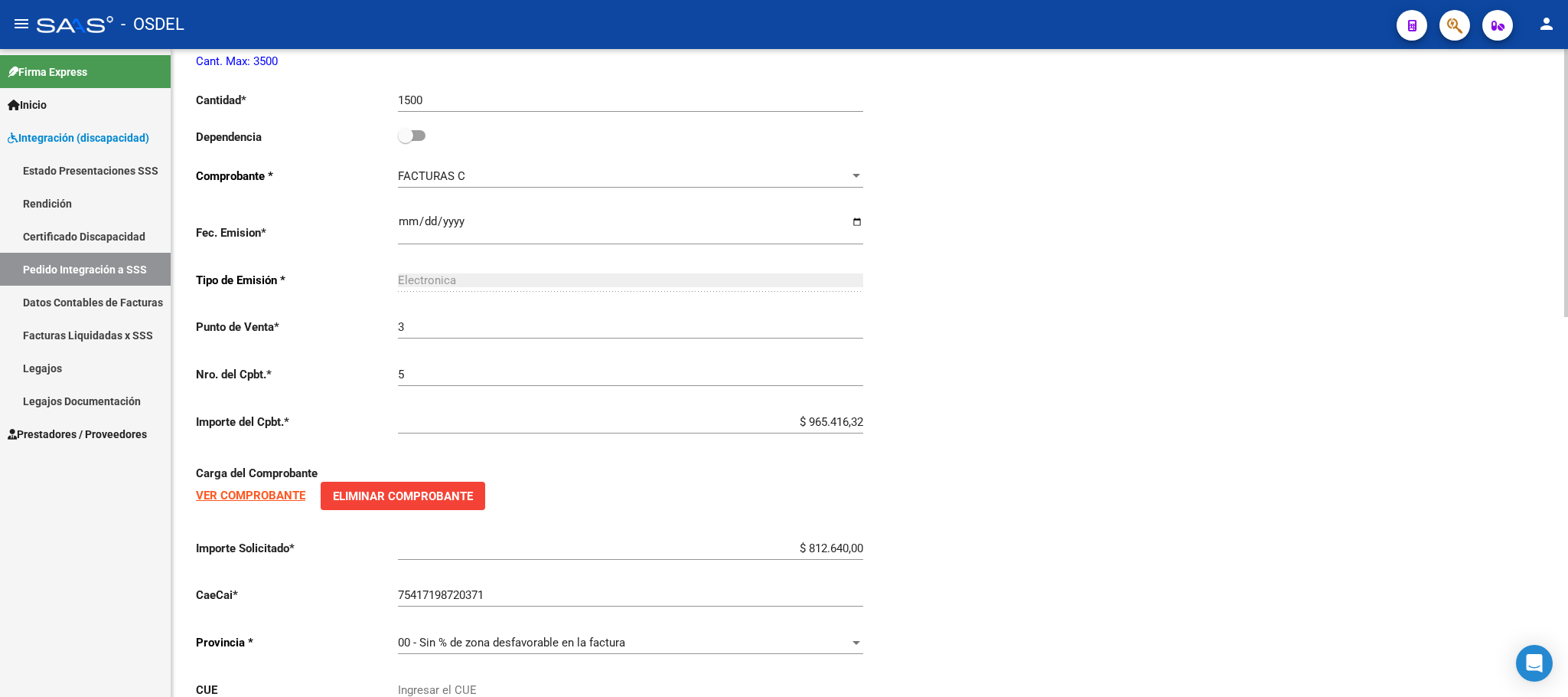
scroll to position [916, 0]
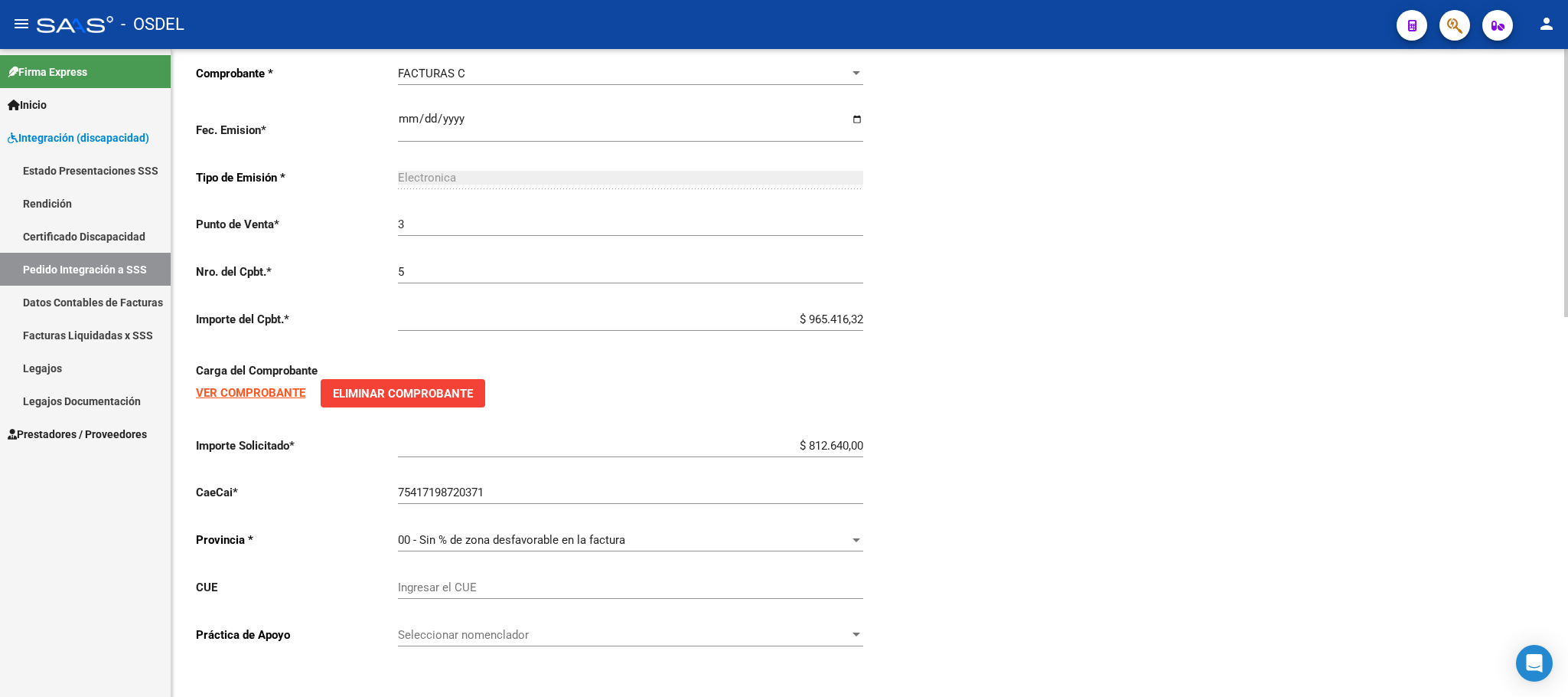
click at [836, 638] on span "Seleccionar nomenclador" at bounding box center [623, 634] width 451 height 13
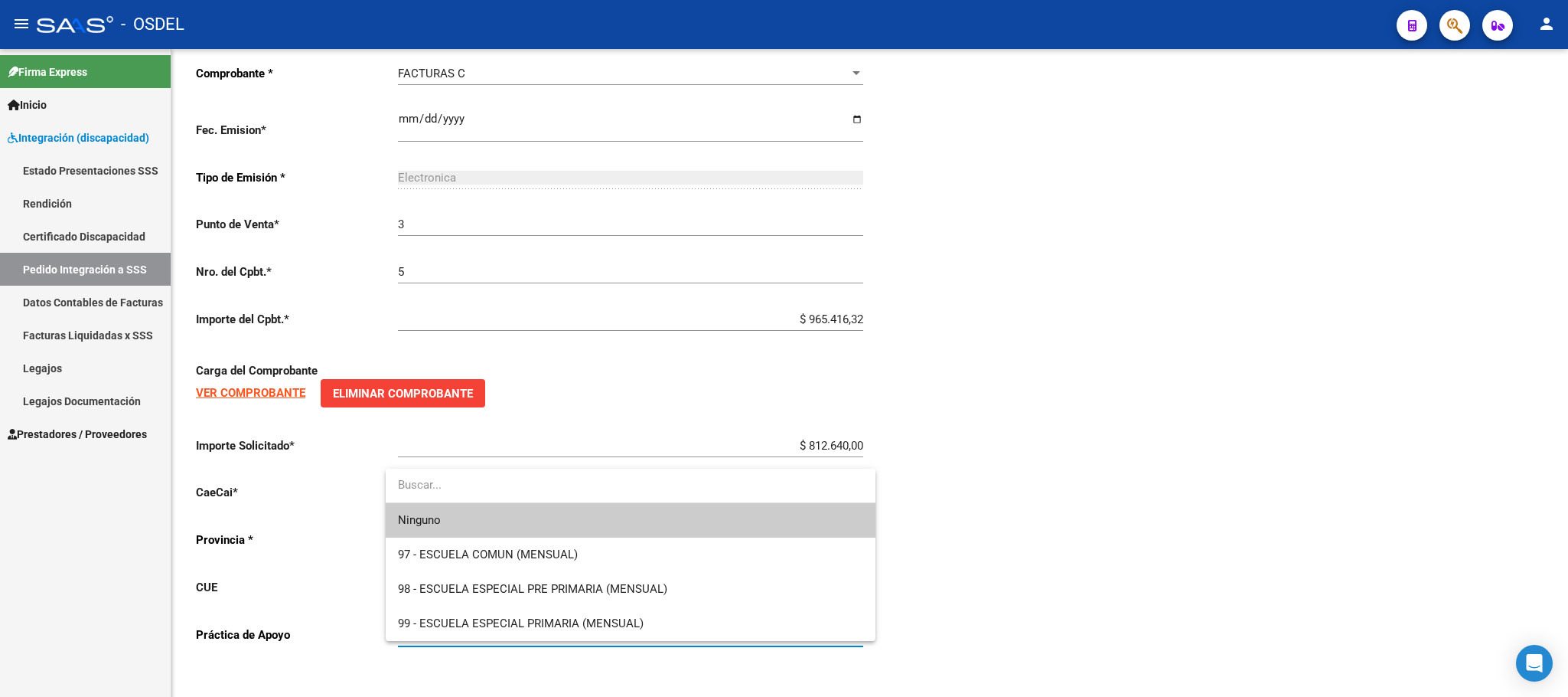
click at [1052, 570] on div at bounding box center [784, 348] width 1568 height 697
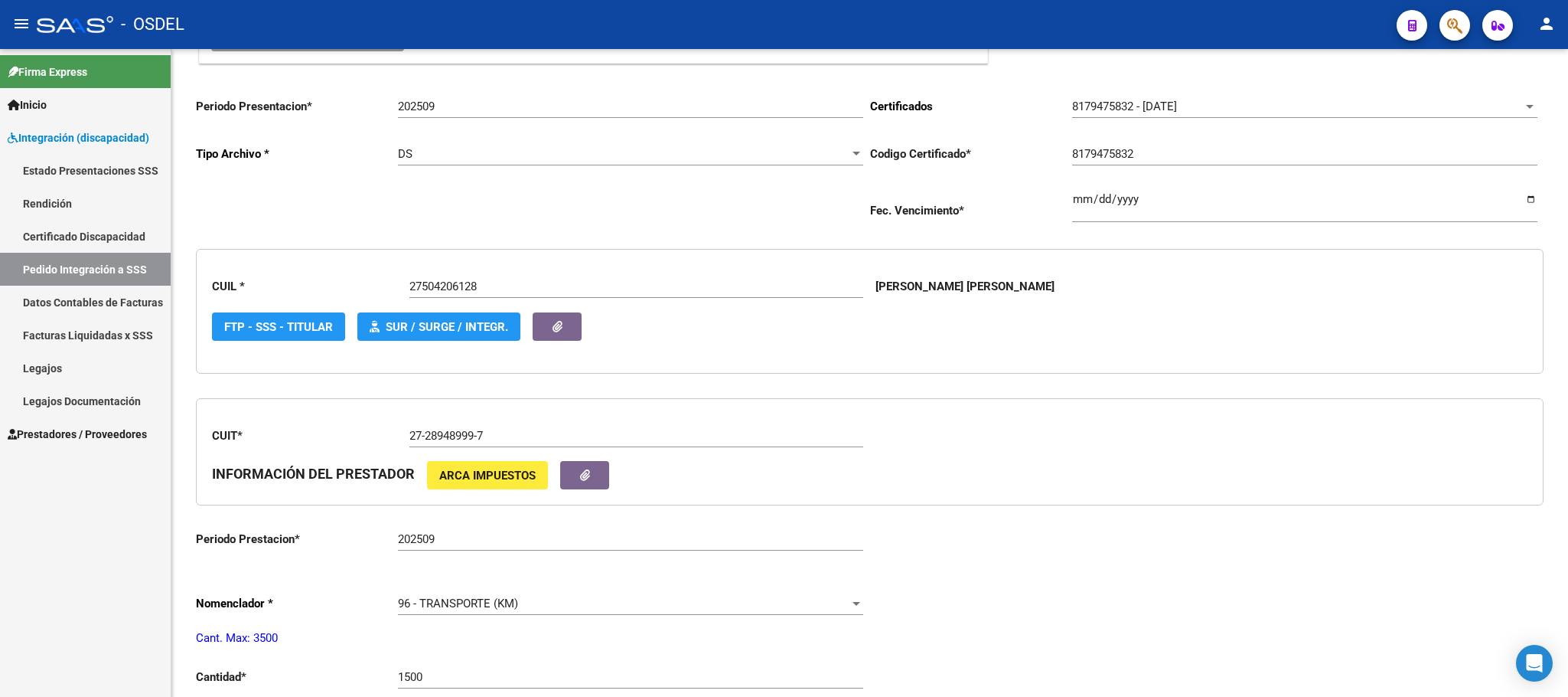
scroll to position [0, 0]
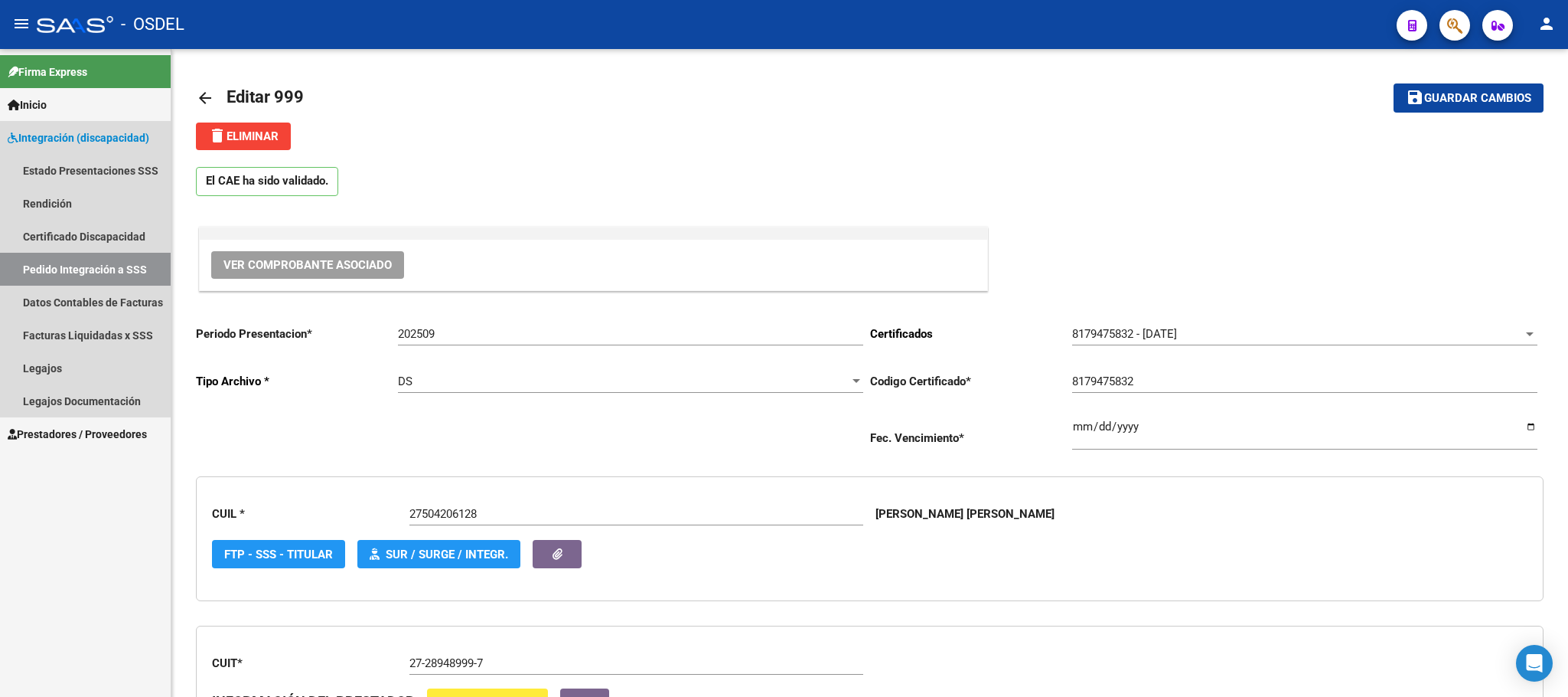
click at [46, 265] on link "Pedido Integración a SSS" at bounding box center [85, 269] width 171 height 33
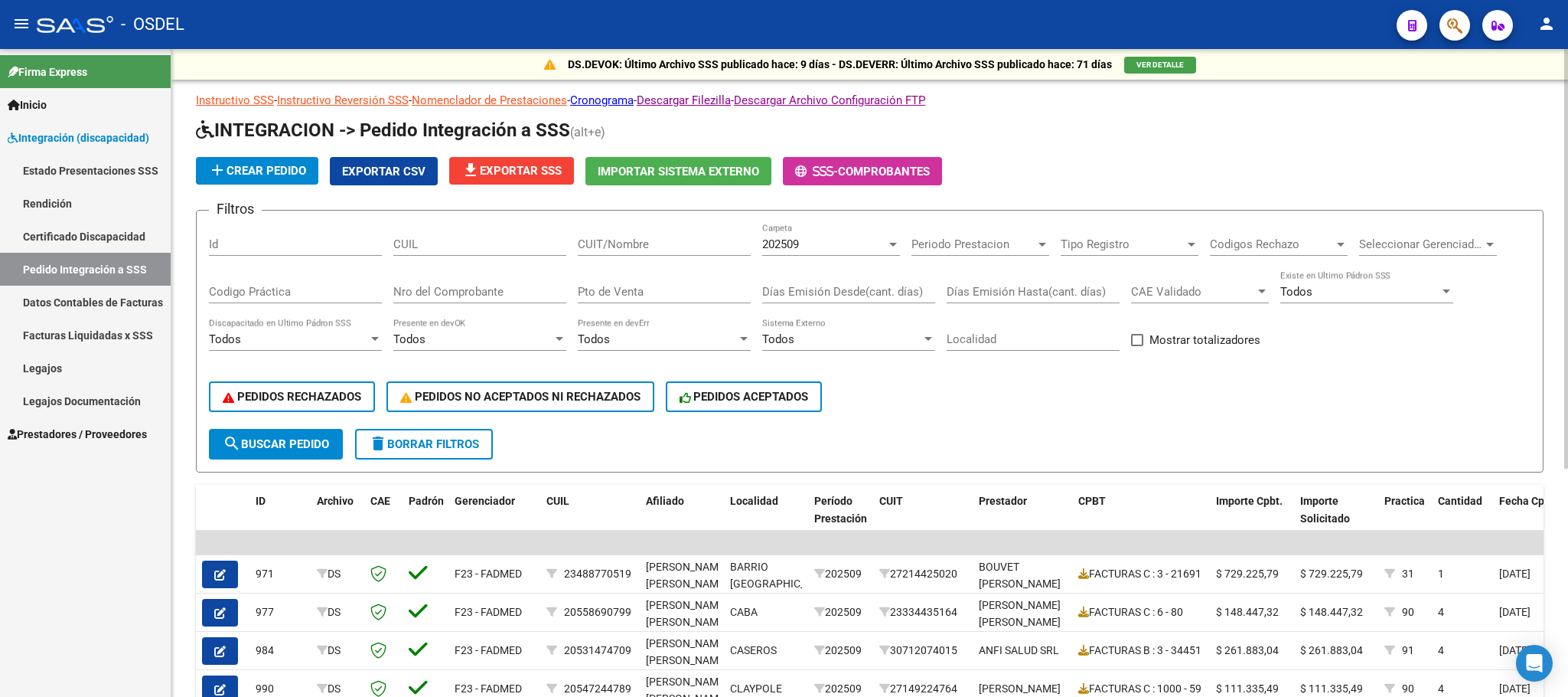
click at [286, 439] on span "search Buscar Pedido" at bounding box center [275, 443] width 106 height 13
click at [377, 168] on span "Exportar CSV" at bounding box center [383, 171] width 83 height 13
click at [1149, 126] on h1 "INTEGRACION -> Pedido Integración a SSS (alt+e)" at bounding box center [869, 131] width 1348 height 27
click at [1254, 163] on div "add Crear Pedido Exportar CSV file_download Exportar SSS Importar Sistema Exter…" at bounding box center [869, 172] width 1348 height 29
click at [1539, 28] on mat-icon "person" at bounding box center [1547, 23] width 19 height 19
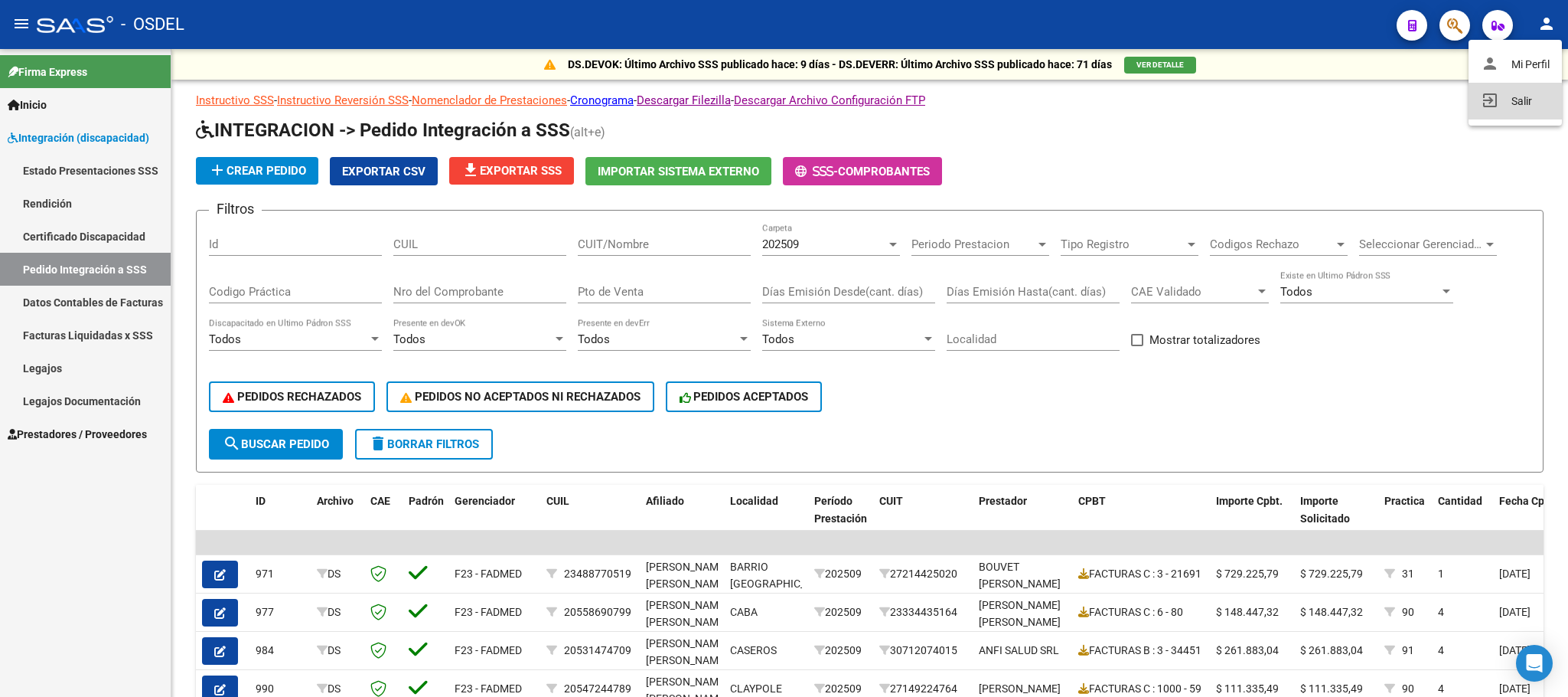
click at [1512, 104] on button "exit_to_app Salir" at bounding box center [1515, 101] width 94 height 37
